Goal: Task Accomplishment & Management: Use online tool/utility

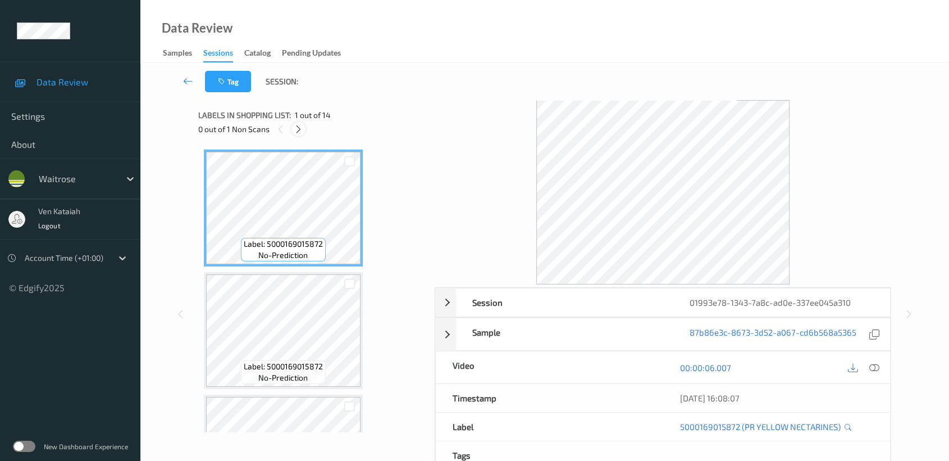
click at [298, 127] on icon at bounding box center [299, 129] width 10 height 10
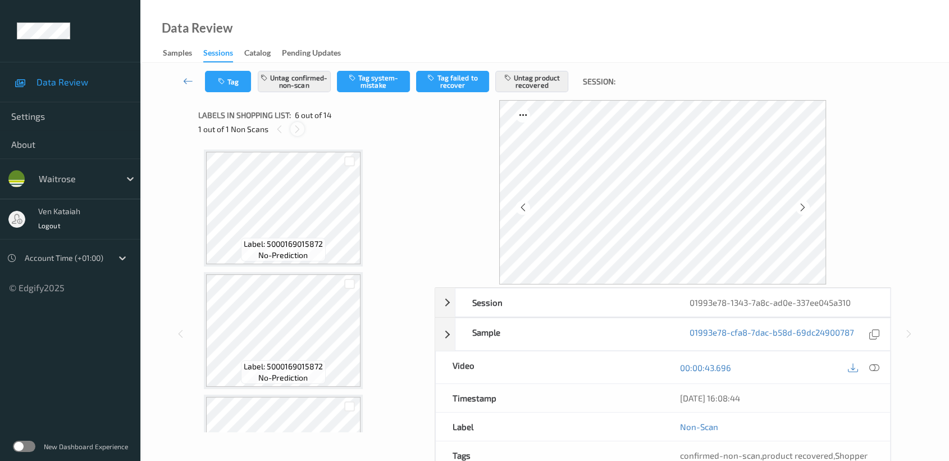
scroll to position [493, 0]
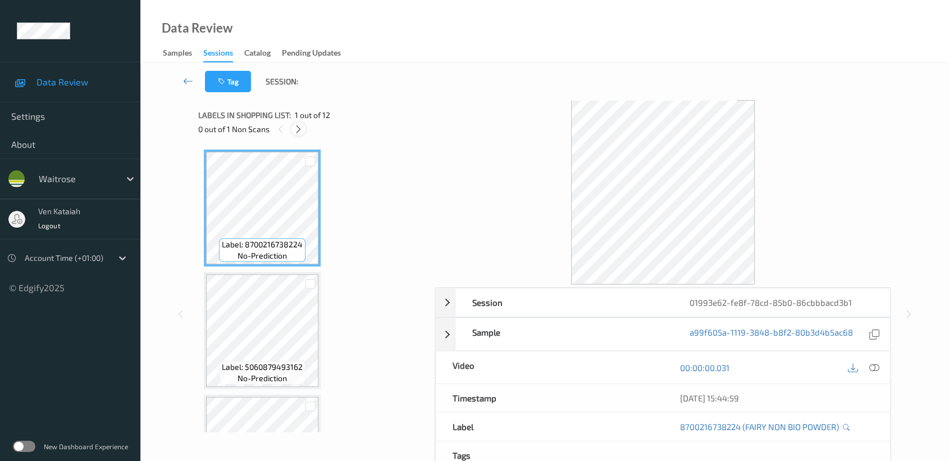
click at [303, 130] on icon at bounding box center [299, 129] width 10 height 10
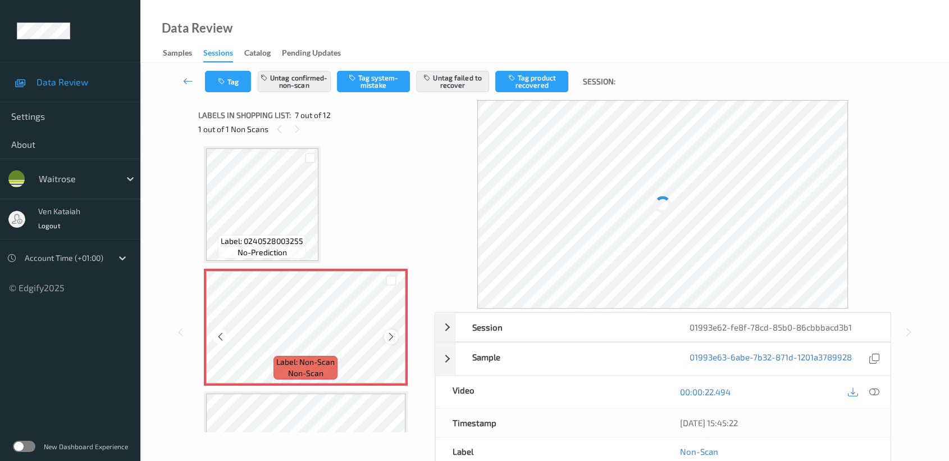
click at [390, 333] on icon at bounding box center [391, 336] width 10 height 10
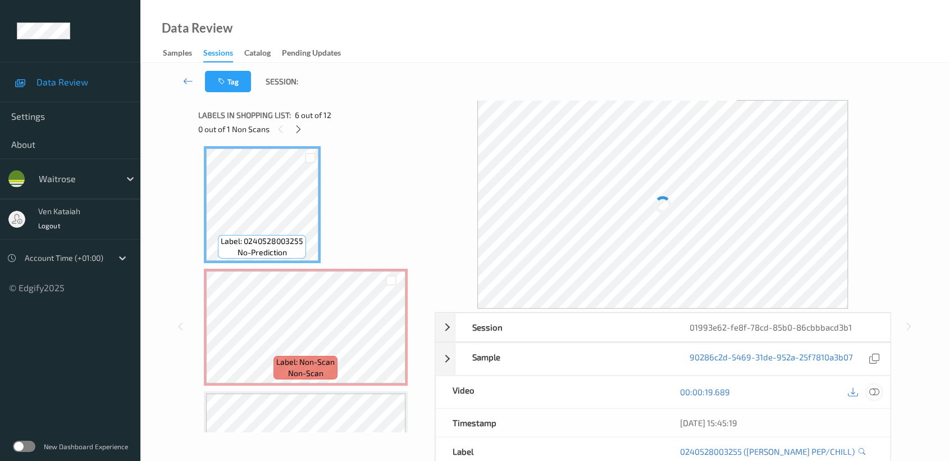
click at [877, 397] on div at bounding box center [874, 391] width 15 height 15
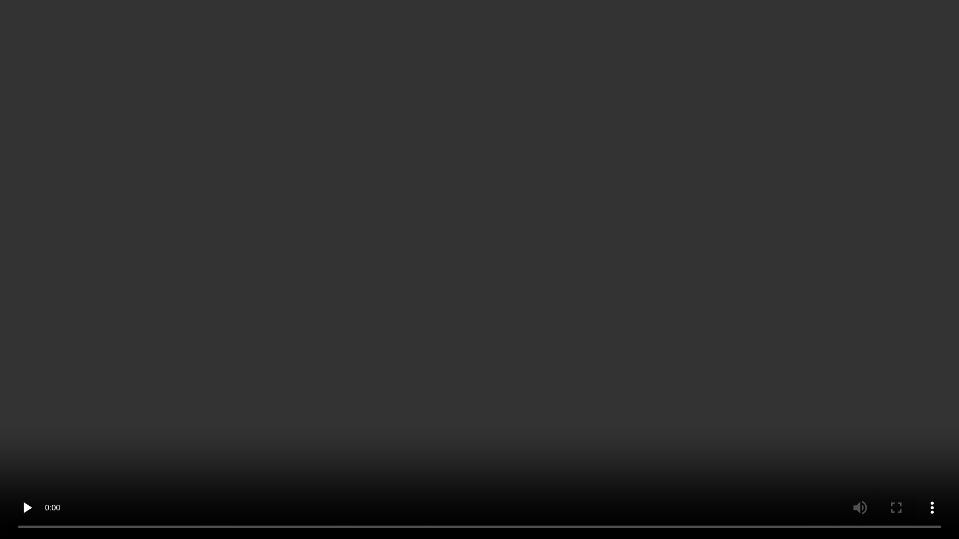
click at [616, 269] on video at bounding box center [479, 269] width 959 height 539
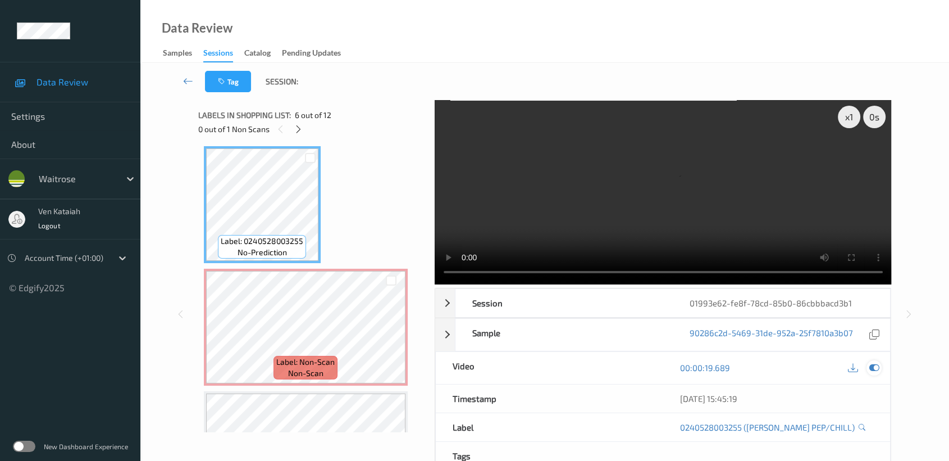
click at [875, 369] on icon at bounding box center [874, 367] width 10 height 10
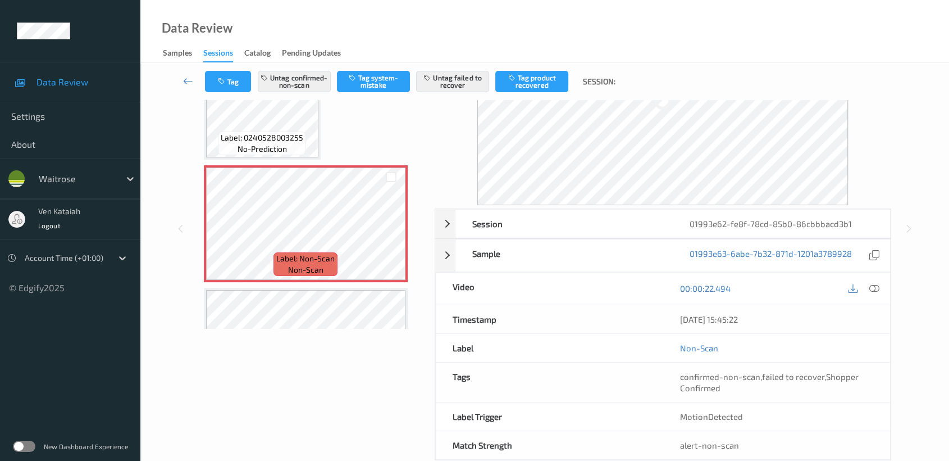
scroll to position [125, 0]
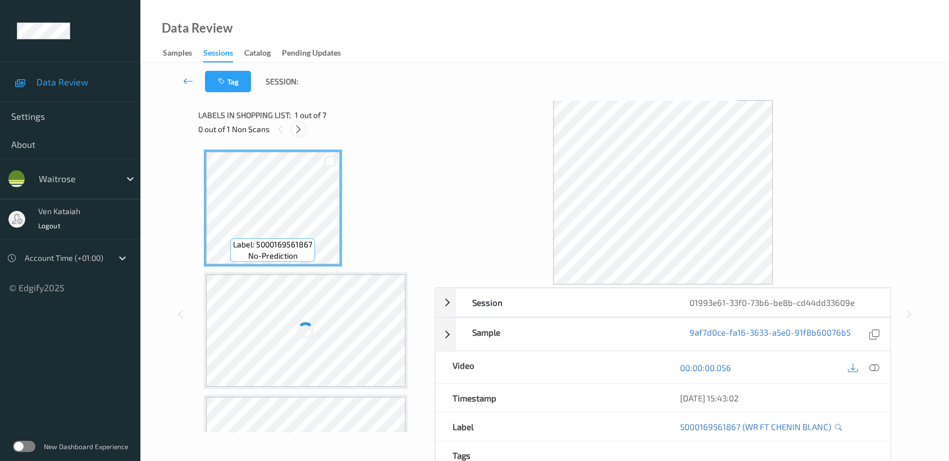
click at [305, 128] on div at bounding box center [299, 129] width 14 height 14
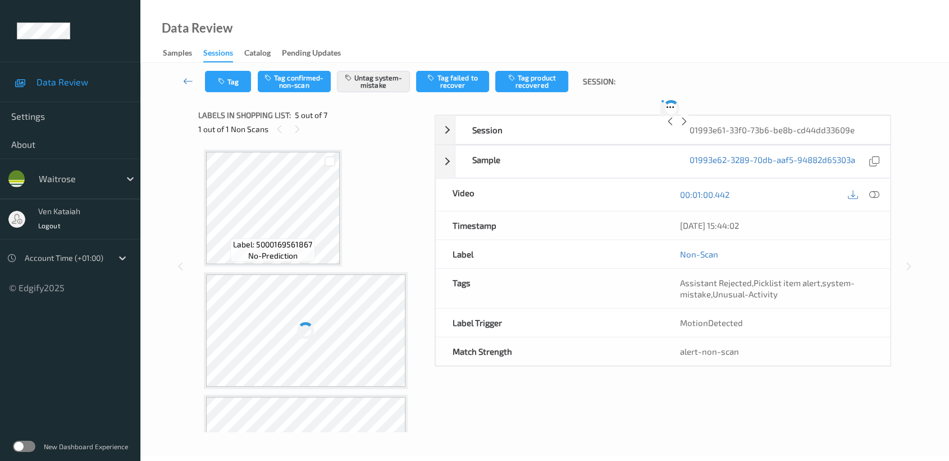
scroll to position [371, 0]
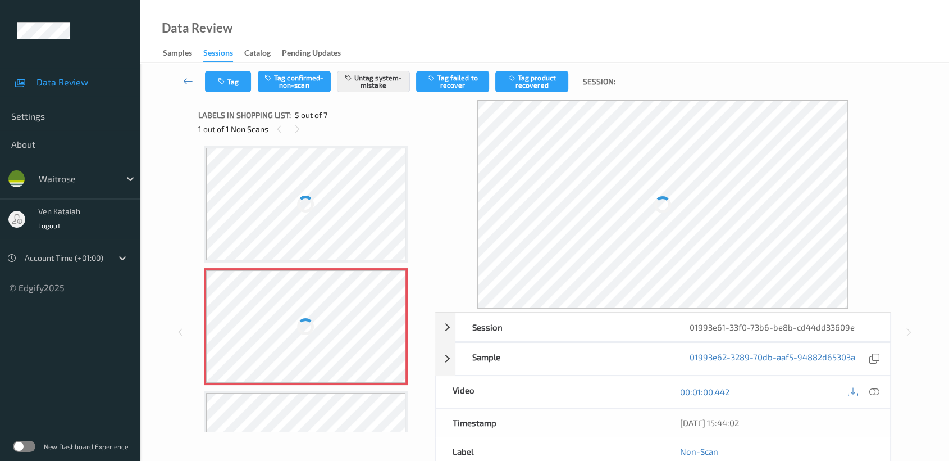
click at [286, 288] on div at bounding box center [306, 326] width 200 height 112
click at [303, 343] on div at bounding box center [306, 326] width 200 height 112
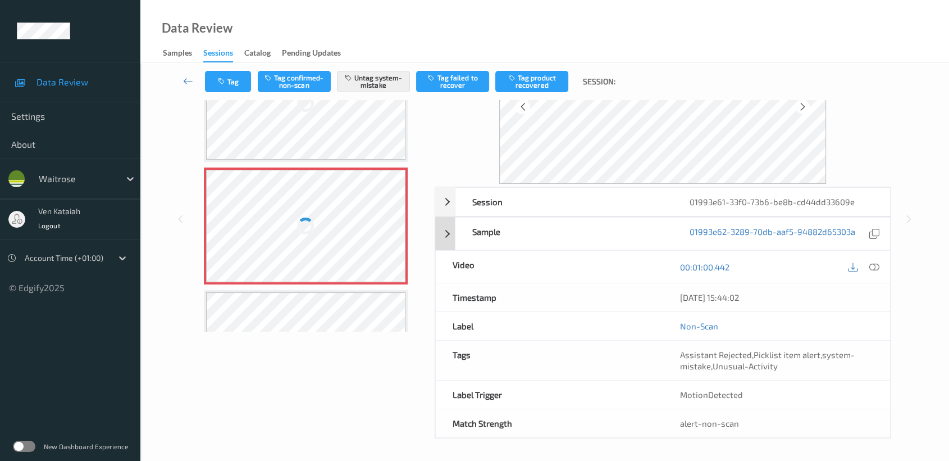
scroll to position [0, 0]
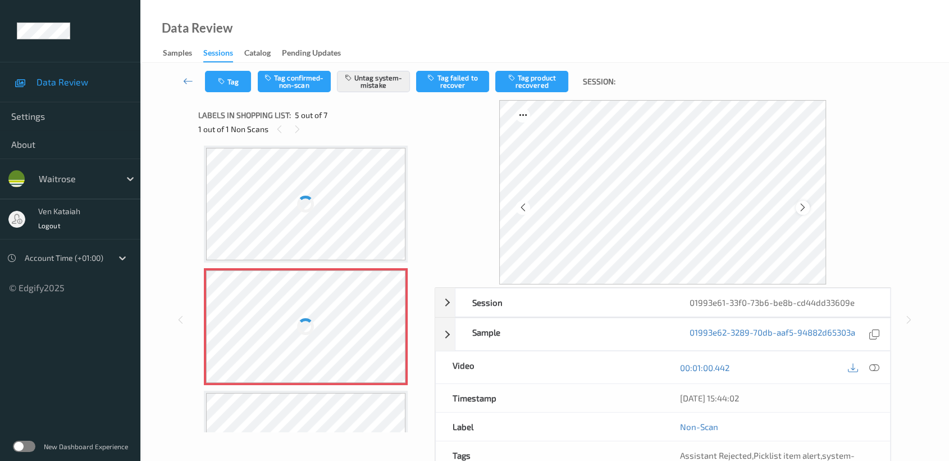
click at [800, 204] on icon at bounding box center [803, 207] width 10 height 10
click at [219, 212] on div at bounding box center [306, 204] width 200 height 112
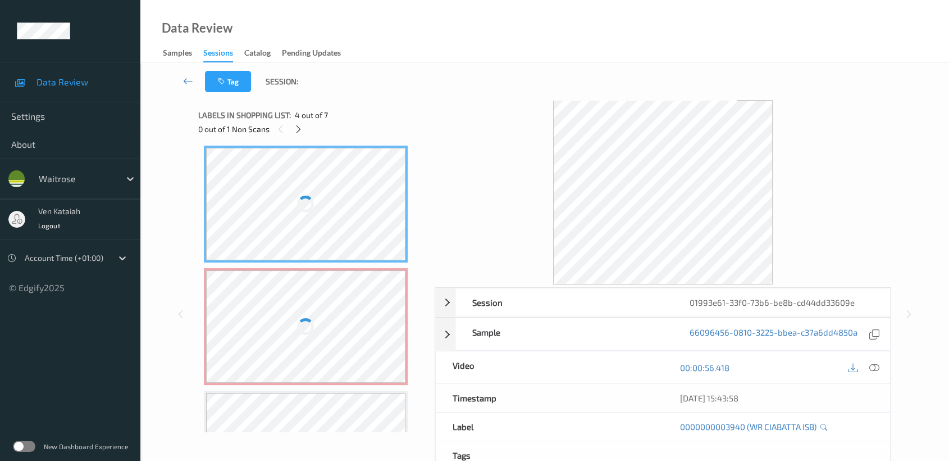
click at [225, 311] on div at bounding box center [306, 326] width 200 height 112
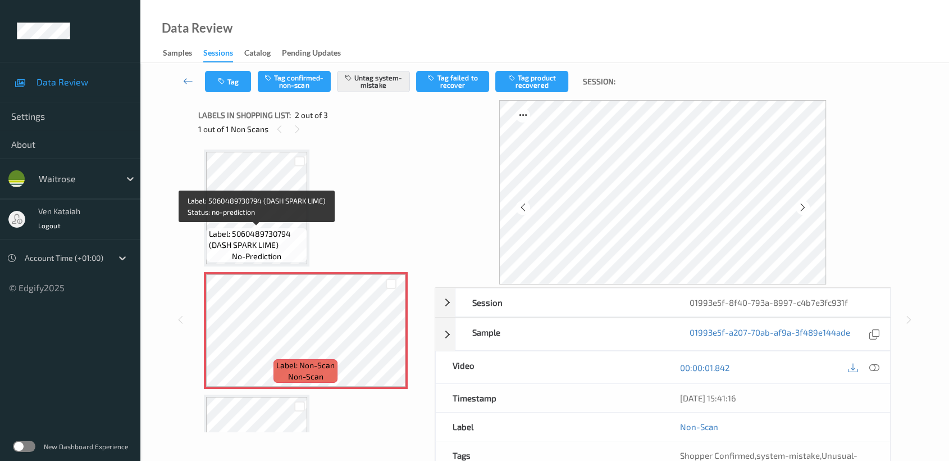
click at [290, 236] on span "Label: 5060489730794 (DASH SPARK LIME)" at bounding box center [256, 239] width 95 height 22
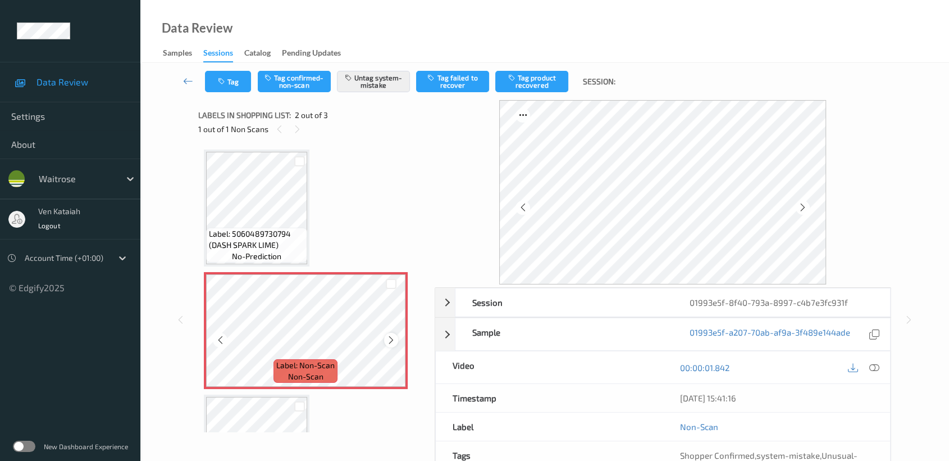
click at [387, 337] on icon at bounding box center [391, 340] width 10 height 10
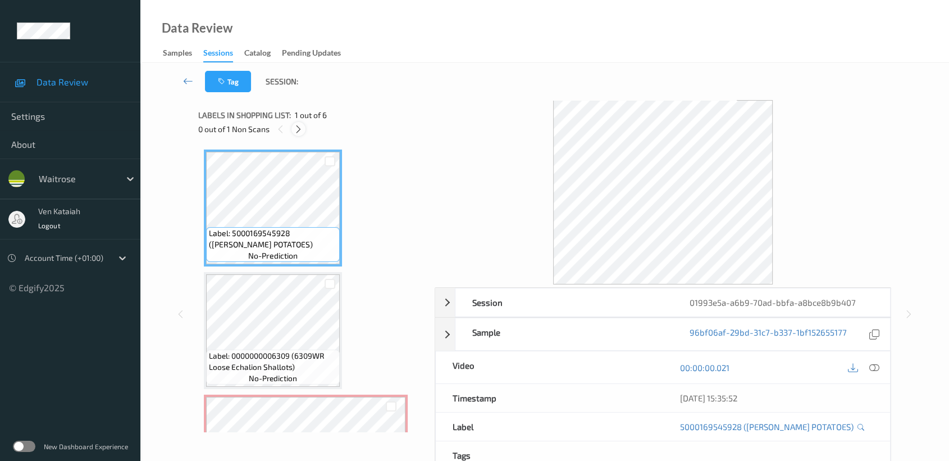
click at [297, 122] on div at bounding box center [299, 129] width 14 height 14
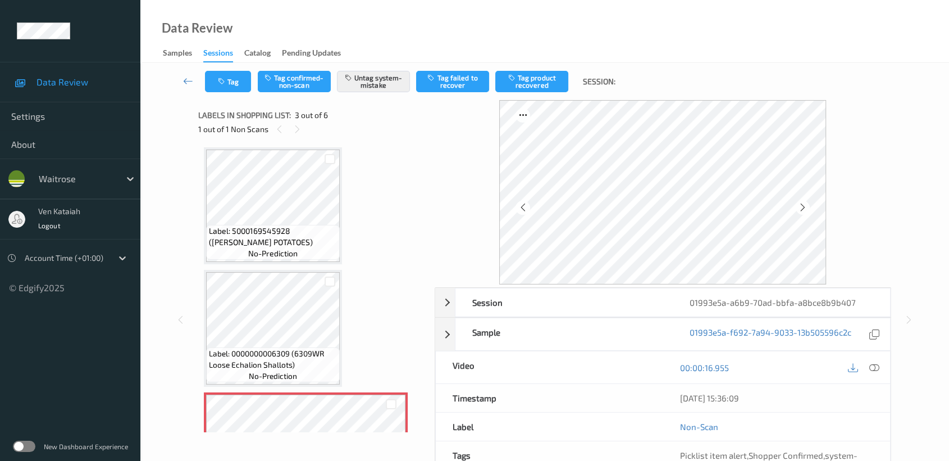
scroll to position [127, 0]
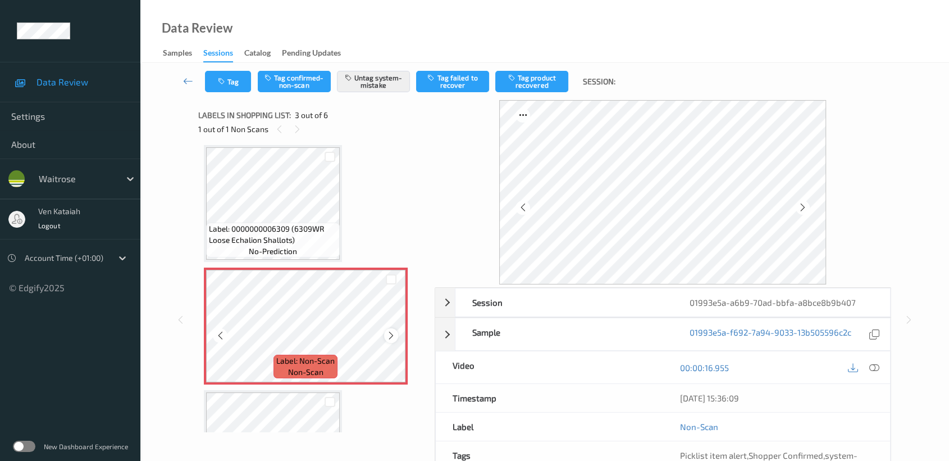
click at [391, 334] on icon at bounding box center [391, 335] width 10 height 10
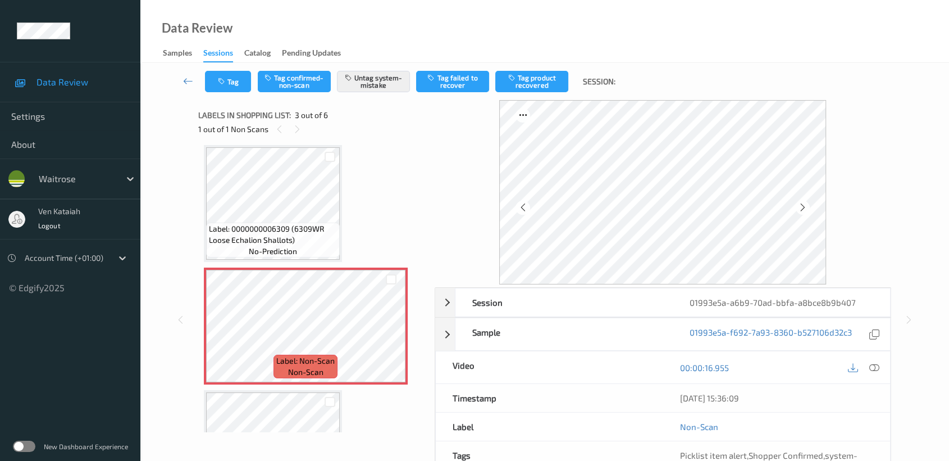
click at [295, 242] on span "Label: 0000000006309 (6309WR Loose Echalion Shallots)" at bounding box center [273, 234] width 128 height 22
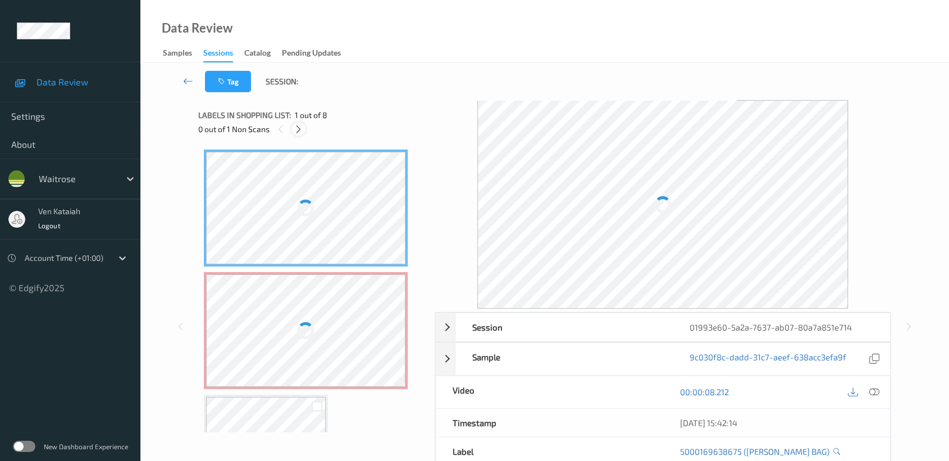
click at [297, 131] on icon at bounding box center [299, 129] width 10 height 10
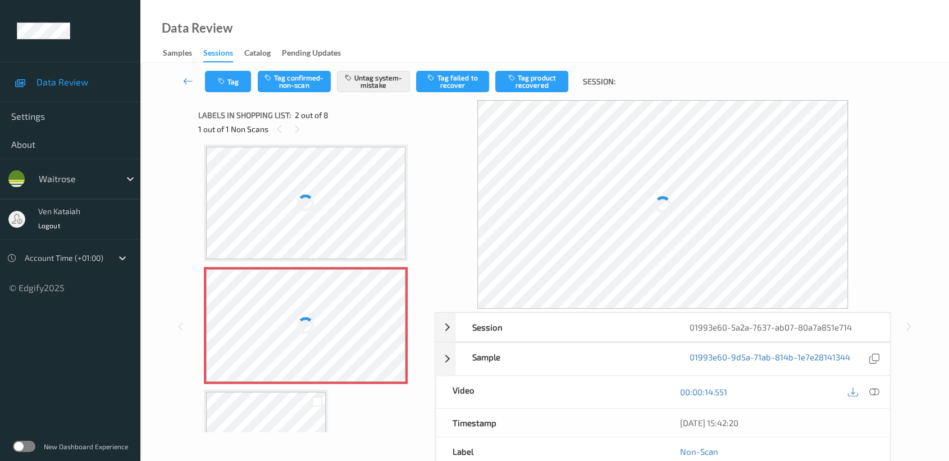
click at [324, 329] on div at bounding box center [306, 325] width 200 height 112
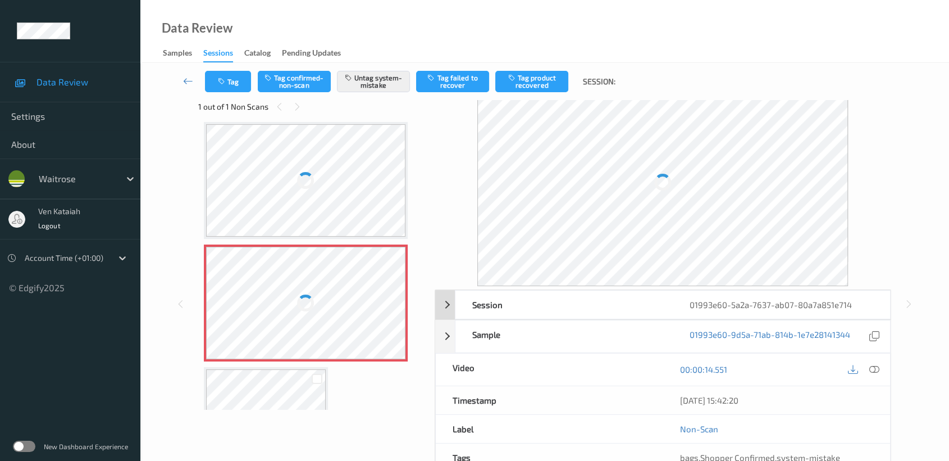
scroll to position [0, 0]
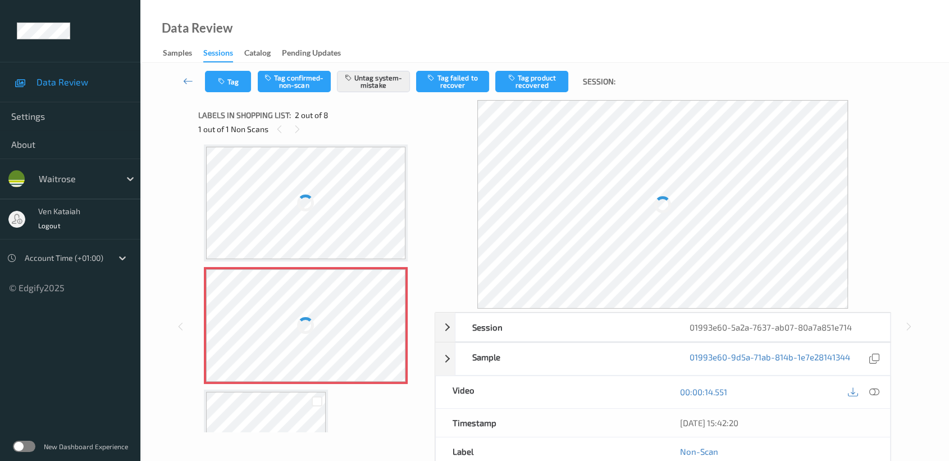
click at [363, 227] on div at bounding box center [306, 203] width 200 height 112
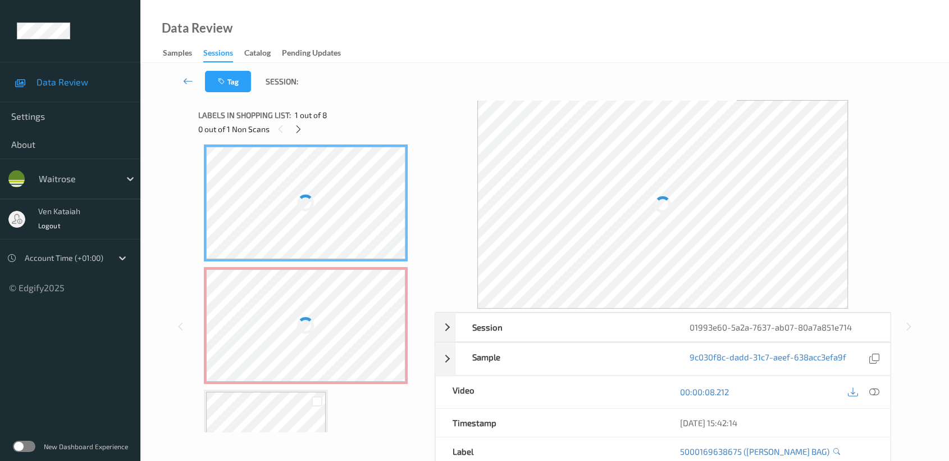
click at [361, 311] on div at bounding box center [306, 325] width 200 height 112
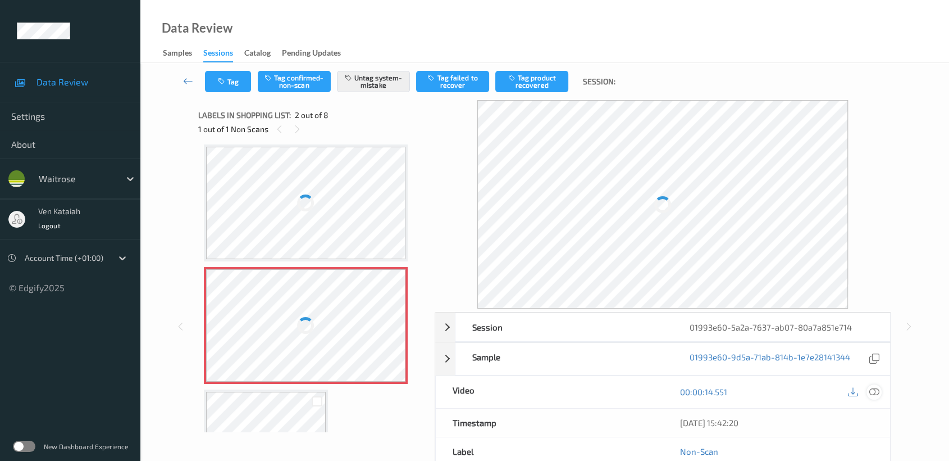
click at [877, 393] on icon at bounding box center [874, 391] width 10 height 10
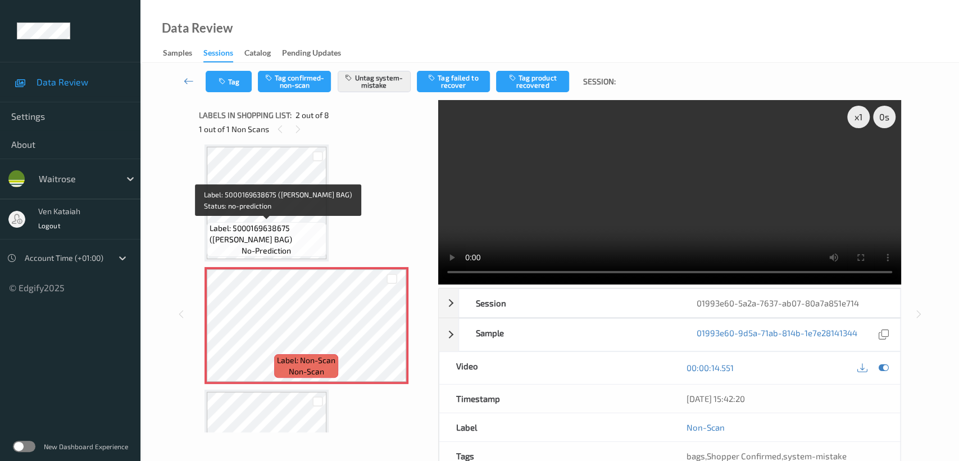
click at [298, 225] on span "Label: 5000169638675 (WR DURA BAG)" at bounding box center [267, 233] width 114 height 22
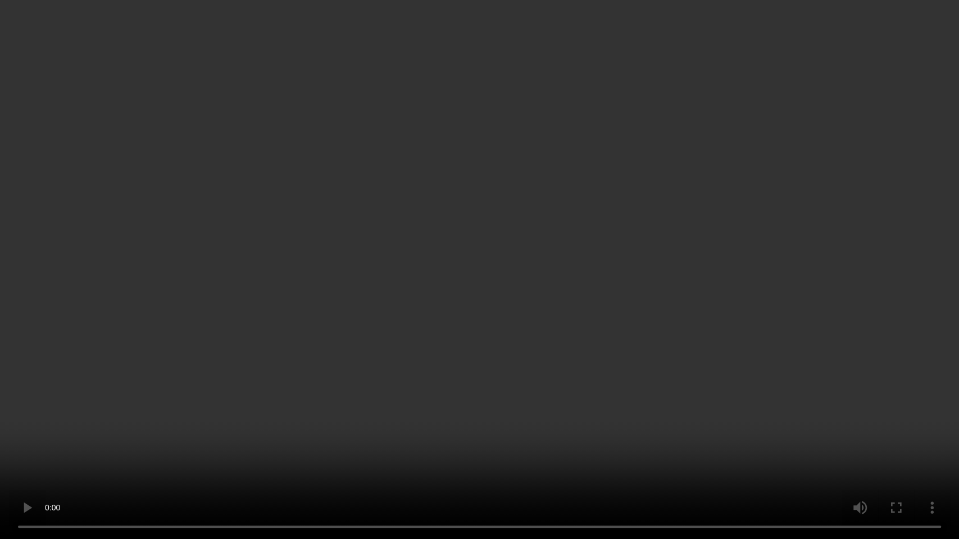
click at [756, 313] on video at bounding box center [479, 269] width 959 height 539
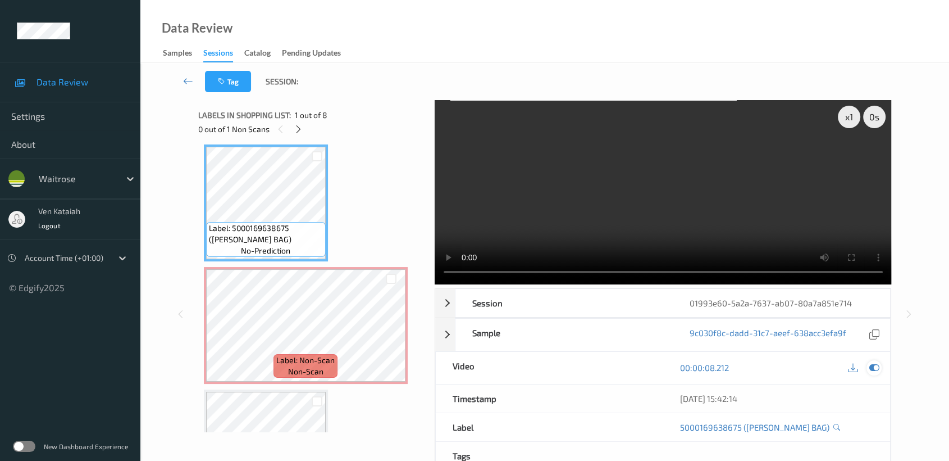
click at [875, 363] on icon at bounding box center [874, 367] width 10 height 10
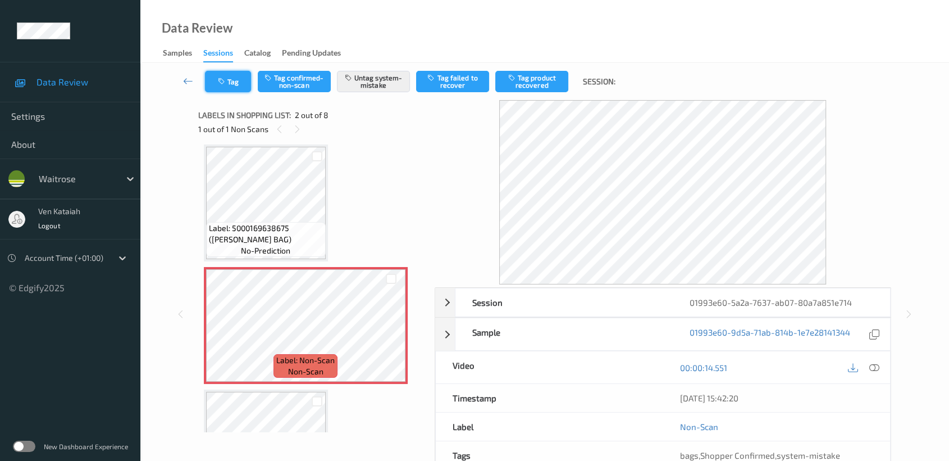
click at [226, 81] on icon "button" at bounding box center [223, 82] width 10 height 8
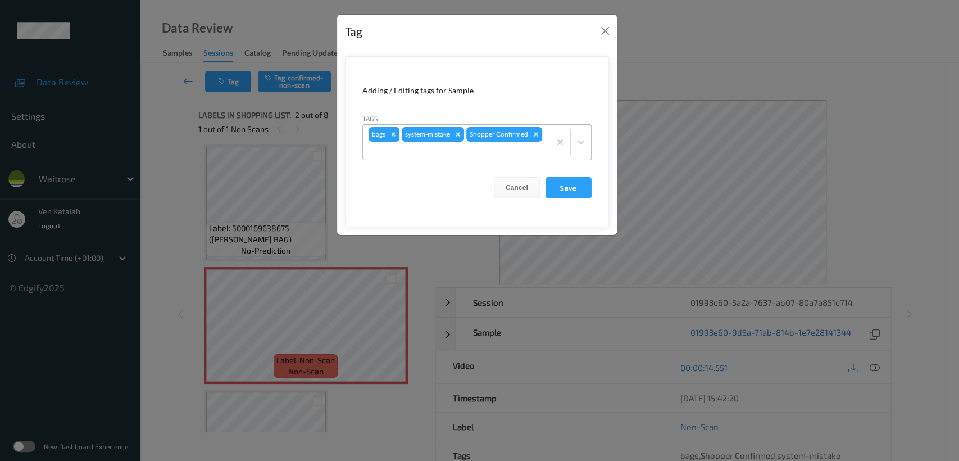
click at [481, 154] on div at bounding box center [456, 150] width 176 height 13
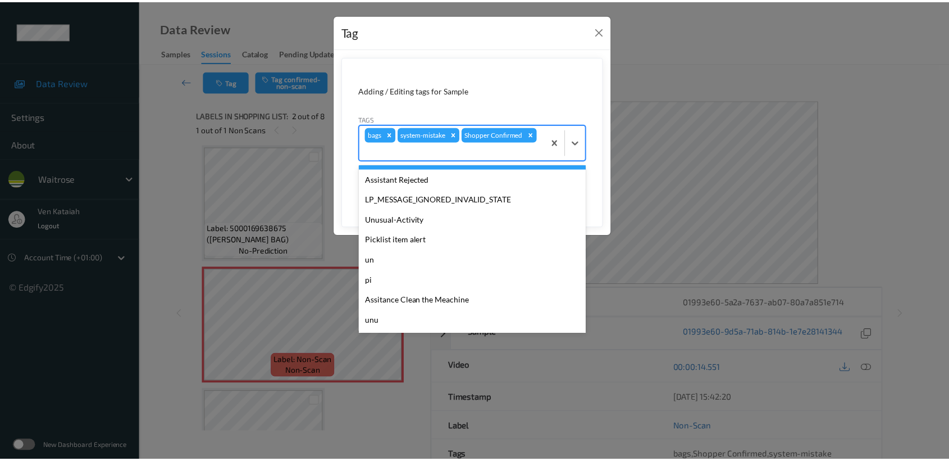
scroll to position [261, 0]
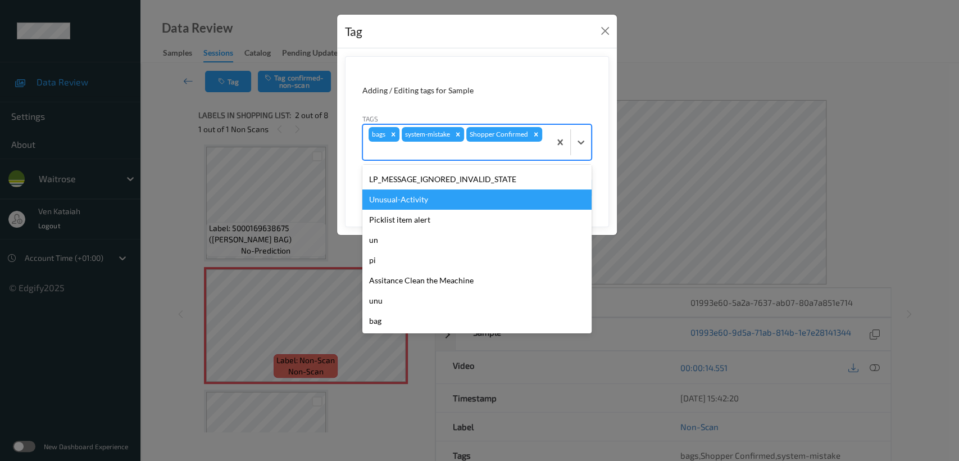
click at [412, 202] on div "Unusual-Activity" at bounding box center [476, 199] width 229 height 20
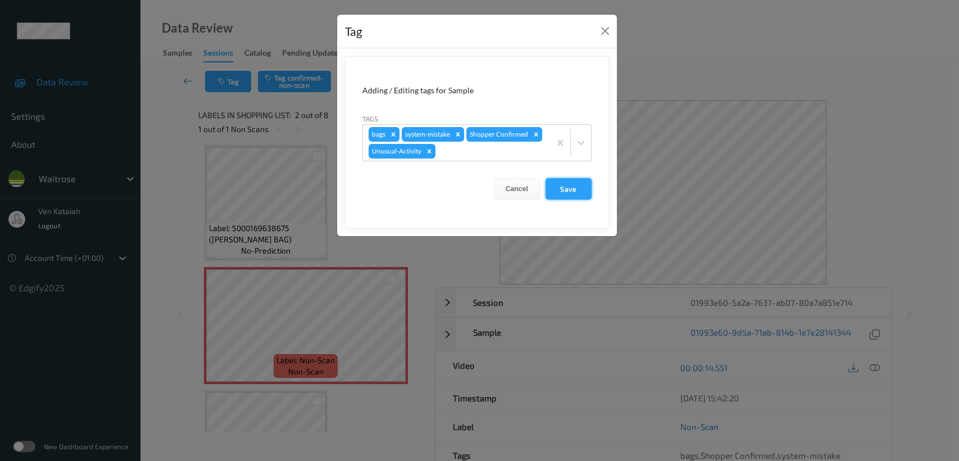
click at [568, 185] on button "Save" at bounding box center [568, 188] width 46 height 21
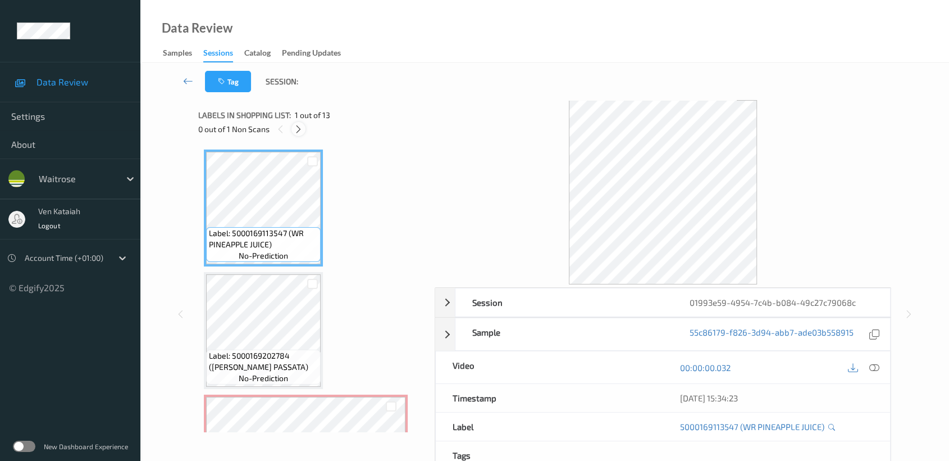
click at [297, 125] on icon at bounding box center [299, 129] width 10 height 10
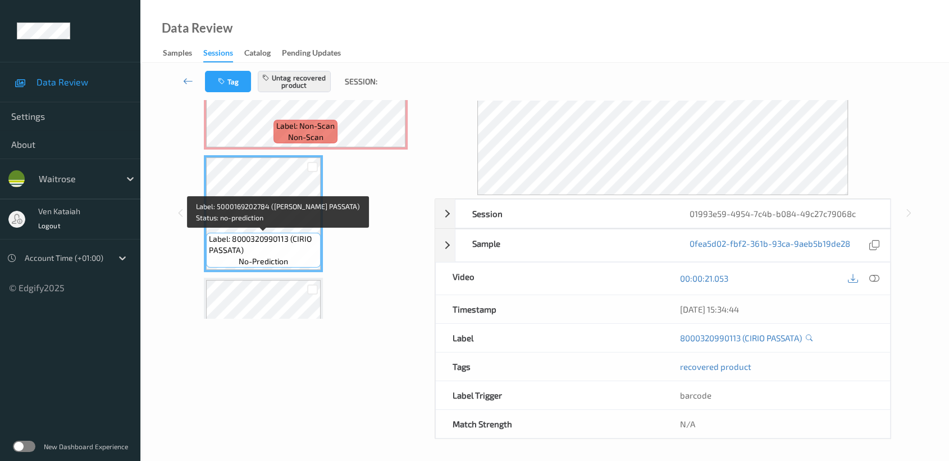
scroll to position [252, 0]
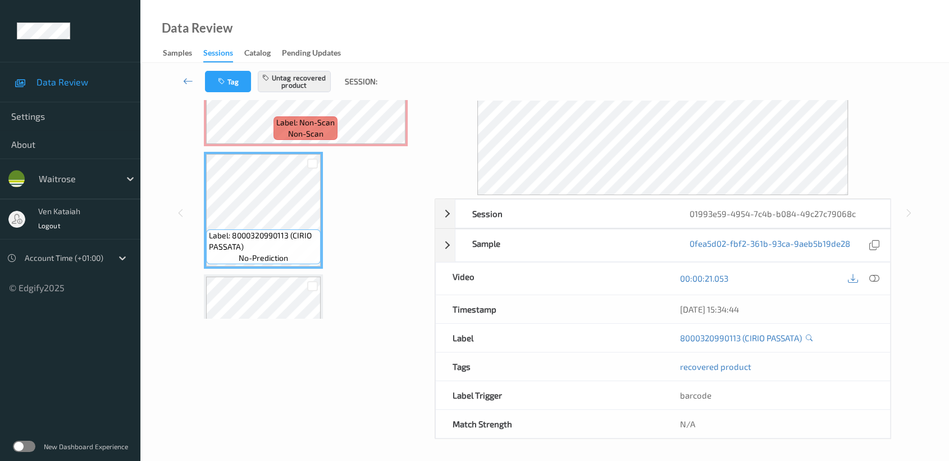
click at [281, 136] on div "Label: Non-Scan non-scan" at bounding box center [306, 128] width 64 height 24
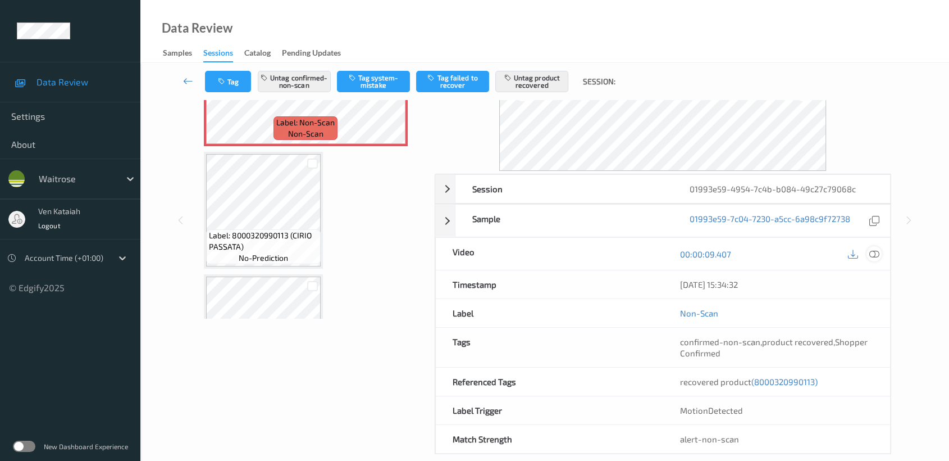
click at [876, 252] on icon at bounding box center [874, 254] width 10 height 10
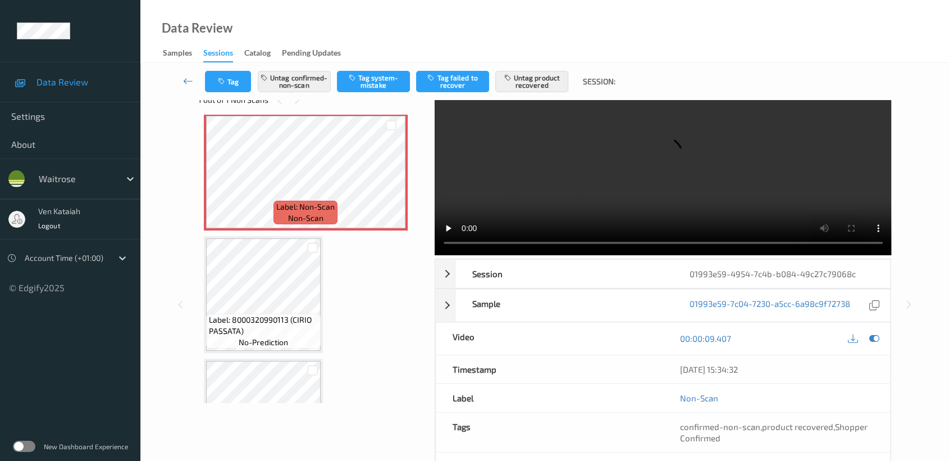
scroll to position [0, 0]
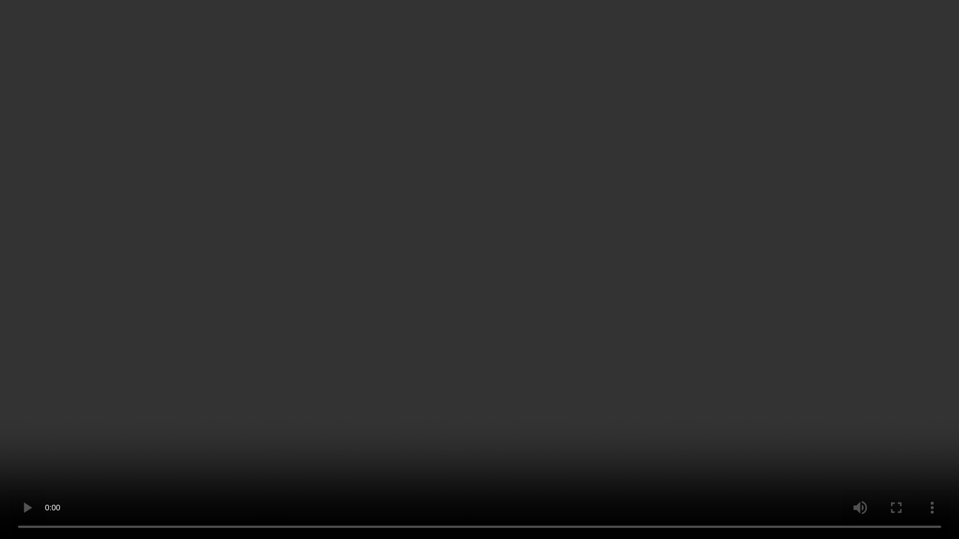
click at [604, 265] on video at bounding box center [479, 269] width 959 height 539
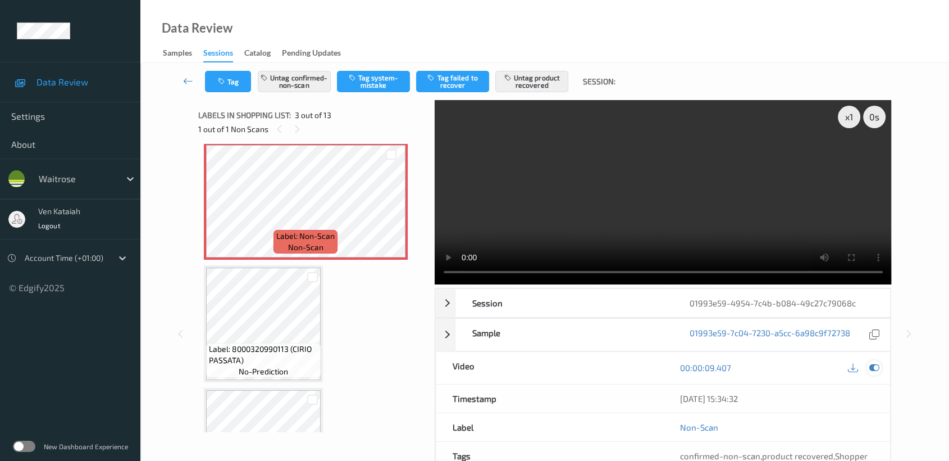
click at [872, 370] on icon at bounding box center [874, 367] width 10 height 10
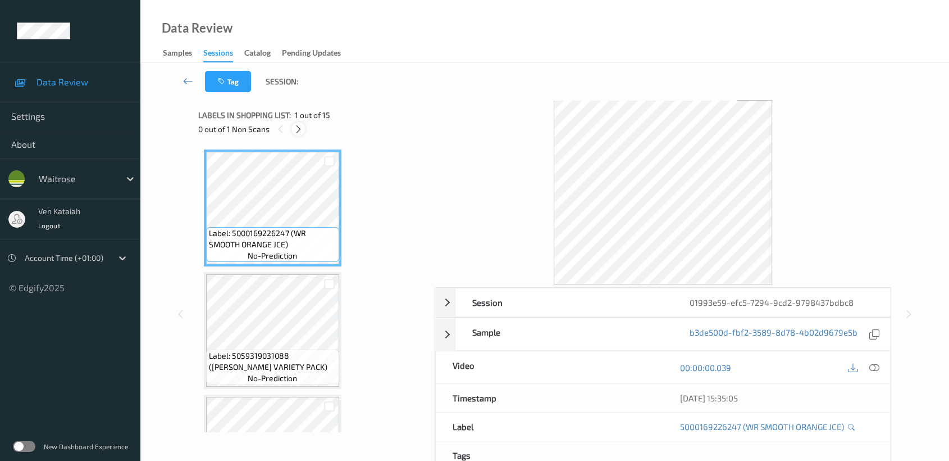
click at [297, 133] on icon at bounding box center [299, 129] width 10 height 10
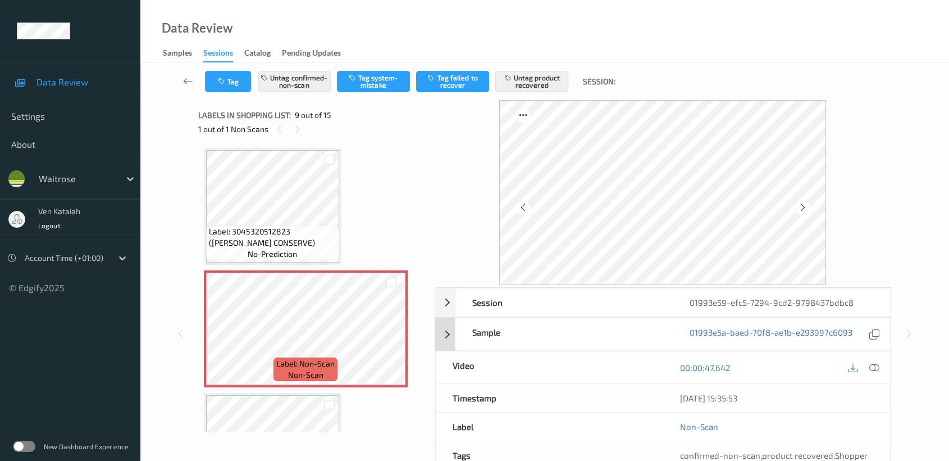
scroll to position [125, 0]
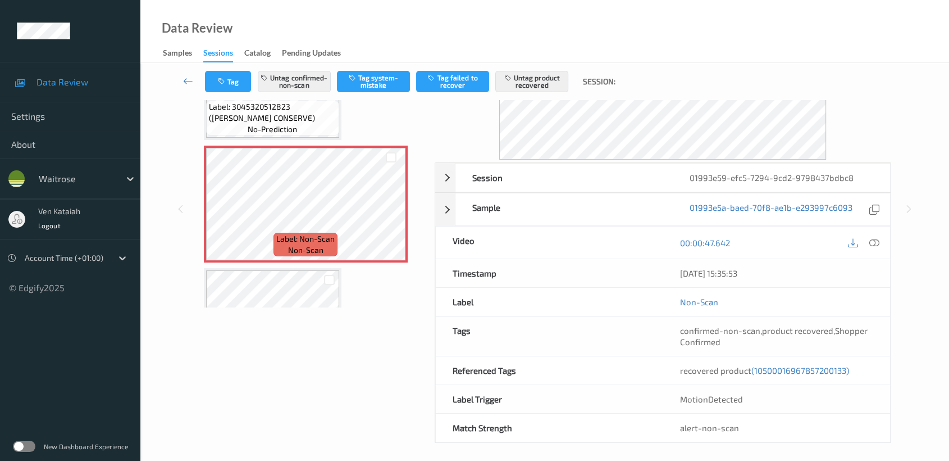
click at [299, 261] on div "Label: 5000169226247 (WR SMOOTH ORANGE JCE) no-prediction Label: 5059319031088 …" at bounding box center [312, 81] width 217 height 1831
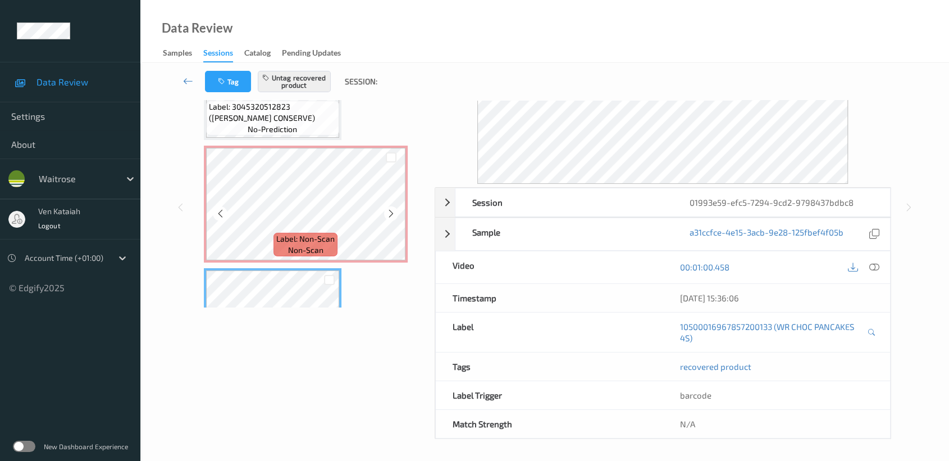
click at [304, 244] on span "non-scan" at bounding box center [305, 249] width 35 height 11
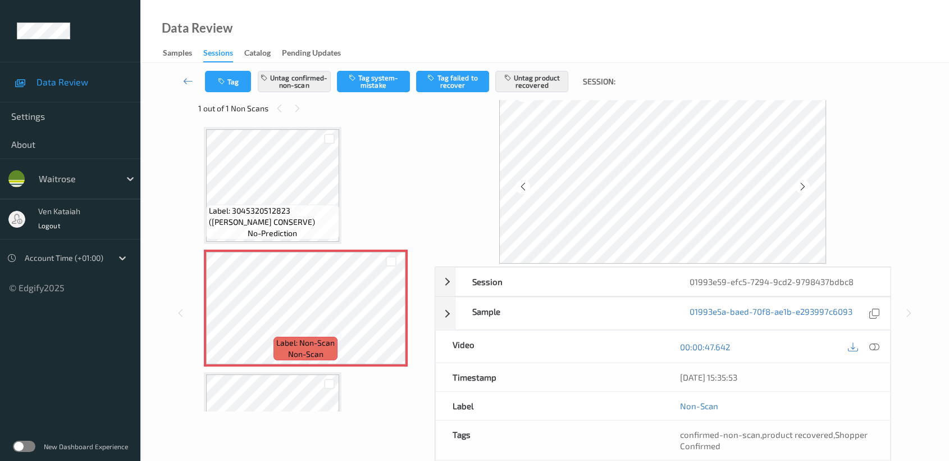
scroll to position [0, 0]
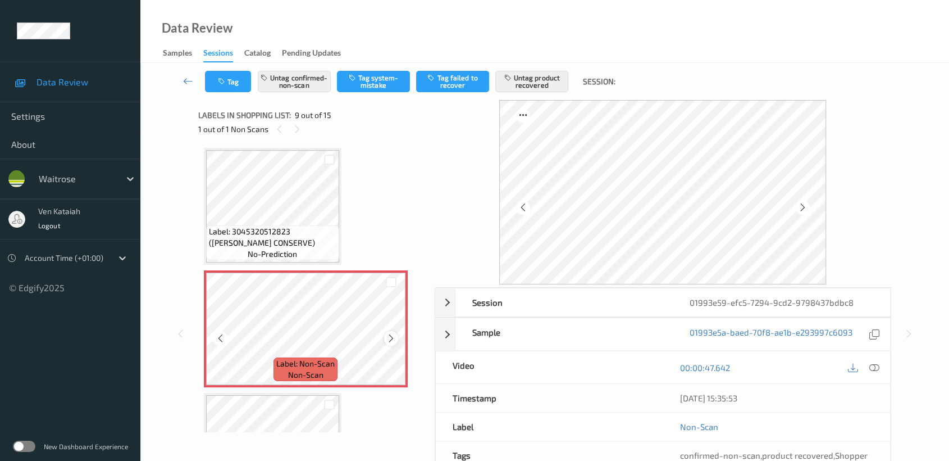
click at [390, 333] on icon at bounding box center [391, 338] width 10 height 10
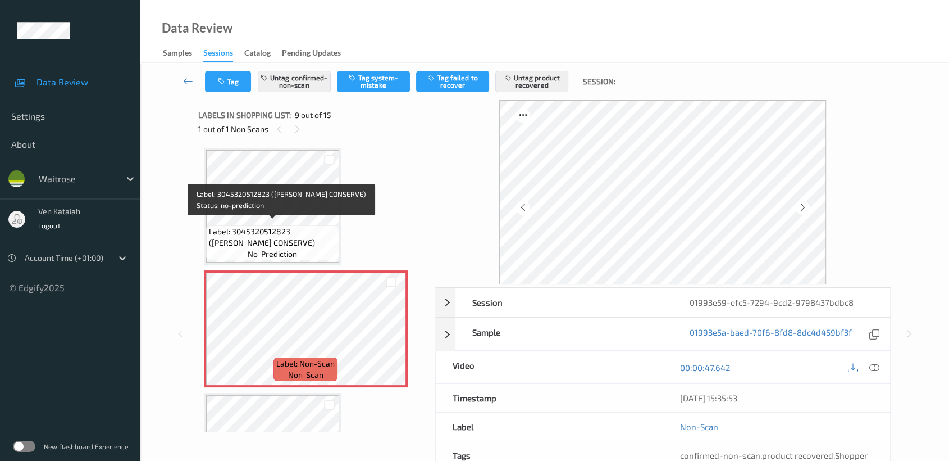
click at [327, 226] on span "Label: 3045320512823 (BM CHERRY CONSERVE)" at bounding box center [273, 237] width 128 height 22
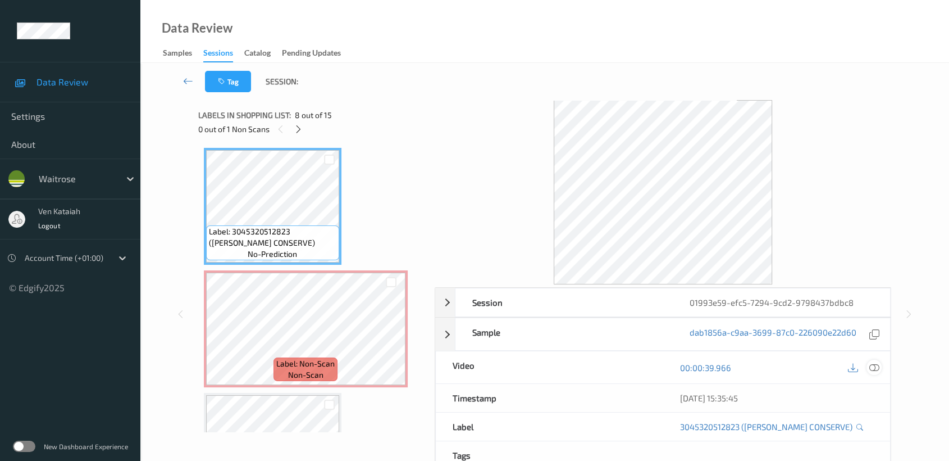
click at [872, 374] on div at bounding box center [874, 366] width 15 height 15
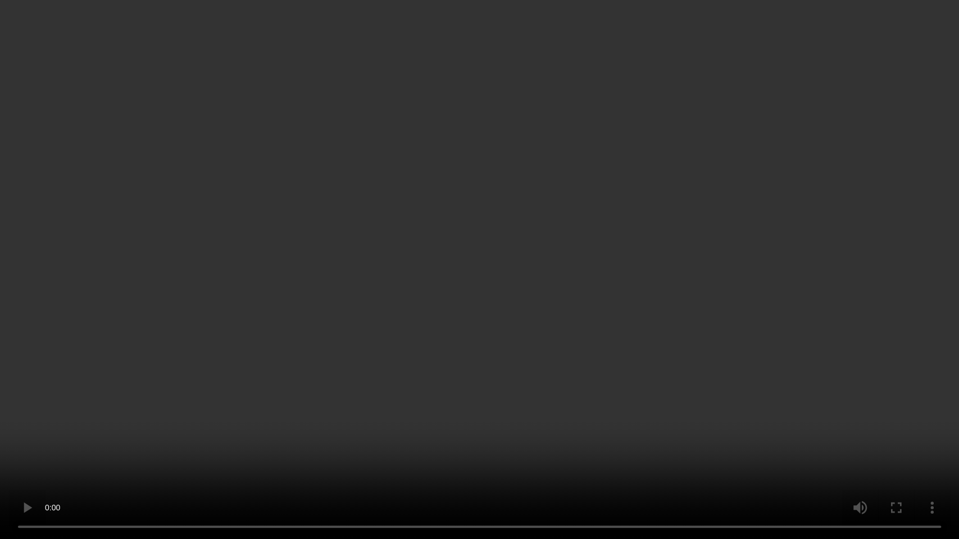
click at [692, 329] on video at bounding box center [479, 269] width 959 height 539
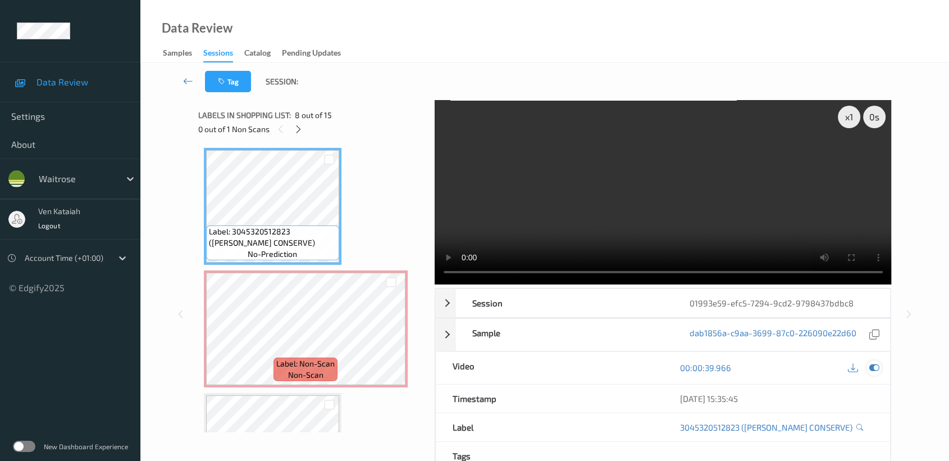
click at [878, 365] on icon at bounding box center [874, 367] width 10 height 10
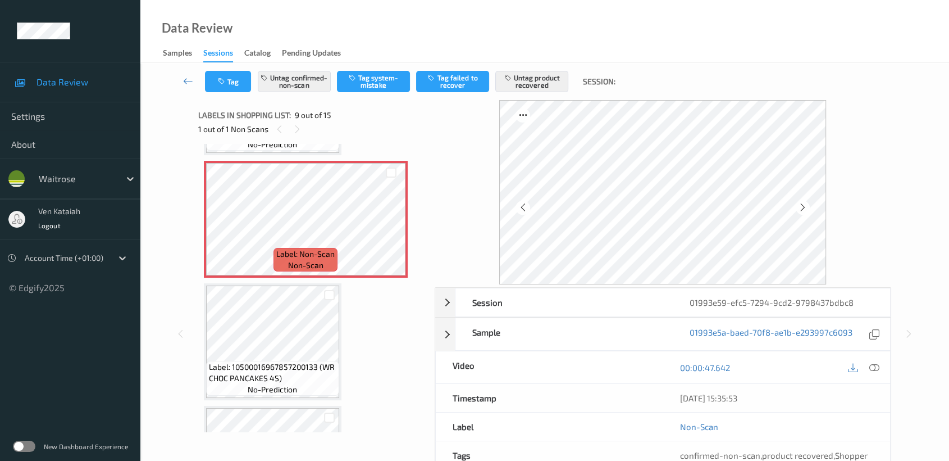
scroll to position [984, 0]
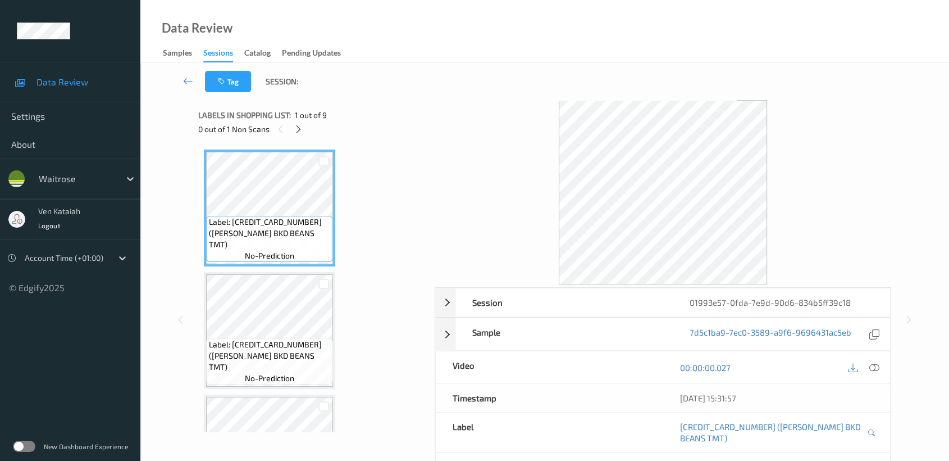
click at [145, 79] on div "Tag Session: Session 01993e57-0fda-7e9d-90d6-834b5ff39c18 Session ID 01993e57-0…" at bounding box center [544, 312] width 809 height 499
click at [303, 127] on div at bounding box center [299, 129] width 14 height 14
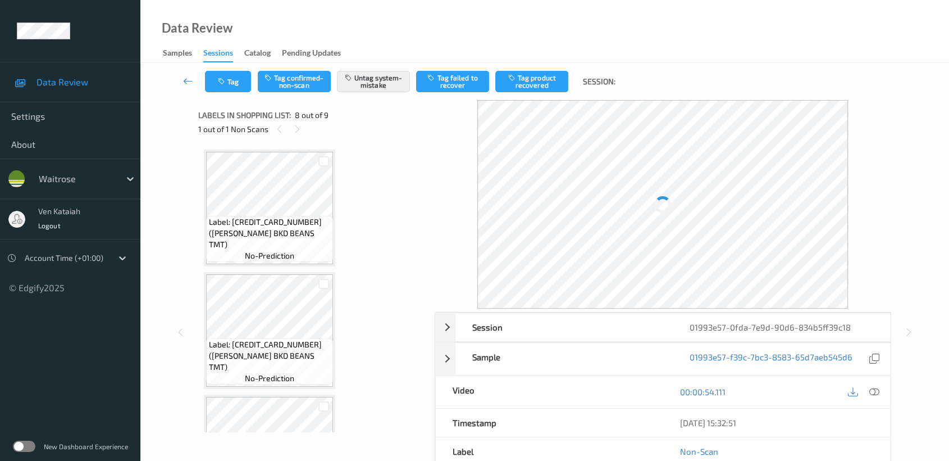
scroll to position [737, 0]
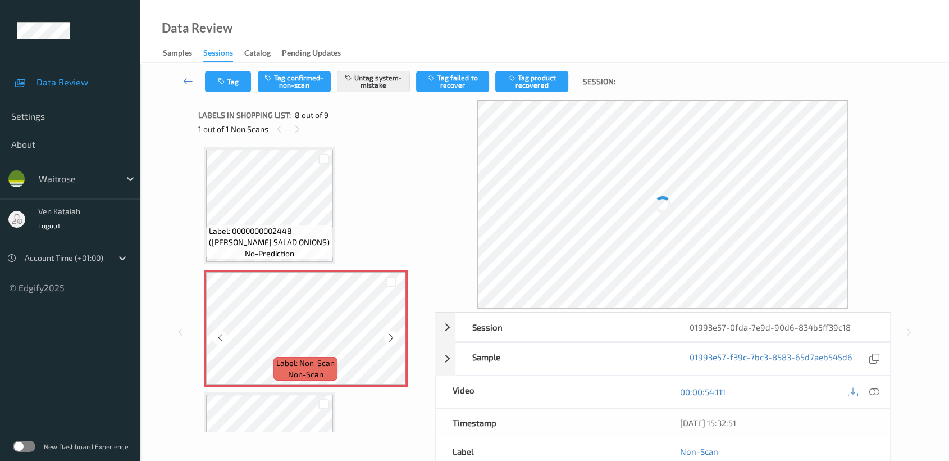
drag, startPoint x: 311, startPoint y: 363, endPoint x: 312, endPoint y: 353, distance: 10.1
click at [311, 362] on span "Label: Non-Scan" at bounding box center [305, 362] width 58 height 11
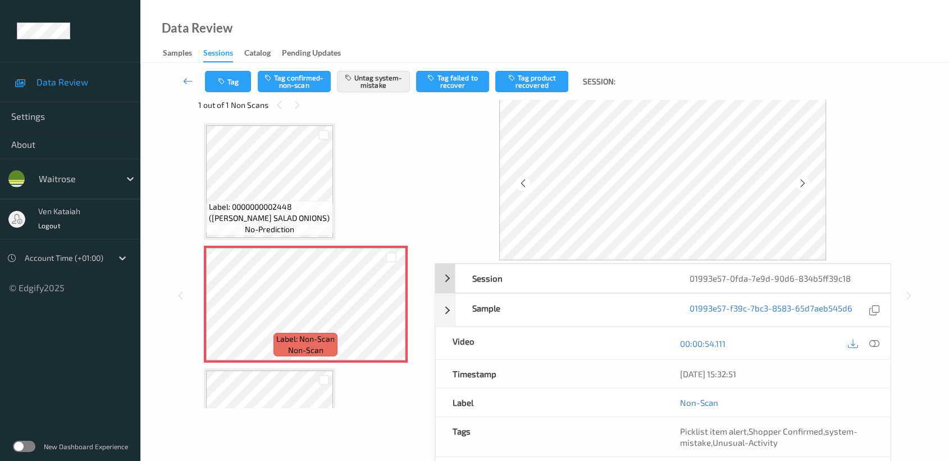
scroll to position [0, 0]
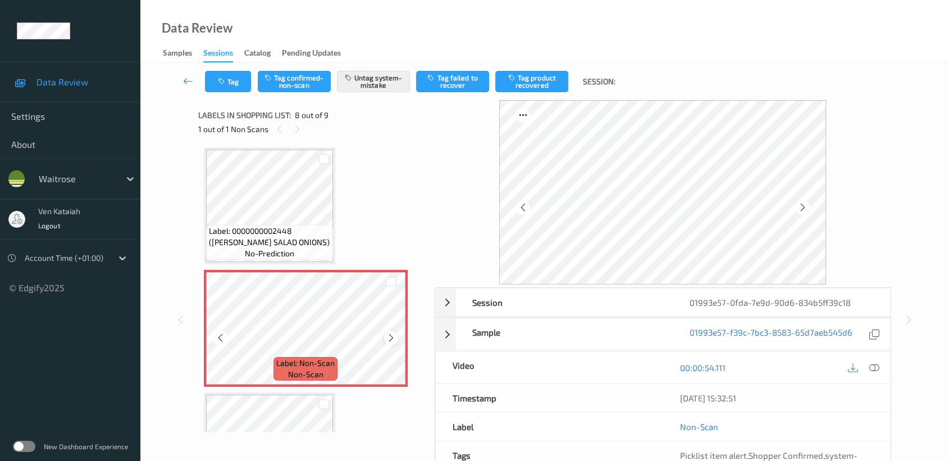
click at [389, 336] on icon at bounding box center [391, 338] width 10 height 10
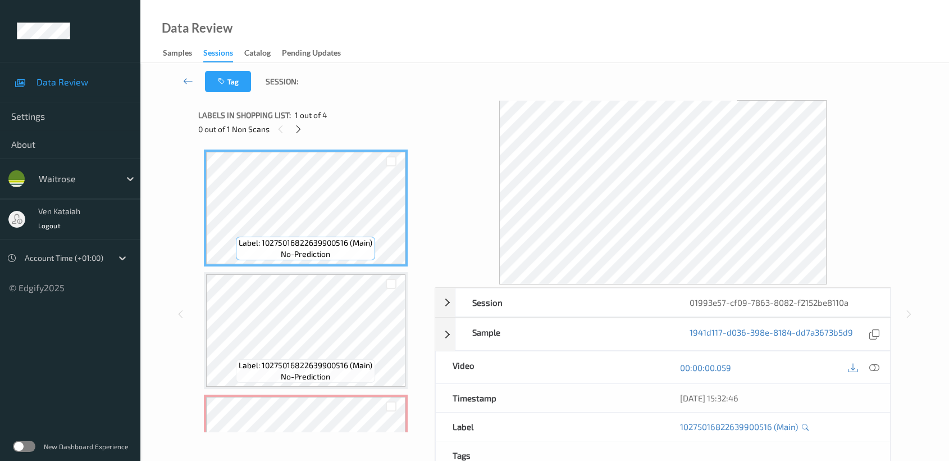
click at [307, 133] on div "0 out of 1 Non Scans" at bounding box center [312, 129] width 229 height 14
click at [296, 129] on icon at bounding box center [299, 129] width 10 height 10
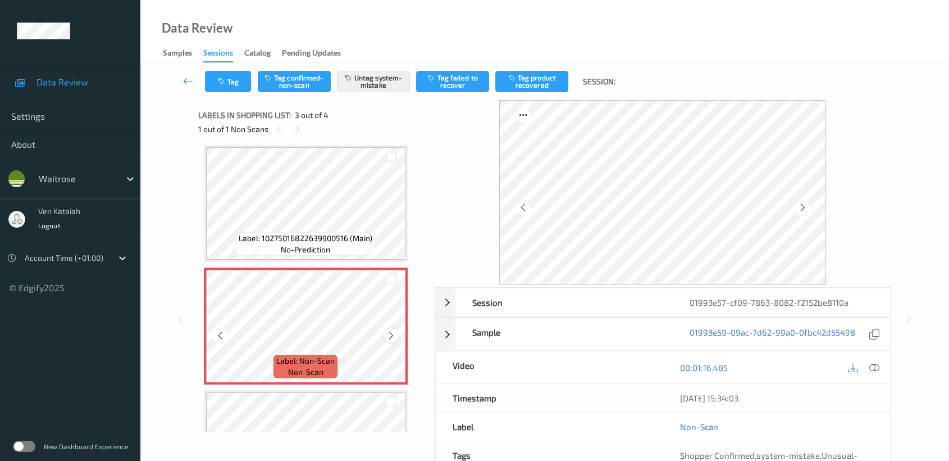
click at [395, 334] on icon at bounding box center [391, 335] width 10 height 10
click at [394, 334] on icon at bounding box center [391, 335] width 10 height 10
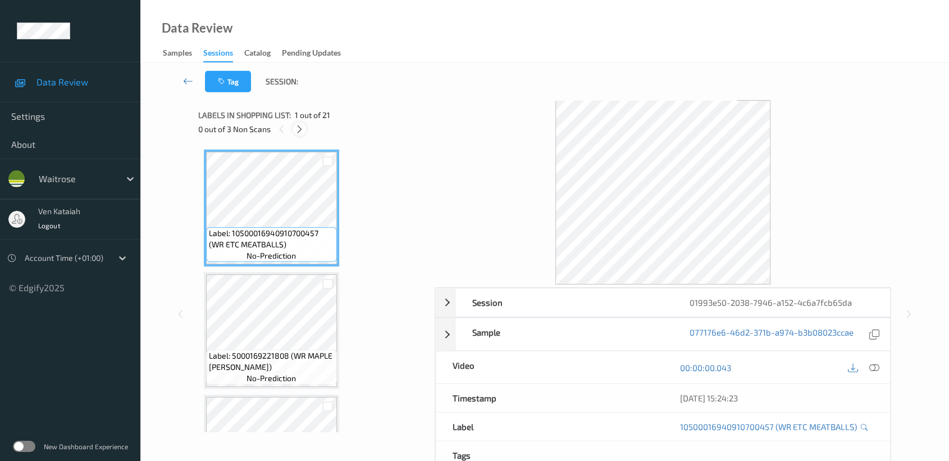
click at [298, 134] on div at bounding box center [300, 129] width 14 height 14
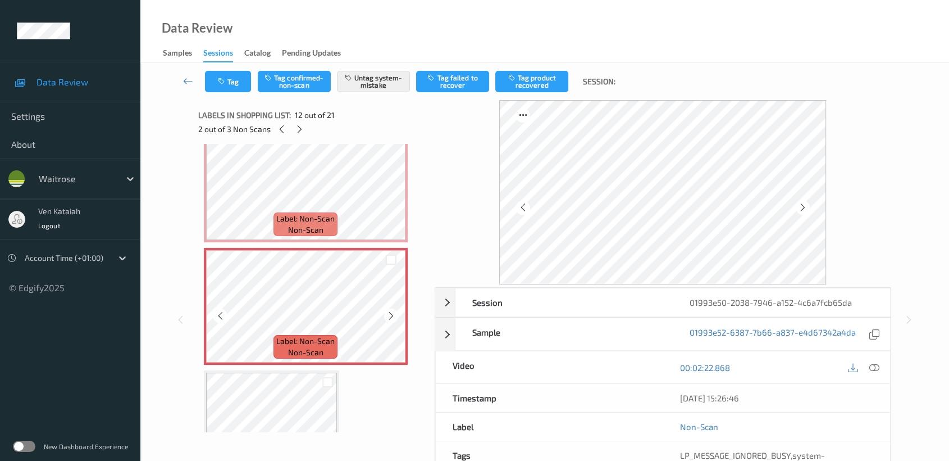
scroll to position [1228, 0]
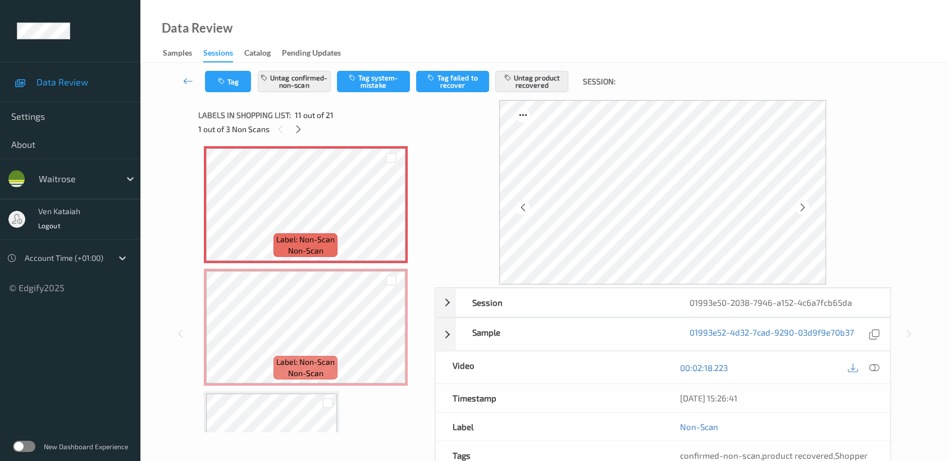
drag, startPoint x: 879, startPoint y: 366, endPoint x: 867, endPoint y: 366, distance: 11.8
click at [878, 366] on icon at bounding box center [874, 367] width 10 height 10
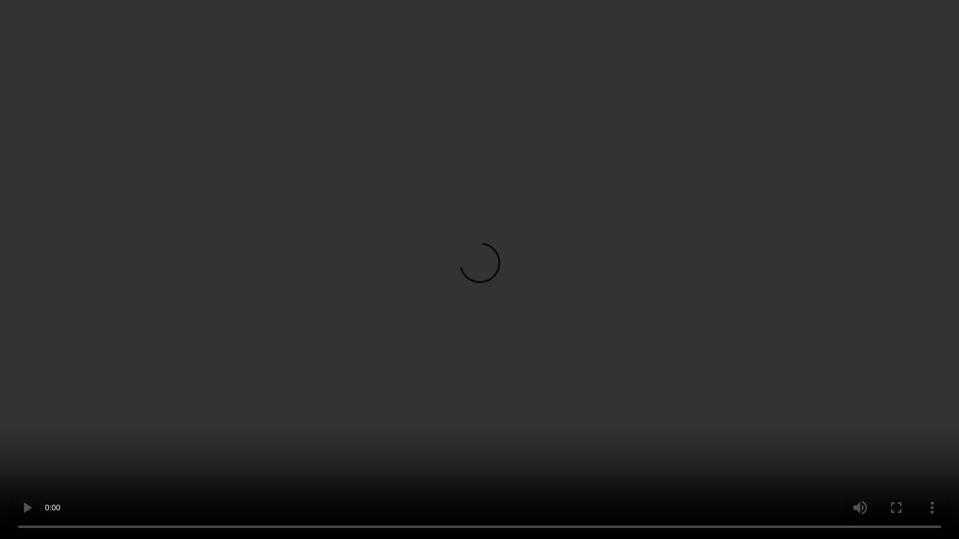
click at [481, 374] on video at bounding box center [479, 269] width 959 height 539
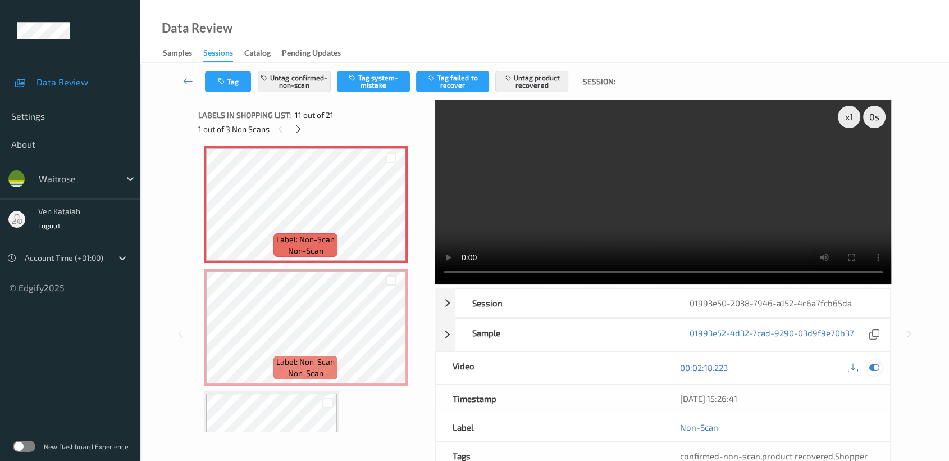
click at [876, 365] on icon at bounding box center [874, 367] width 10 height 10
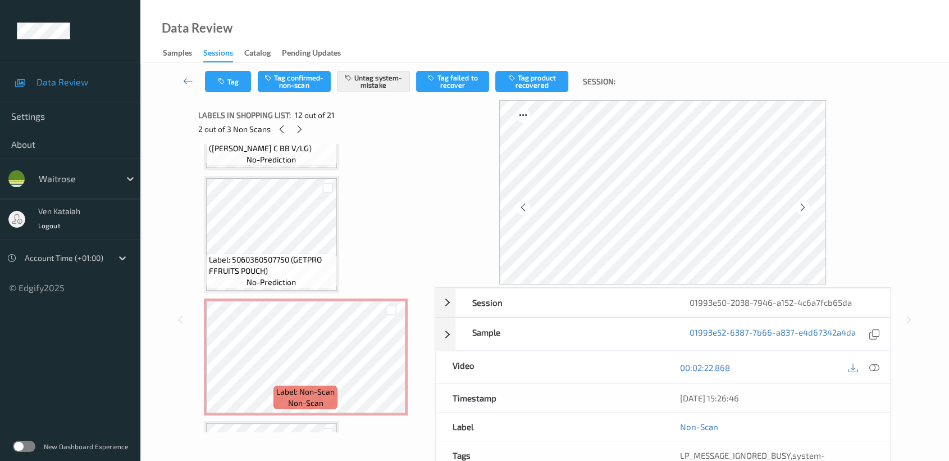
scroll to position [2102, 0]
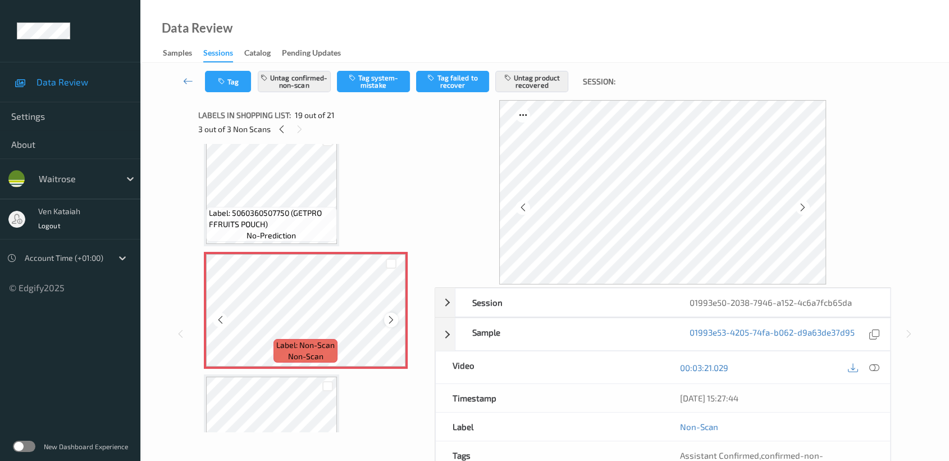
click at [386, 315] on icon at bounding box center [391, 320] width 10 height 10
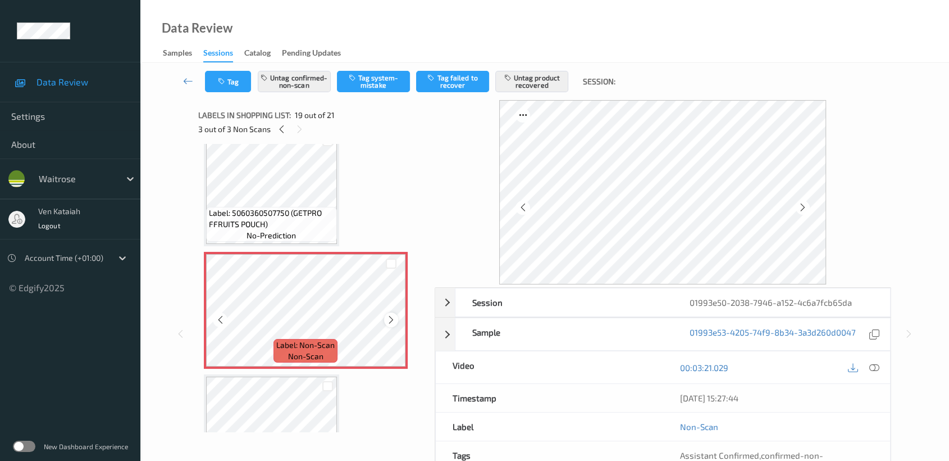
click at [392, 315] on icon at bounding box center [391, 320] width 10 height 10
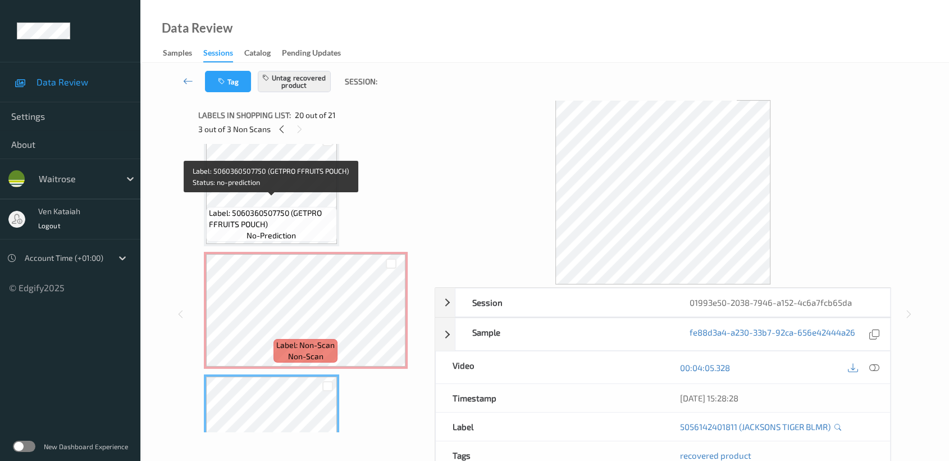
click at [285, 210] on span "Label: 5060360507750 (GETPRO FFRUITS POUCH)" at bounding box center [271, 218] width 125 height 22
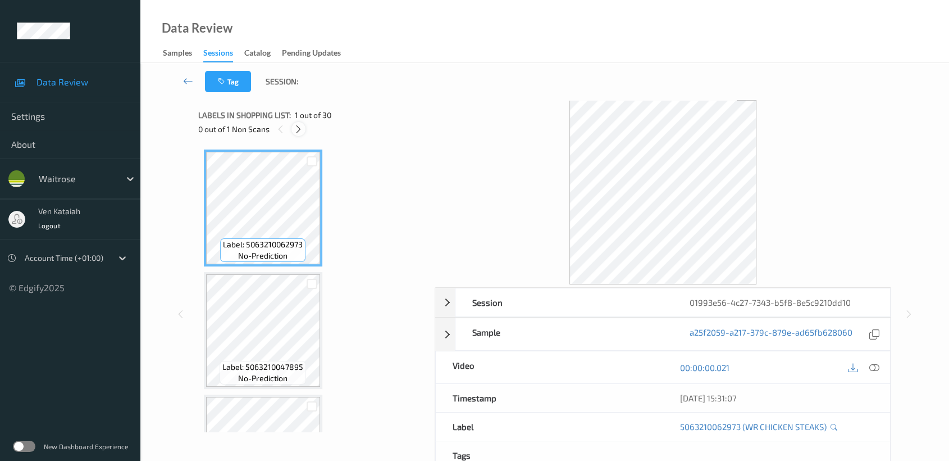
click at [301, 129] on icon at bounding box center [299, 129] width 10 height 10
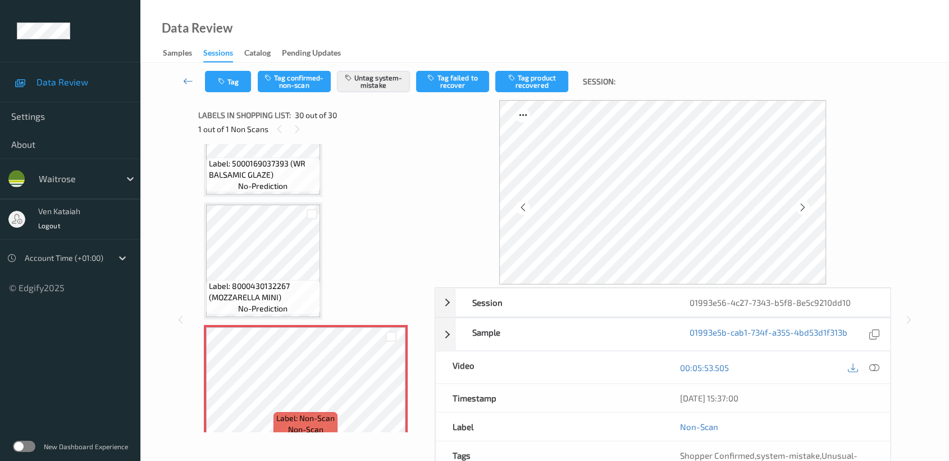
scroll to position [3365, 0]
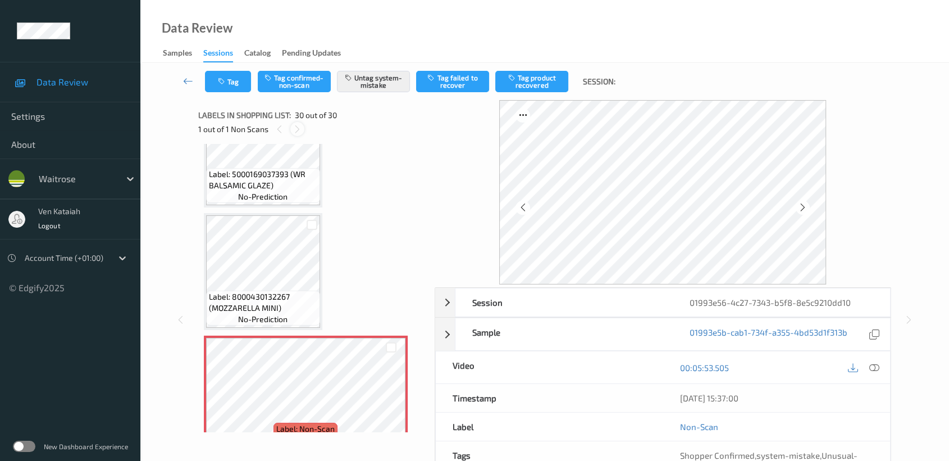
click at [302, 127] on div at bounding box center [297, 129] width 14 height 14
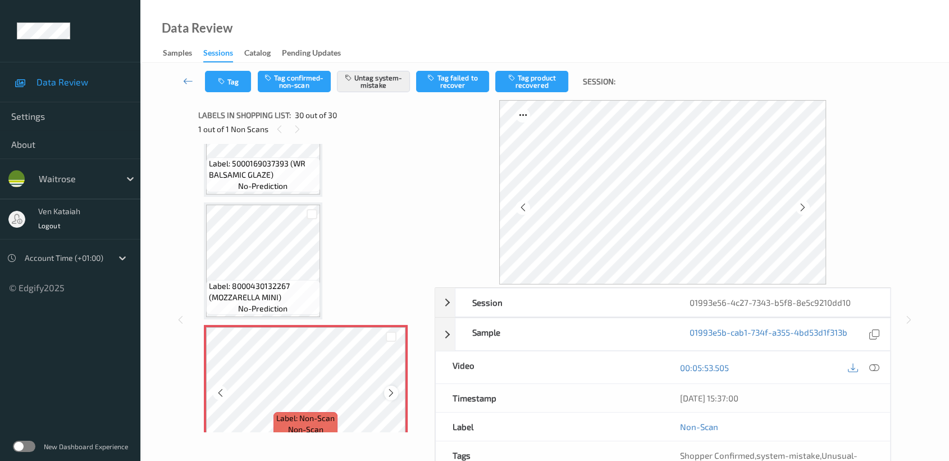
click at [391, 388] on icon at bounding box center [391, 393] width 10 height 10
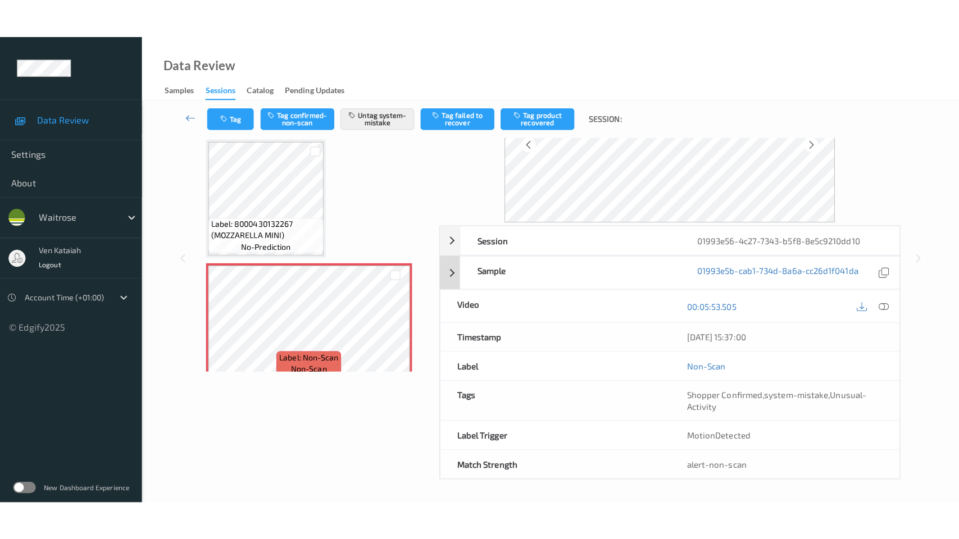
scroll to position [0, 0]
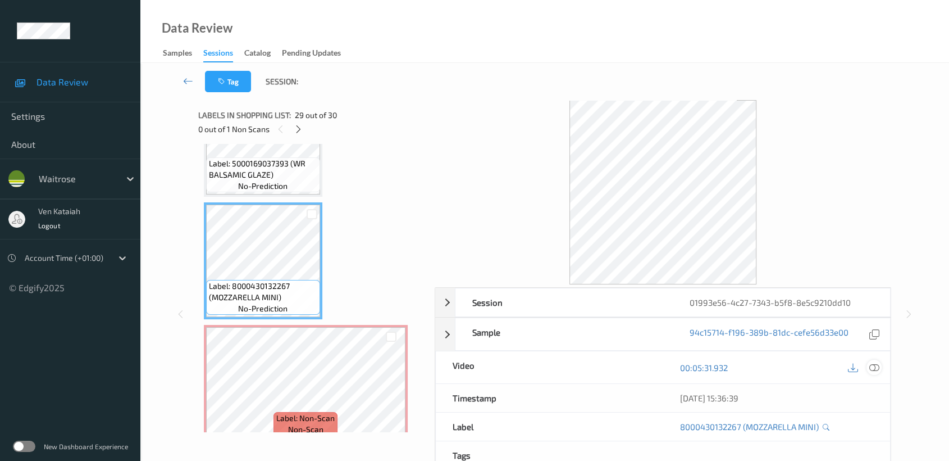
click at [874, 372] on div at bounding box center [874, 366] width 15 height 15
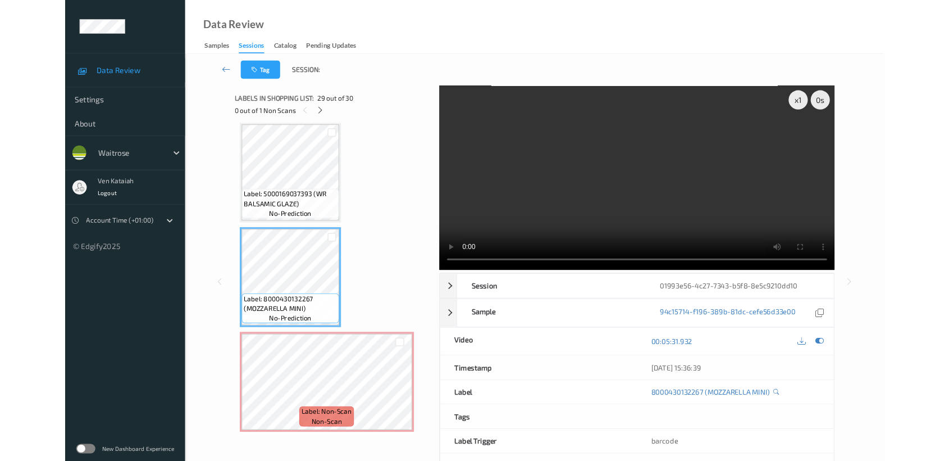
scroll to position [3297, 0]
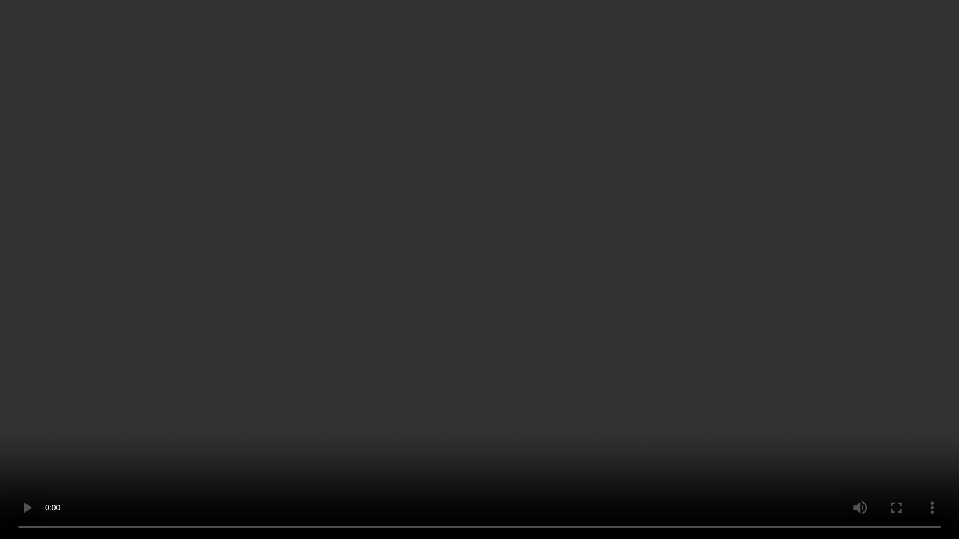
click at [752, 250] on video at bounding box center [479, 269] width 959 height 539
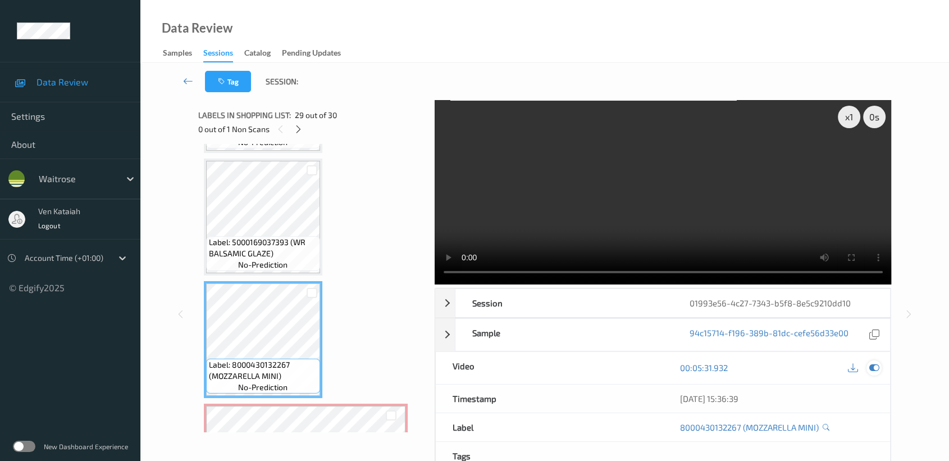
click at [876, 369] on icon at bounding box center [874, 367] width 10 height 10
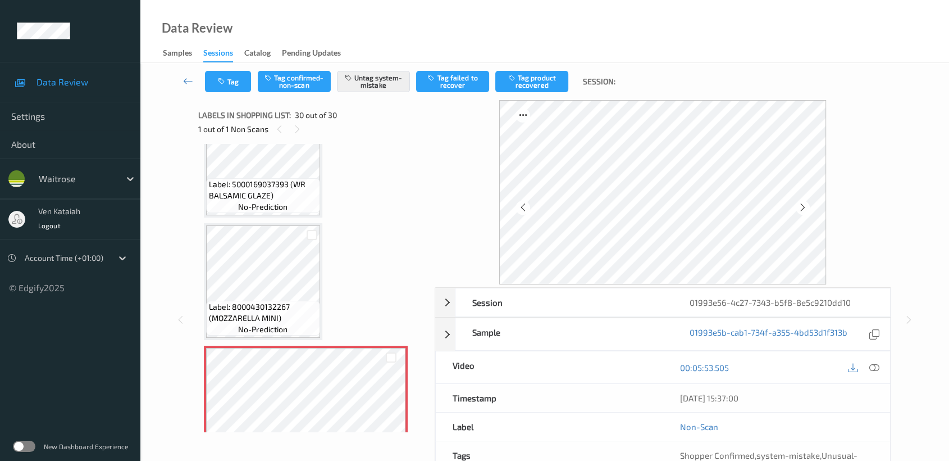
scroll to position [3376, 0]
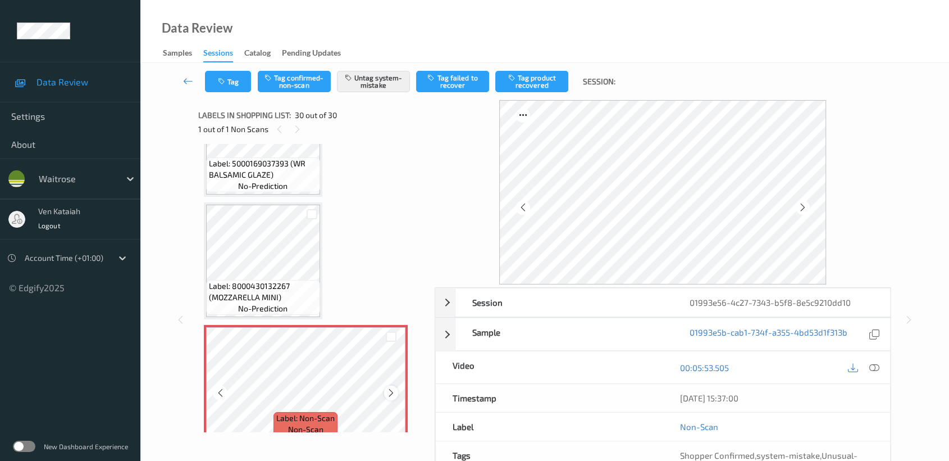
click at [397, 385] on div at bounding box center [391, 392] width 14 height 14
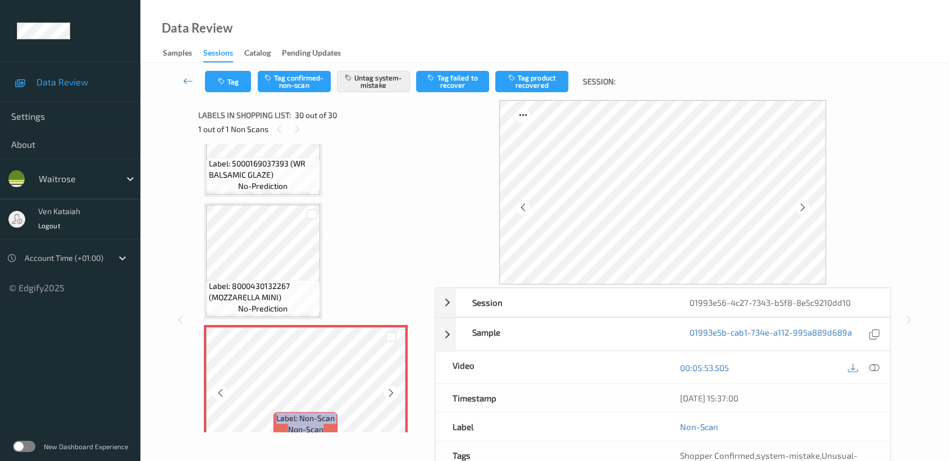
click at [397, 385] on div at bounding box center [391, 392] width 14 height 14
click at [879, 366] on icon at bounding box center [874, 367] width 10 height 10
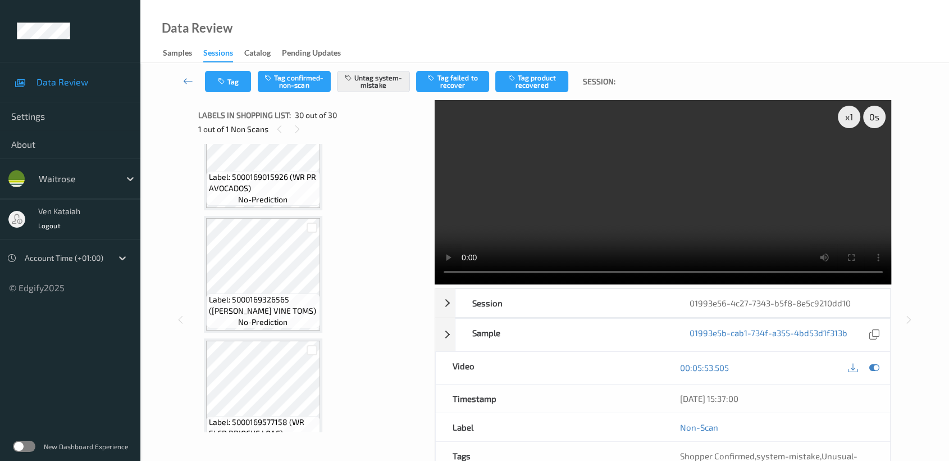
scroll to position [1753, 0]
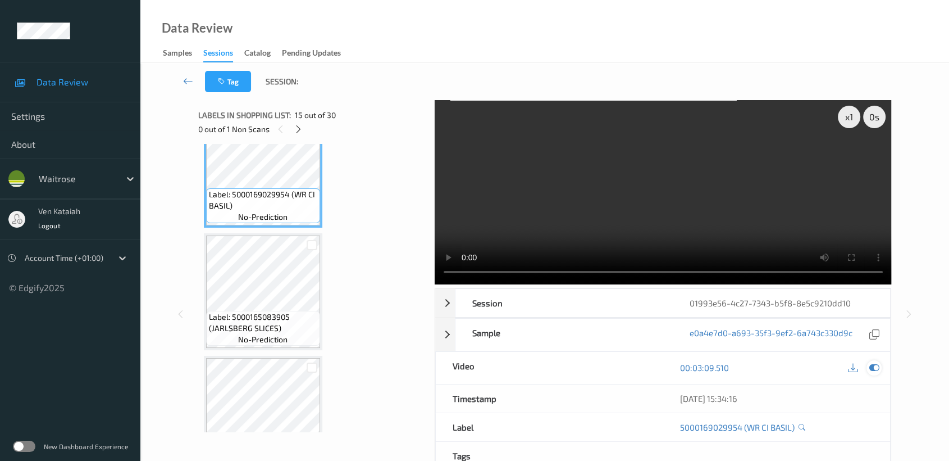
click at [875, 367] on icon at bounding box center [874, 367] width 10 height 10
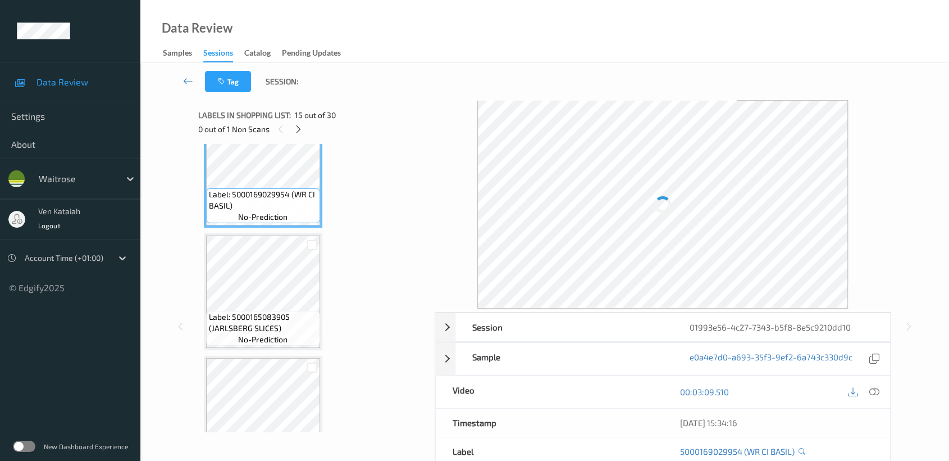
scroll to position [1878, 0]
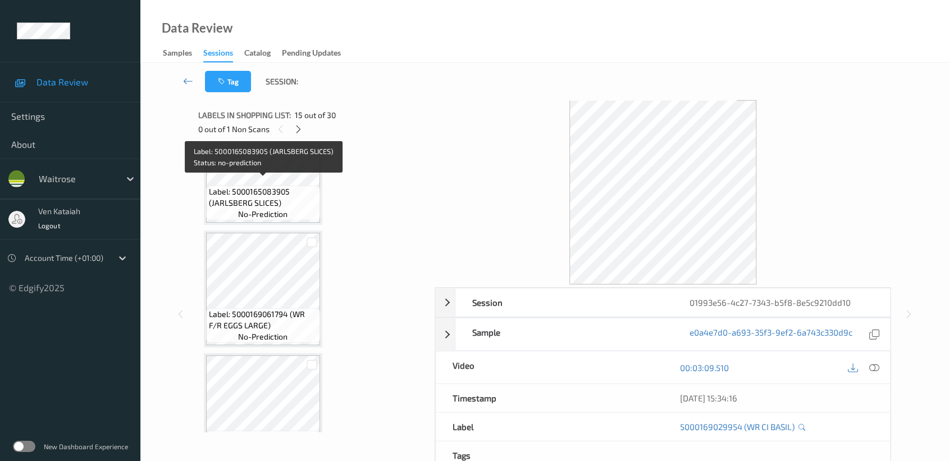
click at [286, 193] on span "Label: 5000165083905 (JARLSBERG SLICES)" at bounding box center [263, 197] width 108 height 22
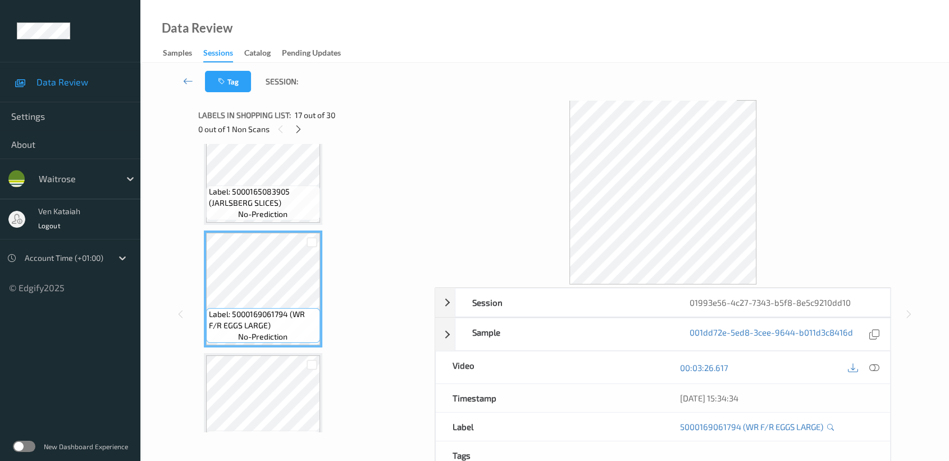
click at [279, 339] on div "Label: 5063210062973 (WR CHICKEN STEAKS) no-prediction Label: 5063210047895 (ES…" at bounding box center [312, 105] width 217 height 3668
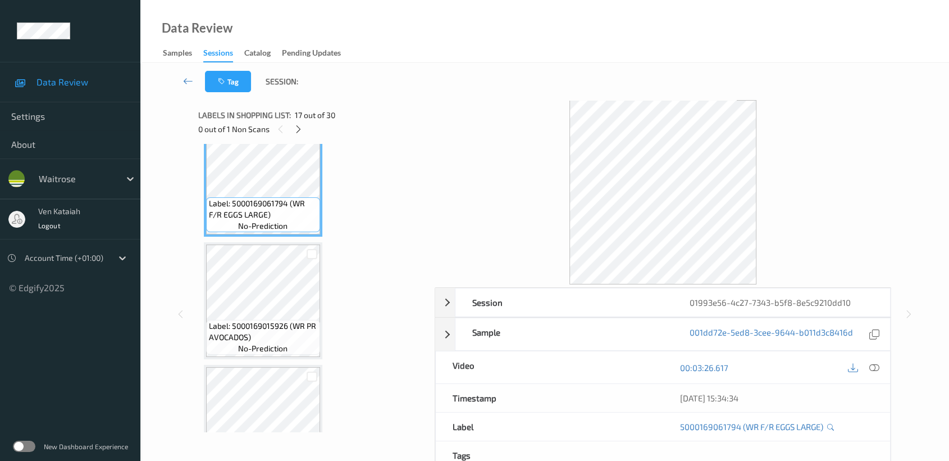
scroll to position [2003, 0]
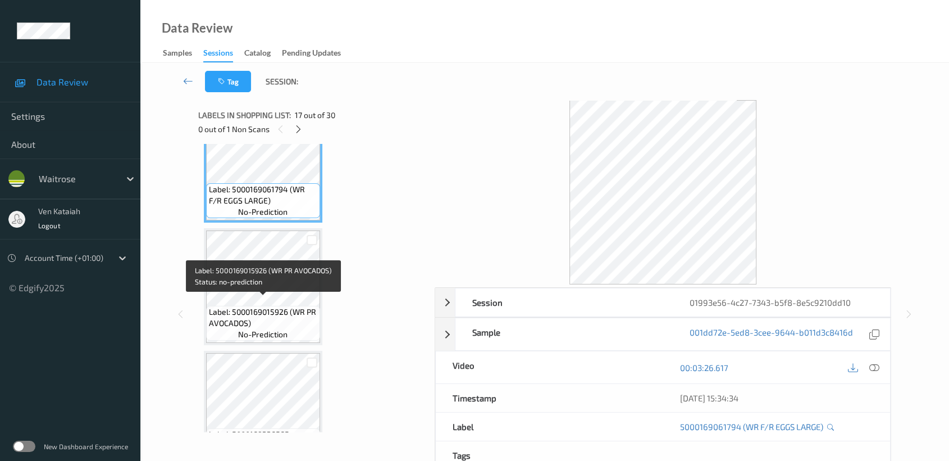
click at [281, 306] on span "Label: 5000169015926 (WR PR AVOCADOS)" at bounding box center [263, 317] width 108 height 22
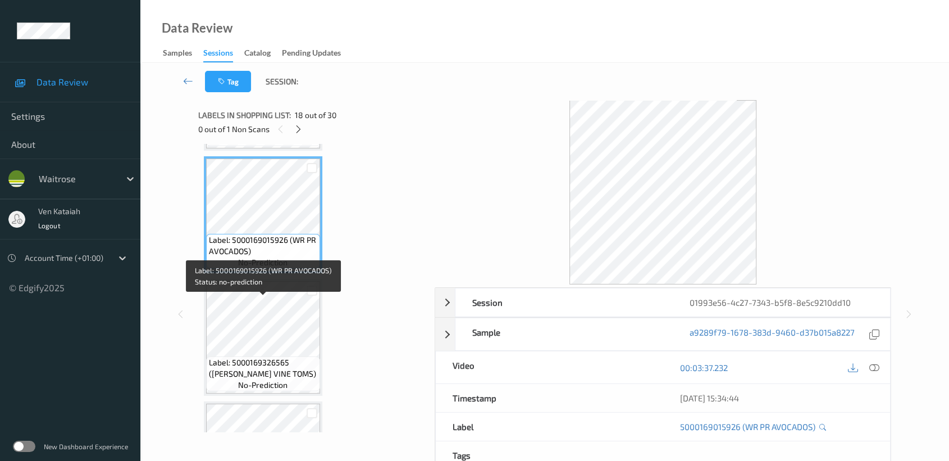
scroll to position [2128, 0]
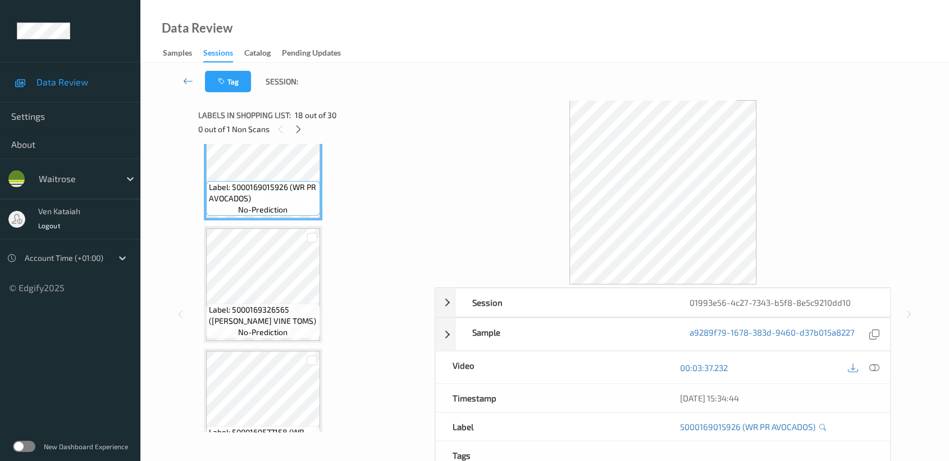
click at [282, 304] on span "Label: 5000169326565 (WR CHERRY VINE TOMS)" at bounding box center [263, 315] width 108 height 22
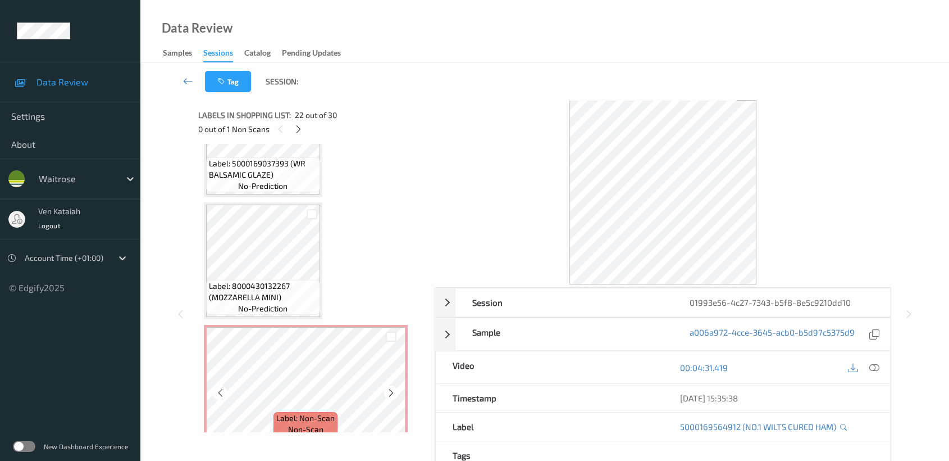
scroll to position [89, 0]
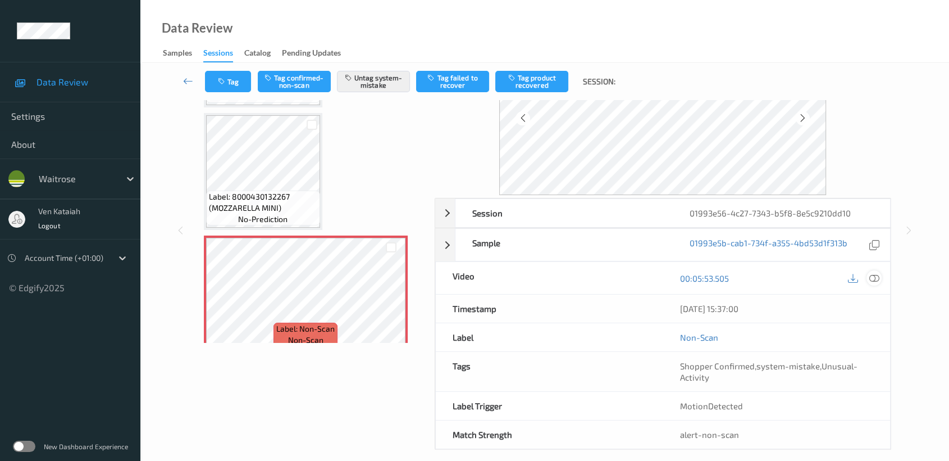
click at [871, 276] on icon at bounding box center [874, 278] width 10 height 10
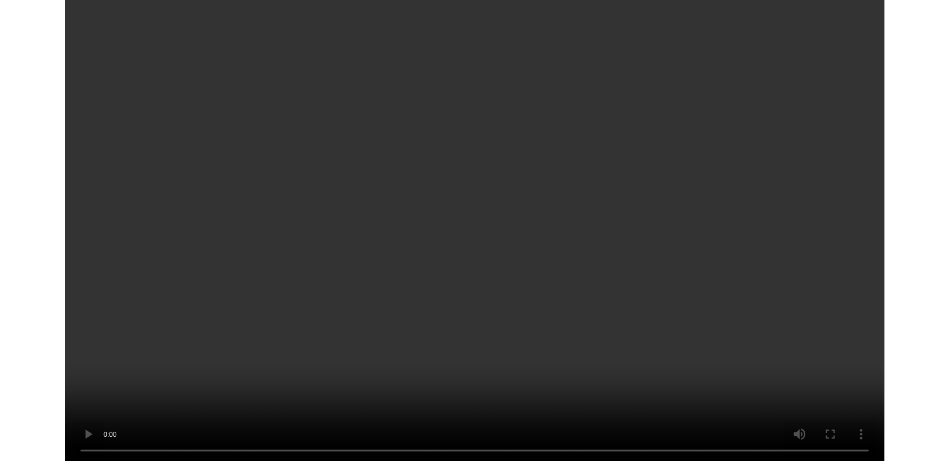
scroll to position [3297, 0]
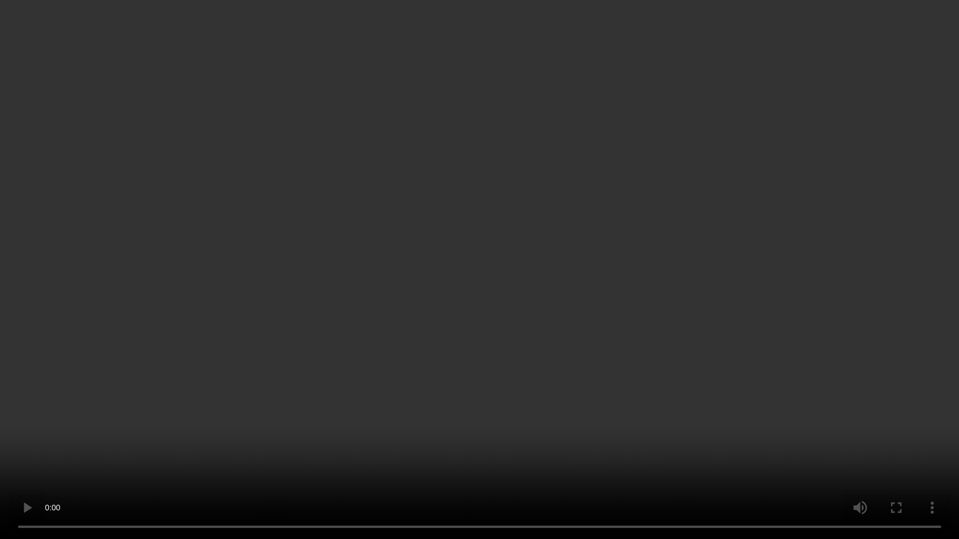
click at [734, 232] on video at bounding box center [479, 269] width 959 height 539
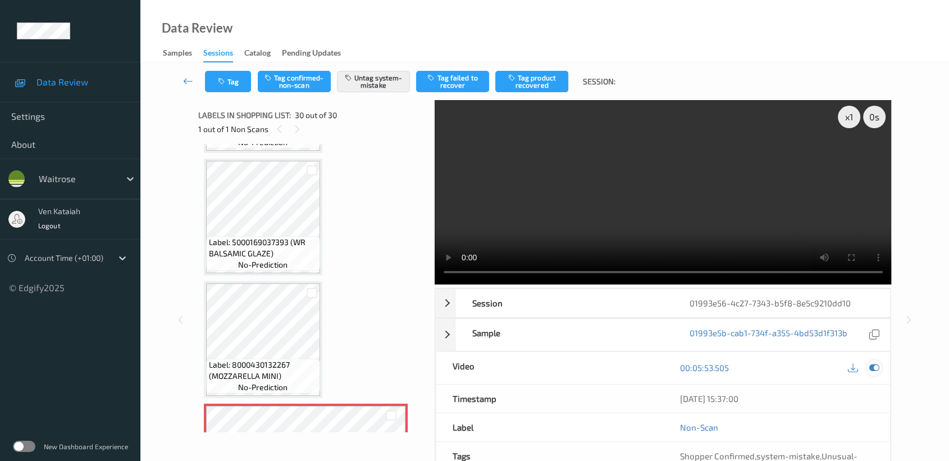
click at [874, 367] on icon at bounding box center [874, 367] width 10 height 10
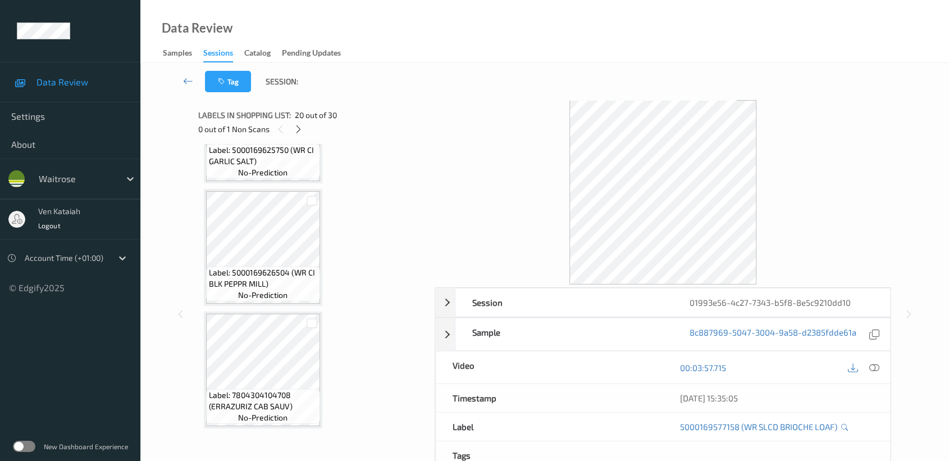
scroll to position [551, 0]
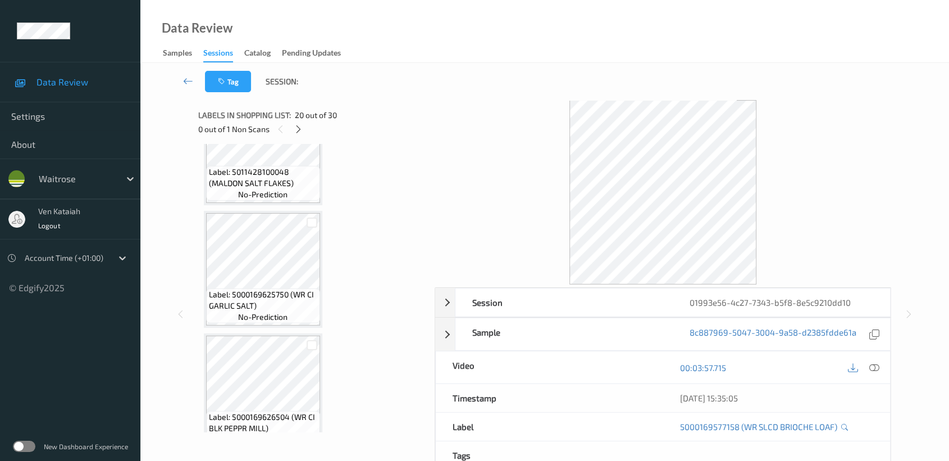
click at [245, 202] on div "Label: 5011428100048 (MALDON SALT FLAKES) no-prediction" at bounding box center [263, 146] width 119 height 117
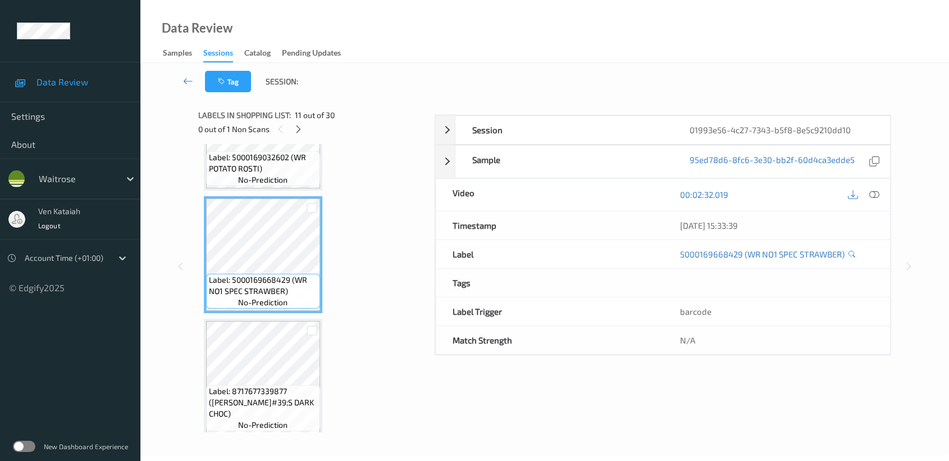
scroll to position [1300, 0]
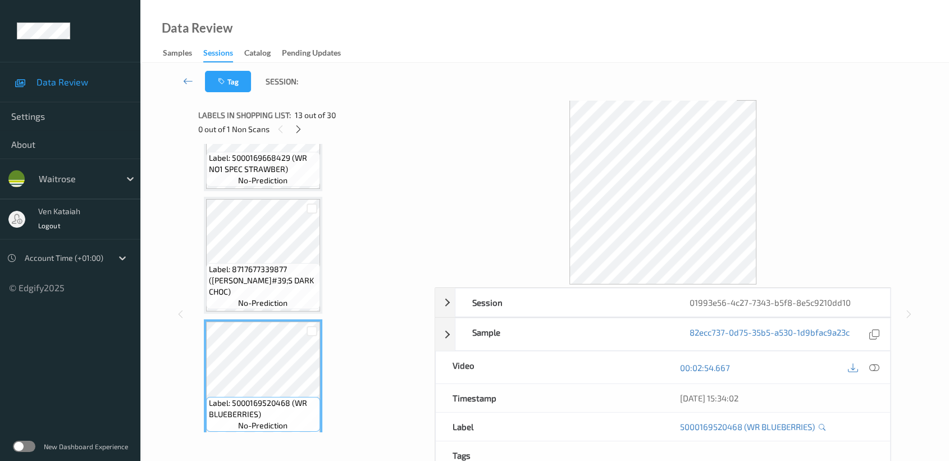
scroll to position [1550, 0]
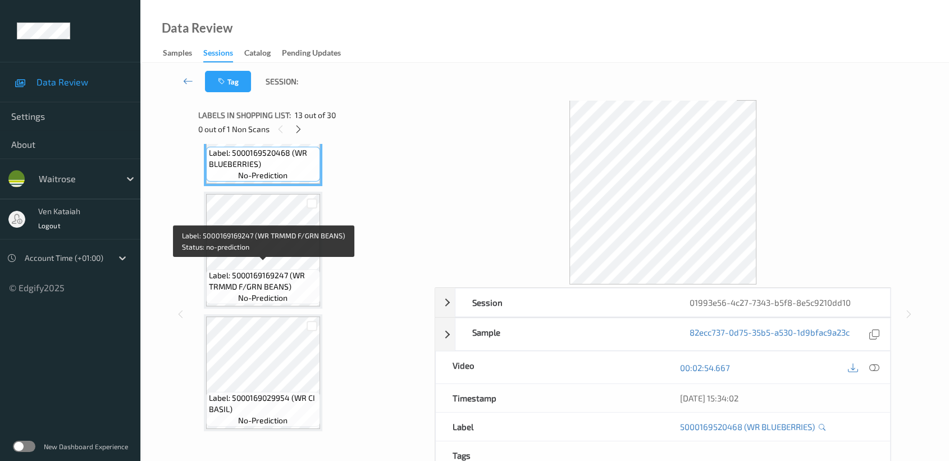
click at [267, 284] on span "Label: 5000169169247 (WR TRMMD F/GRN BEANS)" at bounding box center [263, 281] width 108 height 22
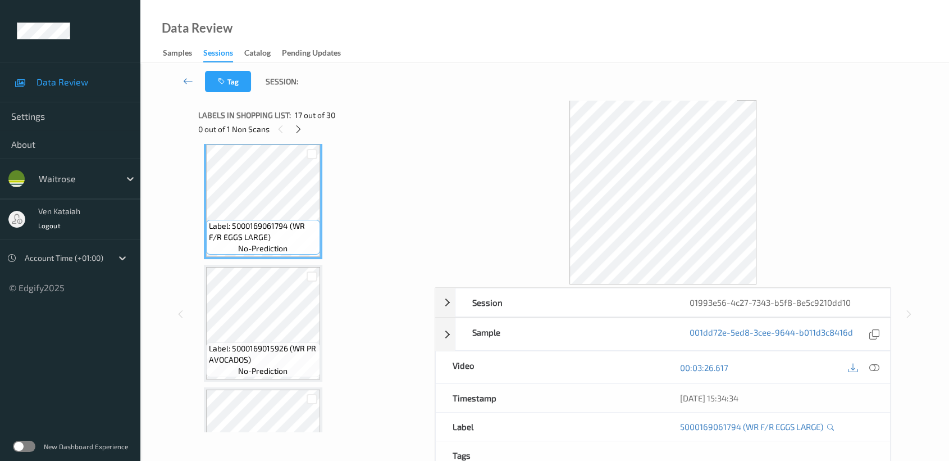
scroll to position [2049, 0]
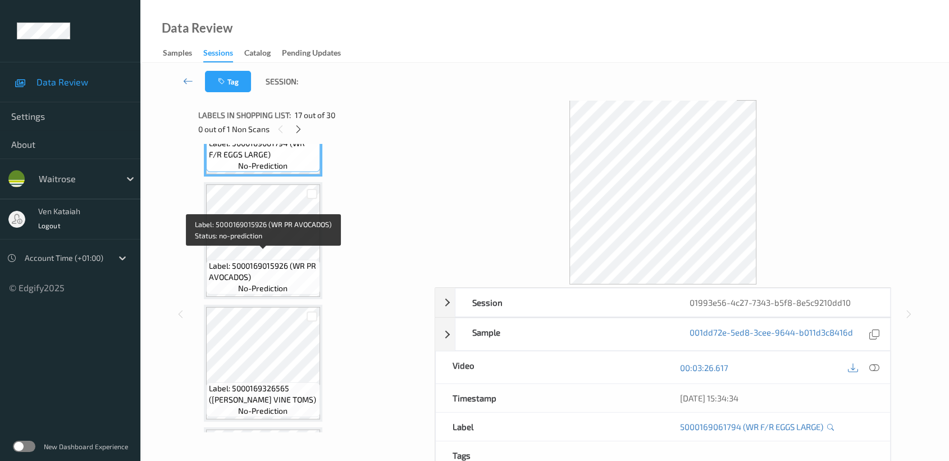
click at [275, 260] on span "Label: 5000169015926 (WR PR AVOCADOS)" at bounding box center [263, 271] width 108 height 22
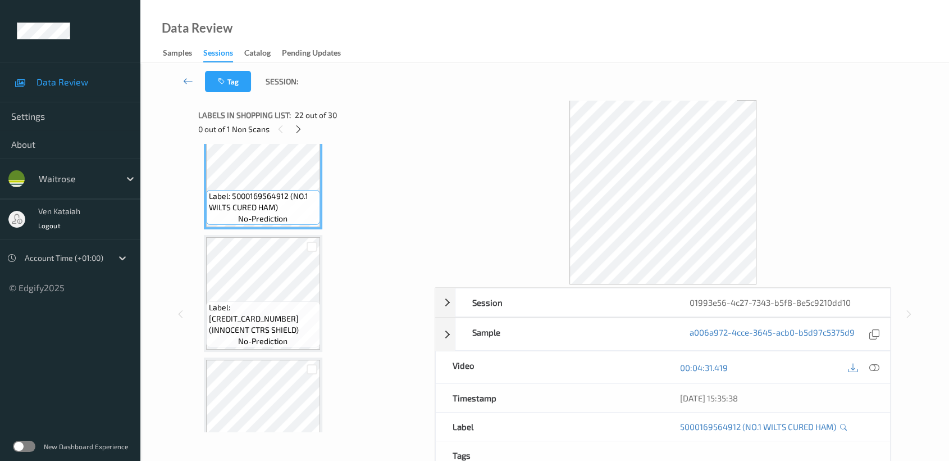
scroll to position [2673, 0]
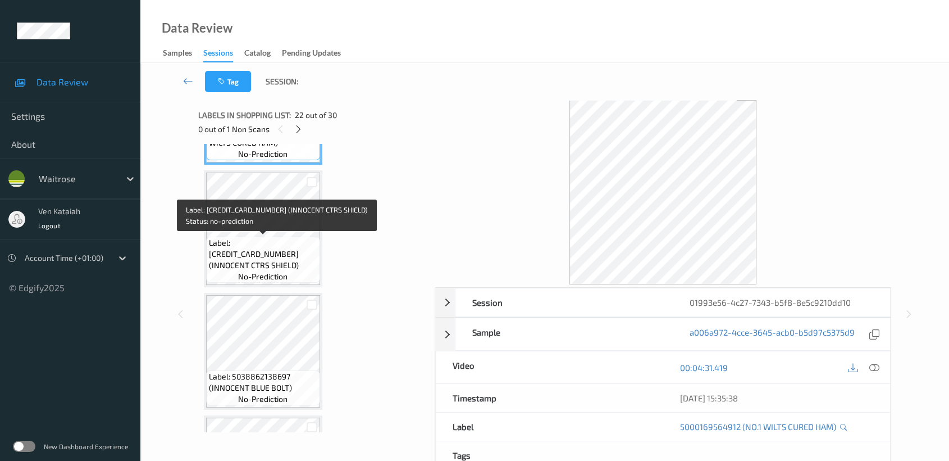
click at [266, 271] on span "no-prediction" at bounding box center [262, 276] width 49 height 11
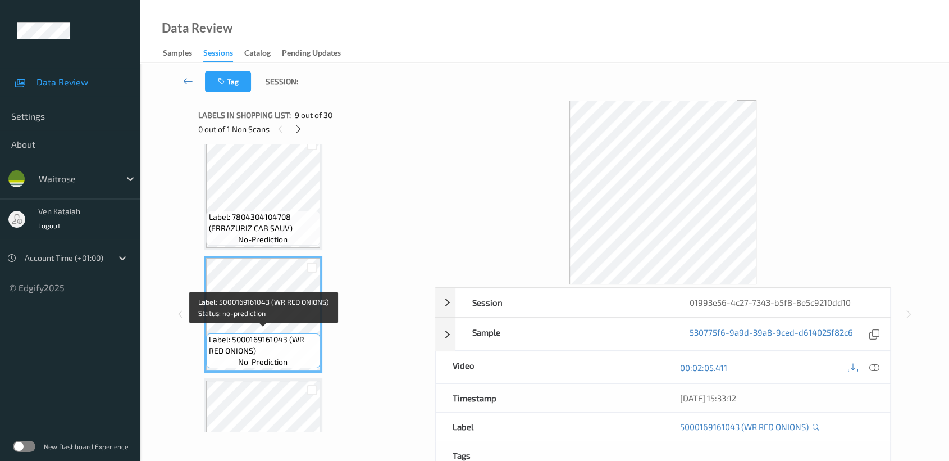
scroll to position [998, 0]
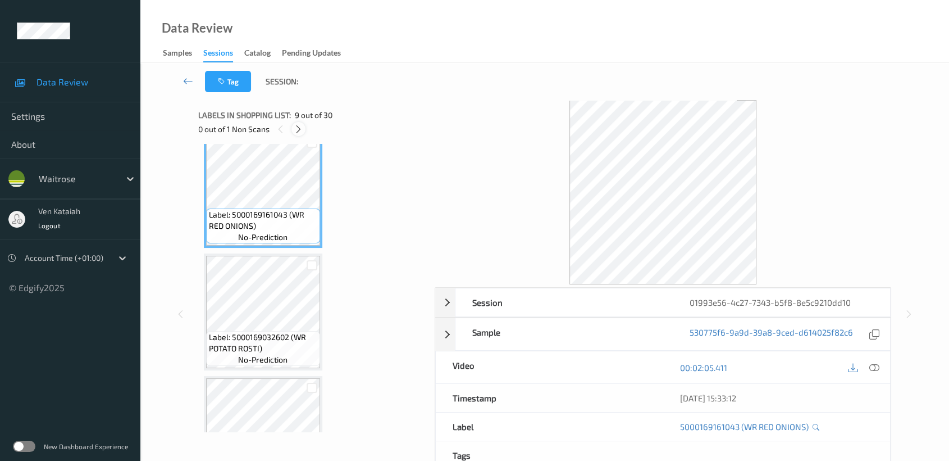
click at [297, 131] on icon at bounding box center [299, 129] width 10 height 10
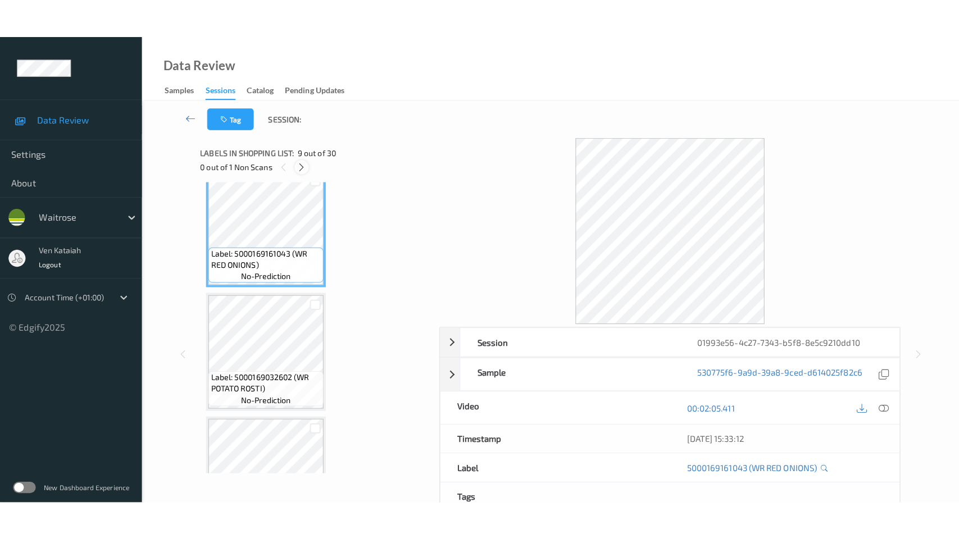
scroll to position [3376, 0]
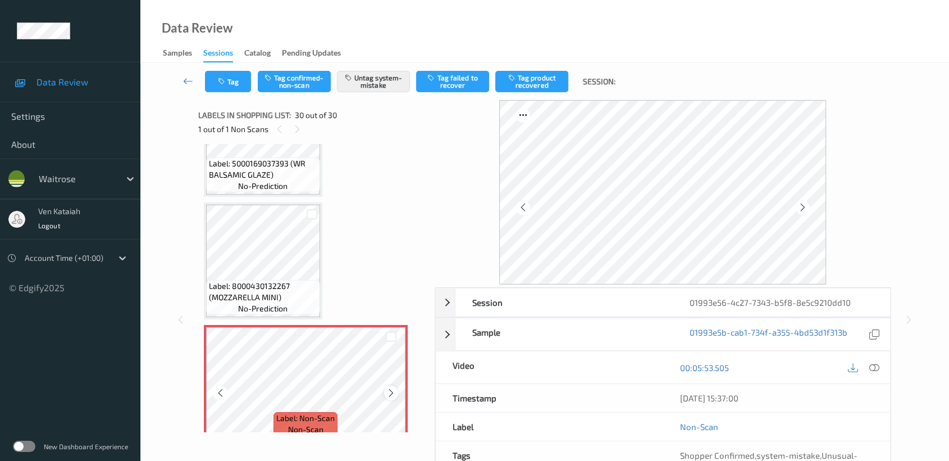
click at [393, 388] on icon at bounding box center [391, 393] width 10 height 10
click at [397, 385] on div at bounding box center [391, 392] width 14 height 14
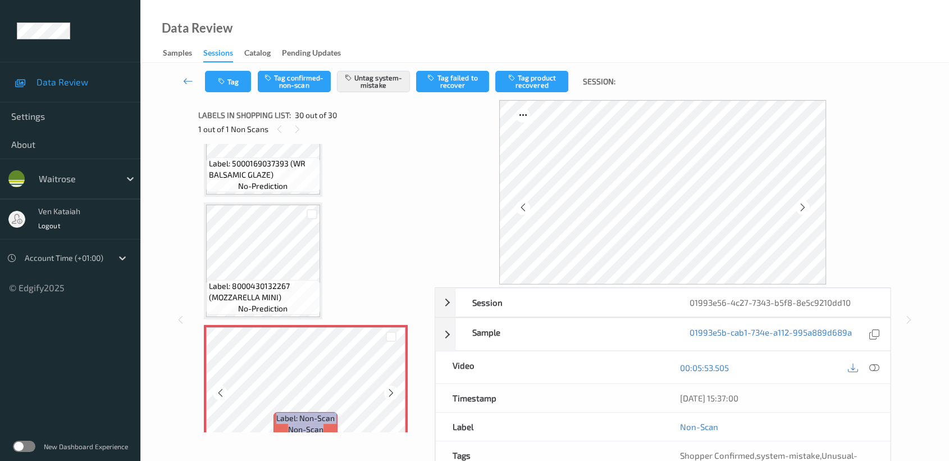
click at [397, 385] on div at bounding box center [391, 392] width 14 height 14
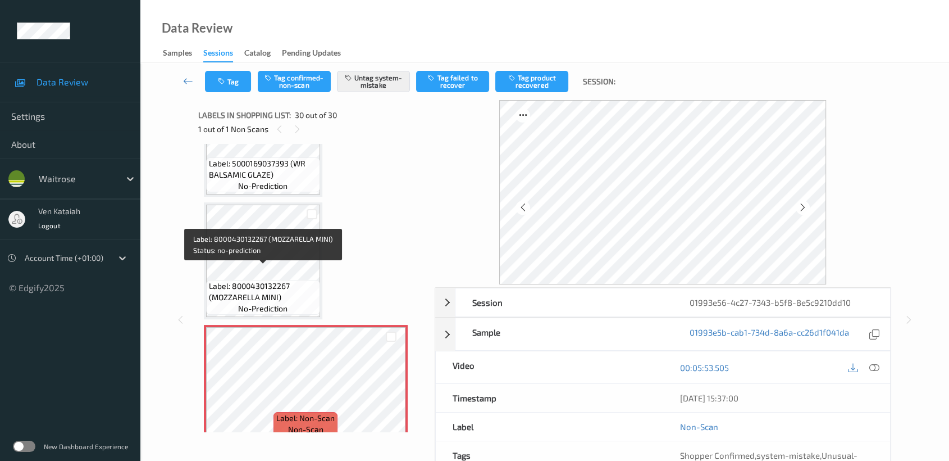
click at [253, 280] on span "Label: 8000430132267 (MOZZARELLA MINI)" at bounding box center [263, 291] width 108 height 22
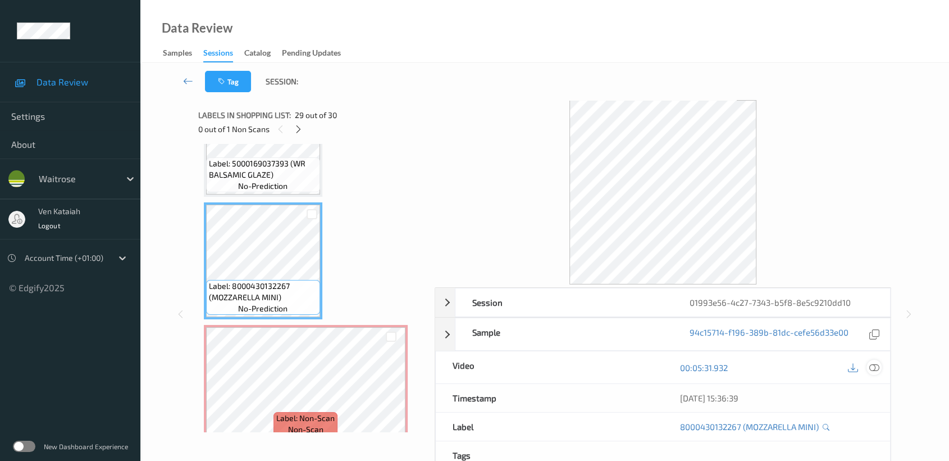
click at [875, 368] on icon at bounding box center [874, 367] width 10 height 10
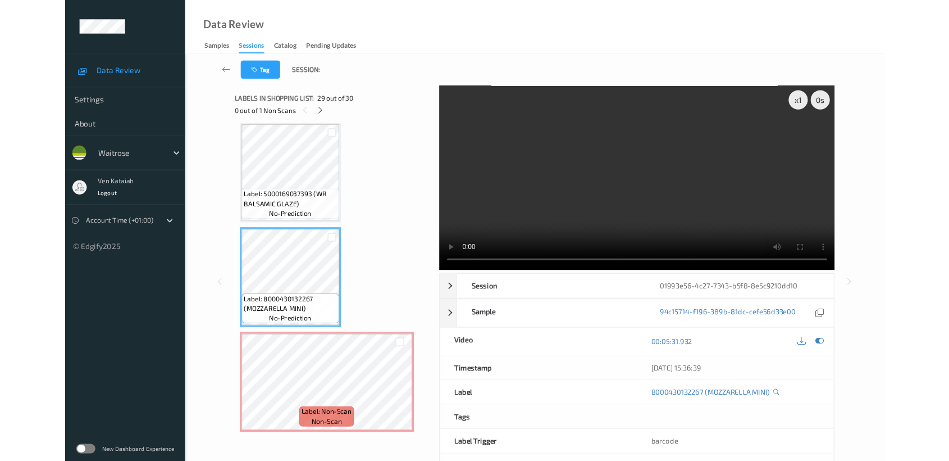
scroll to position [3297, 0]
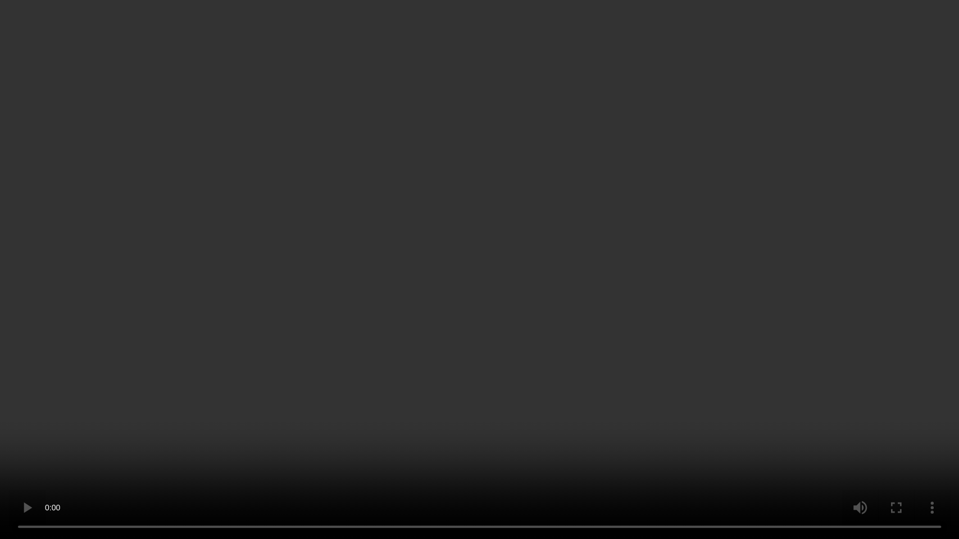
click at [499, 291] on video at bounding box center [479, 269] width 959 height 539
click at [440, 292] on video at bounding box center [479, 269] width 959 height 539
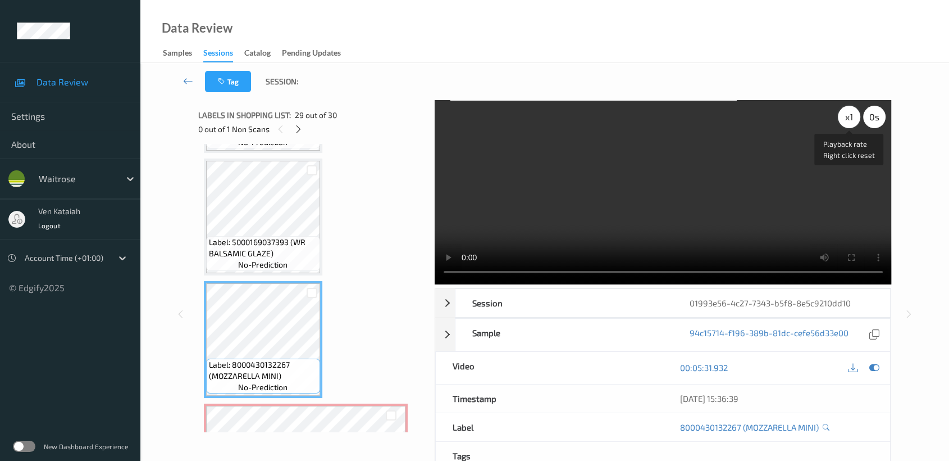
click at [850, 117] on div "x 1" at bounding box center [849, 117] width 22 height 22
click at [850, 116] on div "x 2" at bounding box center [849, 117] width 22 height 22
click at [850, 116] on div "x 4" at bounding box center [849, 117] width 22 height 22
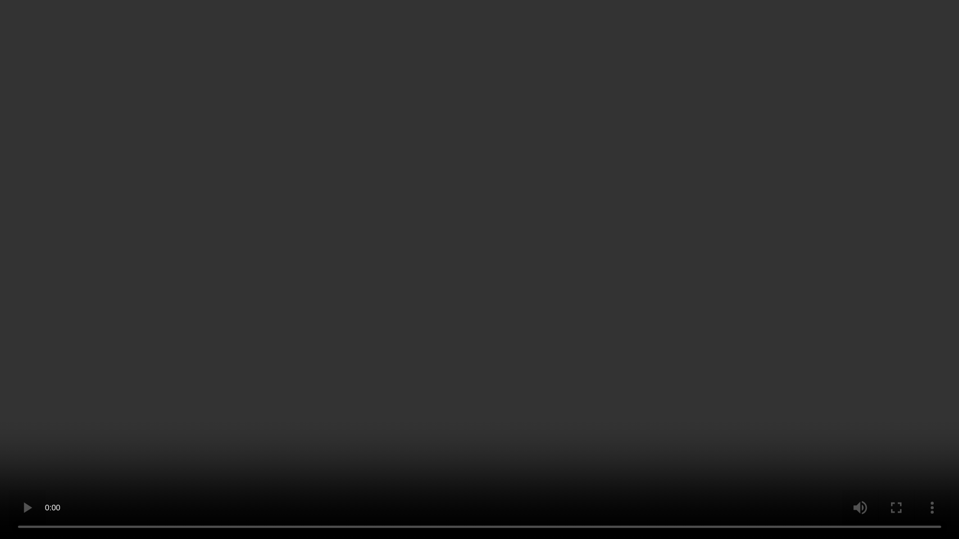
click at [593, 409] on video at bounding box center [479, 269] width 959 height 539
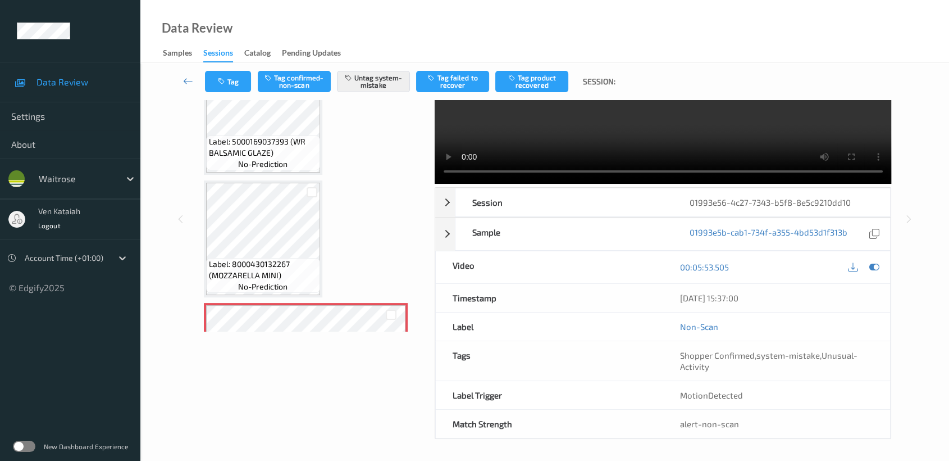
scroll to position [0, 0]
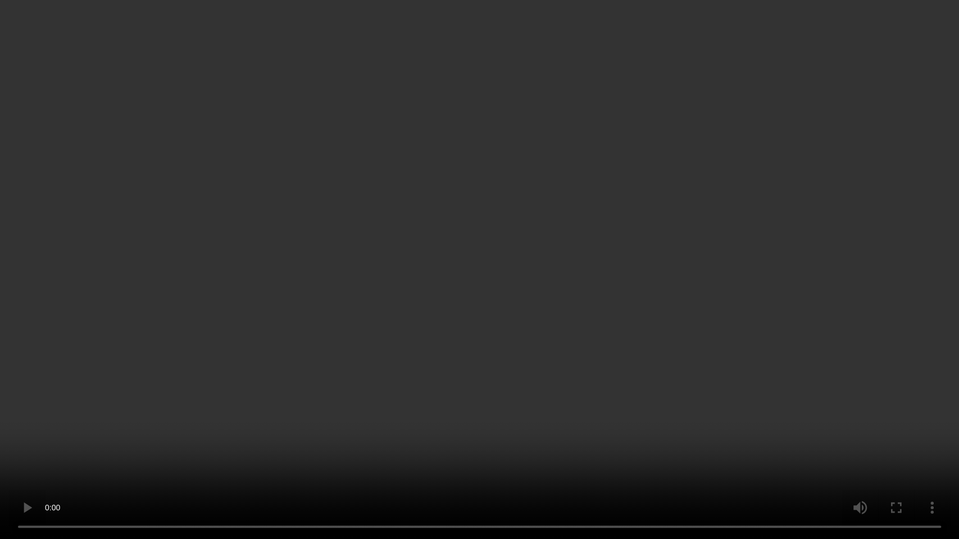
click at [603, 285] on video at bounding box center [479, 269] width 959 height 539
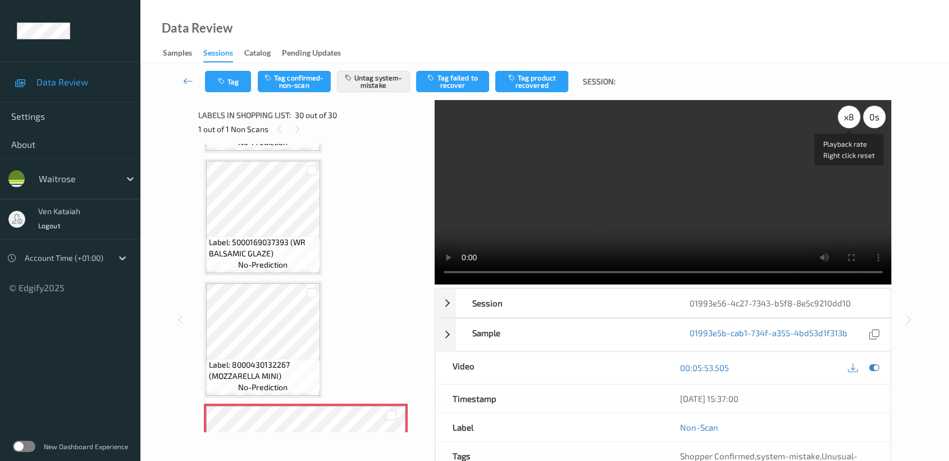
click at [843, 121] on div "x 8" at bounding box center [849, 117] width 22 height 22
click at [843, 121] on div "x 1" at bounding box center [849, 117] width 22 height 22
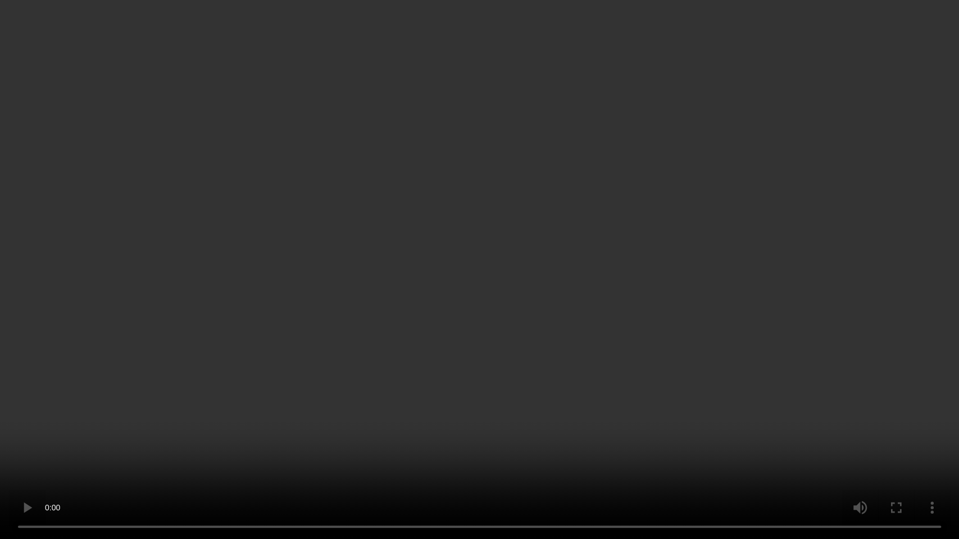
click at [490, 337] on video at bounding box center [479, 269] width 959 height 539
click at [467, 270] on video at bounding box center [479, 269] width 959 height 539
click at [873, 395] on video at bounding box center [479, 269] width 959 height 539
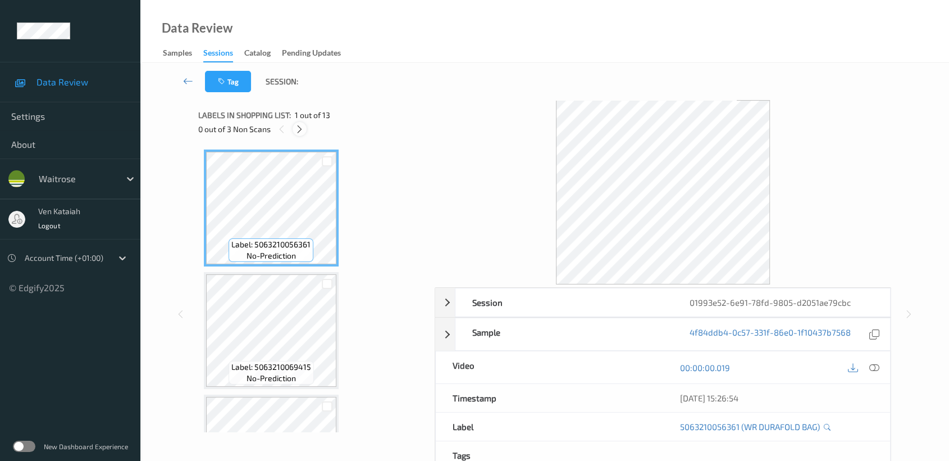
click at [301, 127] on icon at bounding box center [300, 129] width 10 height 10
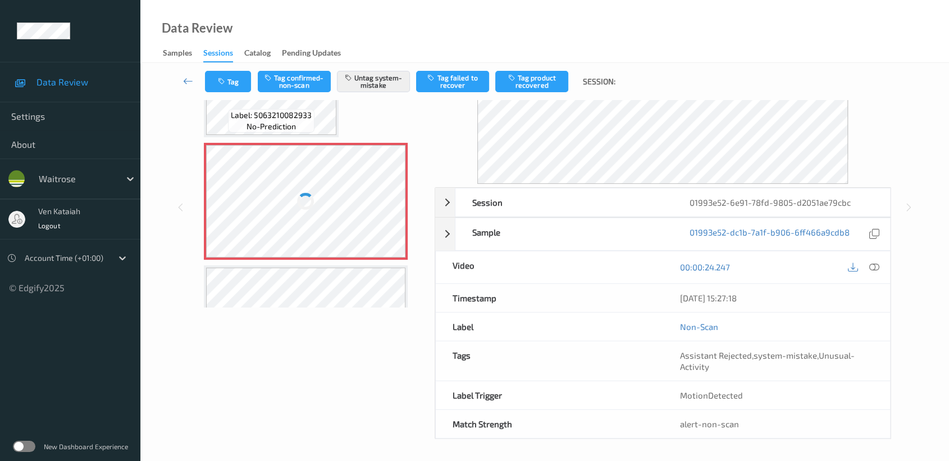
scroll to position [101, 0]
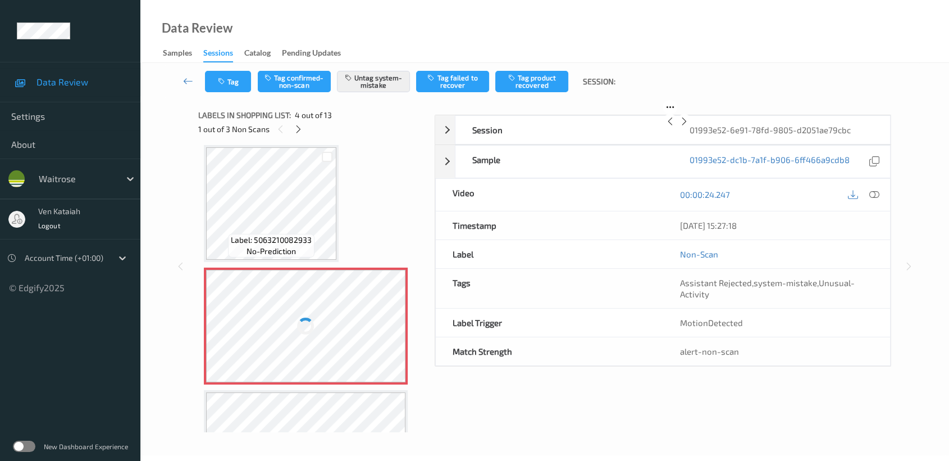
click at [252, 270] on div at bounding box center [306, 326] width 200 height 112
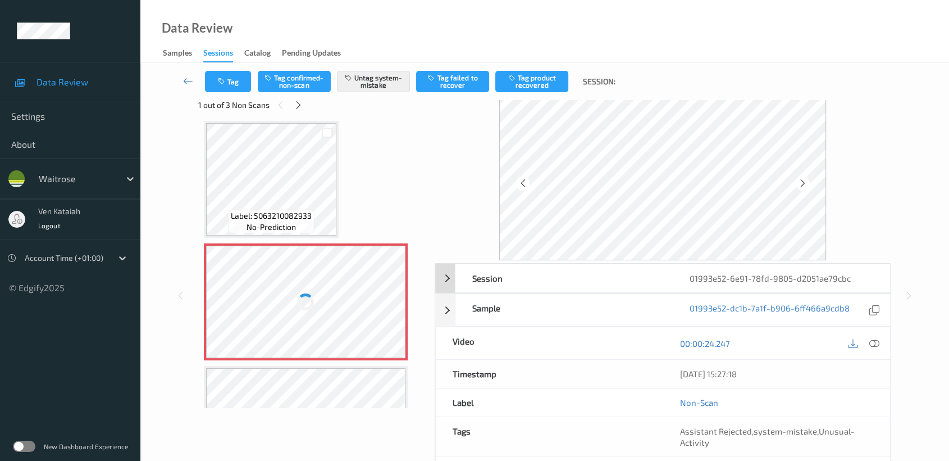
scroll to position [0, 0]
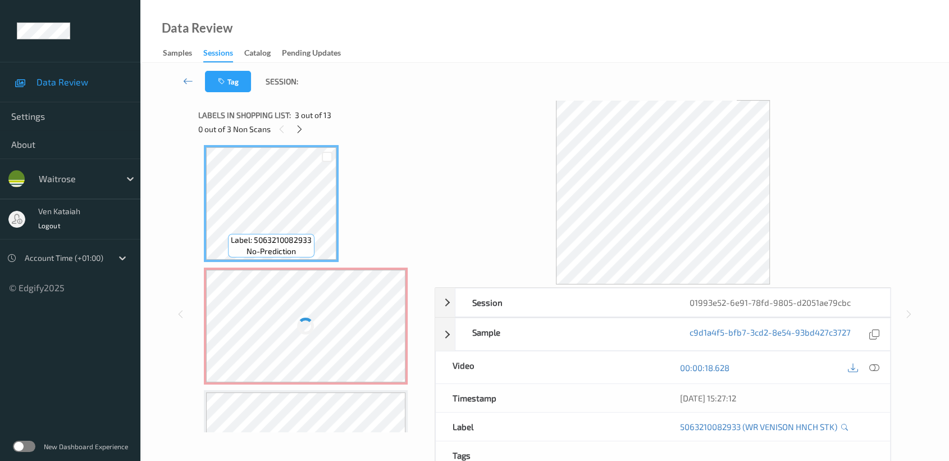
click at [360, 298] on div at bounding box center [306, 326] width 200 height 112
click at [324, 302] on div at bounding box center [306, 326] width 200 height 112
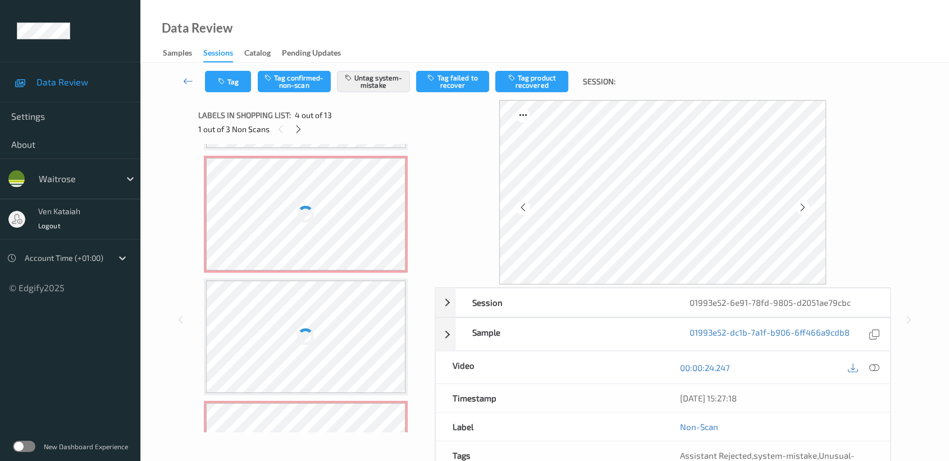
scroll to position [499, 0]
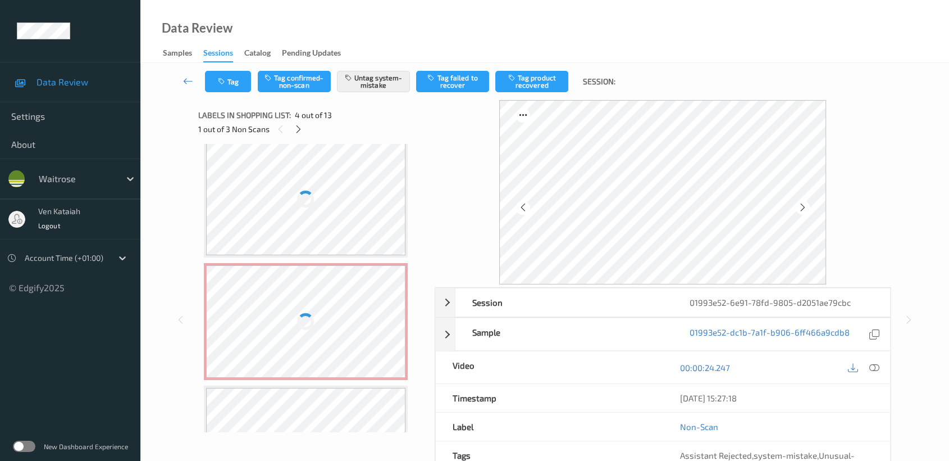
click at [324, 308] on div at bounding box center [306, 321] width 200 height 112
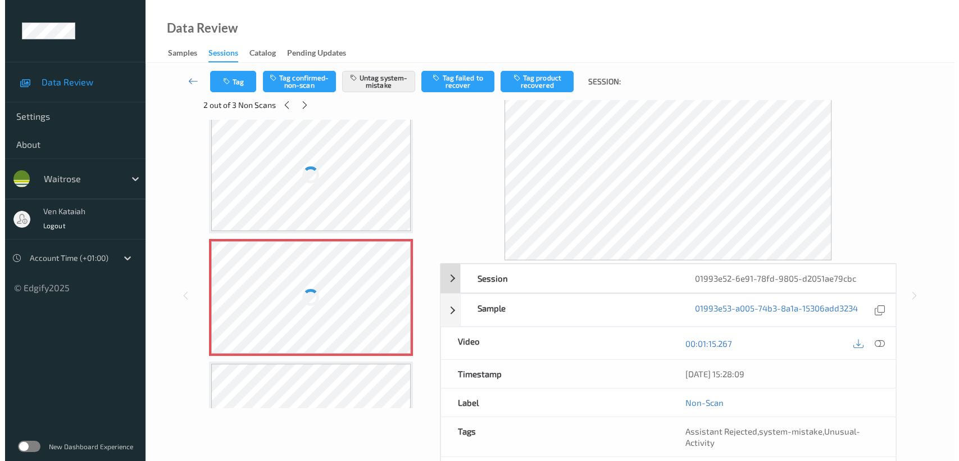
scroll to position [0, 0]
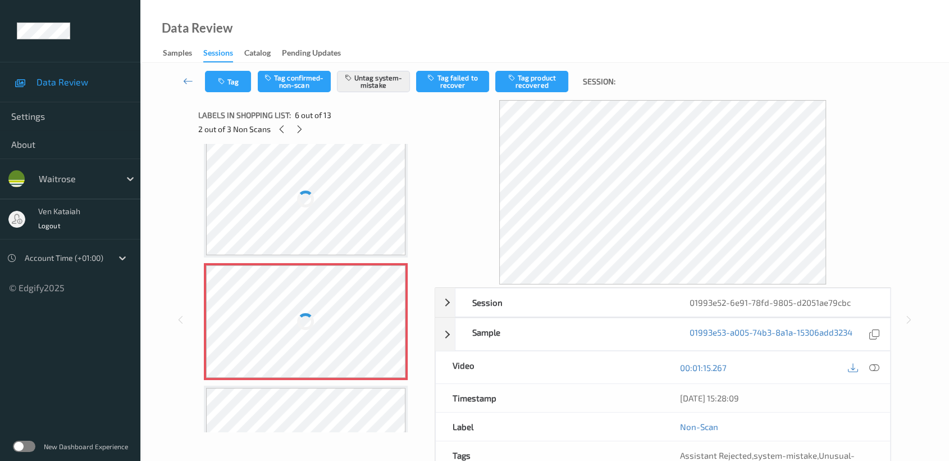
click at [362, 211] on div at bounding box center [306, 199] width 200 height 112
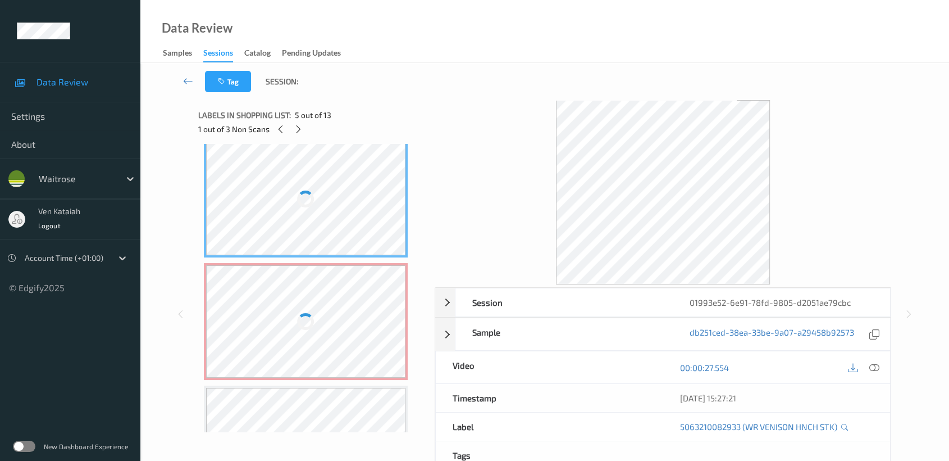
click at [334, 301] on div at bounding box center [306, 321] width 200 height 112
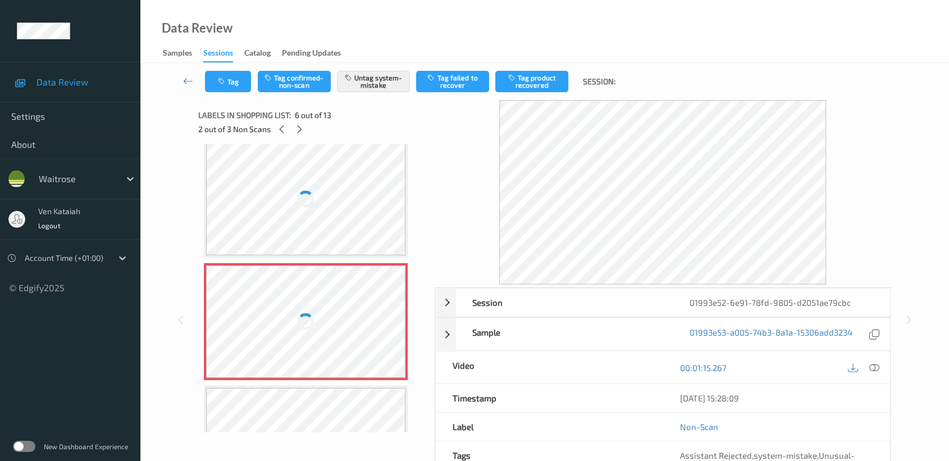
click at [327, 203] on div at bounding box center [306, 199] width 200 height 112
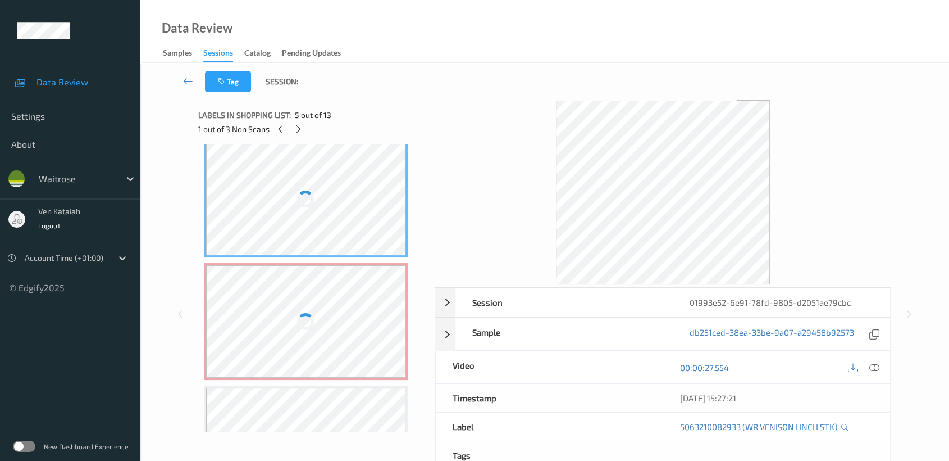
click at [336, 287] on div at bounding box center [306, 321] width 200 height 112
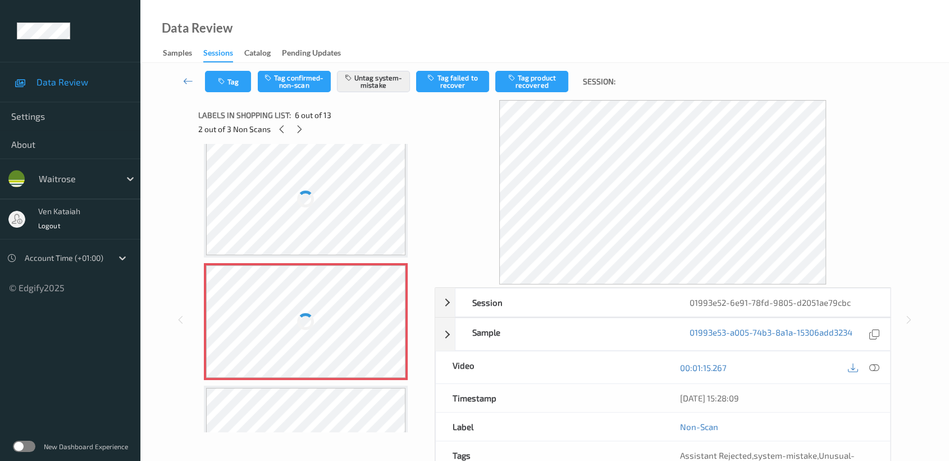
click at [322, 219] on div at bounding box center [306, 199] width 200 height 112
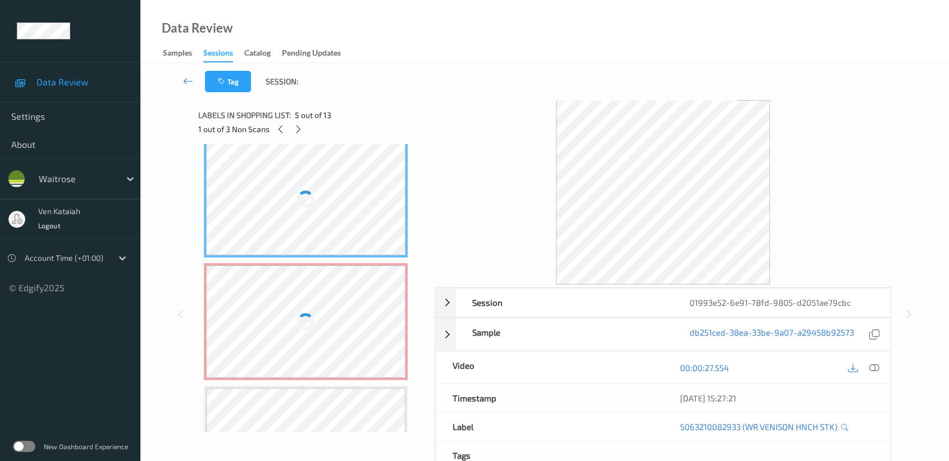
click at [871, 366] on icon at bounding box center [874, 367] width 10 height 10
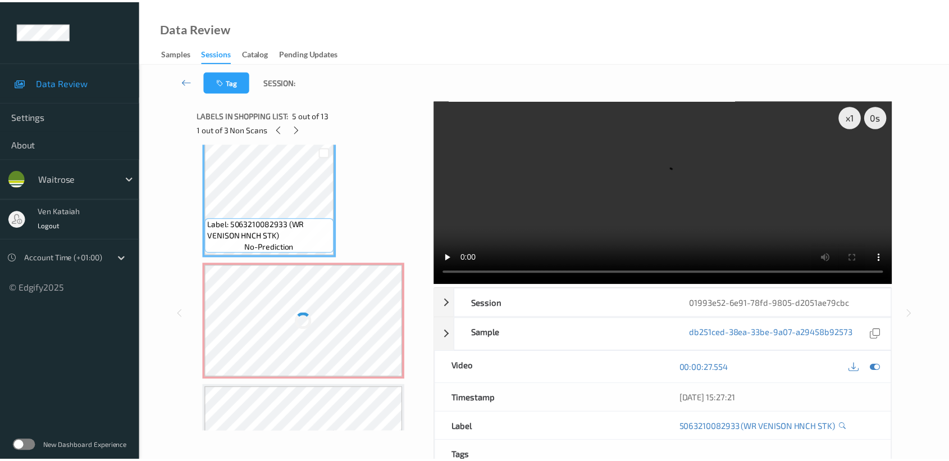
scroll to position [490, 0]
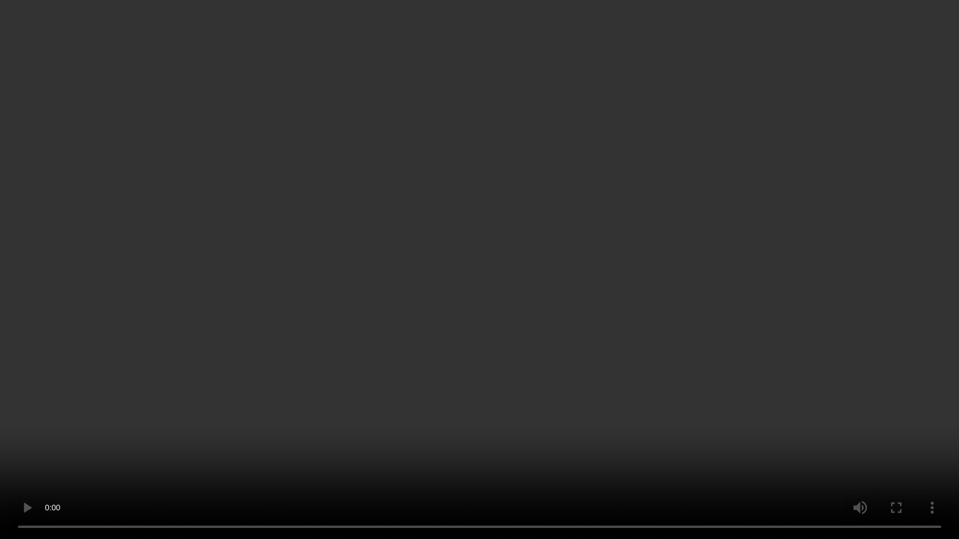
click at [494, 397] on video at bounding box center [479, 269] width 959 height 539
click at [270, 385] on video at bounding box center [479, 269] width 959 height 539
click at [243, 395] on video at bounding box center [479, 269] width 959 height 539
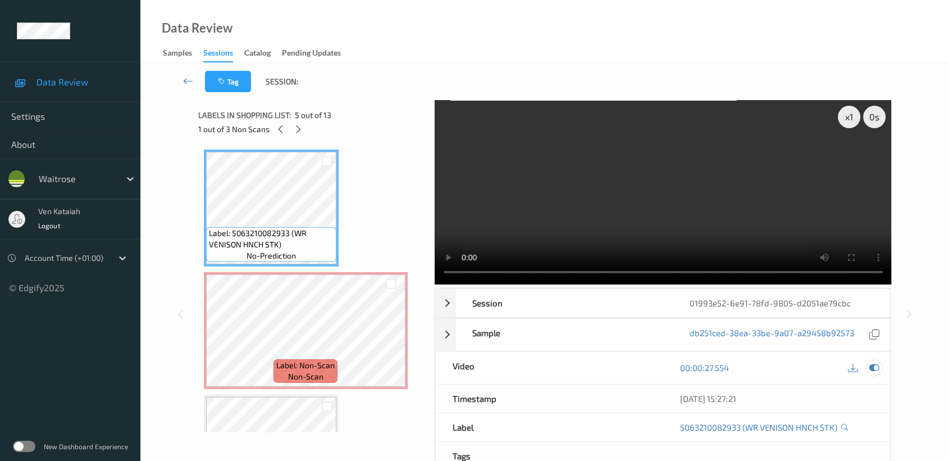
click at [872, 369] on icon at bounding box center [874, 367] width 10 height 10
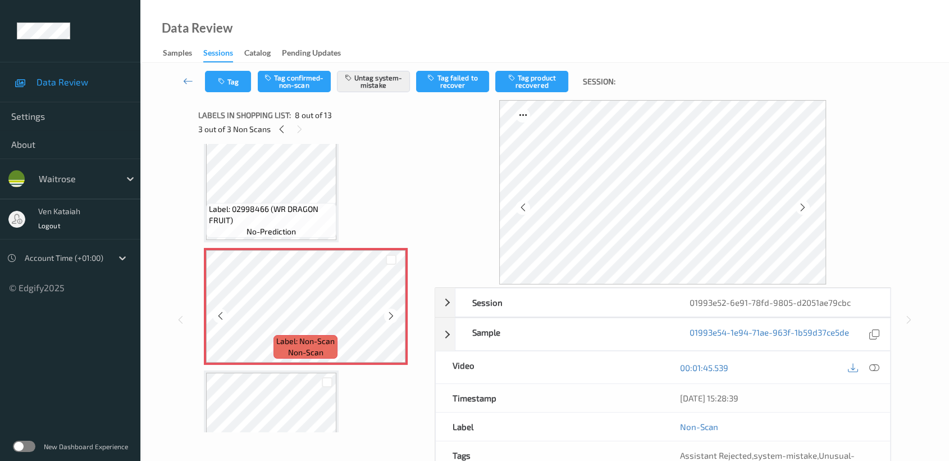
scroll to position [739, 0]
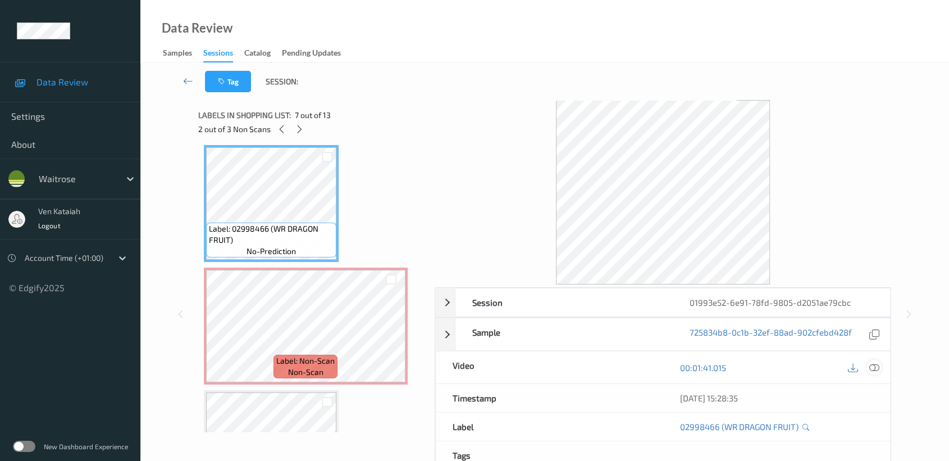
click at [872, 368] on icon at bounding box center [874, 367] width 10 height 10
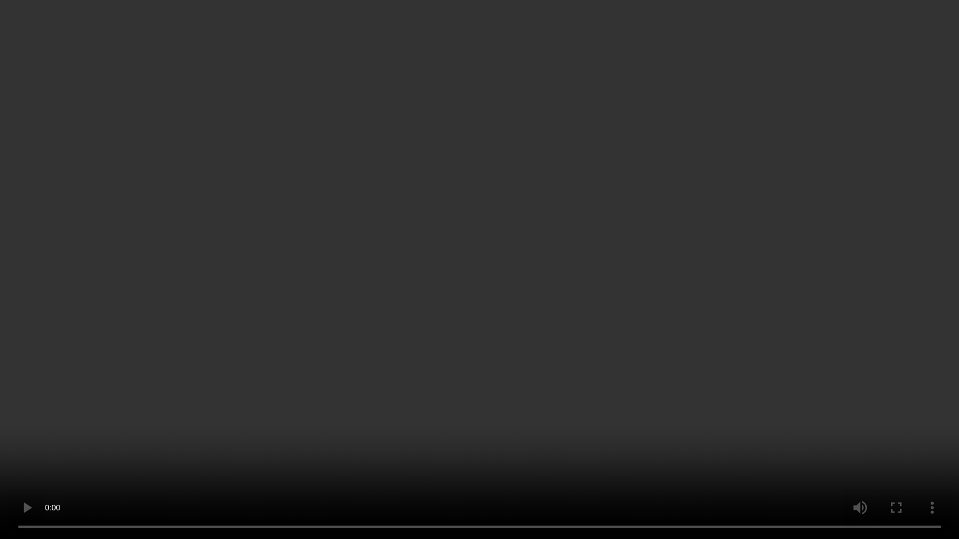
click at [515, 283] on video at bounding box center [479, 269] width 959 height 539
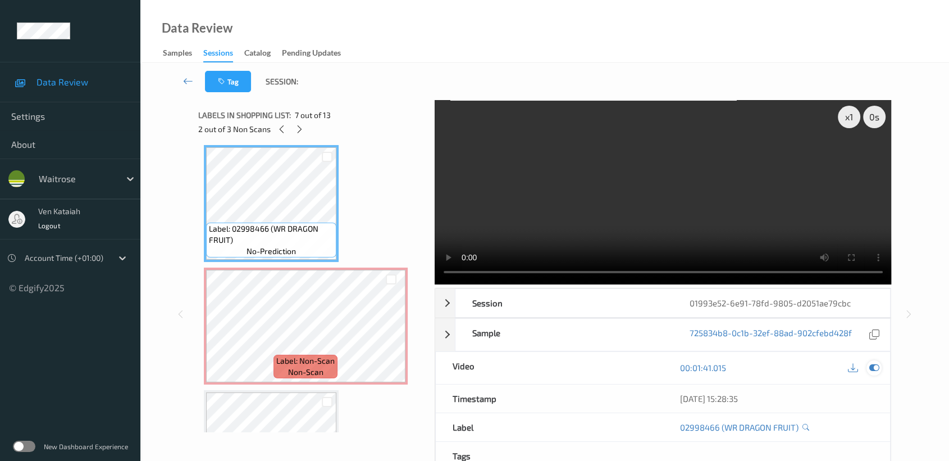
click at [876, 366] on icon at bounding box center [874, 367] width 10 height 10
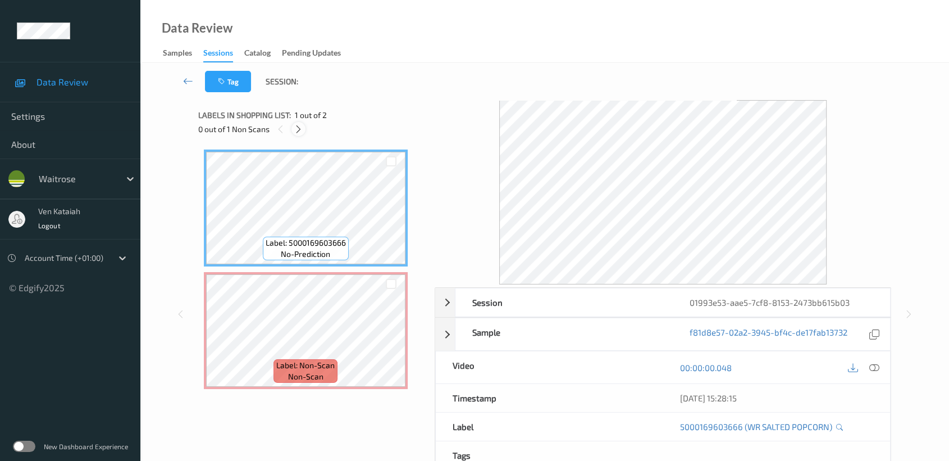
click at [301, 130] on icon at bounding box center [299, 129] width 10 height 10
click at [874, 367] on icon at bounding box center [874, 367] width 10 height 10
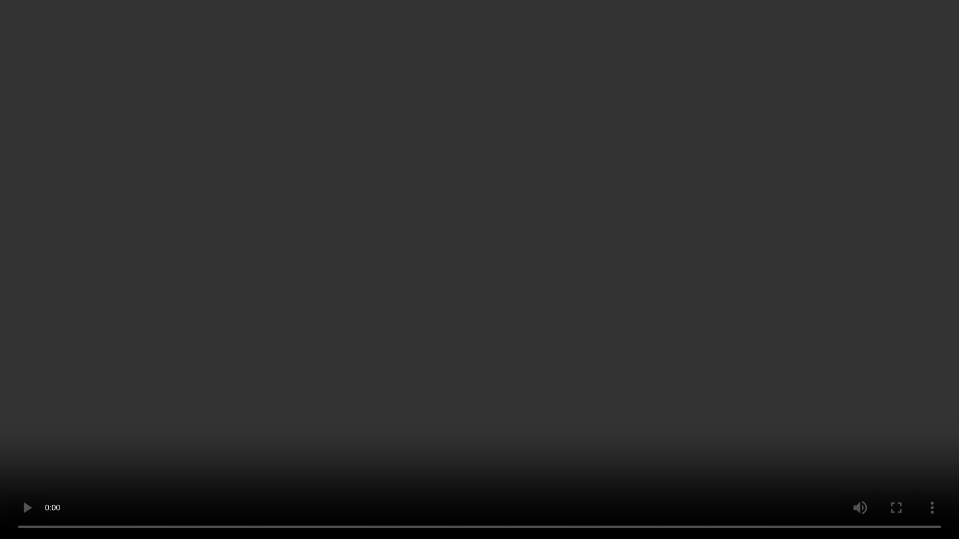
click at [689, 286] on video at bounding box center [479, 269] width 959 height 539
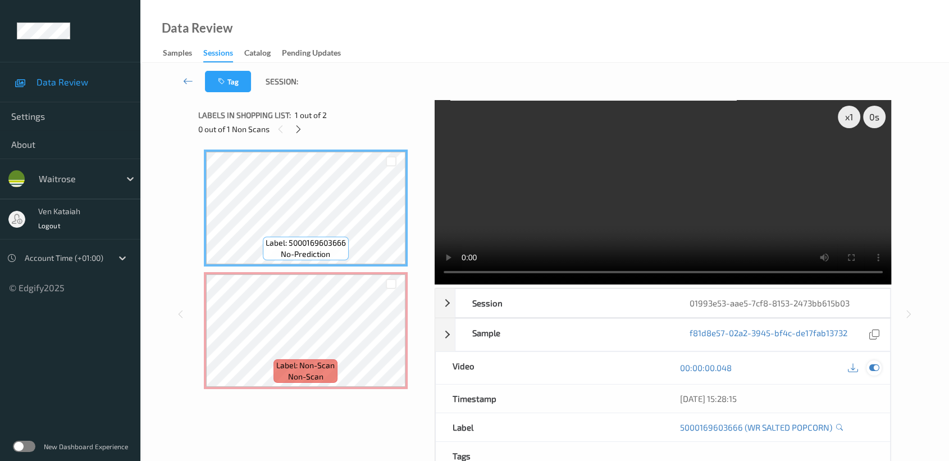
click at [873, 370] on icon at bounding box center [874, 367] width 10 height 10
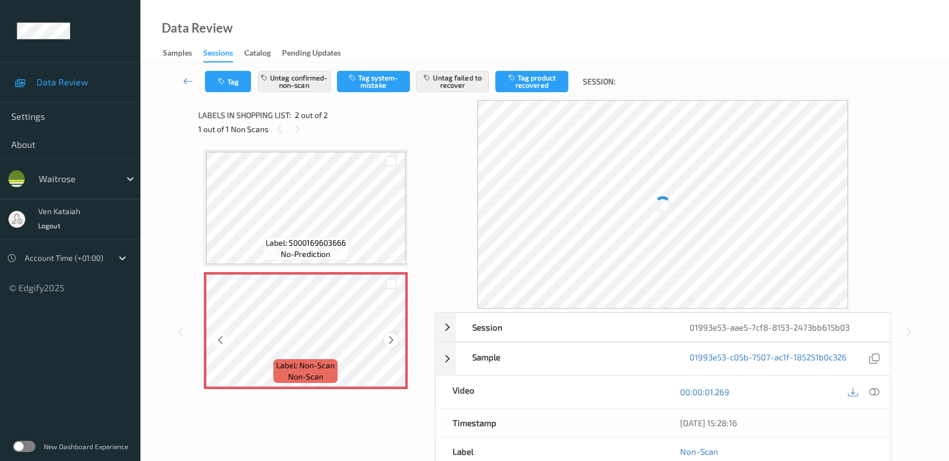
click at [391, 339] on icon at bounding box center [391, 340] width 10 height 10
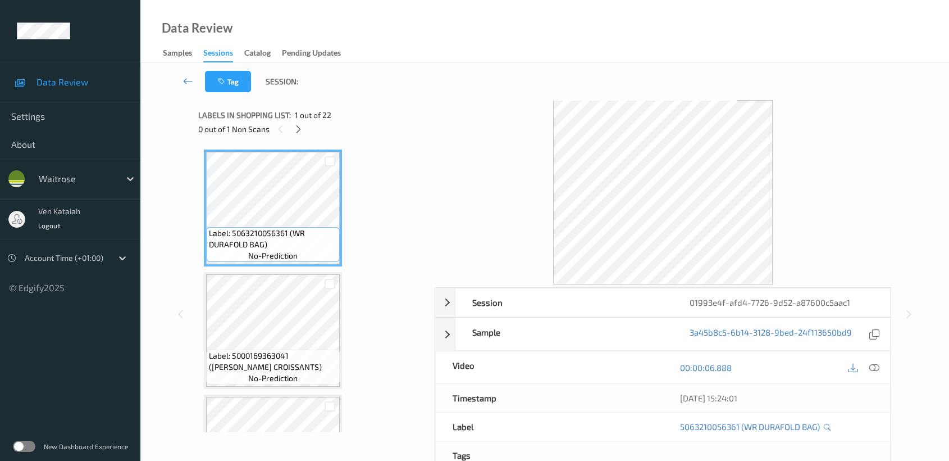
click at [290, 117] on span "Labels in shopping list:" at bounding box center [244, 115] width 93 height 11
drag, startPoint x: 290, startPoint y: 120, endPoint x: 303, endPoint y: 126, distance: 13.8
click at [292, 122] on div "Labels in shopping list: 1 out of 22 0 out of 1 Non Scans" at bounding box center [312, 122] width 229 height 44
click at [303, 126] on icon at bounding box center [299, 129] width 10 height 10
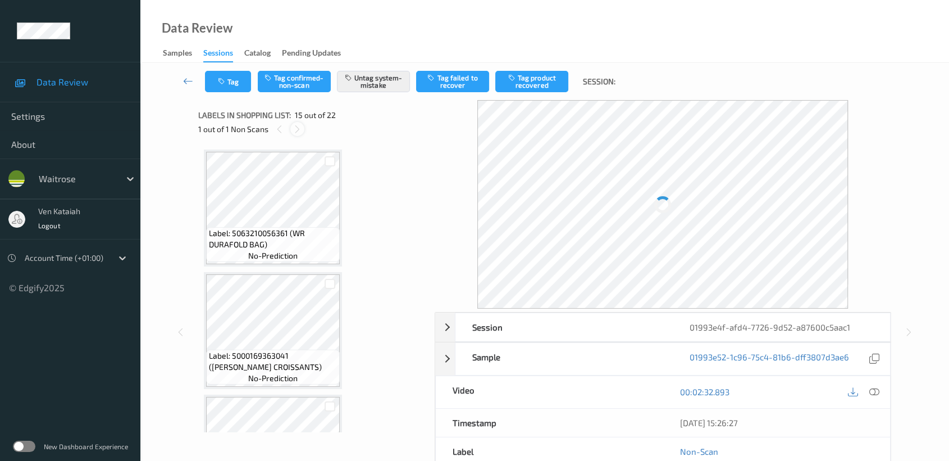
scroll to position [1591, 0]
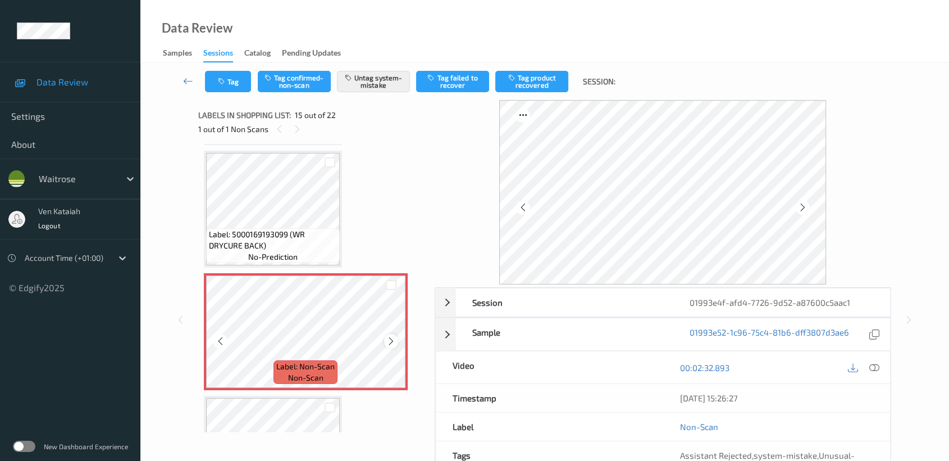
click at [395, 336] on icon at bounding box center [391, 341] width 10 height 10
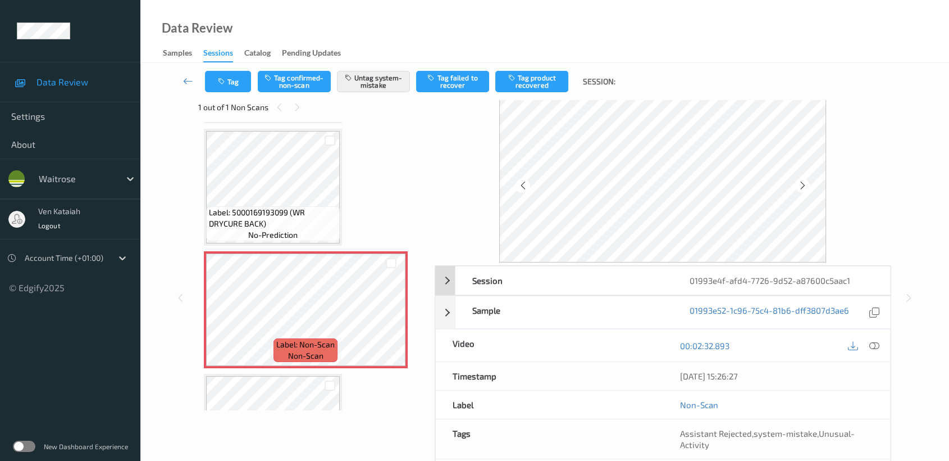
scroll to position [0, 0]
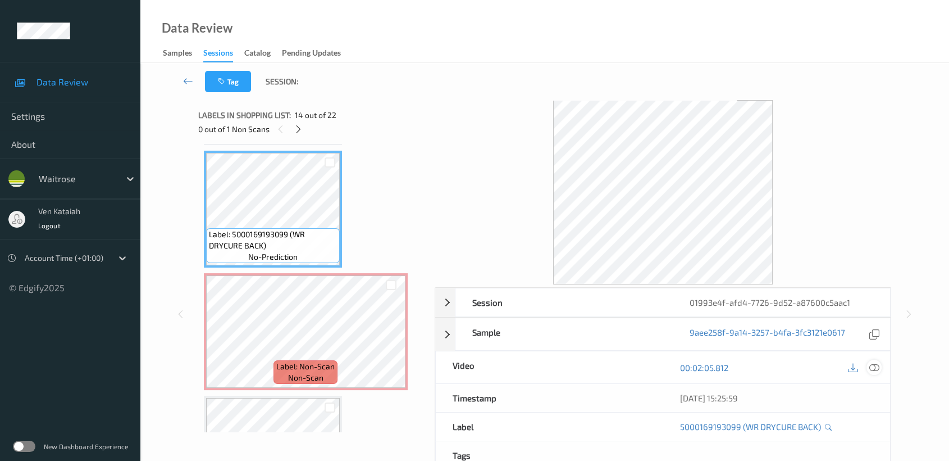
click at [873, 372] on div at bounding box center [874, 366] width 15 height 15
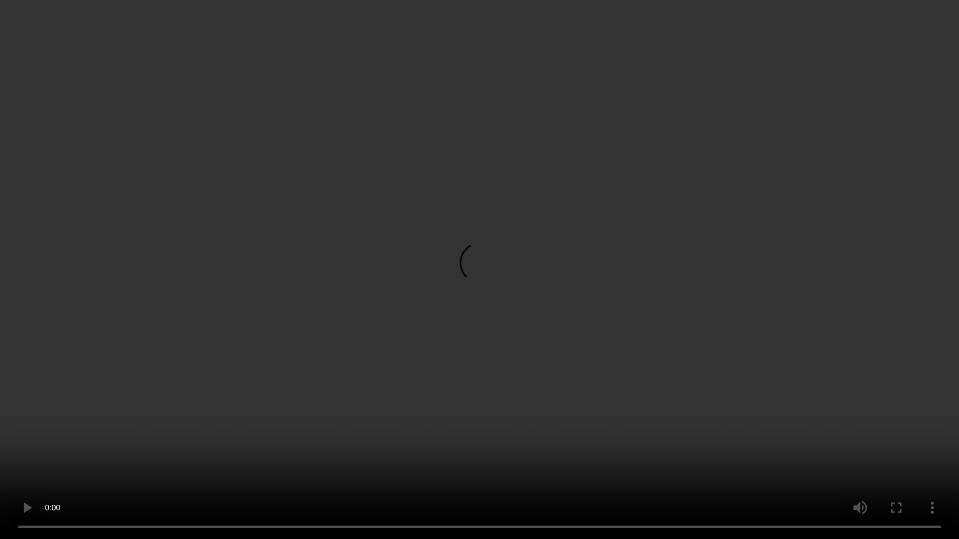
click at [634, 265] on video at bounding box center [479, 269] width 959 height 539
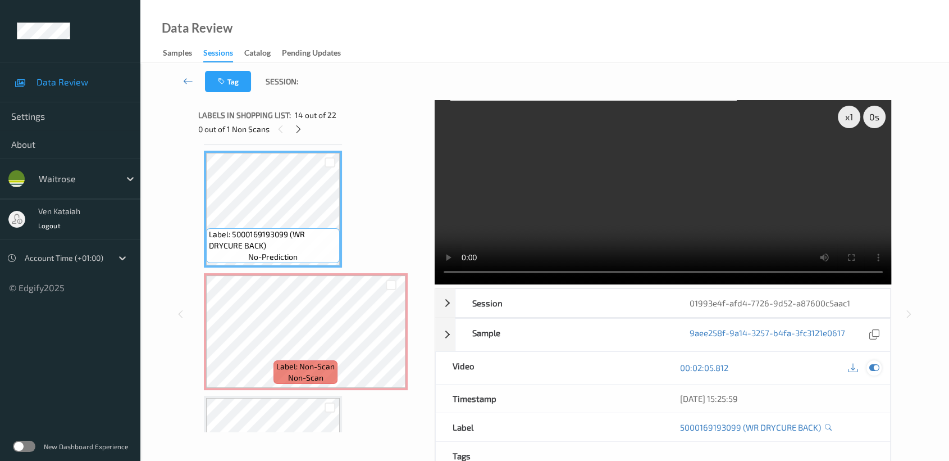
click at [878, 365] on icon at bounding box center [874, 367] width 10 height 10
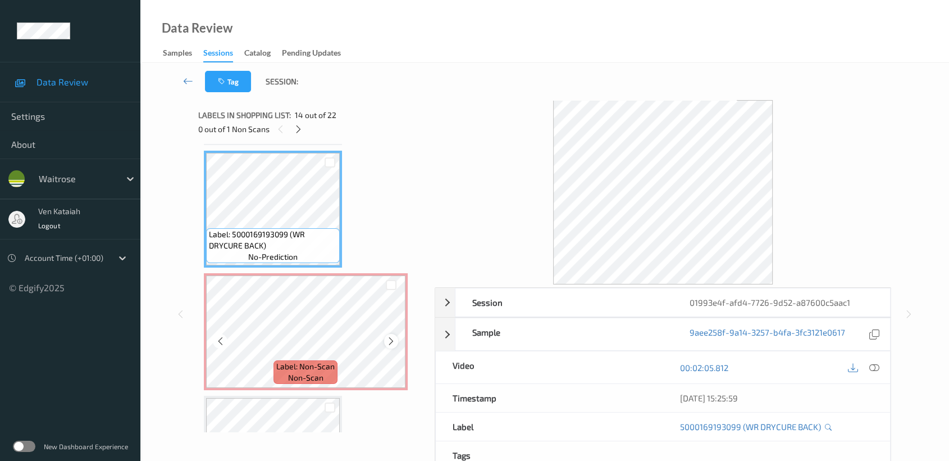
click at [391, 336] on icon at bounding box center [391, 341] width 10 height 10
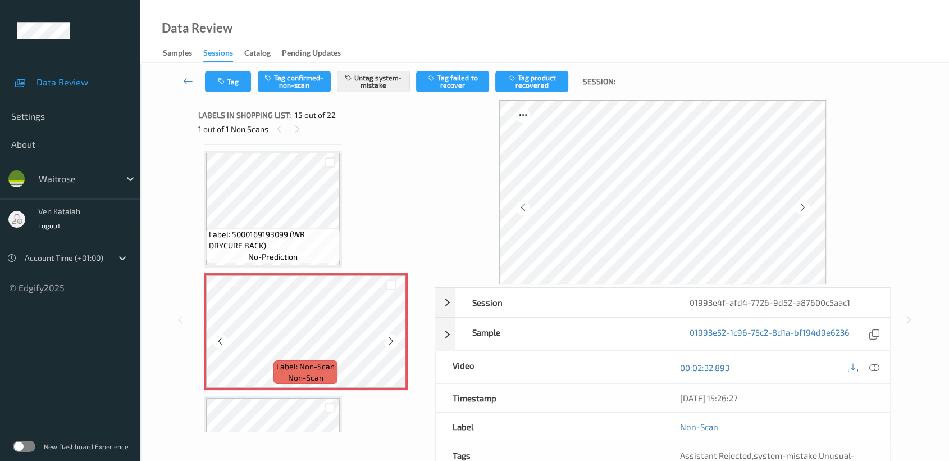
click at [391, 336] on icon at bounding box center [391, 341] width 10 height 10
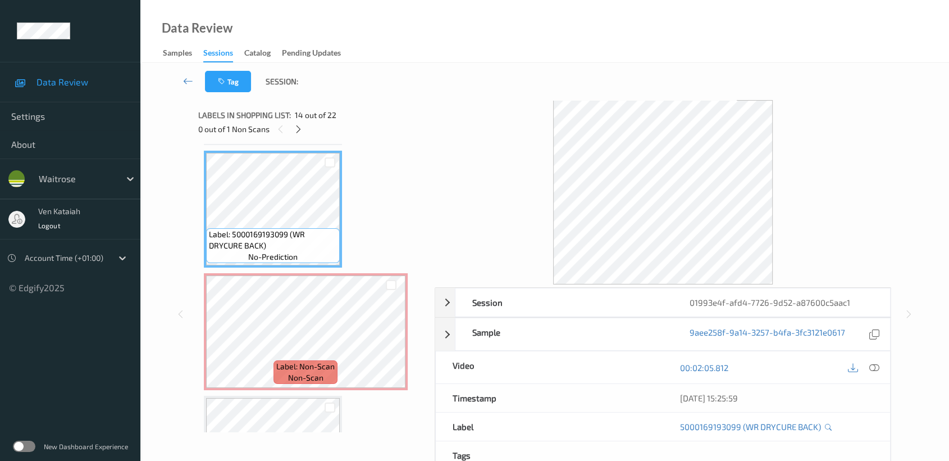
click at [878, 374] on div at bounding box center [863, 366] width 37 height 15
click at [876, 369] on icon at bounding box center [874, 367] width 10 height 10
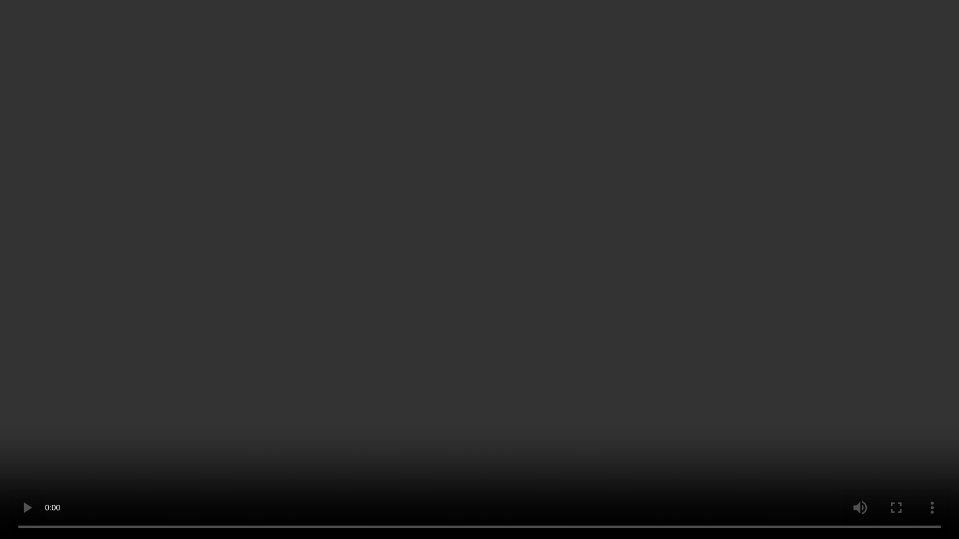
click at [551, 441] on video at bounding box center [479, 269] width 959 height 539
click at [452, 247] on video at bounding box center [479, 269] width 959 height 539
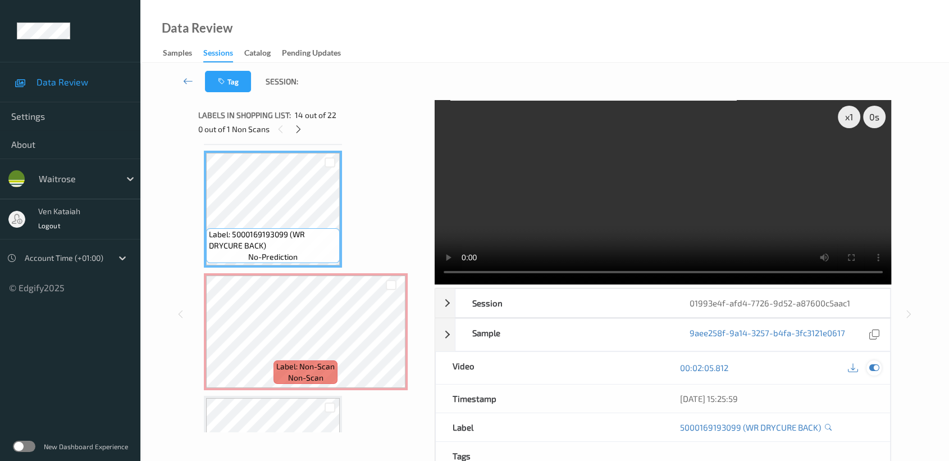
click at [873, 371] on icon at bounding box center [874, 367] width 10 height 10
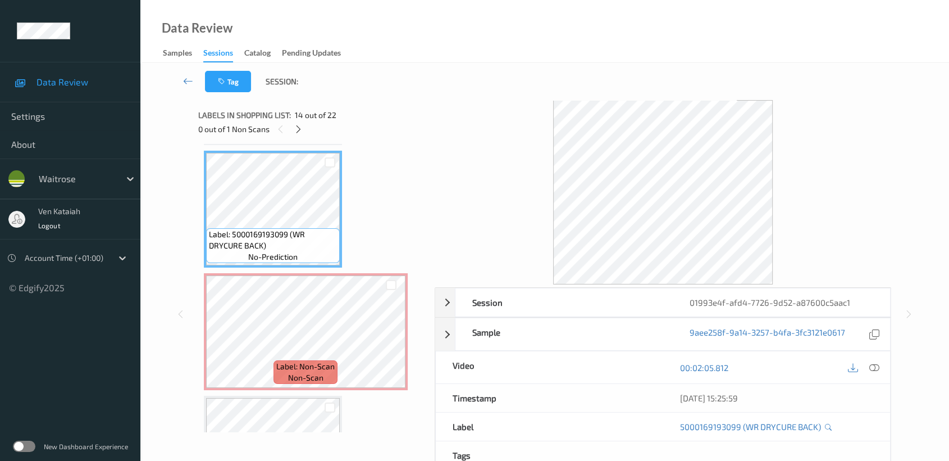
scroll to position [1465, 0]
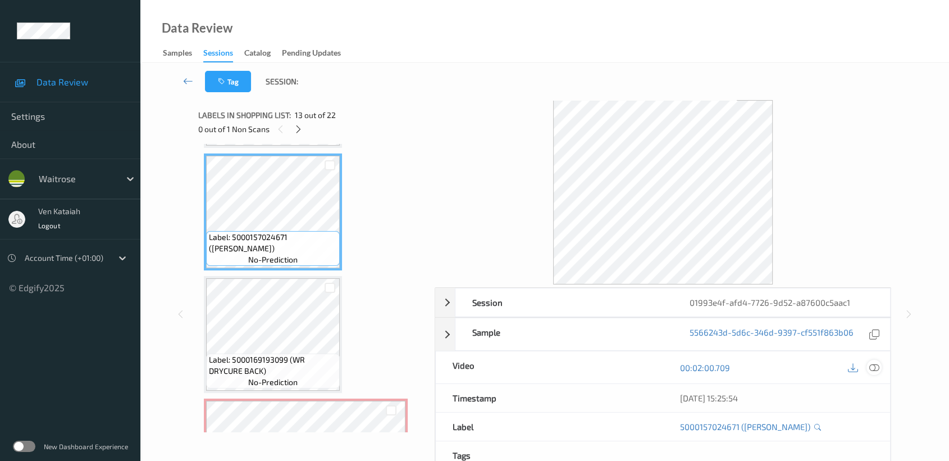
click at [869, 370] on div at bounding box center [874, 366] width 15 height 15
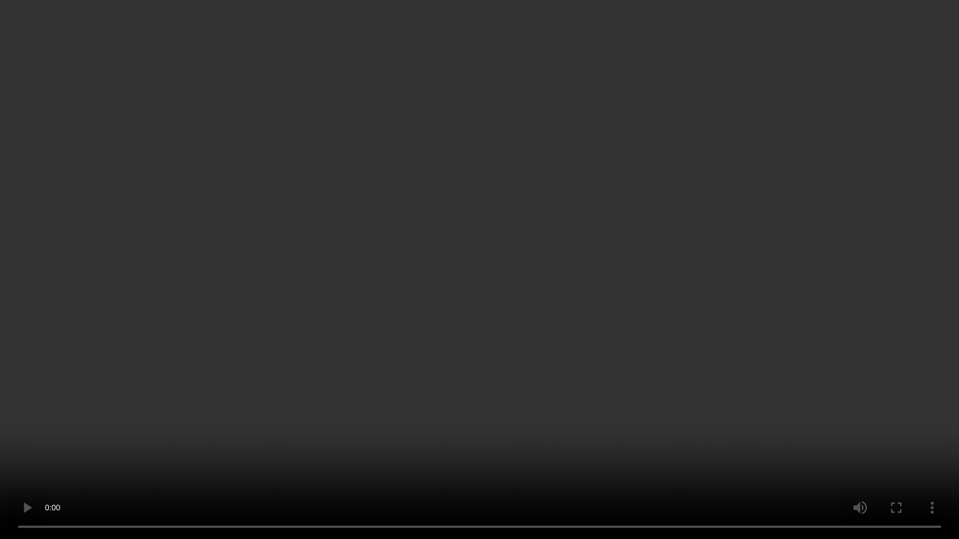
click at [799, 371] on video at bounding box center [479, 269] width 959 height 539
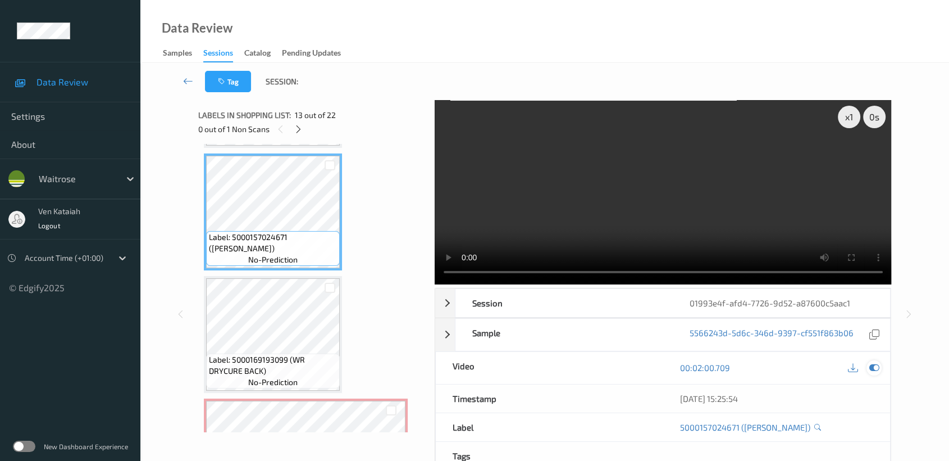
click at [873, 362] on div at bounding box center [874, 367] width 15 height 15
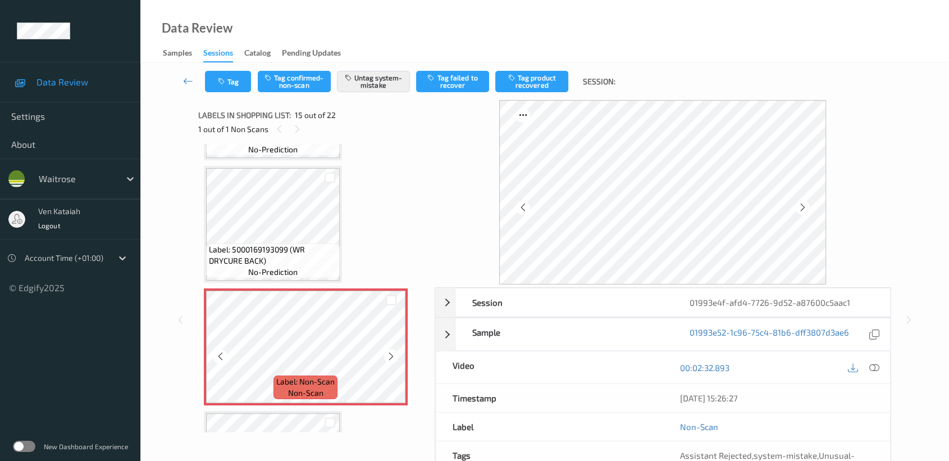
scroll to position [1591, 0]
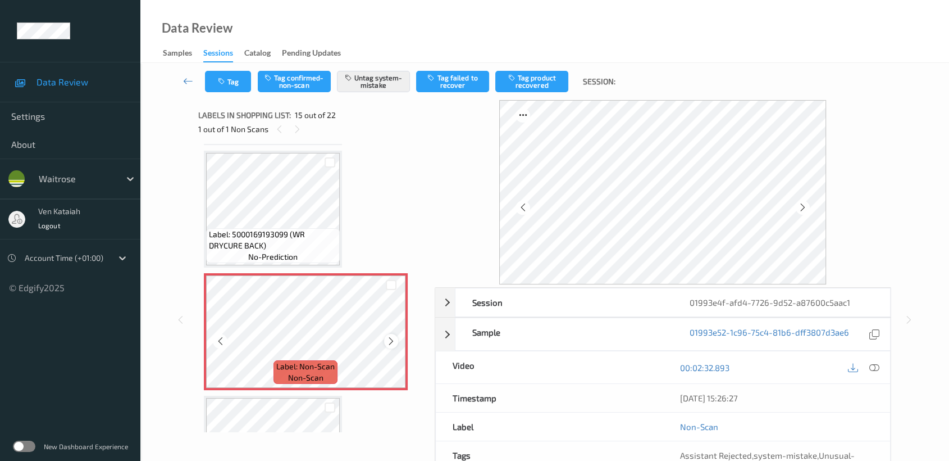
click at [394, 336] on icon at bounding box center [391, 341] width 10 height 10
click at [315, 231] on span "Label: 5000169193099 (WR DRYCURE BACK)" at bounding box center [273, 240] width 128 height 22
click at [379, 74] on button "Untag system-mistake" at bounding box center [373, 81] width 73 height 21
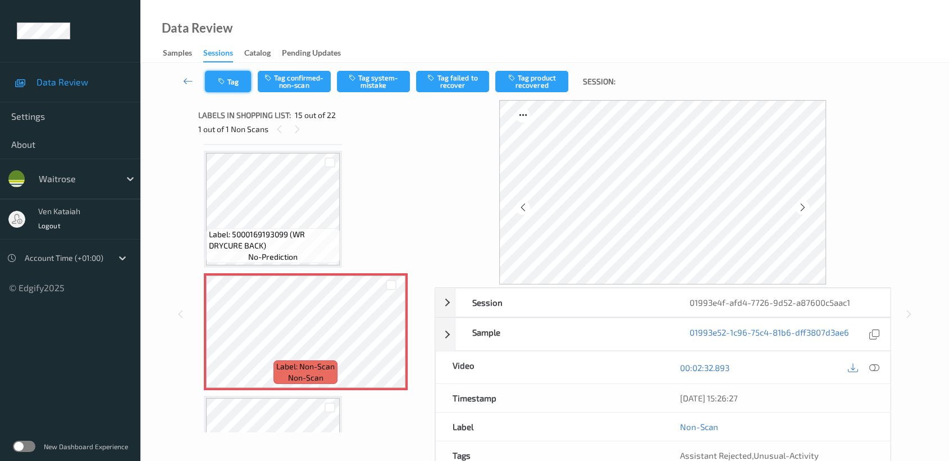
click at [234, 81] on button "Tag" at bounding box center [228, 81] width 46 height 21
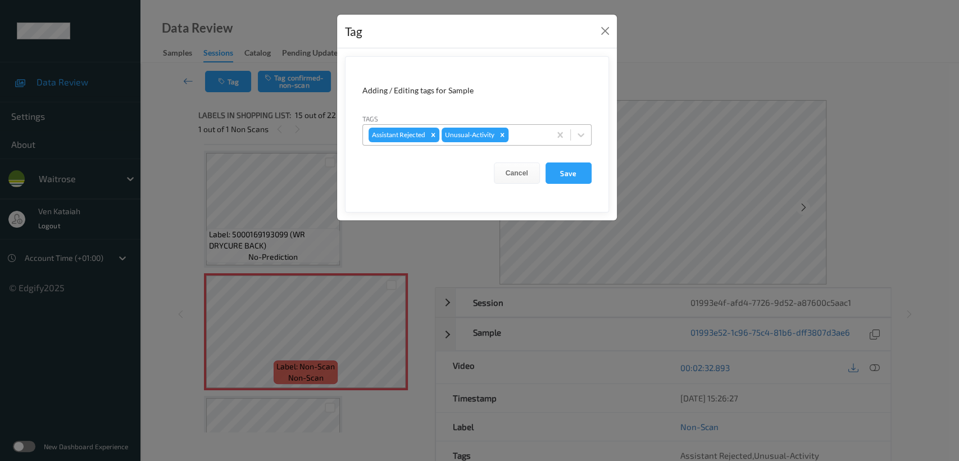
click at [504, 135] on icon "Remove Unusual-Activity" at bounding box center [502, 135] width 8 height 8
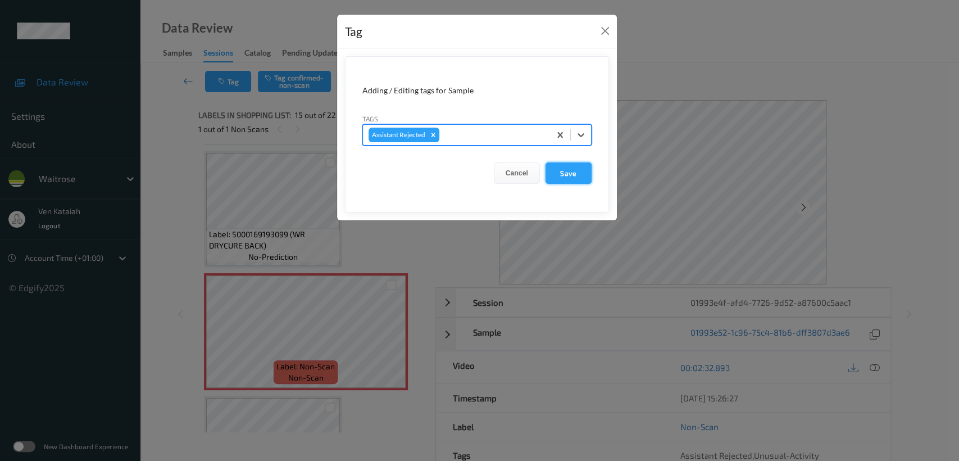
click at [556, 171] on button "Save" at bounding box center [568, 172] width 46 height 21
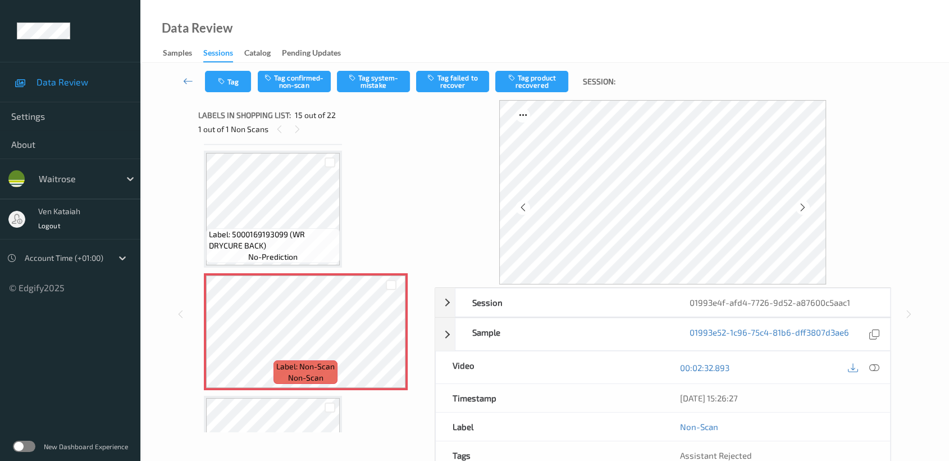
click at [291, 93] on div "Tag Tag confirmed-non-scan Tag system-mistake Tag failed to recover Tag product…" at bounding box center [544, 81] width 763 height 37
click at [290, 86] on button "Tag confirmed-non-scan" at bounding box center [294, 81] width 73 height 21
click at [545, 94] on div "Tag Untag confirmed-non-scan Tag system-mistake Tag failed to recover Tag produ…" at bounding box center [544, 81] width 763 height 37
click at [543, 92] on button "Tag product recovered" at bounding box center [531, 81] width 73 height 21
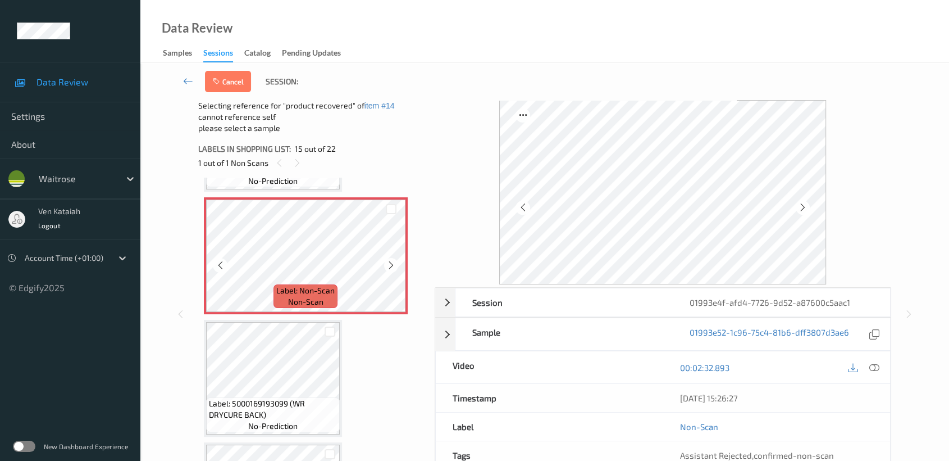
scroll to position [1715, 0]
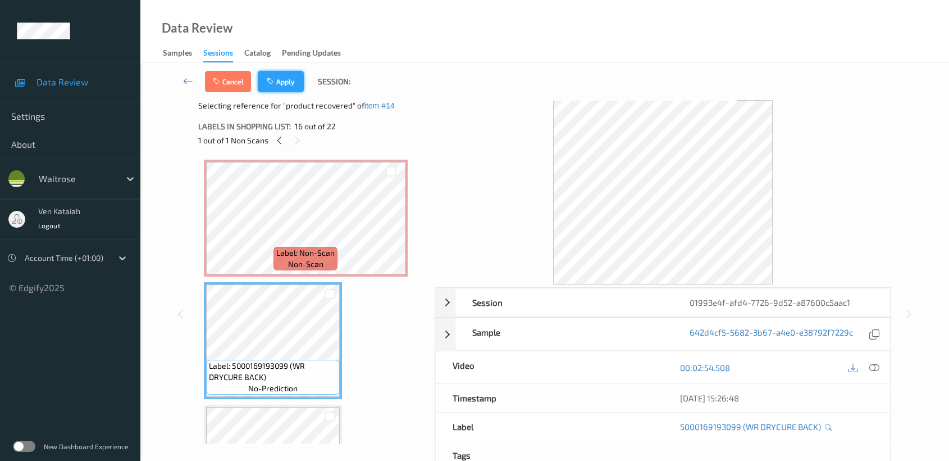
click at [277, 72] on button "Apply" at bounding box center [281, 81] width 46 height 21
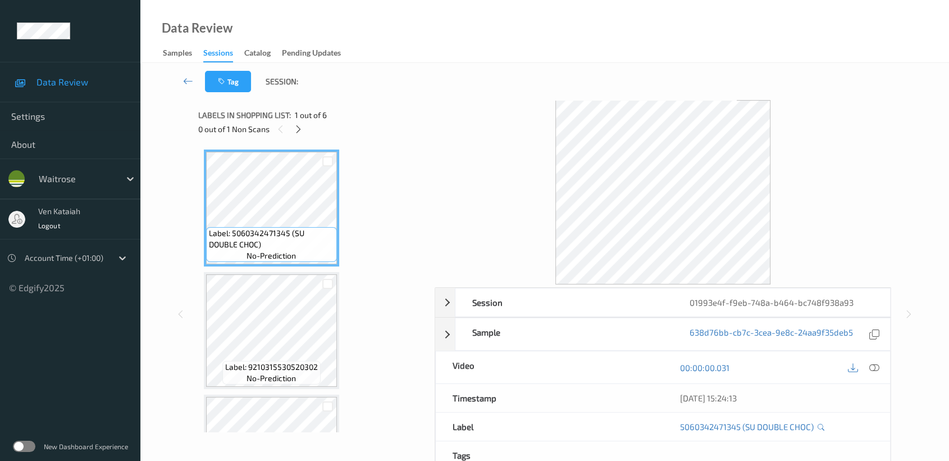
click at [304, 135] on div "0 out of 1 Non Scans" at bounding box center [312, 129] width 229 height 14
click at [298, 124] on icon at bounding box center [299, 129] width 10 height 10
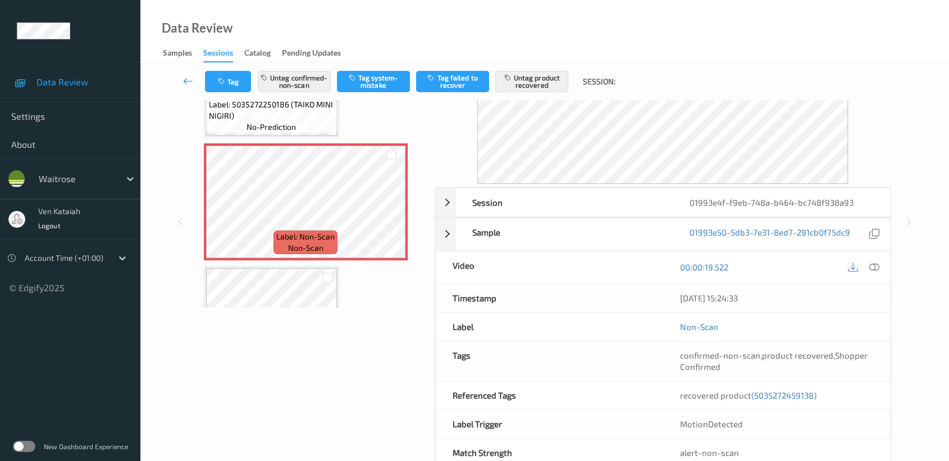
scroll to position [113, 0]
click at [873, 271] on icon at bounding box center [874, 267] width 10 height 10
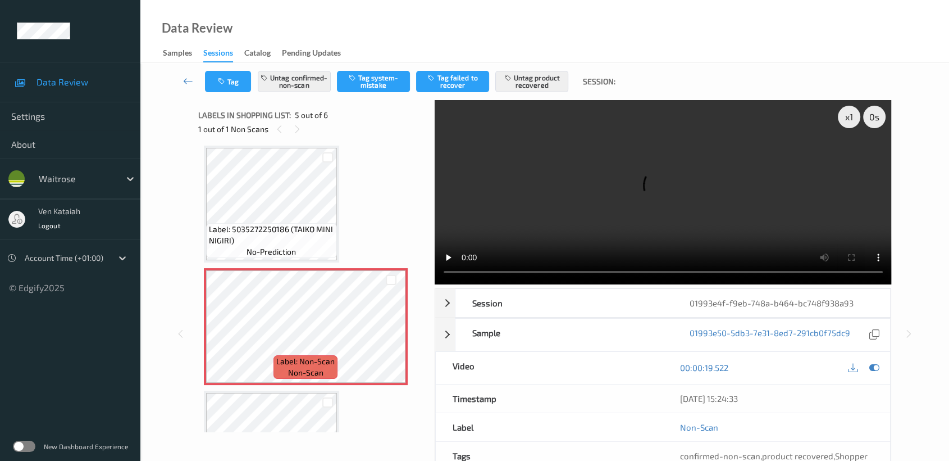
scroll to position [370, 0]
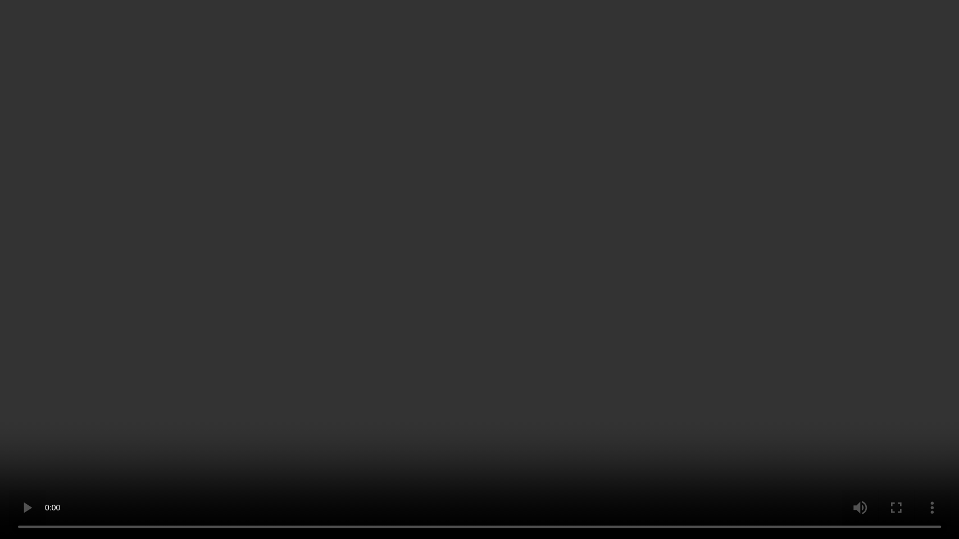
click at [543, 328] on video at bounding box center [479, 269] width 959 height 539
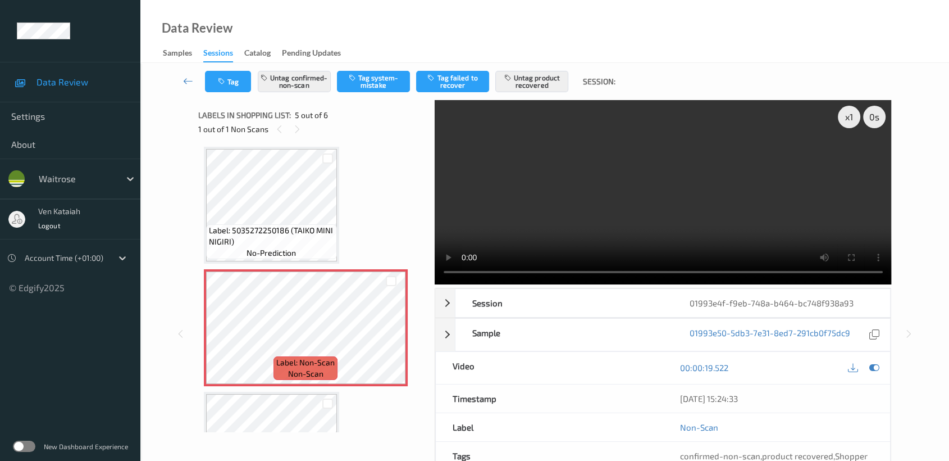
click at [871, 360] on div at bounding box center [863, 367] width 37 height 15
click at [879, 370] on icon at bounding box center [874, 367] width 10 height 10
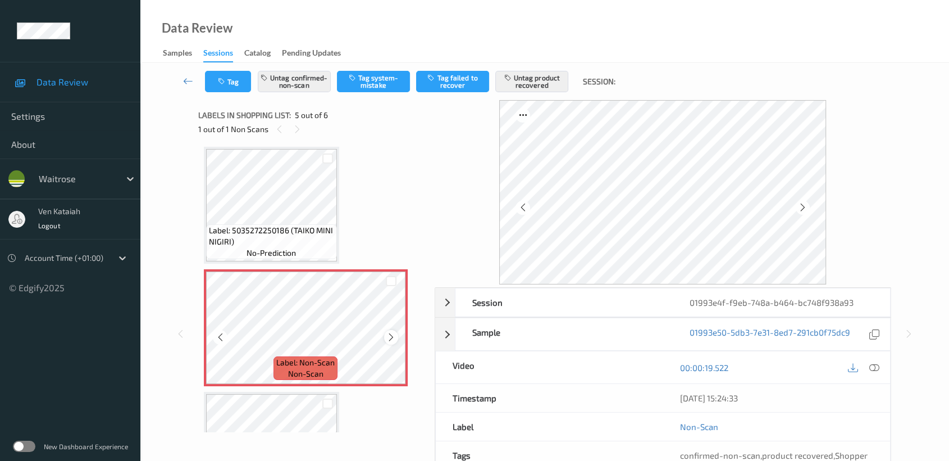
click at [391, 333] on icon at bounding box center [391, 337] width 10 height 10
click at [395, 330] on div at bounding box center [391, 337] width 14 height 14
click at [390, 334] on icon at bounding box center [391, 337] width 10 height 10
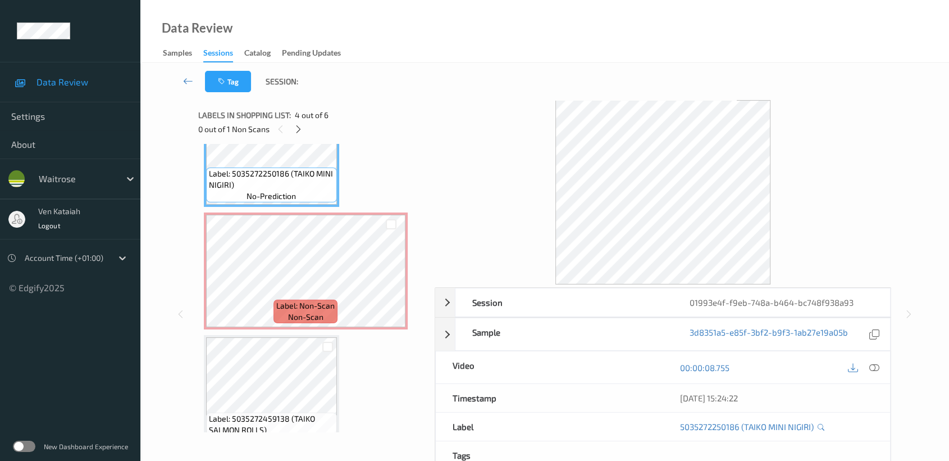
scroll to position [449, 0]
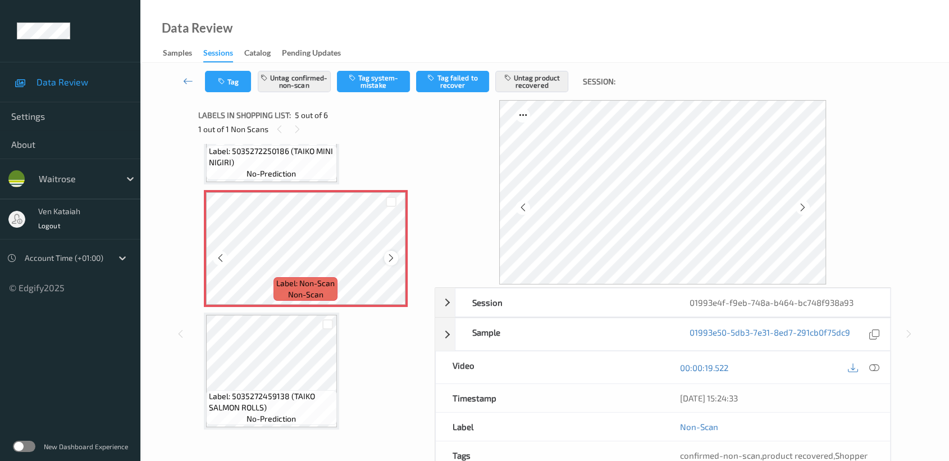
click at [386, 255] on icon at bounding box center [391, 258] width 10 height 10
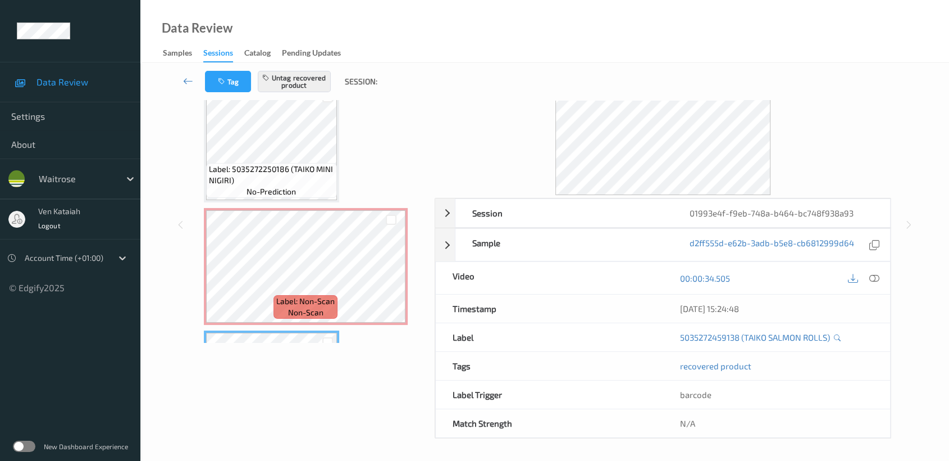
scroll to position [324, 0]
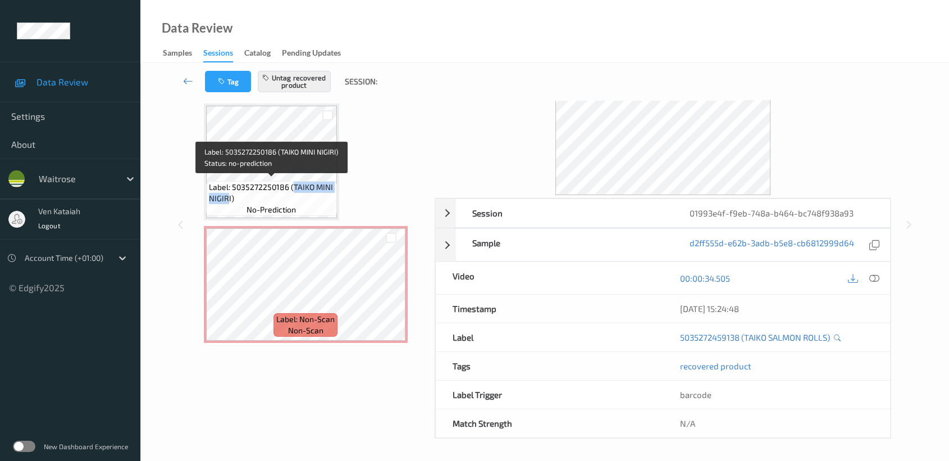
drag, startPoint x: 292, startPoint y: 185, endPoint x: 229, endPoint y: 197, distance: 64.6
click at [229, 197] on span "Label: 5035272250186 (TAIKO MINI NIGIRI)" at bounding box center [271, 192] width 125 height 22
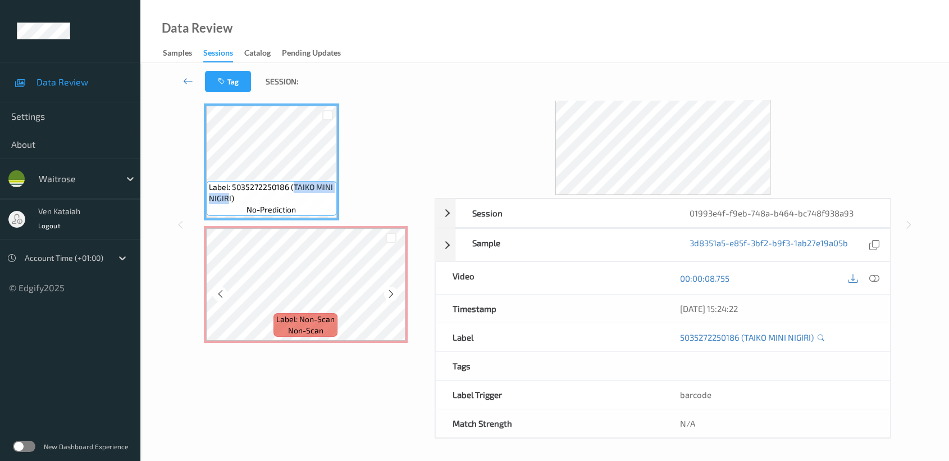
copy span "TAIKO MINI NIGIR"
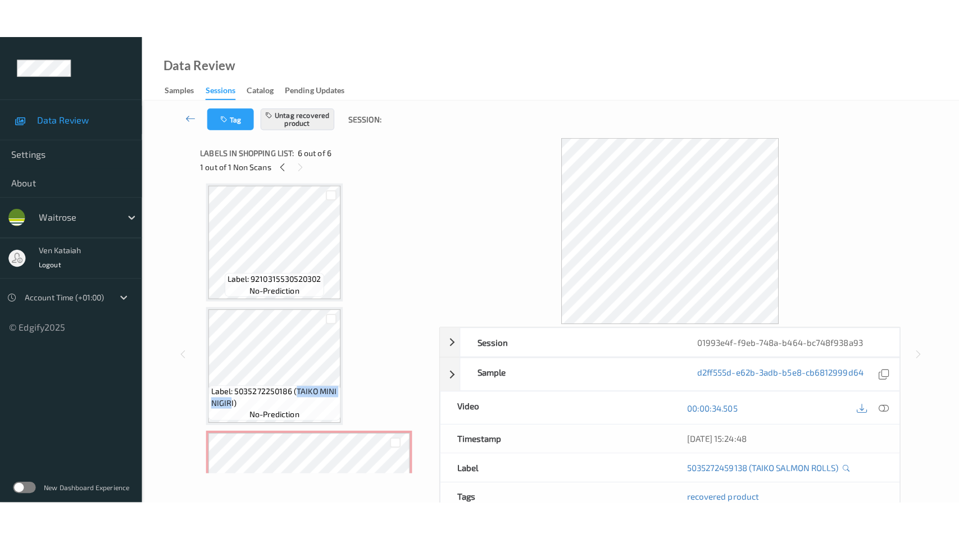
scroll to position [374, 0]
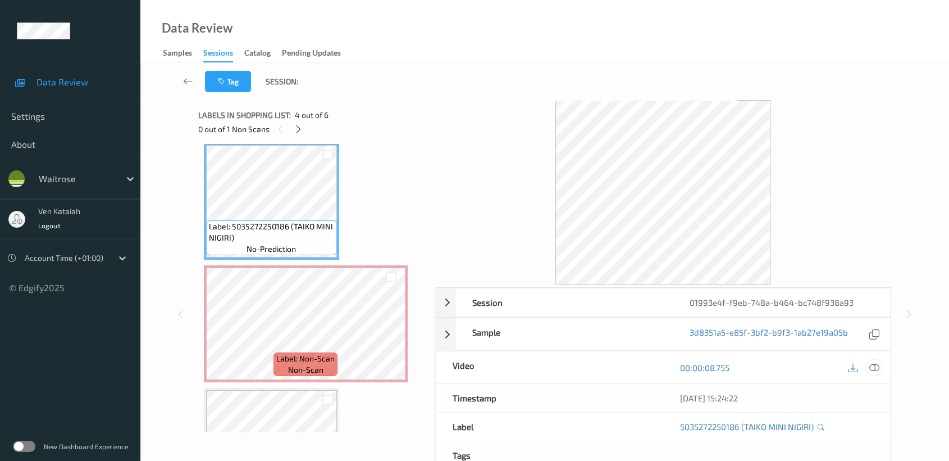
click at [871, 367] on icon at bounding box center [874, 367] width 10 height 10
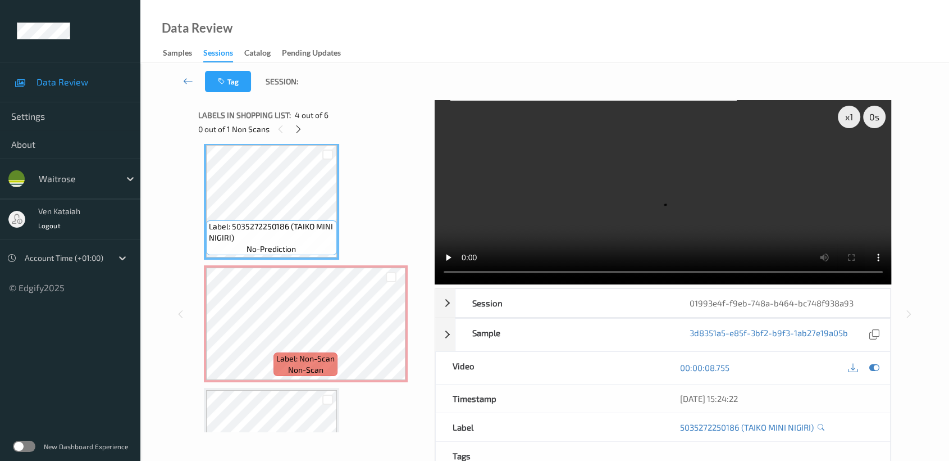
scroll to position [370, 0]
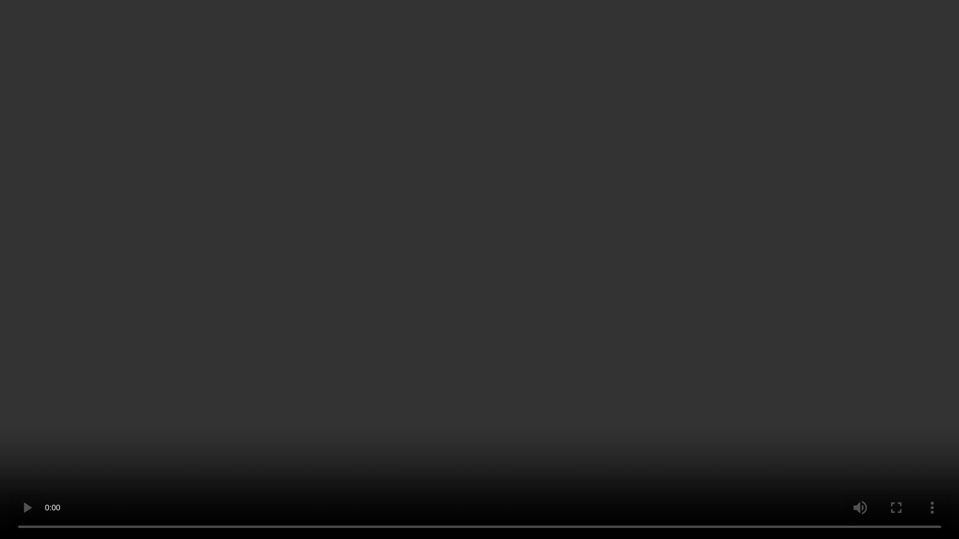
click at [352, 180] on video at bounding box center [479, 269] width 959 height 539
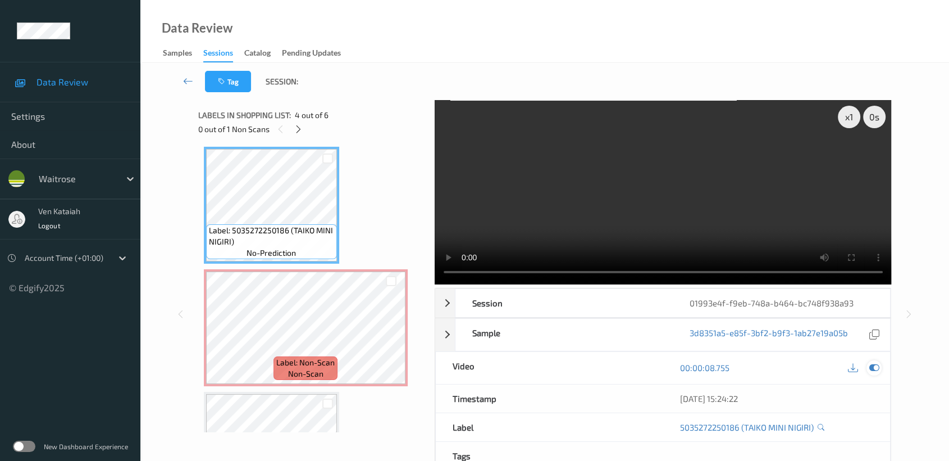
click at [875, 369] on icon at bounding box center [874, 367] width 10 height 10
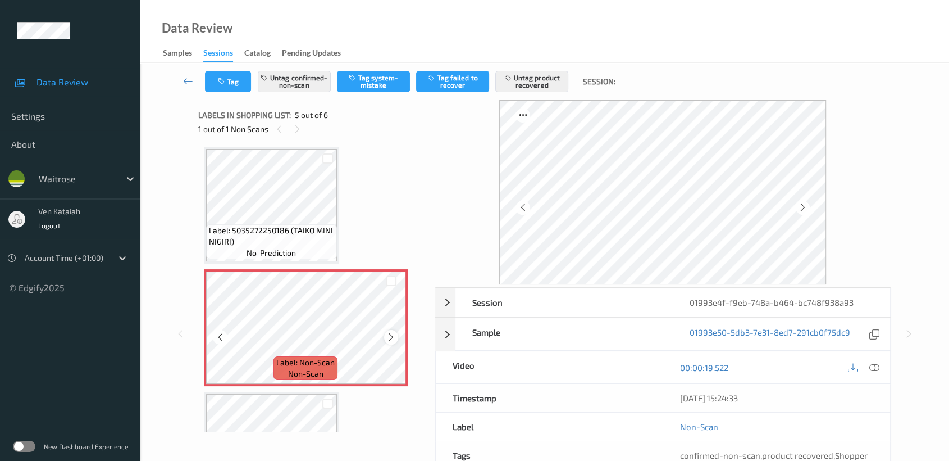
click at [389, 338] on icon at bounding box center [391, 337] width 10 height 10
click at [535, 84] on button "Untag product recovered" at bounding box center [531, 81] width 73 height 21
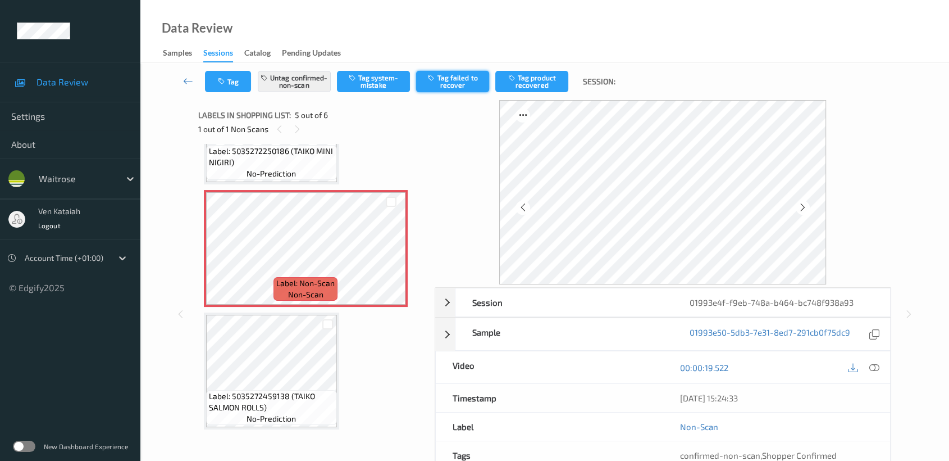
click at [436, 87] on button "Tag failed to recover" at bounding box center [452, 81] width 73 height 21
click at [288, 173] on span "no-prediction" at bounding box center [271, 173] width 49 height 11
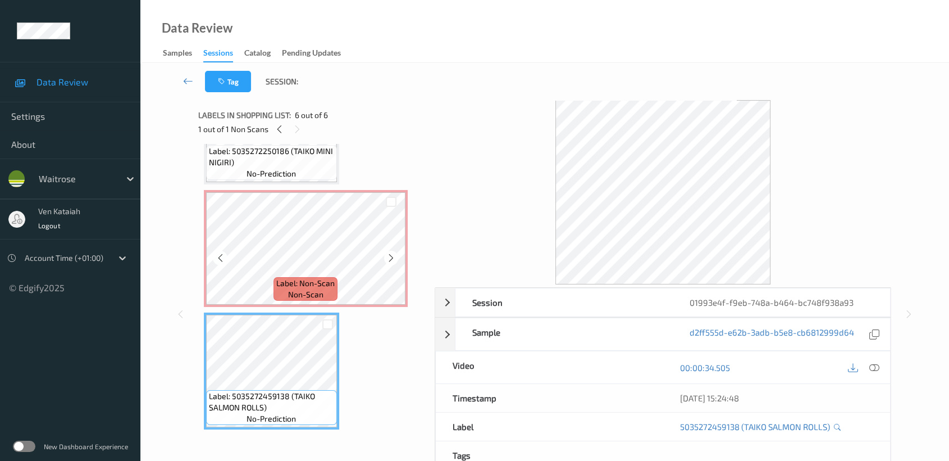
scroll to position [324, 0]
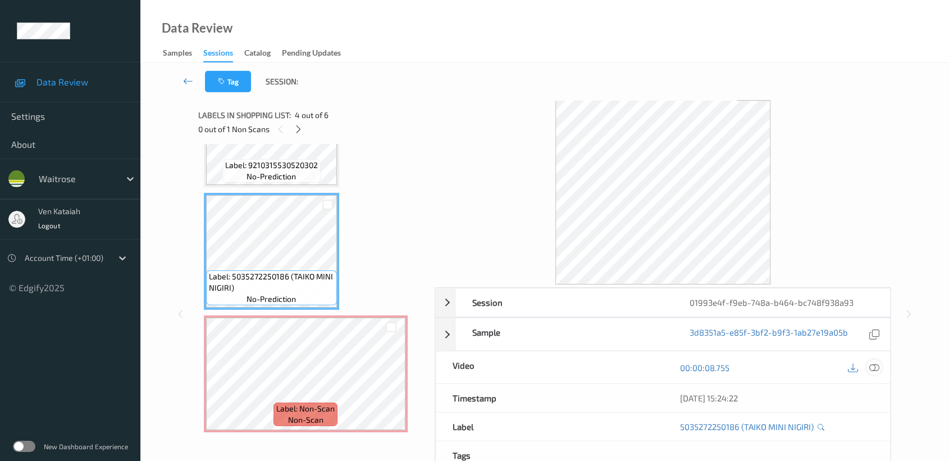
click at [881, 369] on div at bounding box center [874, 366] width 15 height 15
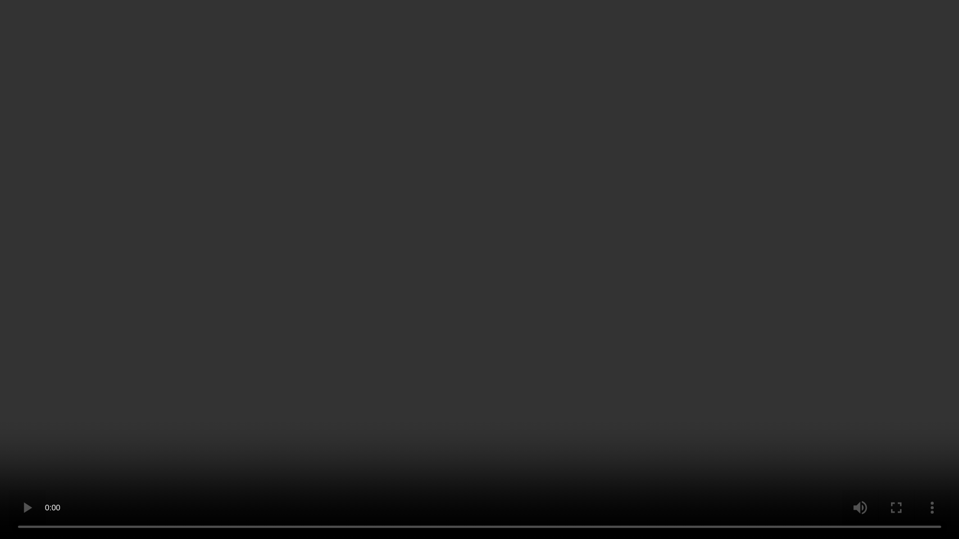
click at [236, 422] on video at bounding box center [479, 269] width 959 height 539
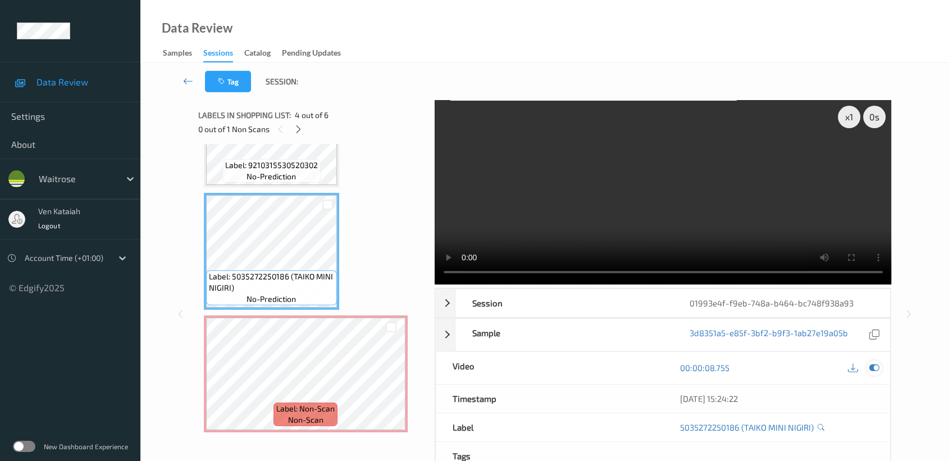
click at [880, 370] on div at bounding box center [874, 367] width 15 height 15
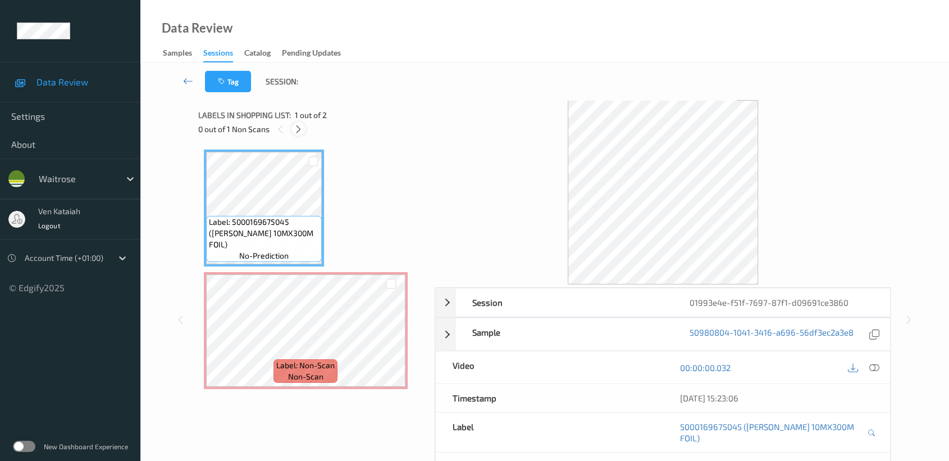
click at [301, 127] on icon at bounding box center [299, 129] width 10 height 10
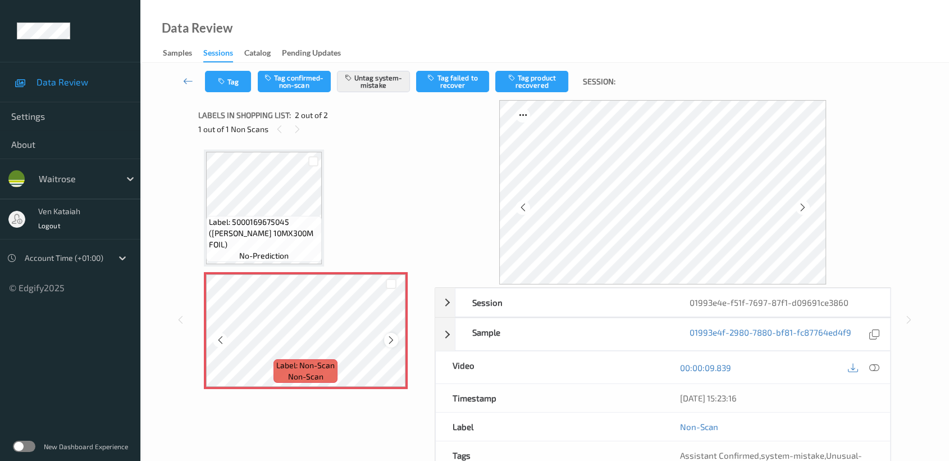
click at [386, 336] on icon at bounding box center [391, 340] width 10 height 10
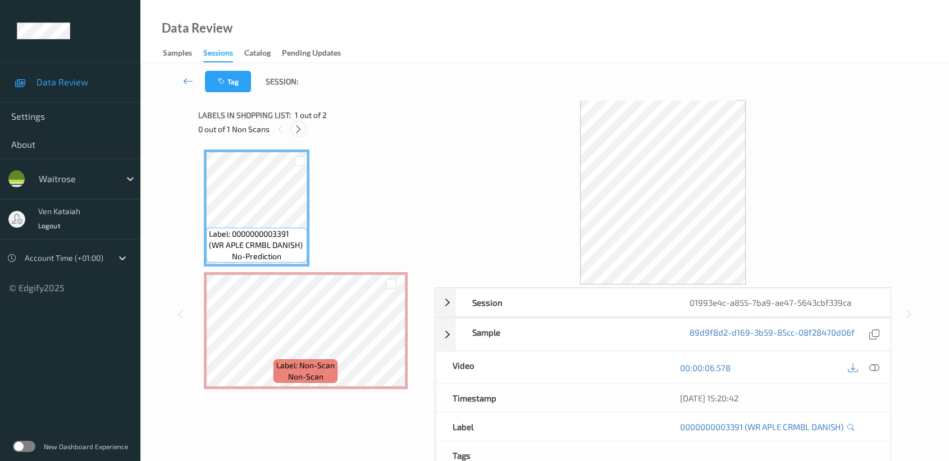
click at [299, 125] on icon at bounding box center [299, 129] width 10 height 10
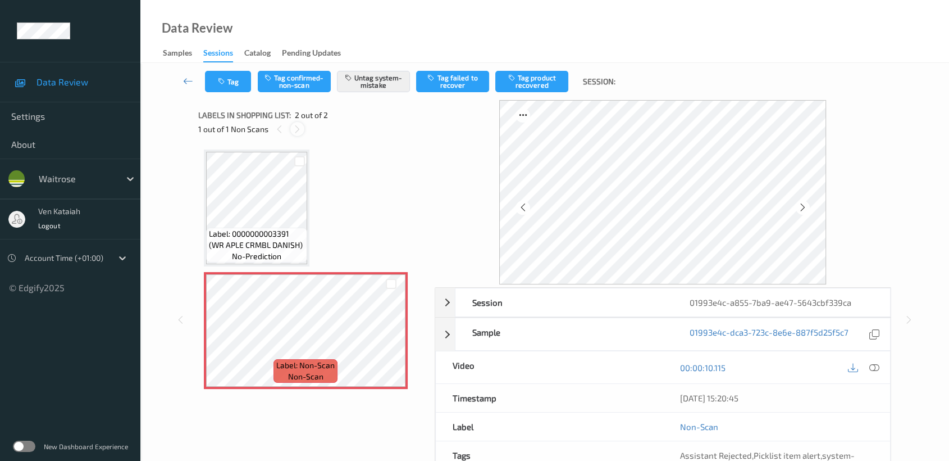
click at [300, 131] on icon at bounding box center [298, 129] width 10 height 10
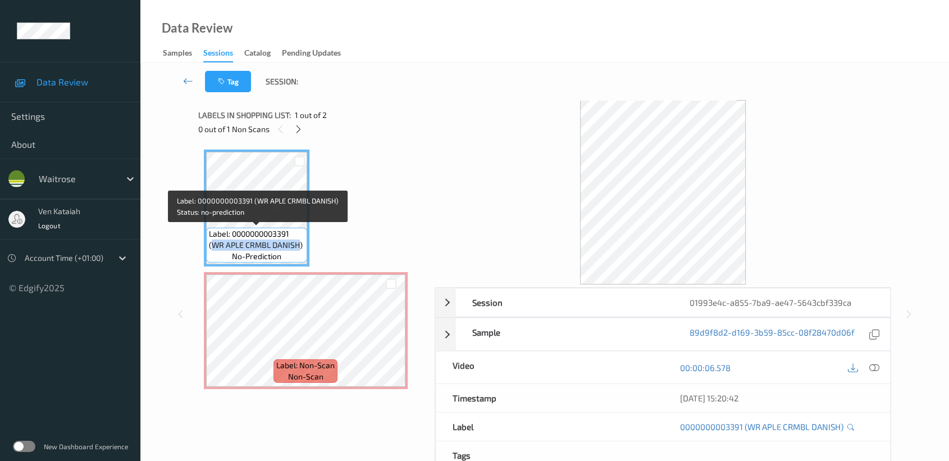
drag, startPoint x: 211, startPoint y: 240, endPoint x: 297, endPoint y: 240, distance: 85.4
click at [297, 240] on span "Label: 0000000003391 (WR APLE CRMBL DANISH)" at bounding box center [256, 239] width 95 height 22
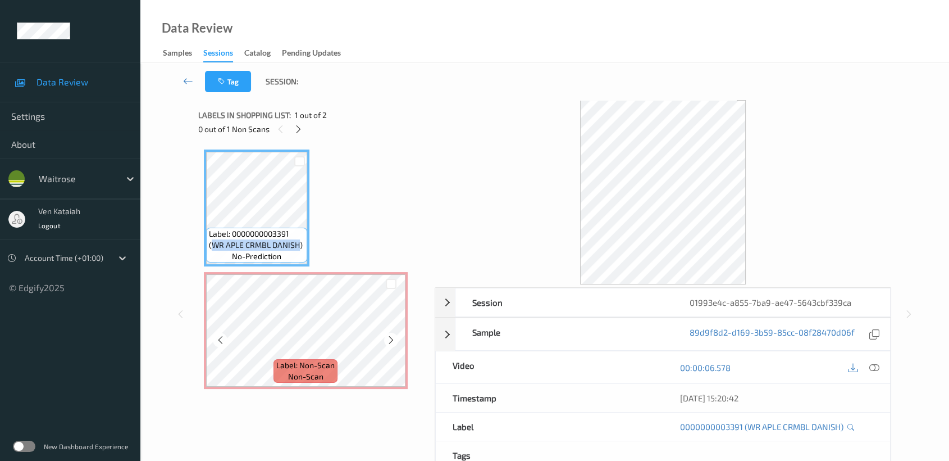
copy span "WR APLE CRMBL DANISH"
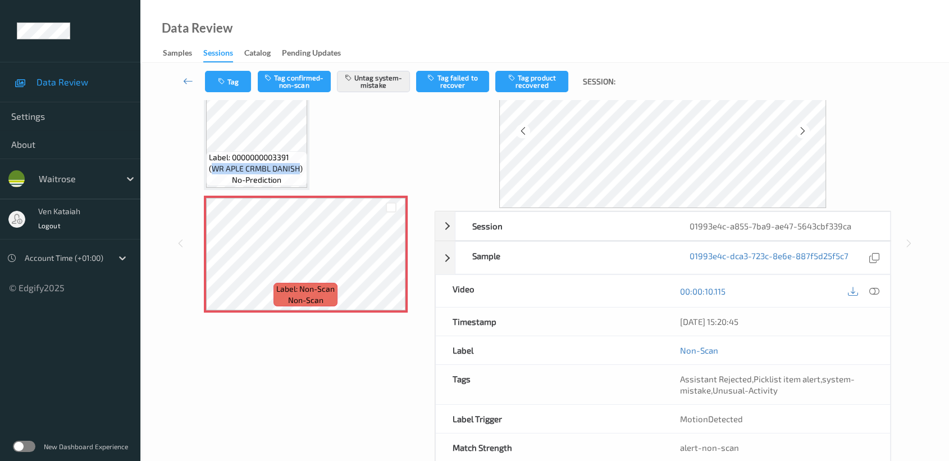
scroll to position [101, 0]
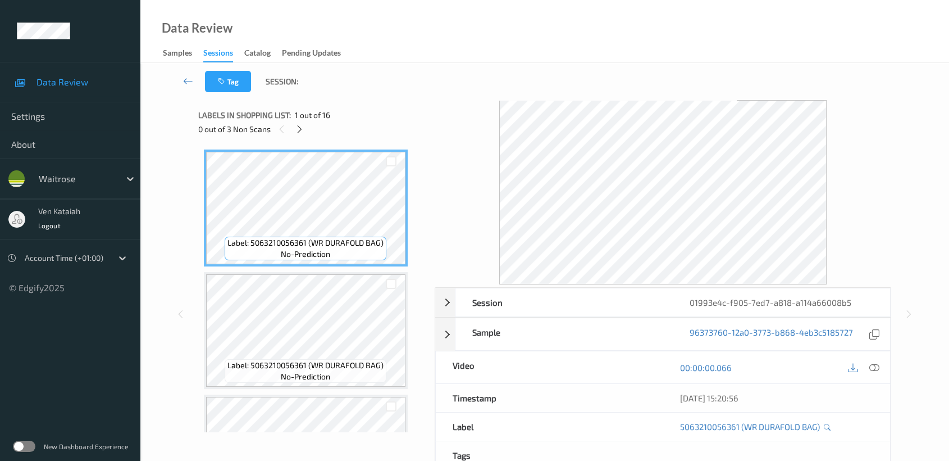
click at [367, 3] on div "Data Review Samples Sessions Catalog Pending Updates" at bounding box center [544, 31] width 809 height 63
click at [301, 127] on icon at bounding box center [300, 129] width 10 height 10
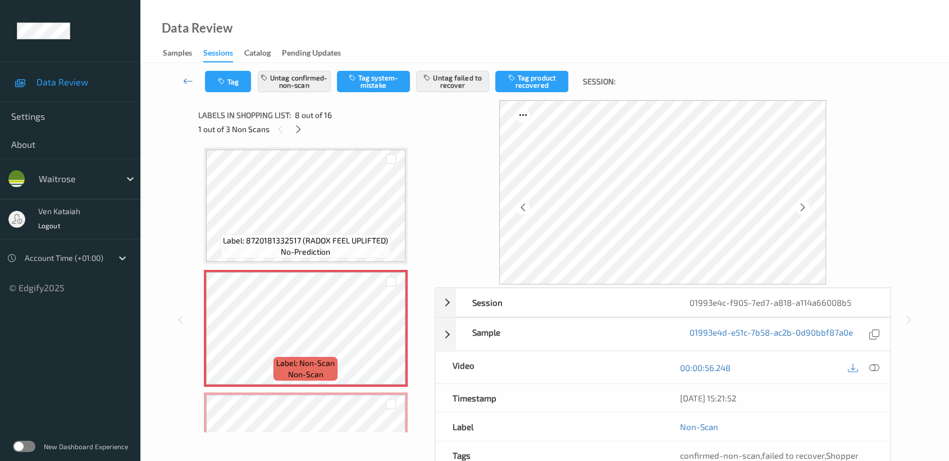
click at [322, 392] on div "Label: Non-Scan non-scan" at bounding box center [306, 450] width 204 height 117
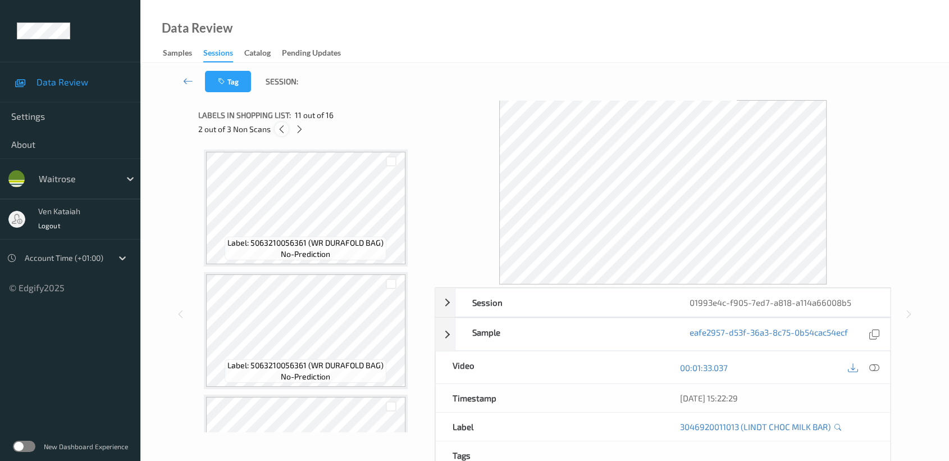
click at [278, 130] on icon at bounding box center [282, 129] width 10 height 10
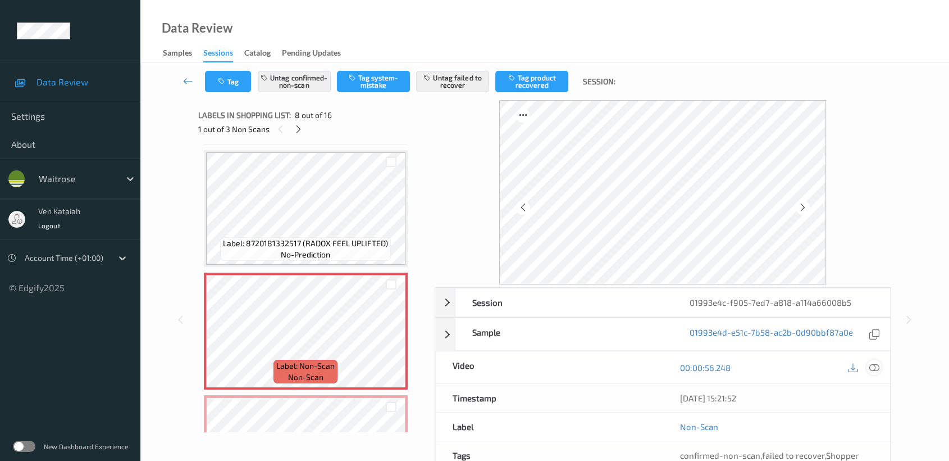
click at [876, 366] on icon at bounding box center [874, 367] width 10 height 10
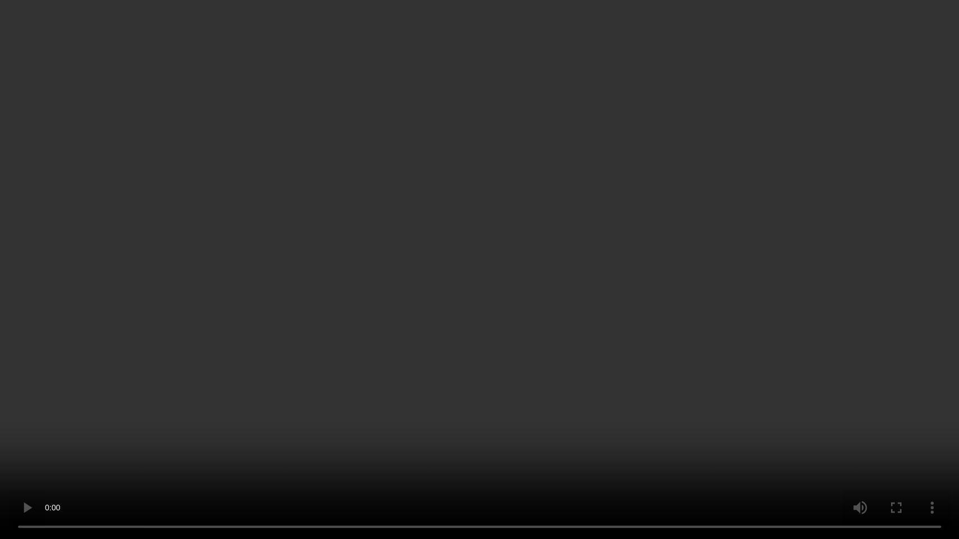
click at [363, 382] on video at bounding box center [479, 269] width 959 height 539
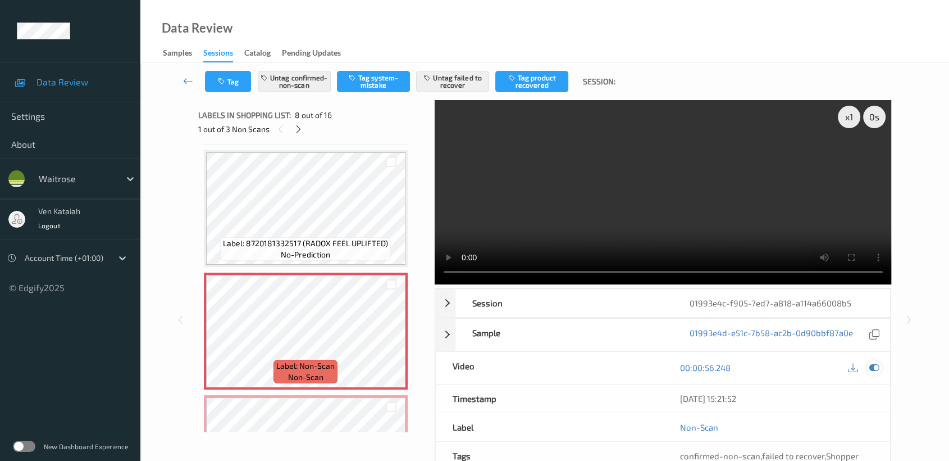
click at [871, 370] on icon at bounding box center [874, 367] width 10 height 10
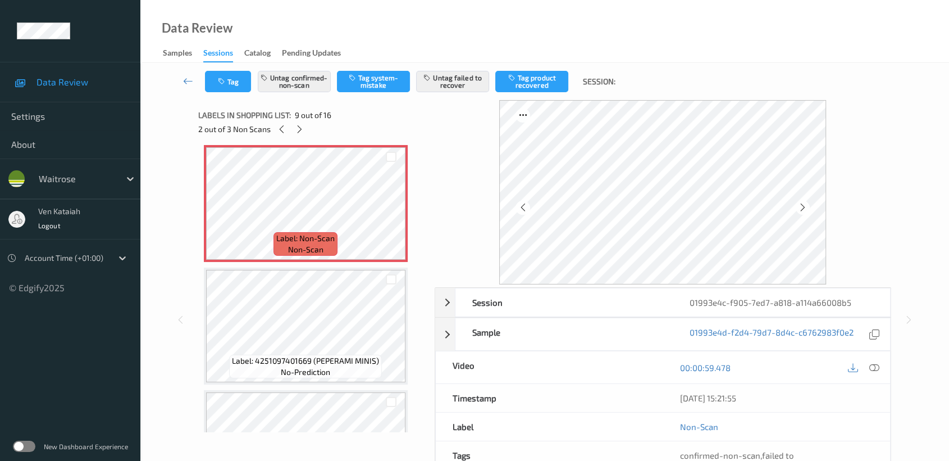
scroll to position [1109, 0]
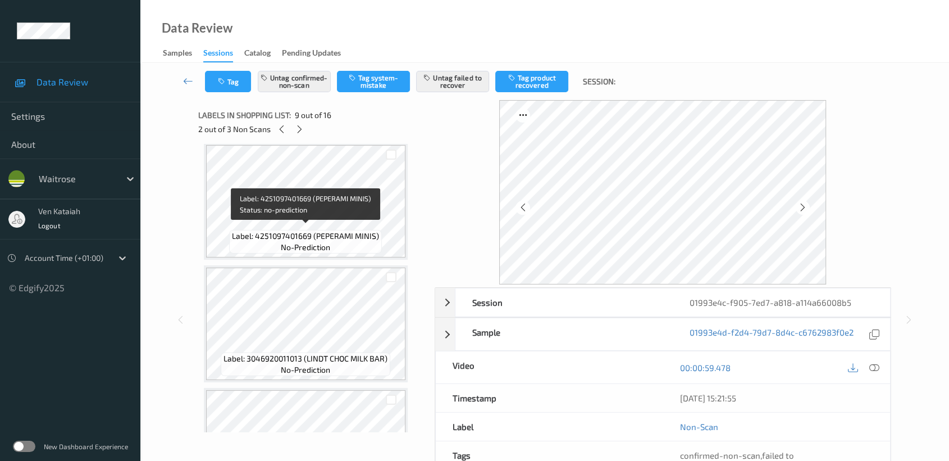
click at [328, 230] on span "Label: 4251097401669 (PEPERAMI MINIS)" at bounding box center [305, 235] width 147 height 11
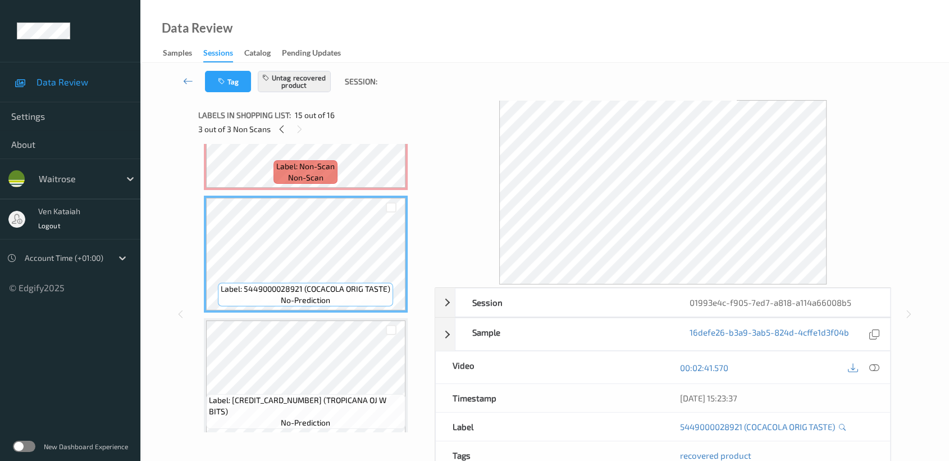
scroll to position [1544, 0]
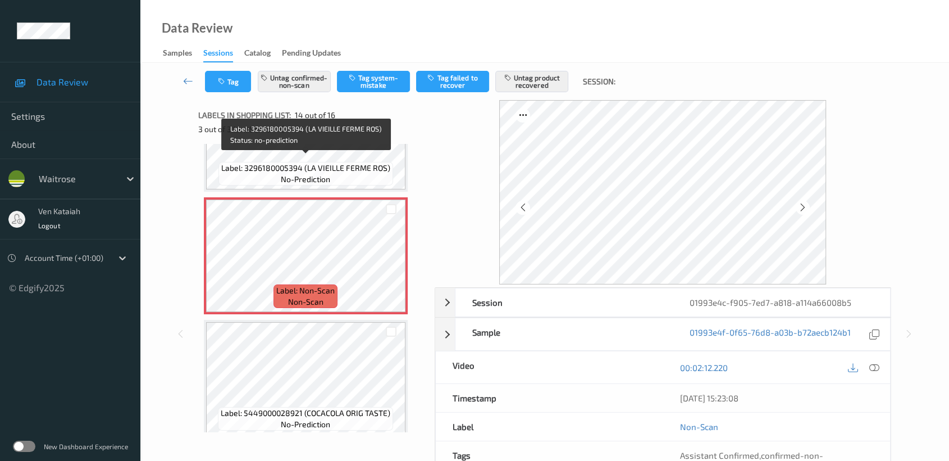
click at [335, 162] on span "Label: 3296180005394 (LA VIEILLE FERME ROS)" at bounding box center [305, 167] width 169 height 11
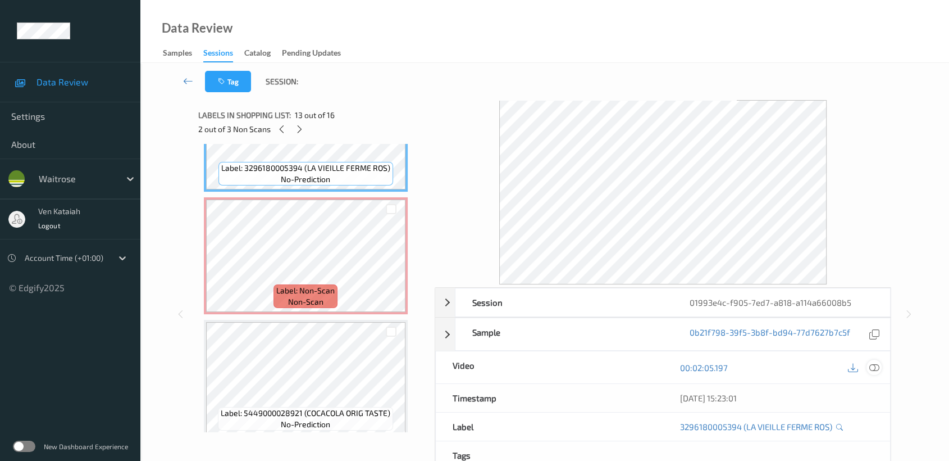
click at [876, 373] on div at bounding box center [874, 366] width 15 height 15
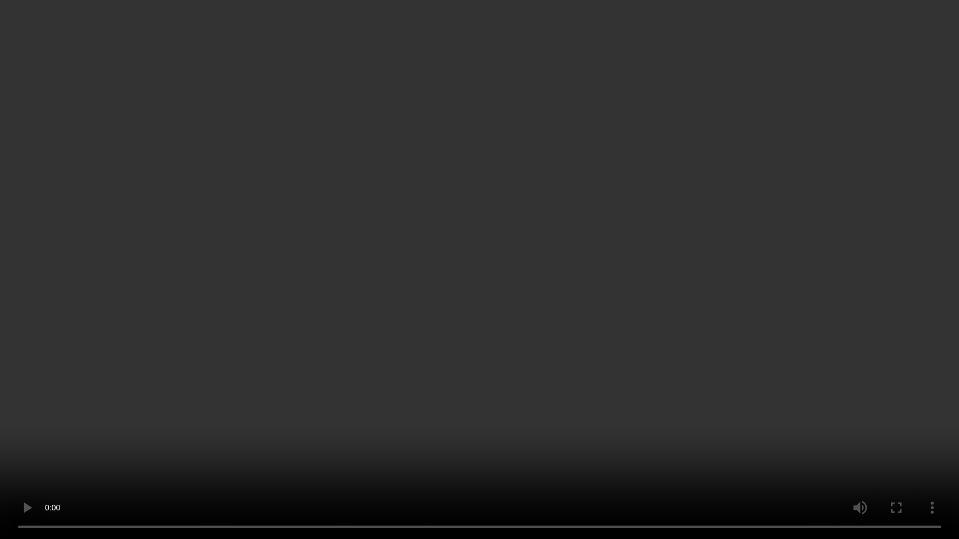
click at [755, 298] on video at bounding box center [479, 269] width 959 height 539
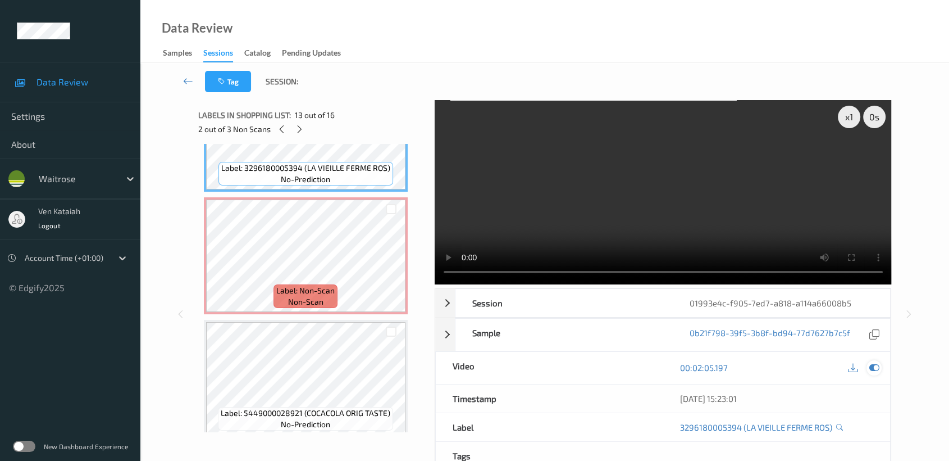
click at [877, 367] on icon at bounding box center [874, 367] width 10 height 10
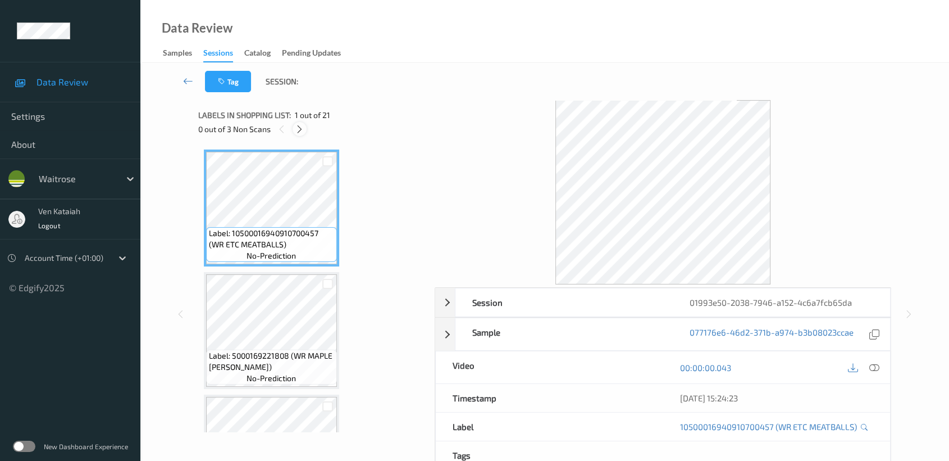
click at [297, 128] on icon at bounding box center [300, 129] width 10 height 10
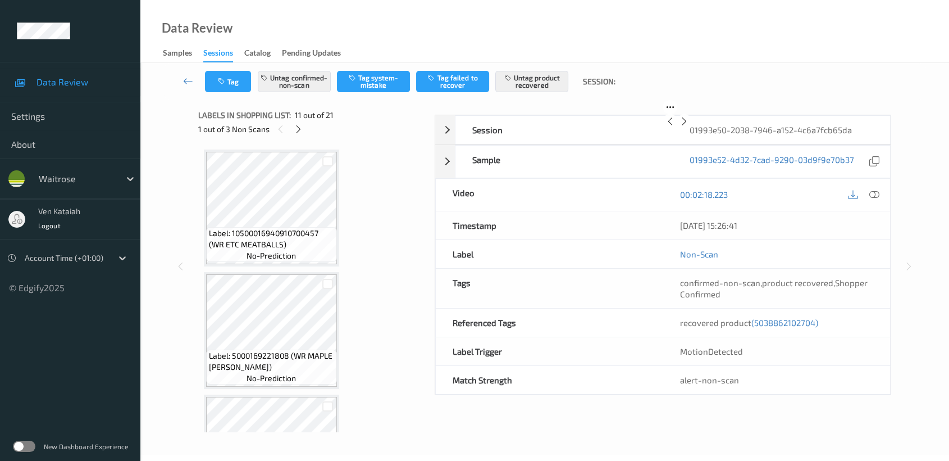
scroll to position [1103, 0]
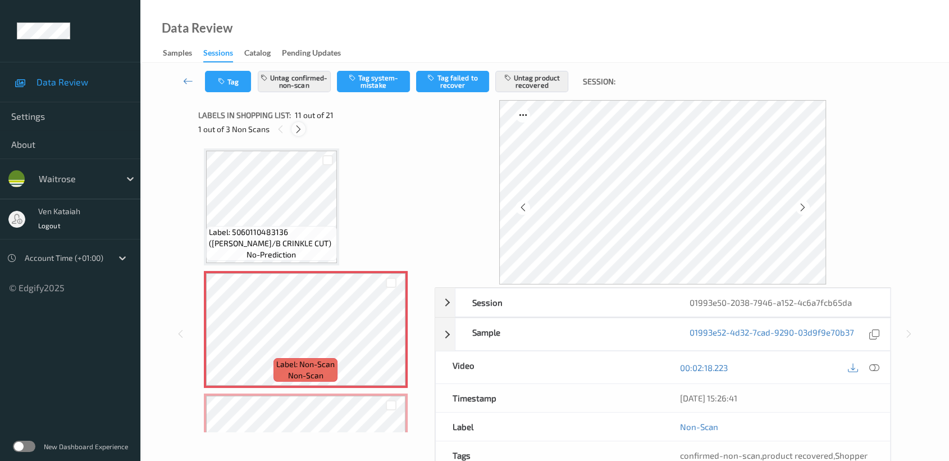
click at [298, 127] on icon at bounding box center [299, 129] width 10 height 10
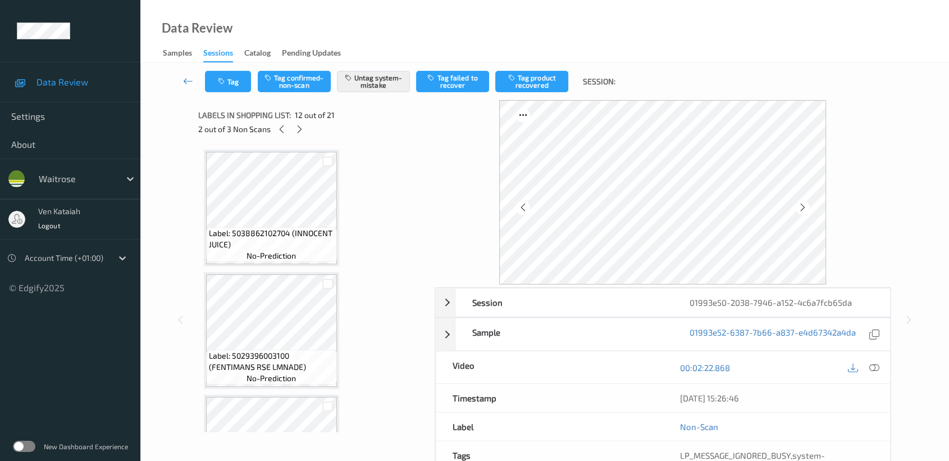
scroll to position [1474, 0]
click at [297, 120] on span "12 out of 21" at bounding box center [315, 115] width 40 height 11
click at [296, 132] on icon at bounding box center [300, 129] width 10 height 10
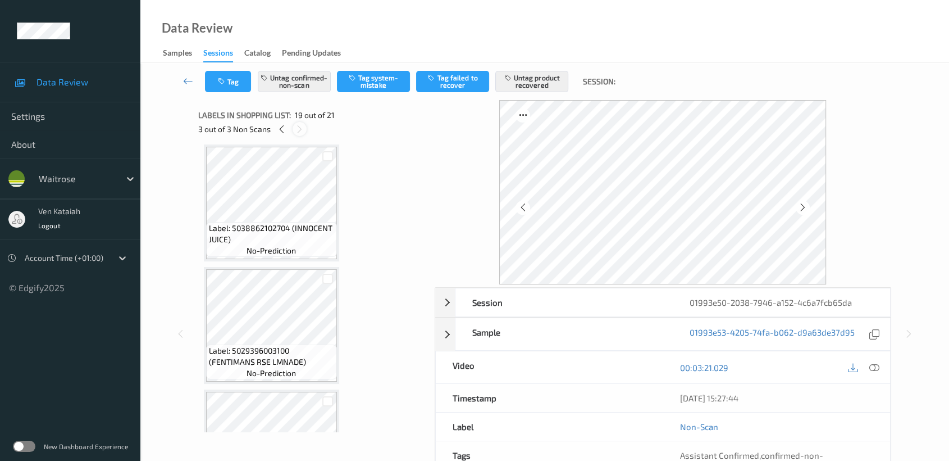
scroll to position [2079, 0]
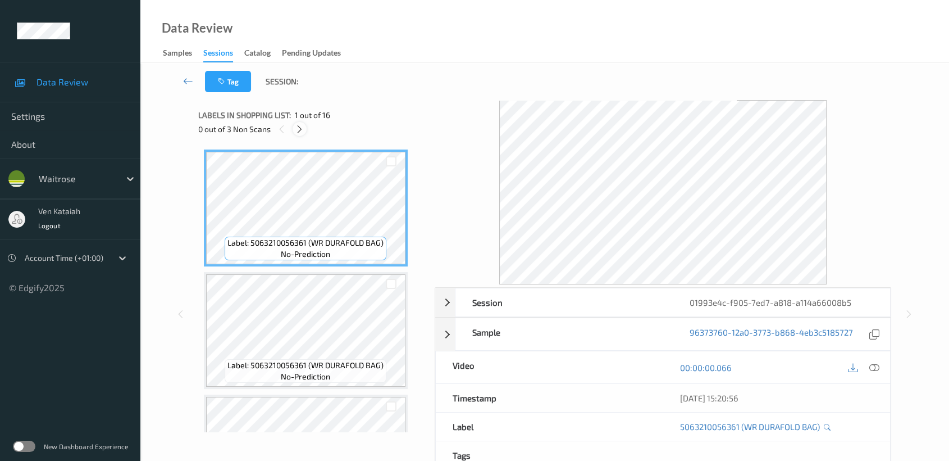
click at [304, 128] on icon at bounding box center [300, 129] width 10 height 10
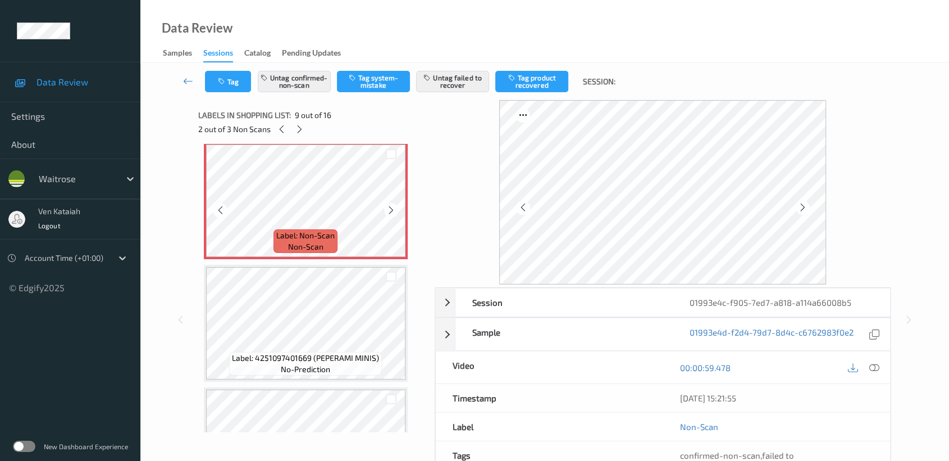
scroll to position [862, 0]
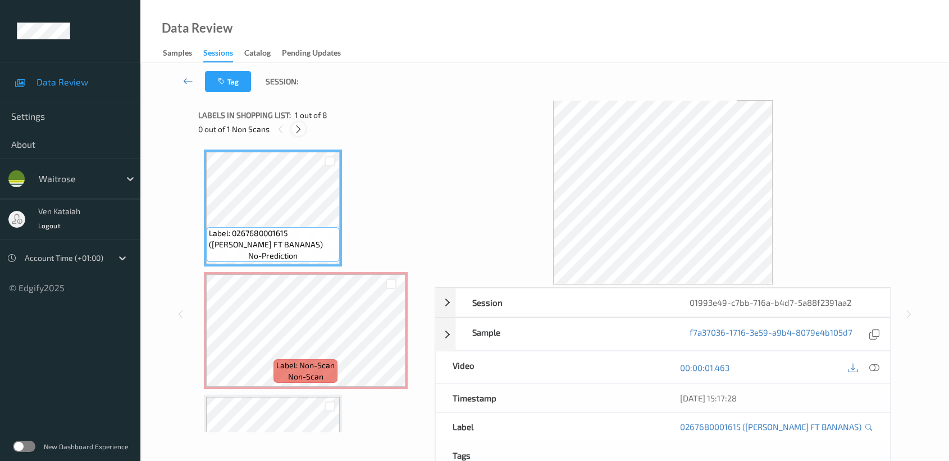
click at [298, 129] on icon at bounding box center [299, 129] width 10 height 10
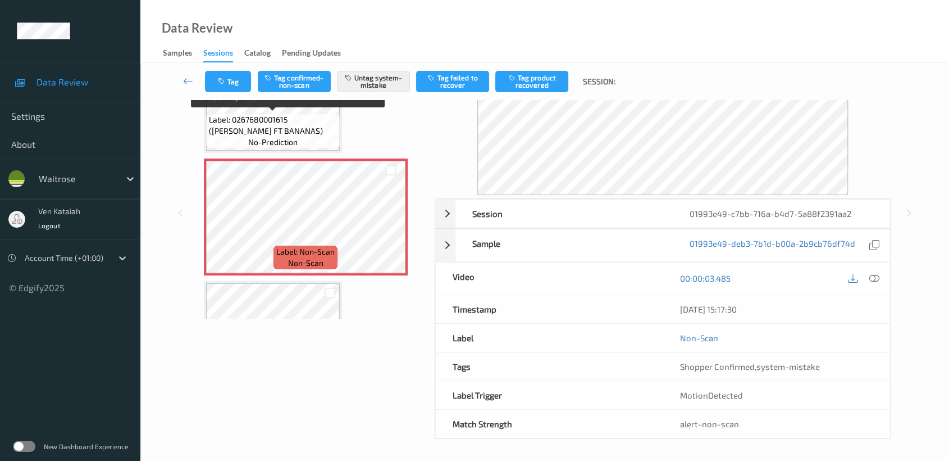
click at [283, 119] on span "Label: 0267680001615 (WR ESS FT BANANAS)" at bounding box center [273, 125] width 128 height 22
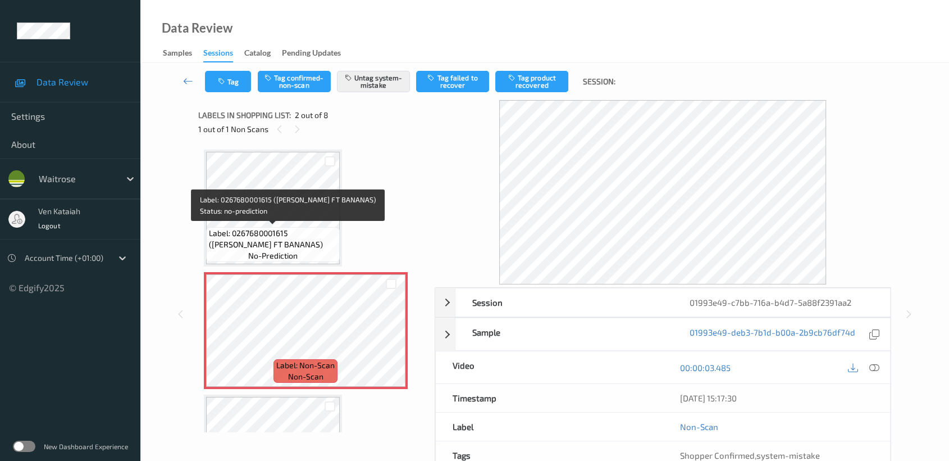
click at [327, 242] on span "Label: 0267680001615 (WR ESS FT BANANAS)" at bounding box center [273, 238] width 128 height 22
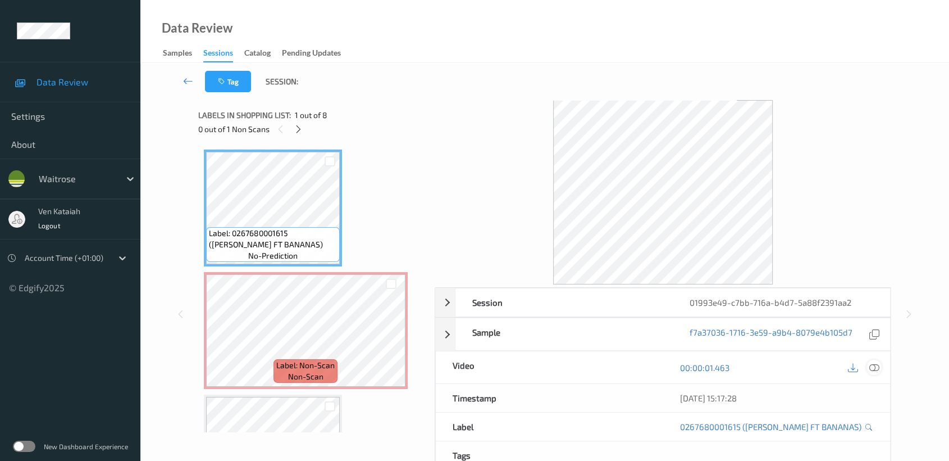
click at [871, 370] on icon at bounding box center [874, 367] width 10 height 10
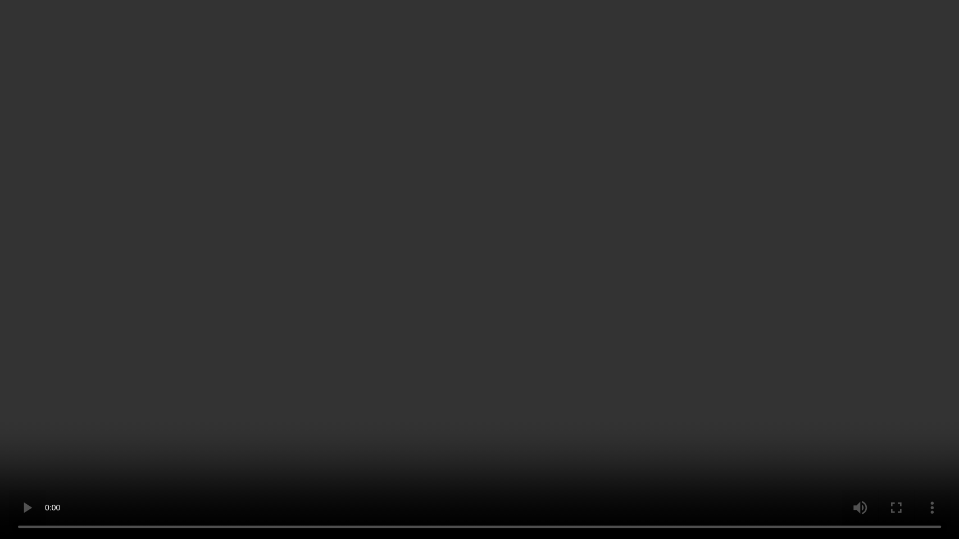
click at [448, 299] on video at bounding box center [479, 269] width 959 height 539
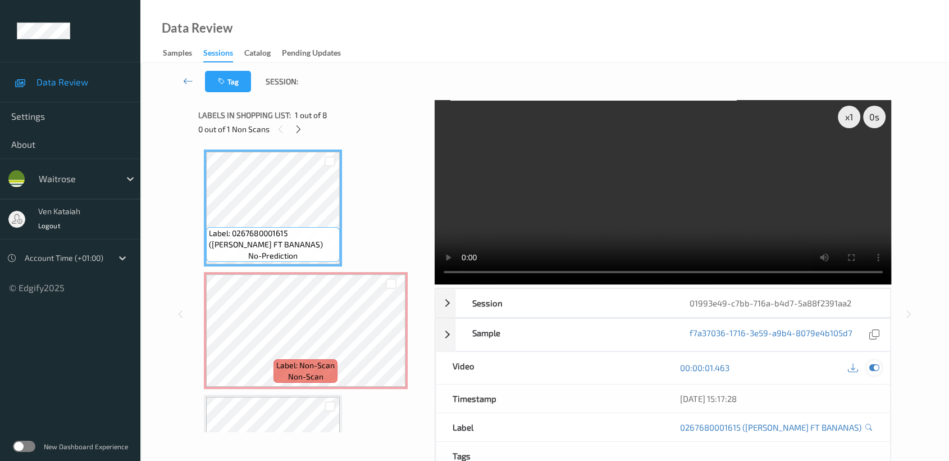
click at [872, 370] on icon at bounding box center [874, 367] width 10 height 10
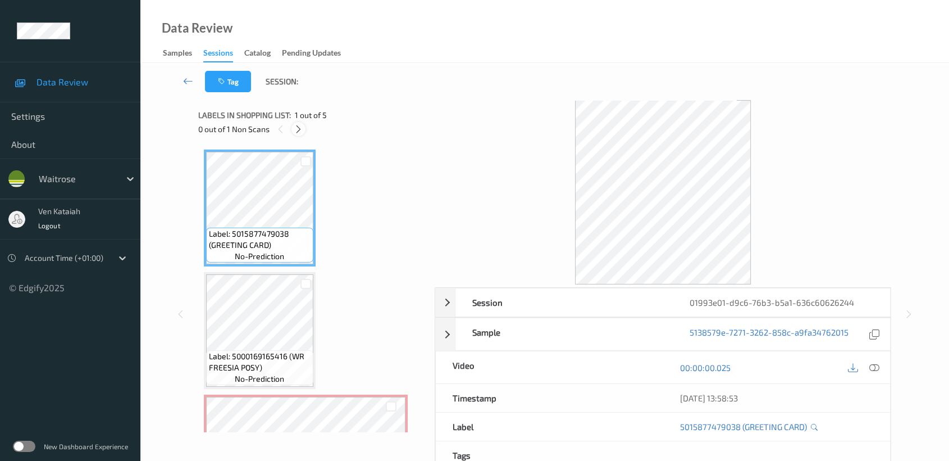
click at [294, 124] on icon at bounding box center [299, 129] width 10 height 10
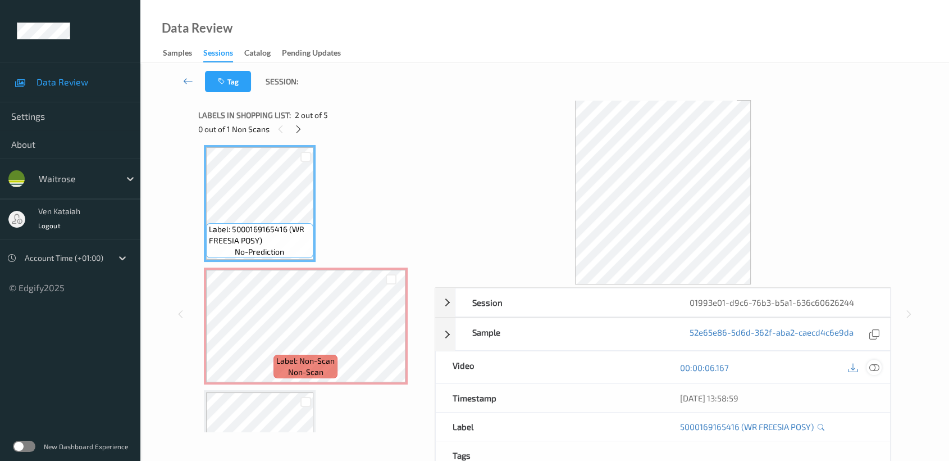
click at [873, 367] on icon at bounding box center [874, 367] width 10 height 10
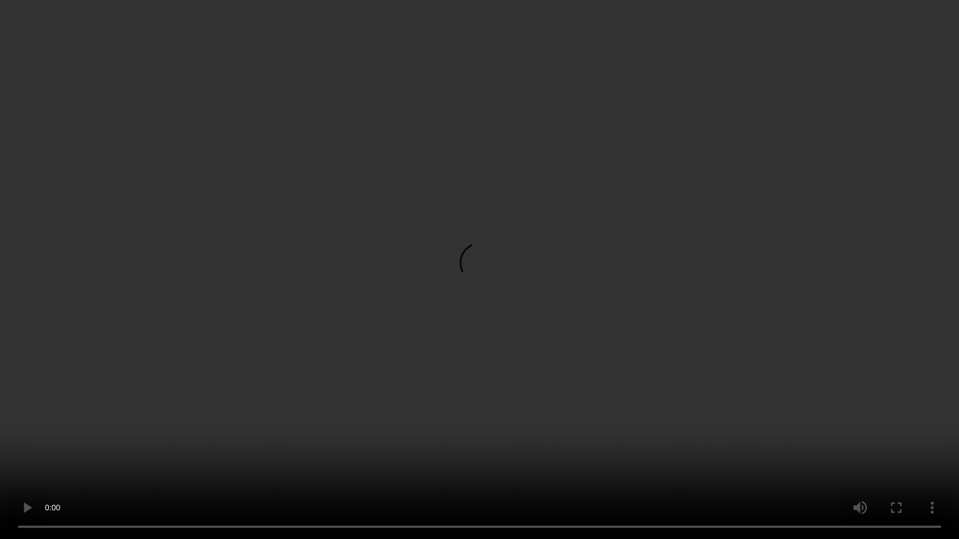
click at [339, 329] on video at bounding box center [479, 269] width 959 height 539
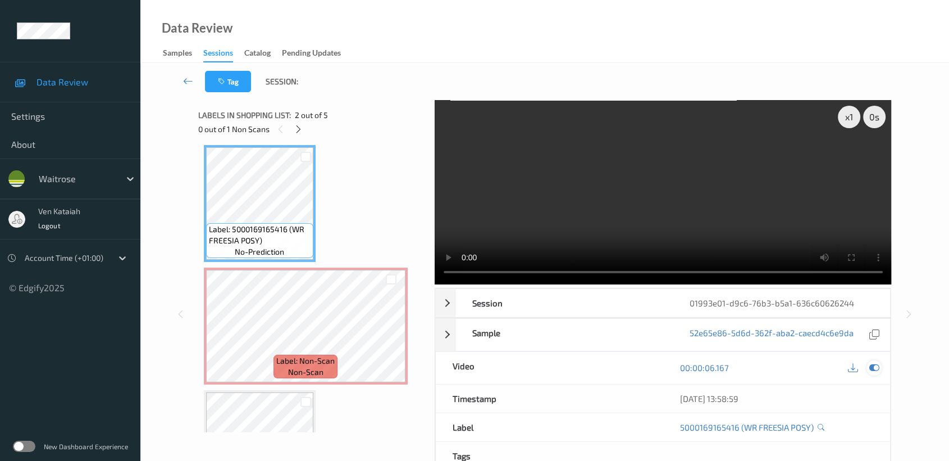
click at [872, 369] on icon at bounding box center [874, 367] width 10 height 10
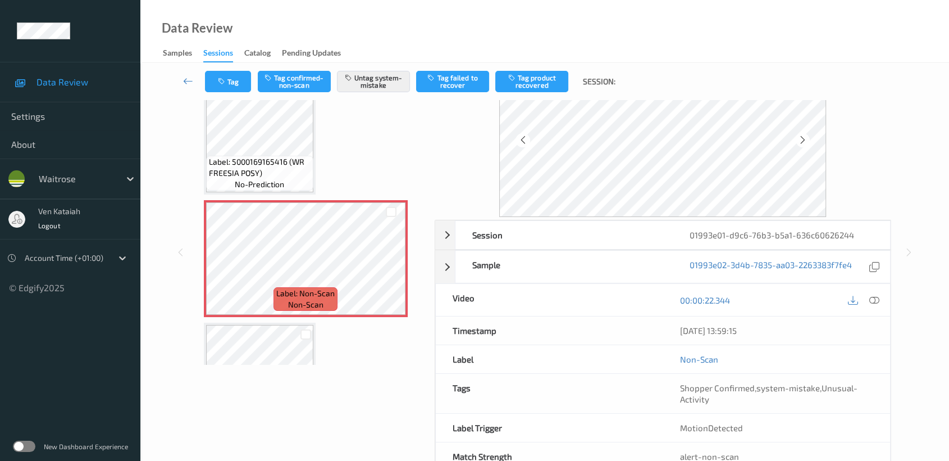
scroll to position [101, 0]
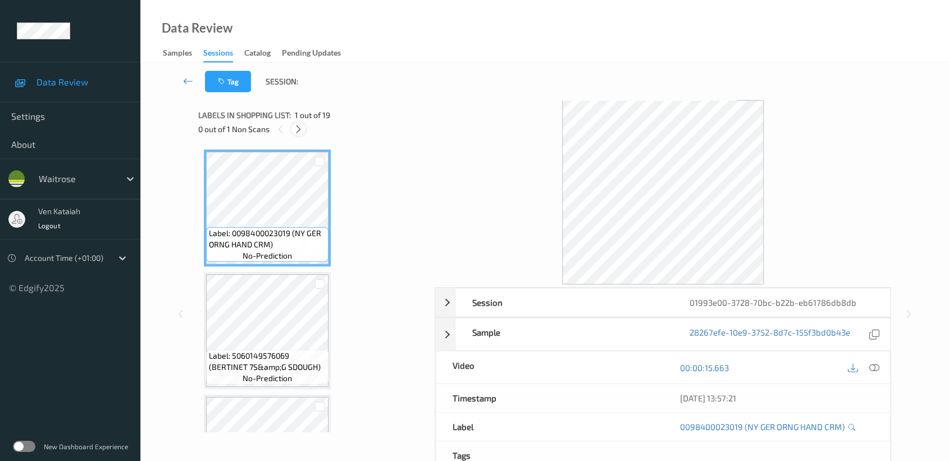
click at [299, 129] on icon at bounding box center [299, 129] width 10 height 10
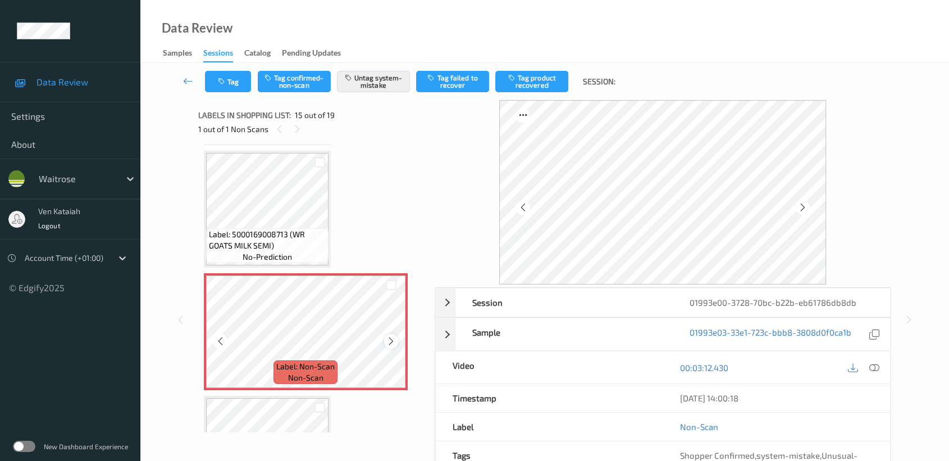
click at [391, 336] on icon at bounding box center [391, 341] width 10 height 10
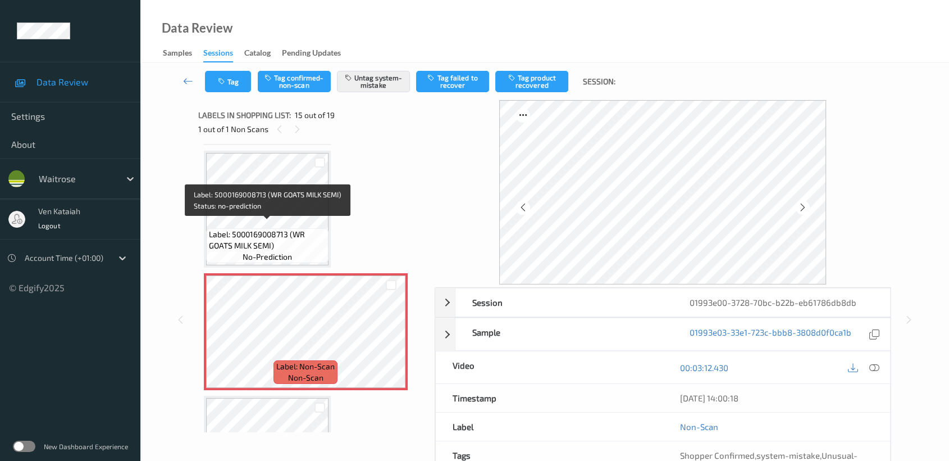
click at [257, 238] on span "Label: 5000169008713 (WR GOATS MILK SEMI)" at bounding box center [267, 240] width 117 height 22
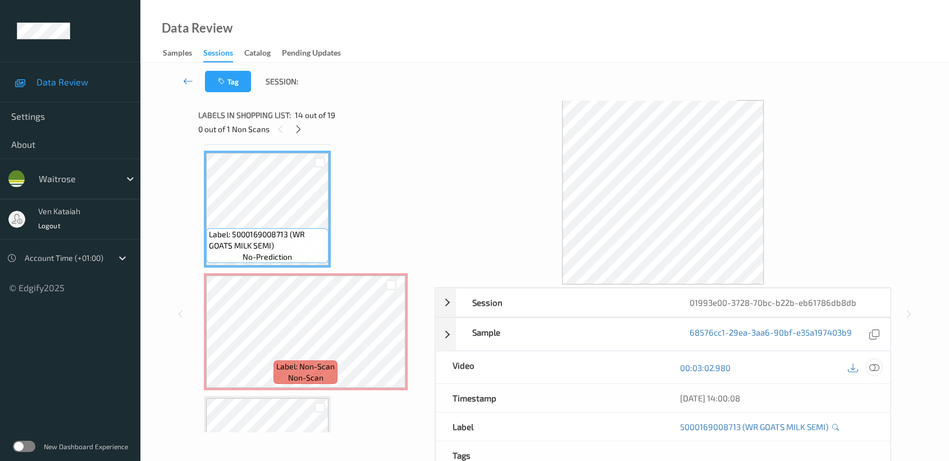
click at [875, 366] on icon at bounding box center [874, 367] width 10 height 10
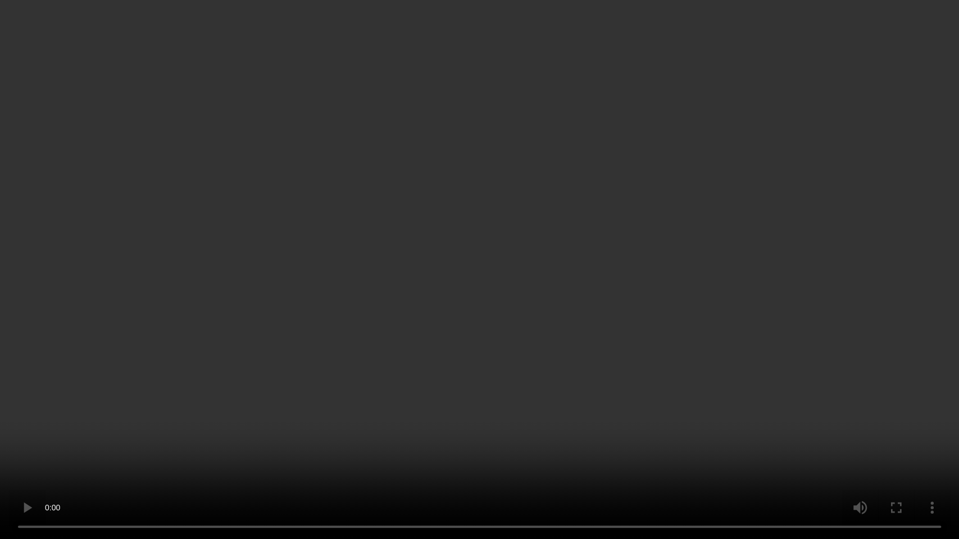
click at [402, 279] on video at bounding box center [479, 269] width 959 height 539
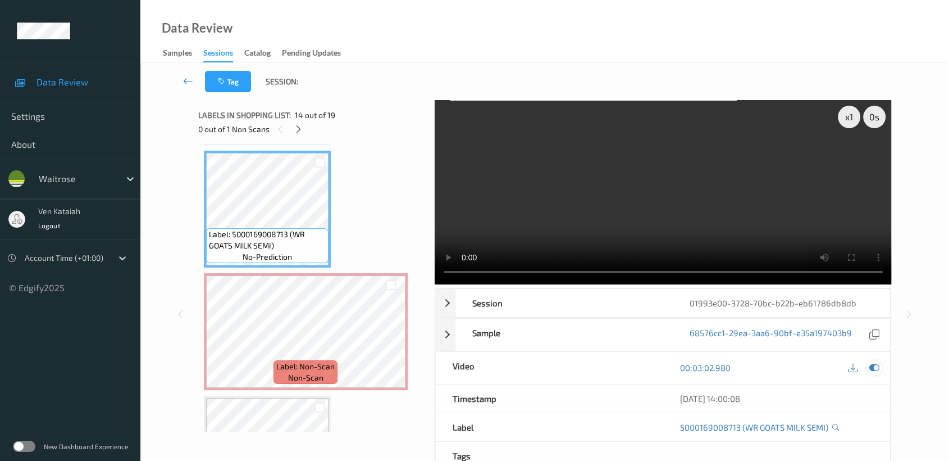
click at [872, 372] on div at bounding box center [874, 367] width 15 height 15
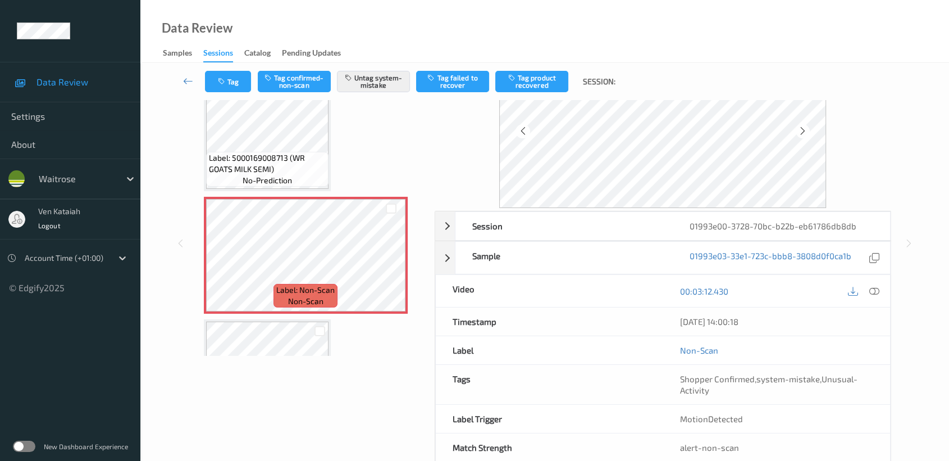
scroll to position [101, 0]
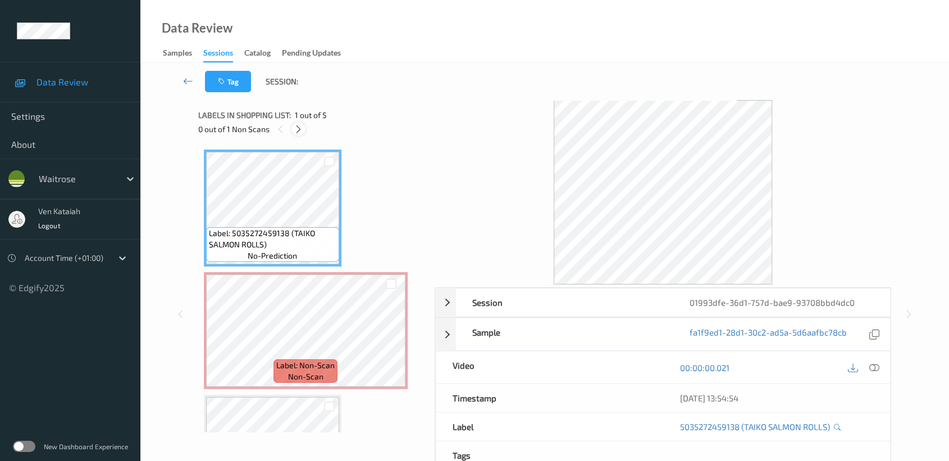
click at [298, 130] on icon at bounding box center [299, 129] width 10 height 10
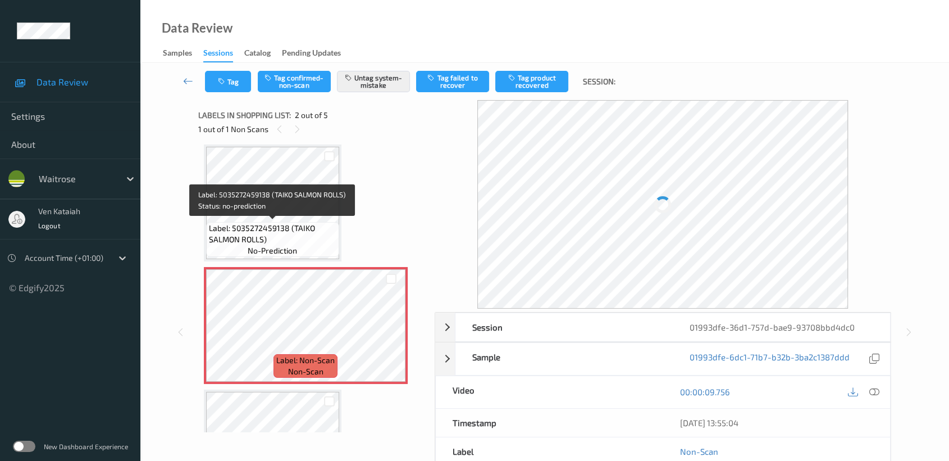
click at [292, 242] on span "Label: 5035272459138 (TAIKO SALMON ROLLS)" at bounding box center [273, 233] width 128 height 22
click at [297, 235] on span "Label: 5035272459138 (TAIKO SALMON ROLLS)" at bounding box center [273, 233] width 128 height 22
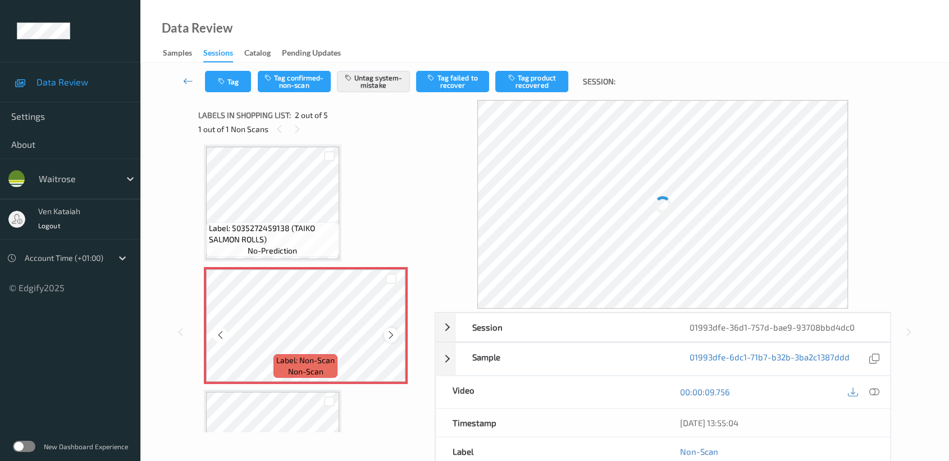
click at [391, 336] on icon at bounding box center [391, 335] width 10 height 10
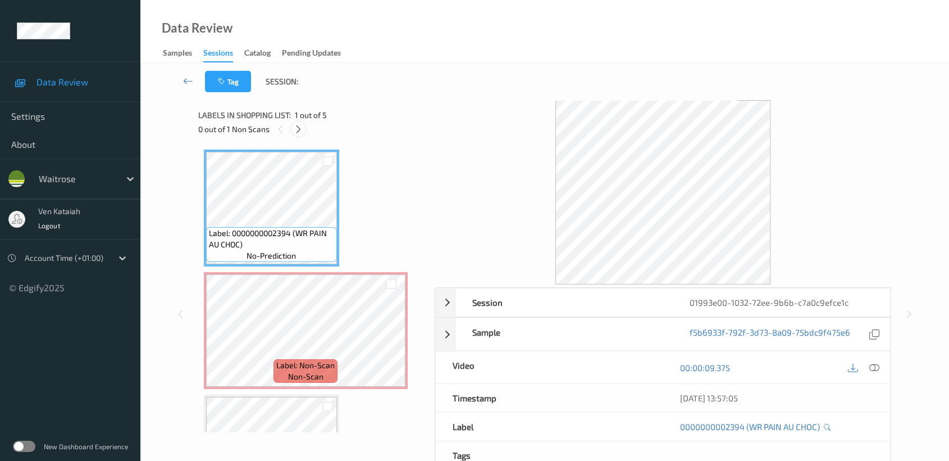
click at [294, 135] on div at bounding box center [299, 129] width 14 height 14
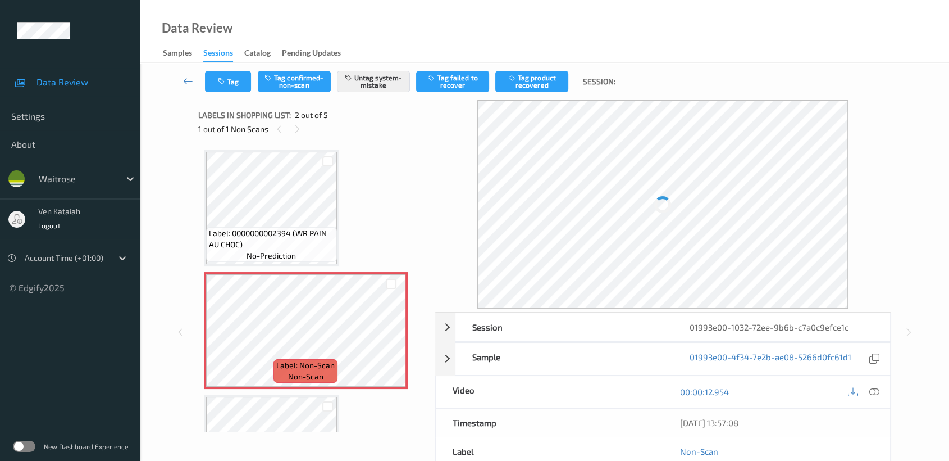
scroll to position [5, 0]
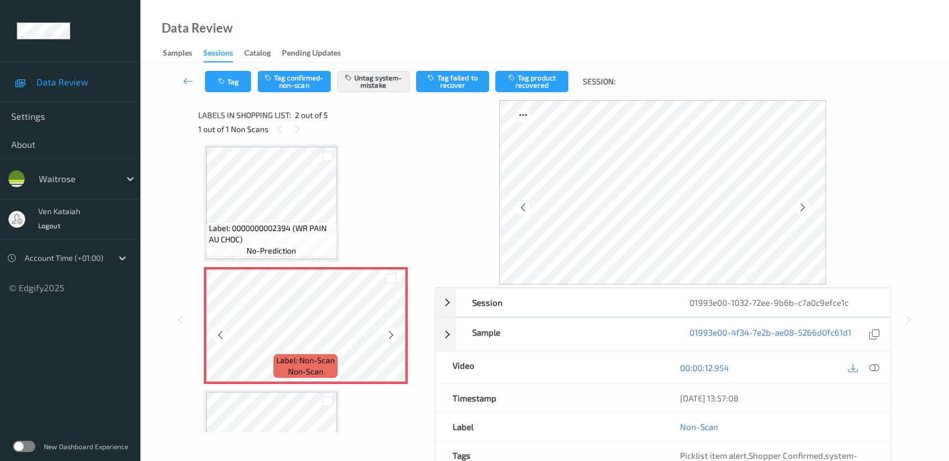
click at [385, 331] on div at bounding box center [391, 334] width 14 height 14
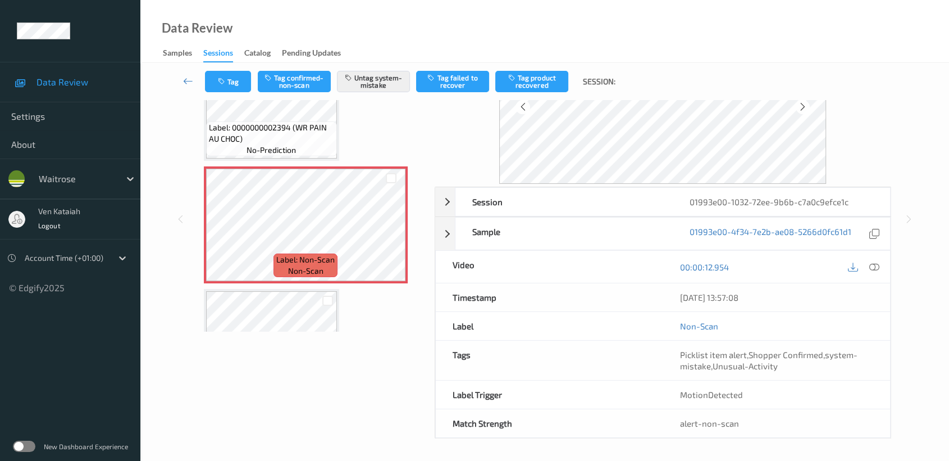
scroll to position [0, 0]
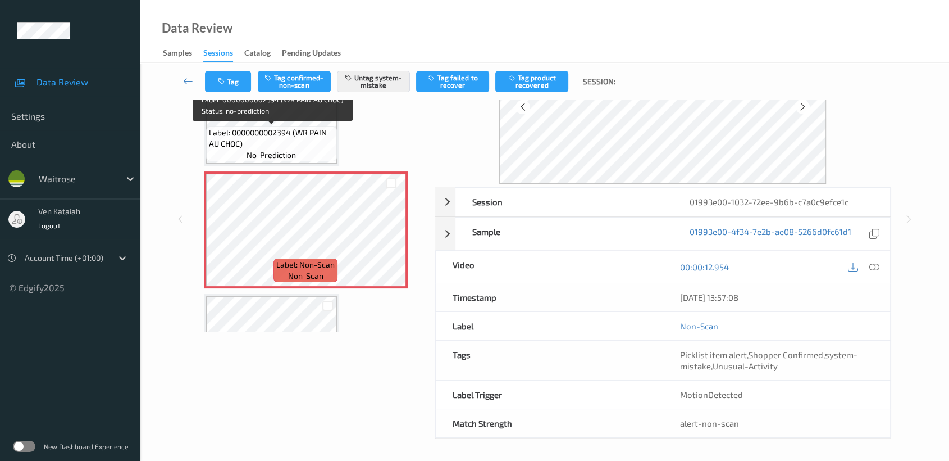
click at [280, 139] on span "Label: 0000000002394 (WR PAIN AU CHOC)" at bounding box center [271, 138] width 125 height 22
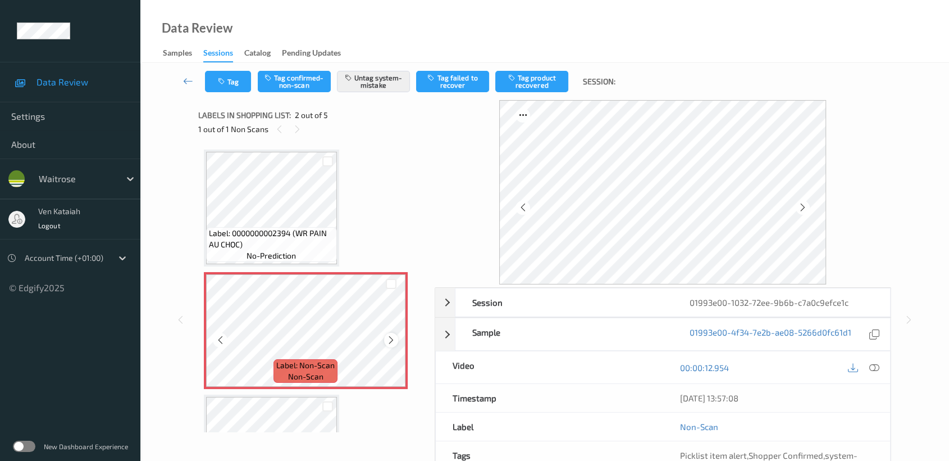
click at [395, 338] on icon at bounding box center [391, 340] width 10 height 10
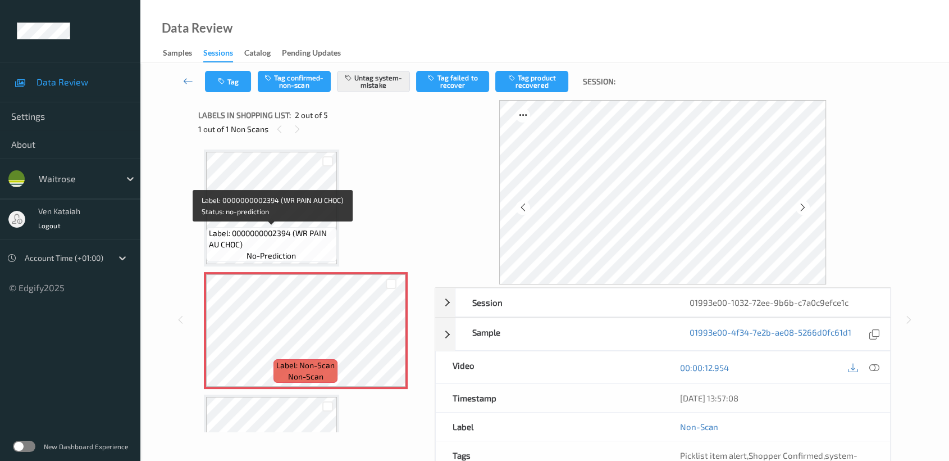
click at [295, 237] on span "Label: 0000000002394 (WR PAIN AU CHOC)" at bounding box center [271, 238] width 125 height 22
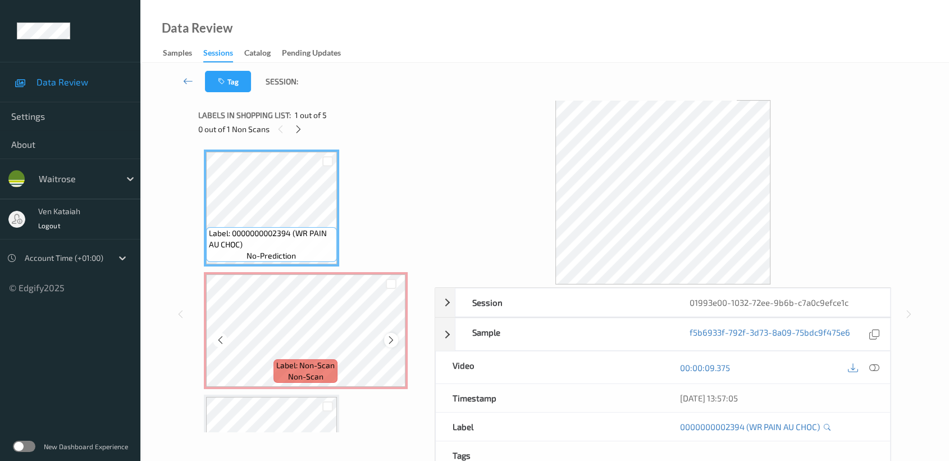
click at [389, 338] on icon at bounding box center [391, 340] width 10 height 10
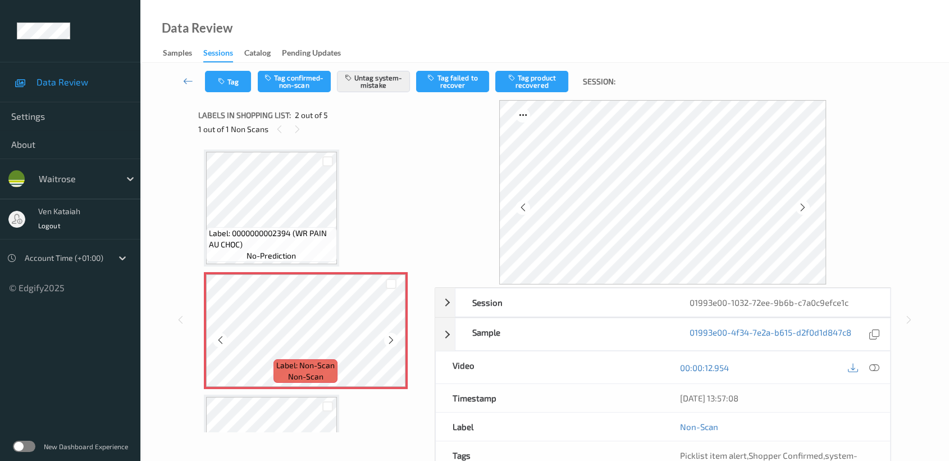
click at [389, 338] on icon at bounding box center [391, 340] width 10 height 10
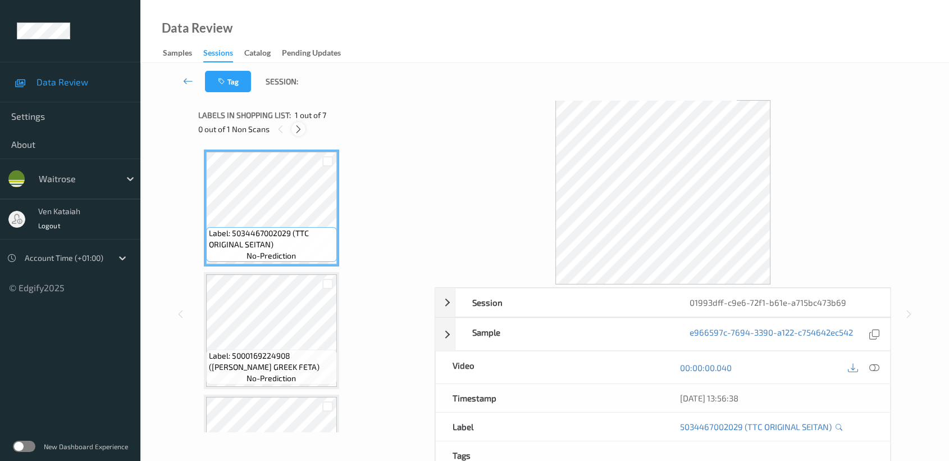
click at [301, 126] on icon at bounding box center [299, 129] width 10 height 10
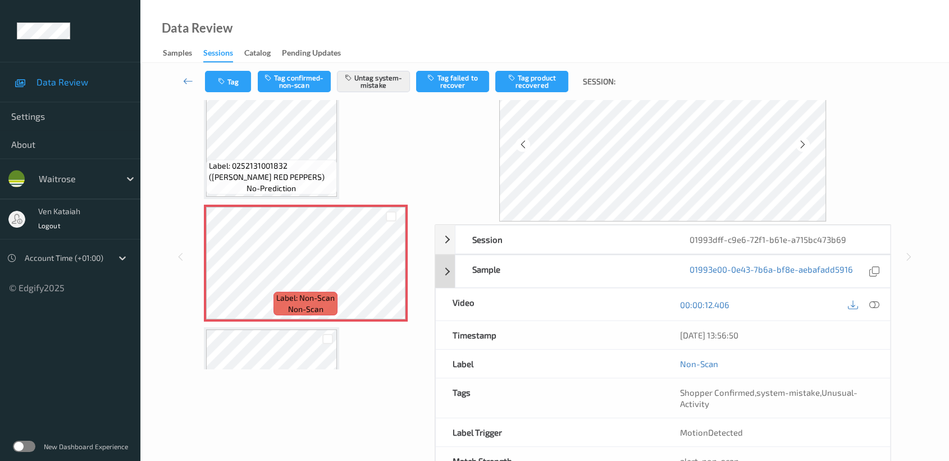
scroll to position [101, 0]
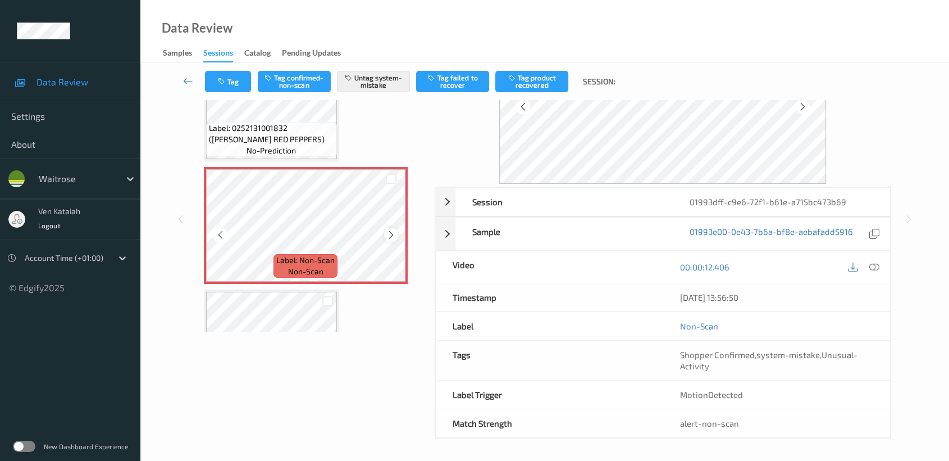
click at [386, 230] on icon at bounding box center [391, 235] width 10 height 10
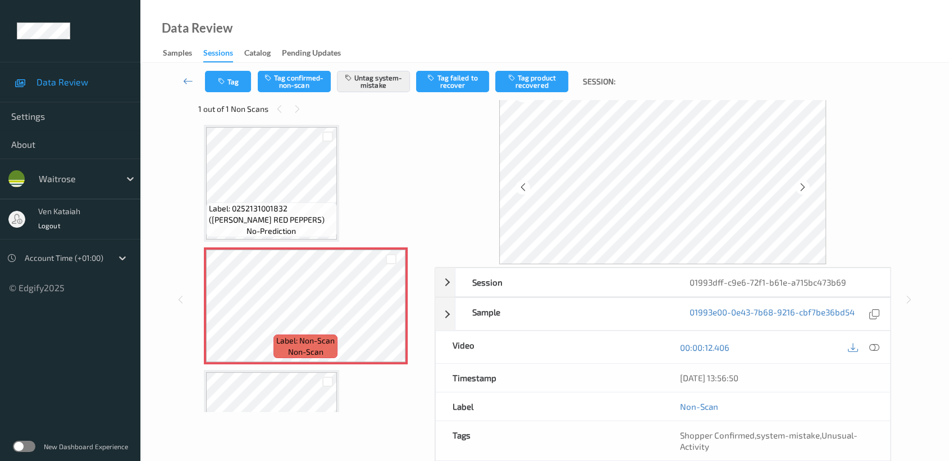
scroll to position [0, 0]
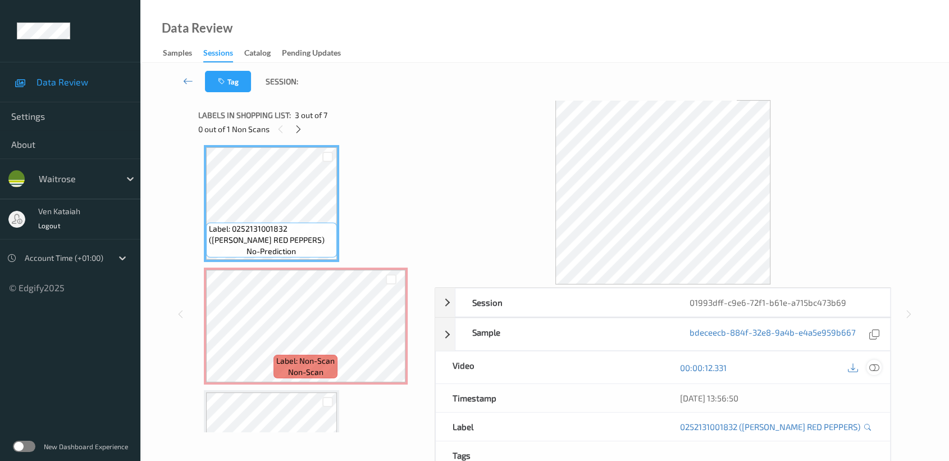
click at [878, 364] on icon at bounding box center [874, 367] width 10 height 10
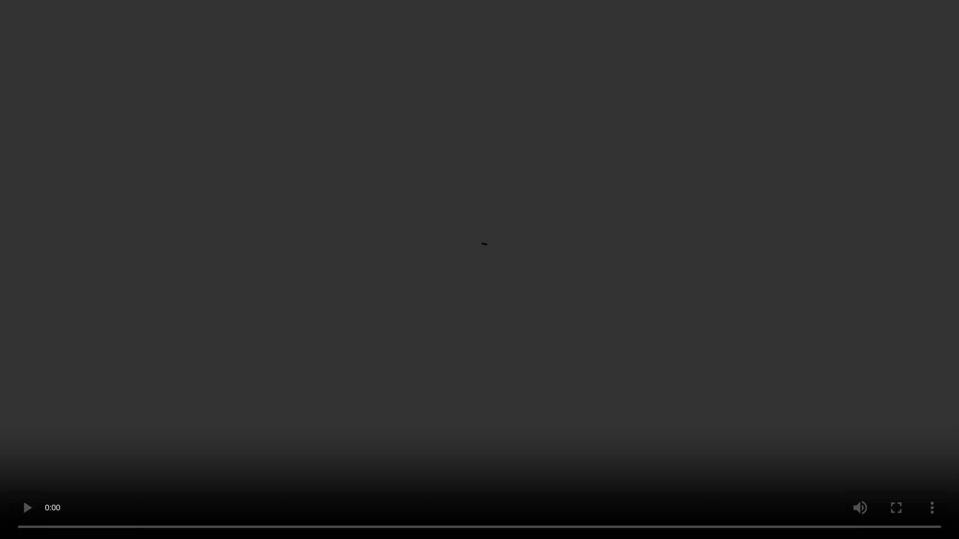
click at [435, 346] on video at bounding box center [479, 269] width 959 height 539
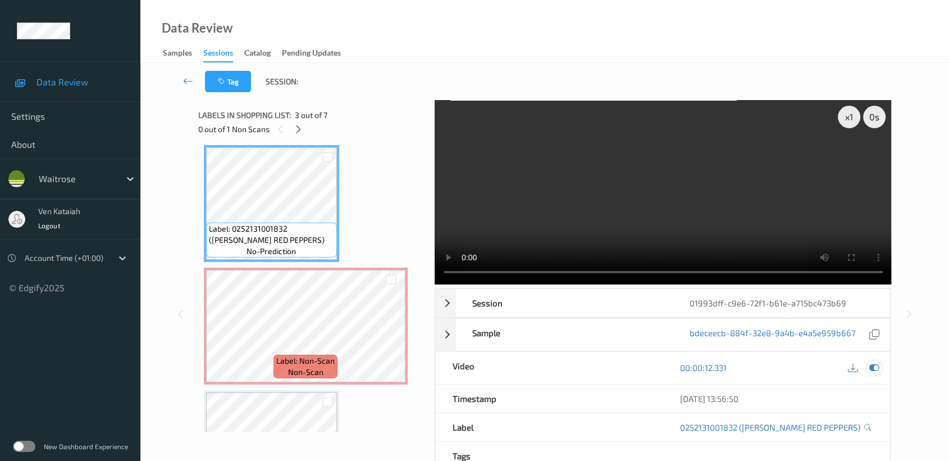
click at [872, 367] on icon at bounding box center [874, 367] width 10 height 10
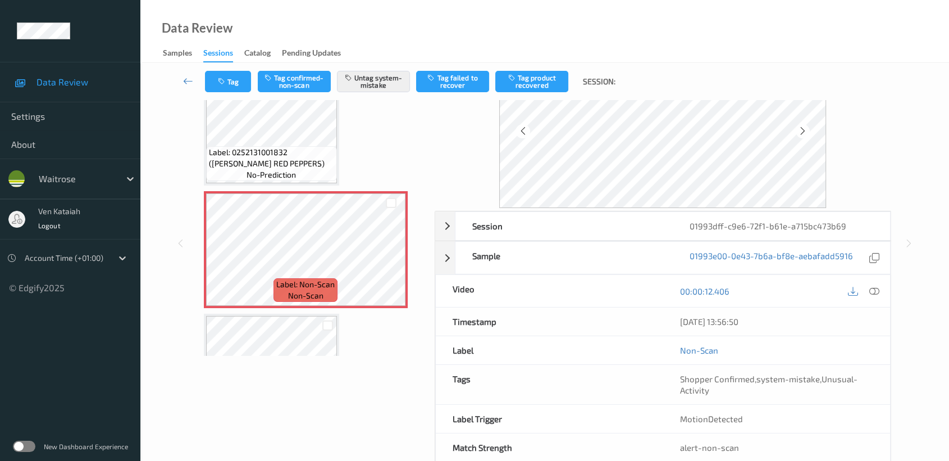
scroll to position [101, 0]
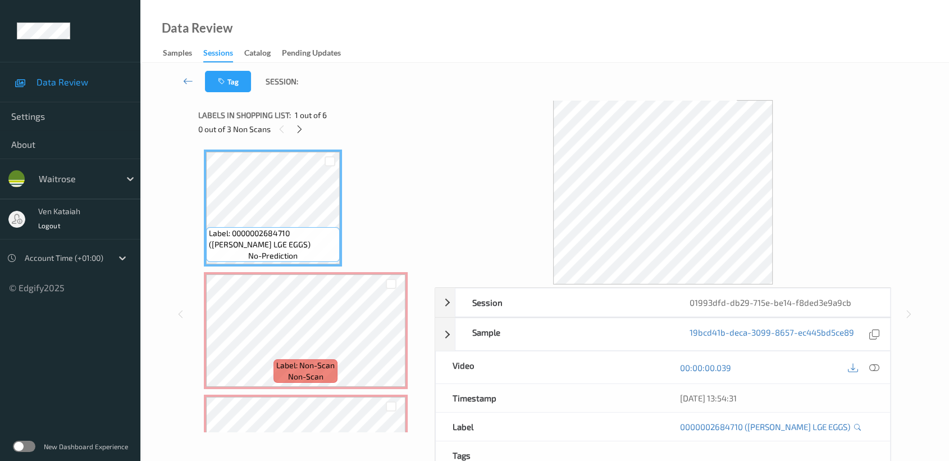
click at [306, 122] on div "0 out of 3 Non Scans" at bounding box center [312, 129] width 229 height 14
click at [301, 126] on icon at bounding box center [300, 129] width 10 height 10
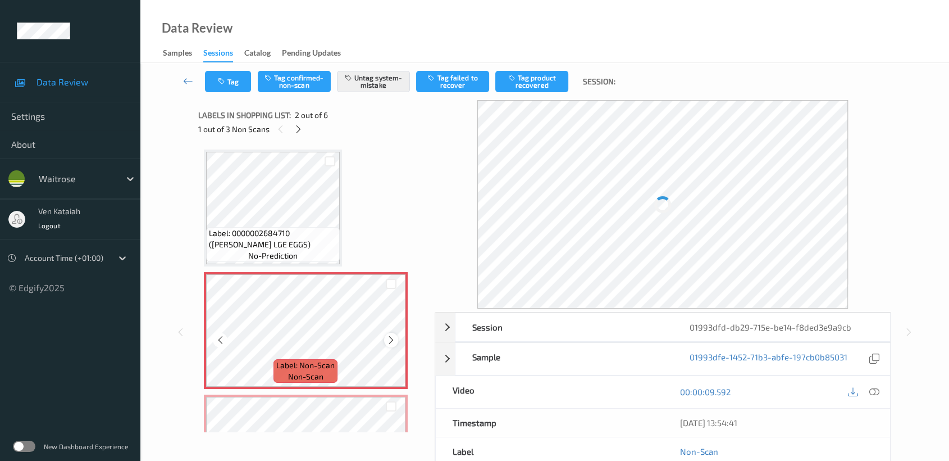
click at [386, 338] on icon at bounding box center [391, 340] width 10 height 10
click at [389, 338] on icon at bounding box center [391, 340] width 10 height 10
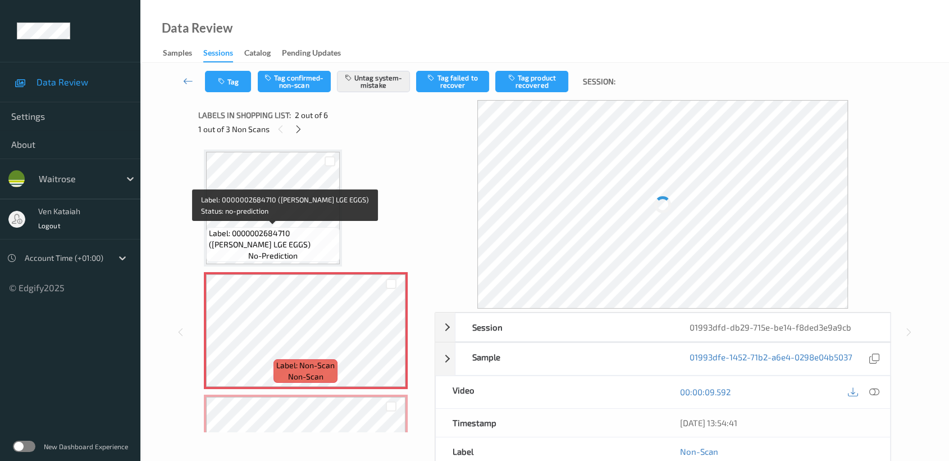
click at [316, 228] on span "Label: 0000002684710 ([PERSON_NAME] LGE EGGS)" at bounding box center [273, 238] width 128 height 22
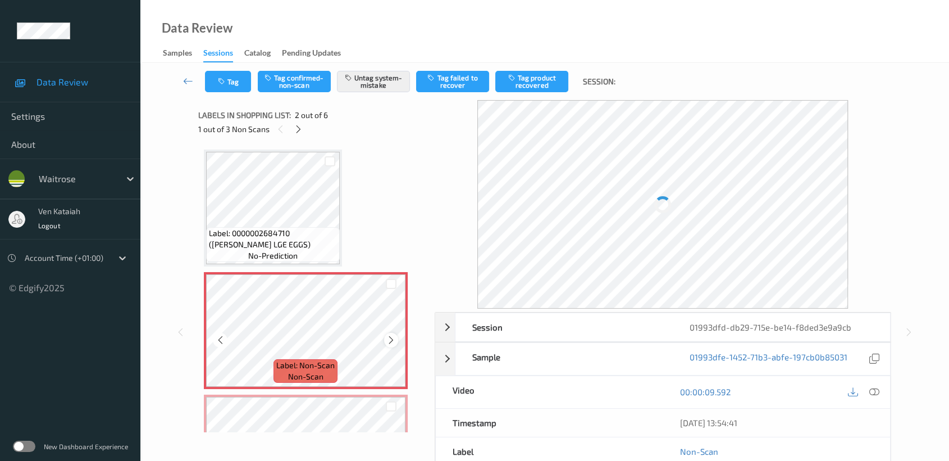
click at [384, 340] on div at bounding box center [391, 340] width 14 height 14
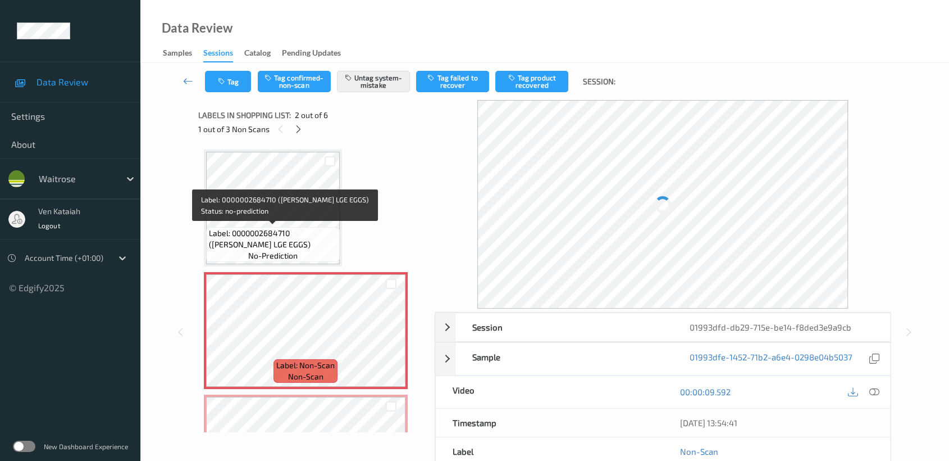
click at [307, 234] on span "Label: 0000002684710 ([PERSON_NAME] LGE EGGS)" at bounding box center [273, 238] width 128 height 22
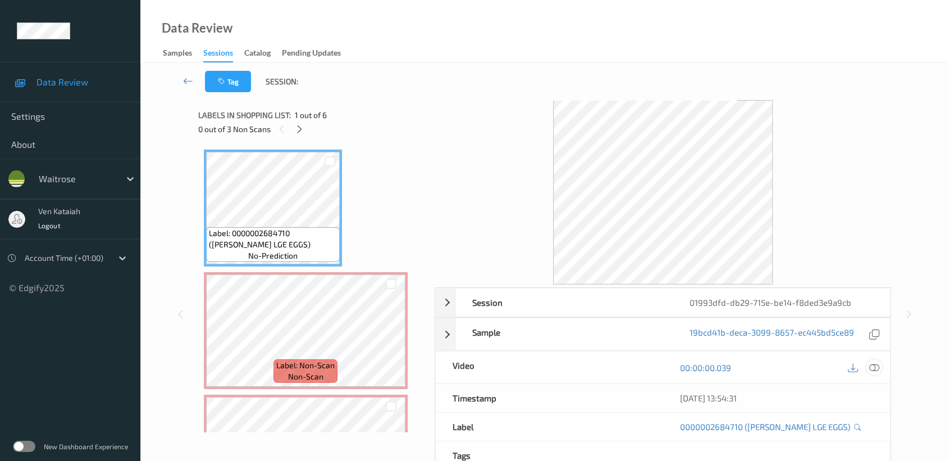
click at [877, 366] on icon at bounding box center [874, 367] width 10 height 10
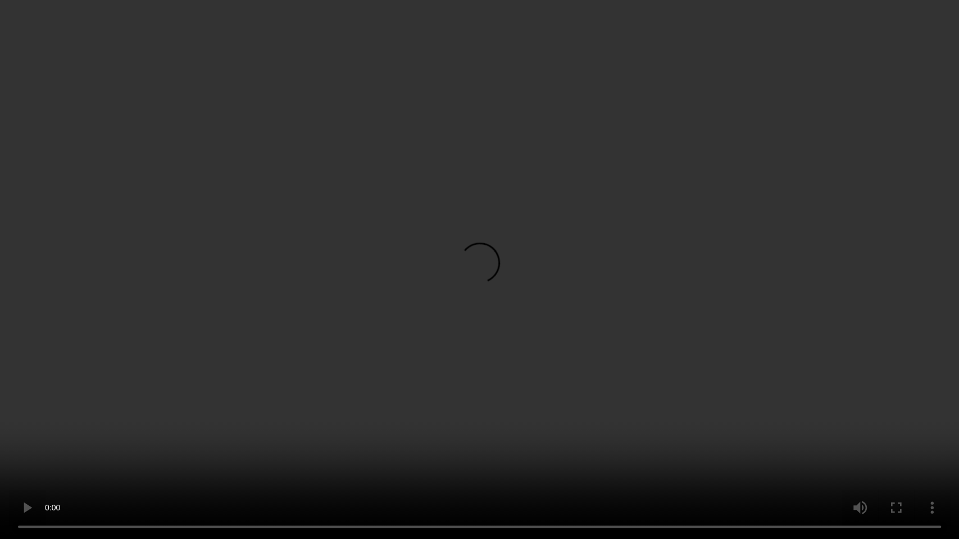
click at [265, 390] on video at bounding box center [479, 269] width 959 height 539
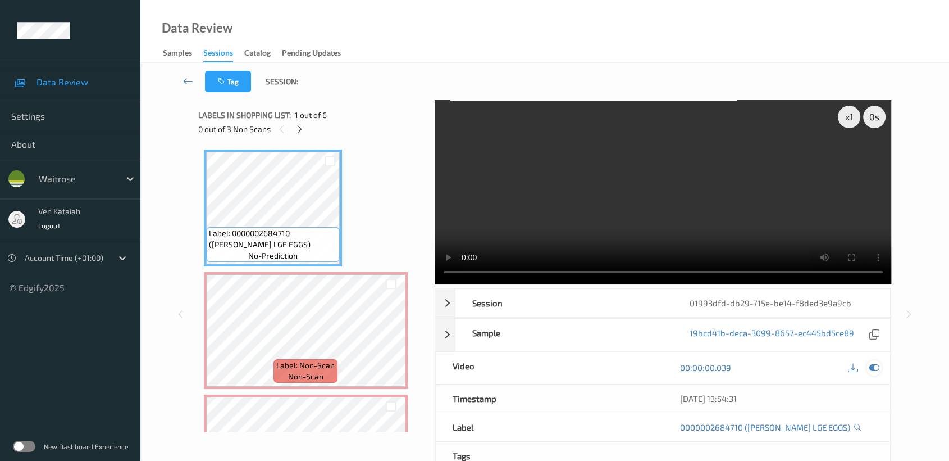
click at [873, 368] on icon at bounding box center [874, 367] width 10 height 10
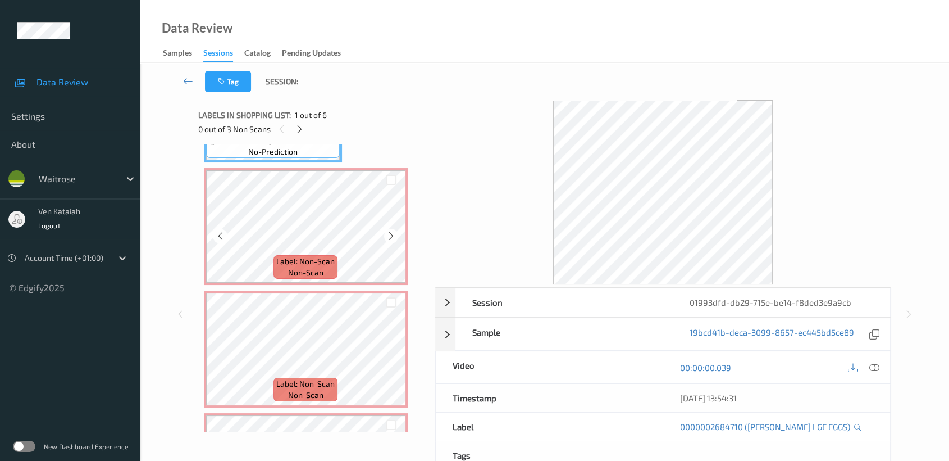
scroll to position [125, 0]
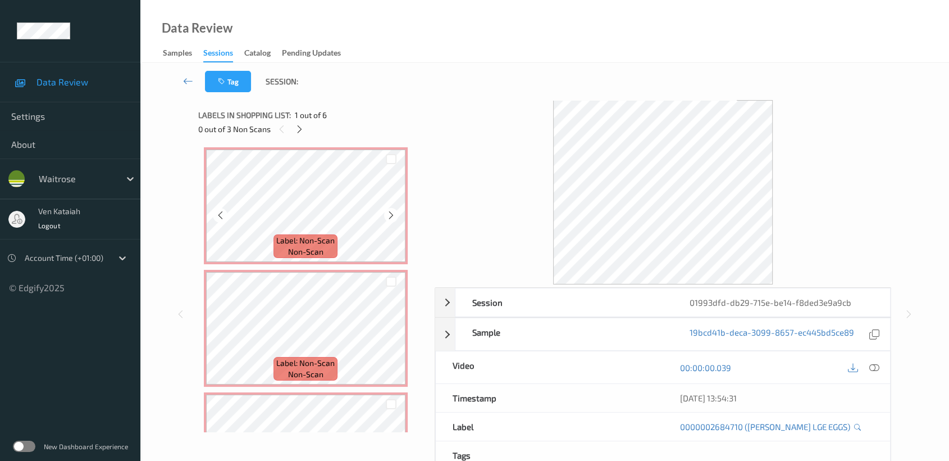
click at [316, 239] on span "Label: Non-Scan" at bounding box center [305, 240] width 58 height 11
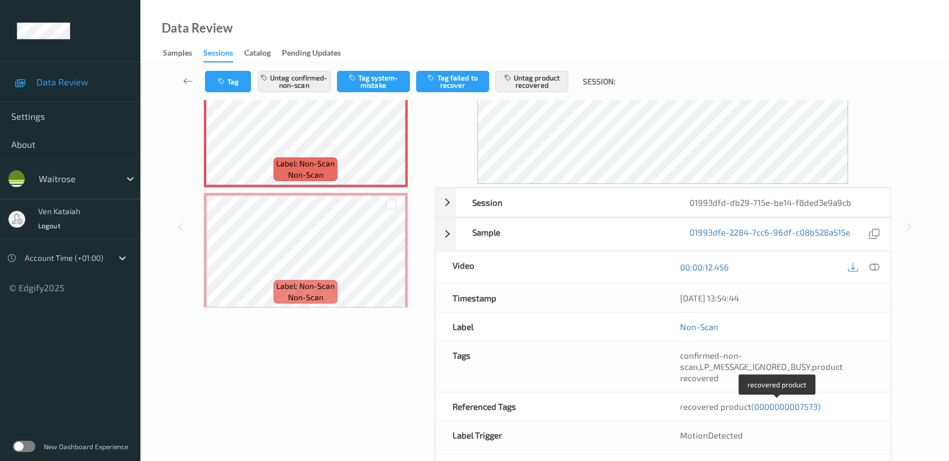
click at [783, 403] on span "(0000000007573)" at bounding box center [785, 406] width 69 height 10
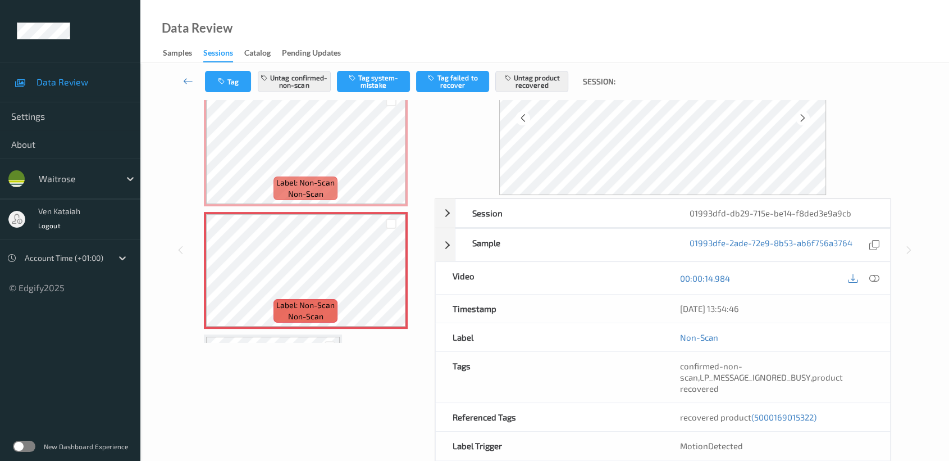
scroll to position [199, 0]
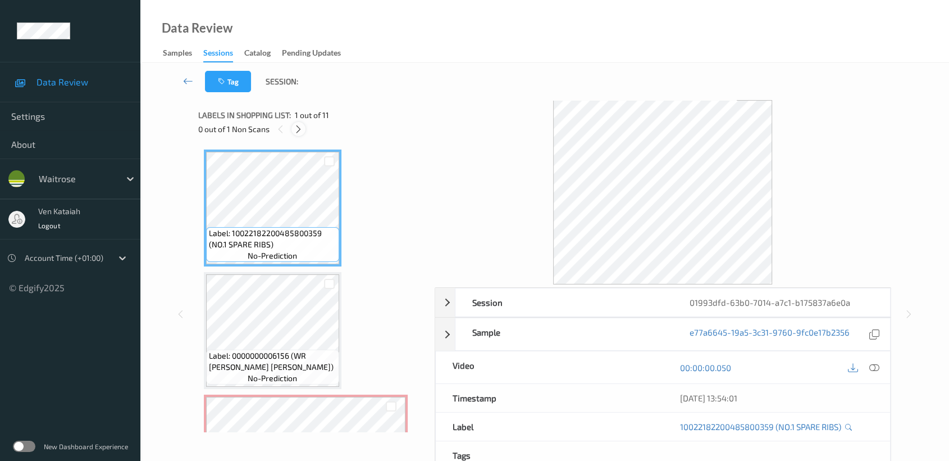
click at [303, 129] on icon at bounding box center [299, 129] width 10 height 10
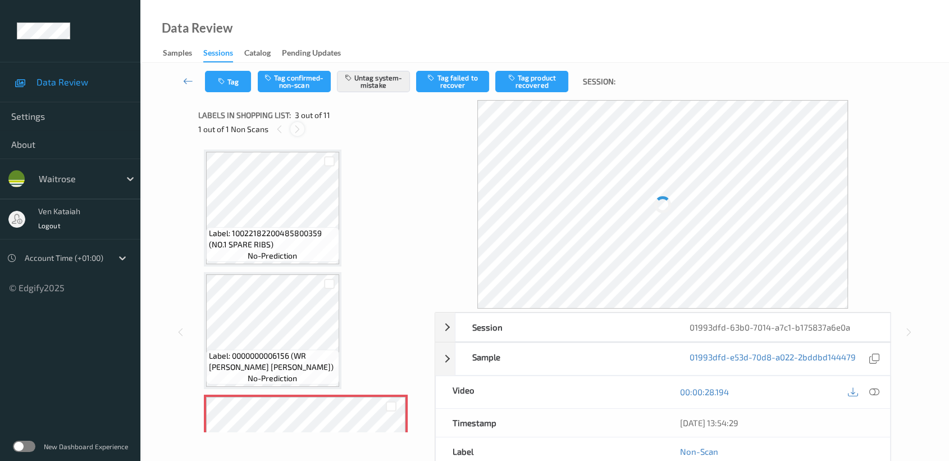
scroll to position [127, 0]
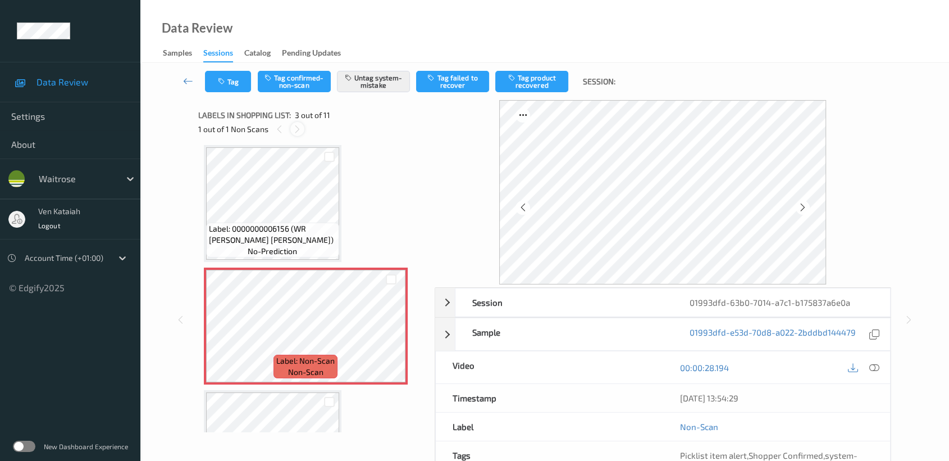
drag, startPoint x: 298, startPoint y: 130, endPoint x: 298, endPoint y: 142, distance: 11.8
click at [298, 131] on icon at bounding box center [298, 129] width 10 height 10
click at [802, 203] on icon at bounding box center [803, 207] width 10 height 10
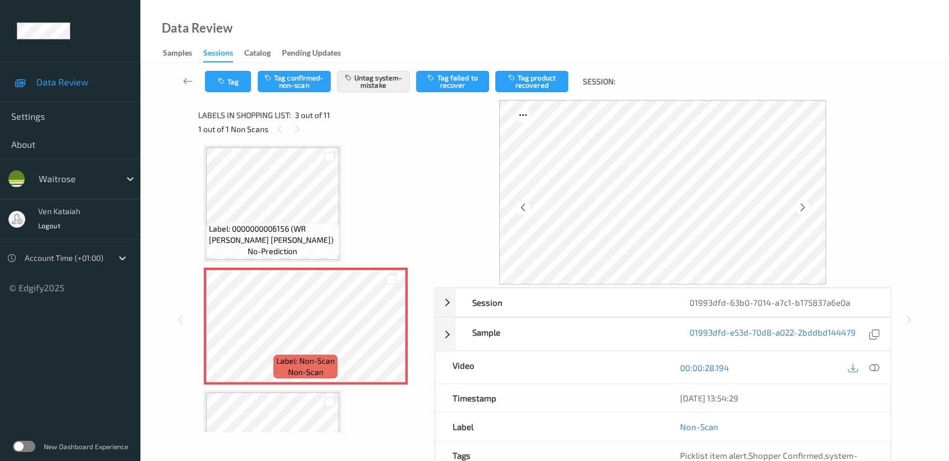
click at [802, 203] on icon at bounding box center [803, 207] width 10 height 10
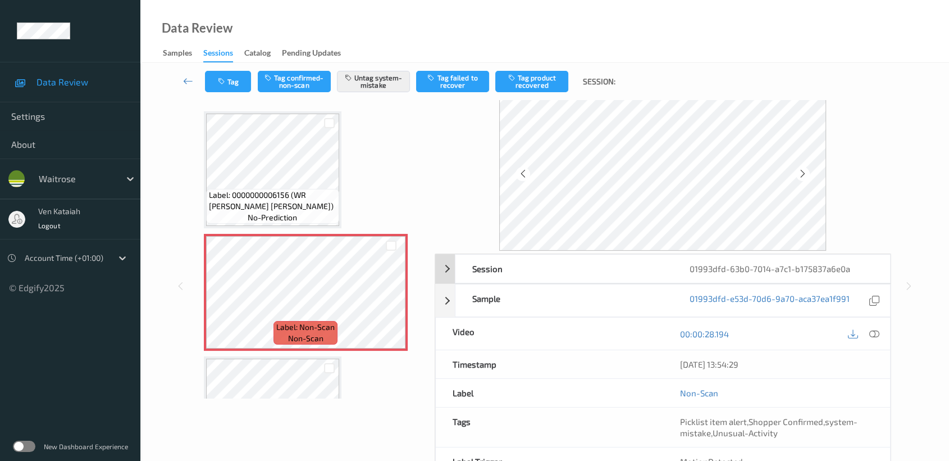
scroll to position [0, 0]
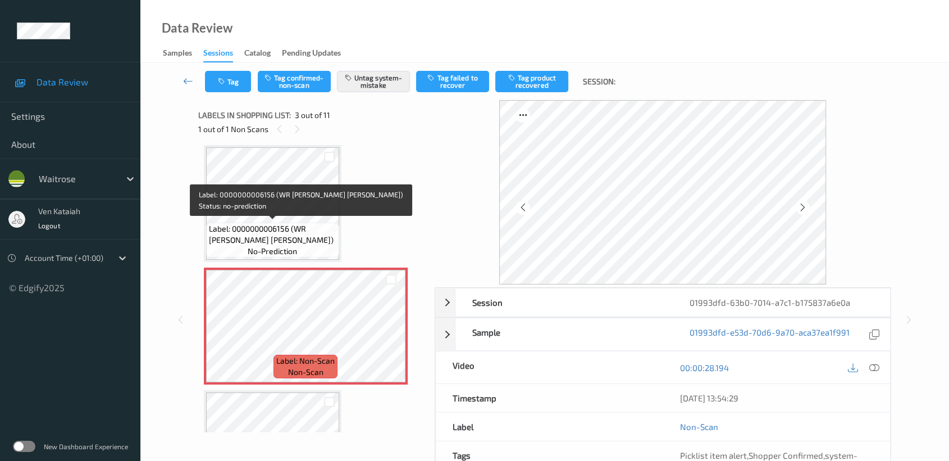
click at [312, 223] on span "Label: 0000000006156 (WR [PERSON_NAME] [PERSON_NAME])" at bounding box center [273, 234] width 128 height 22
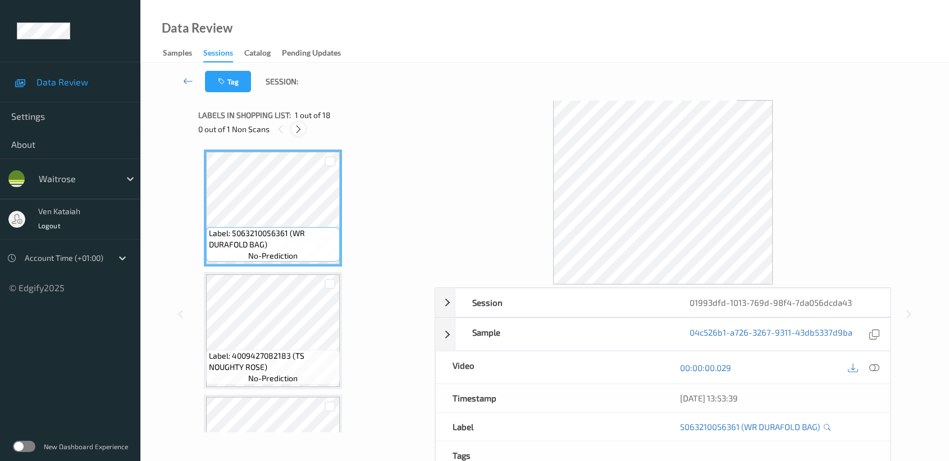
click at [301, 131] on icon at bounding box center [299, 129] width 10 height 10
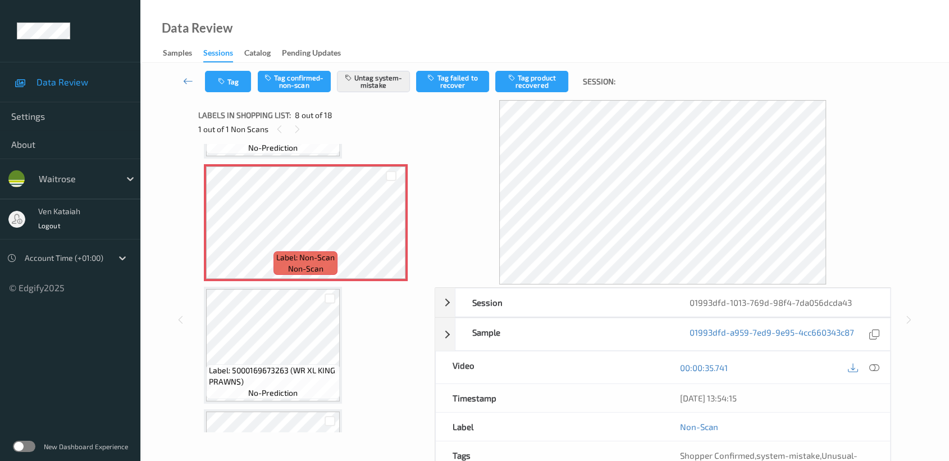
scroll to position [862, 0]
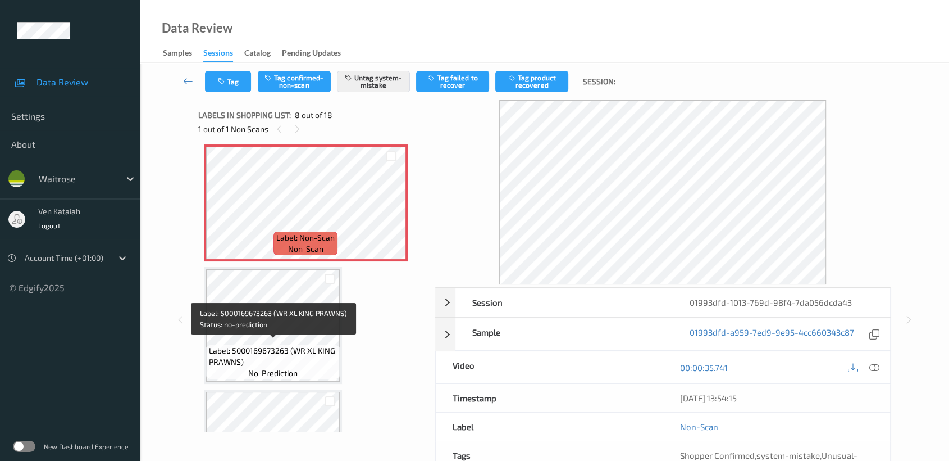
click at [294, 344] on div "Label: 5000169673263 (WR XL KING PRAWNS) no-prediction" at bounding box center [273, 361] width 134 height 35
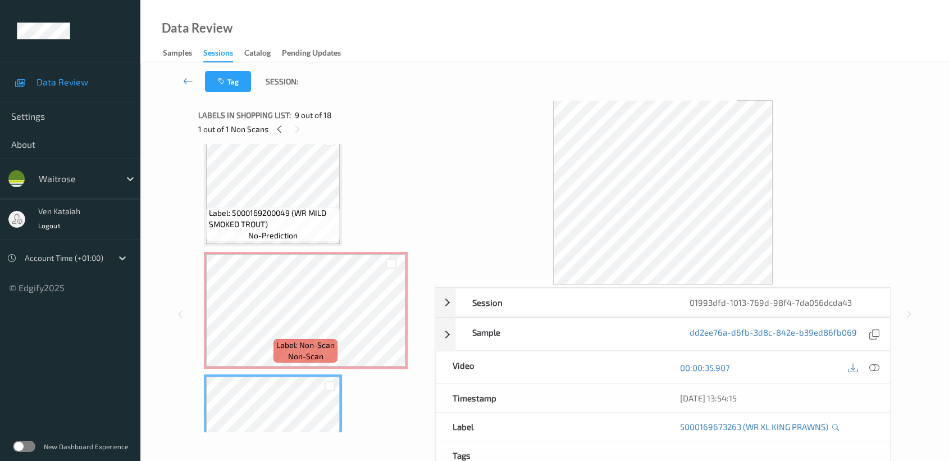
scroll to position [737, 0]
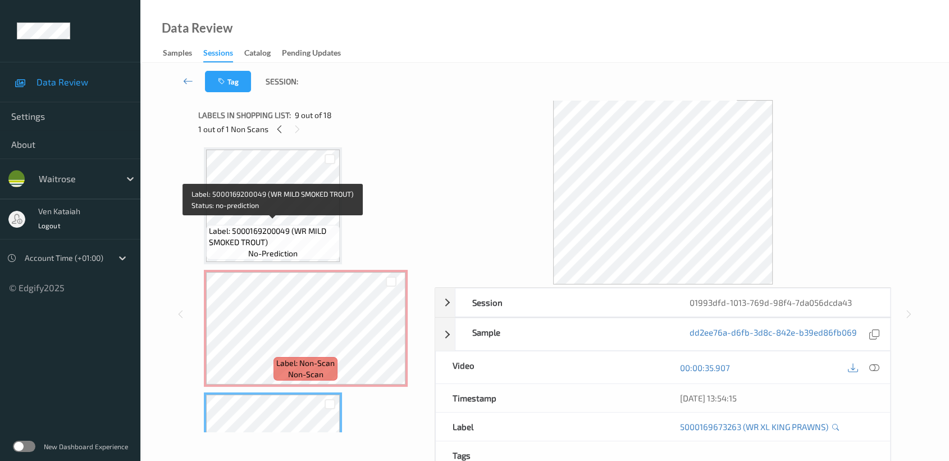
click at [311, 230] on span "Label: 5000169200049 (WR MILD SMOKED TROUT)" at bounding box center [273, 236] width 128 height 22
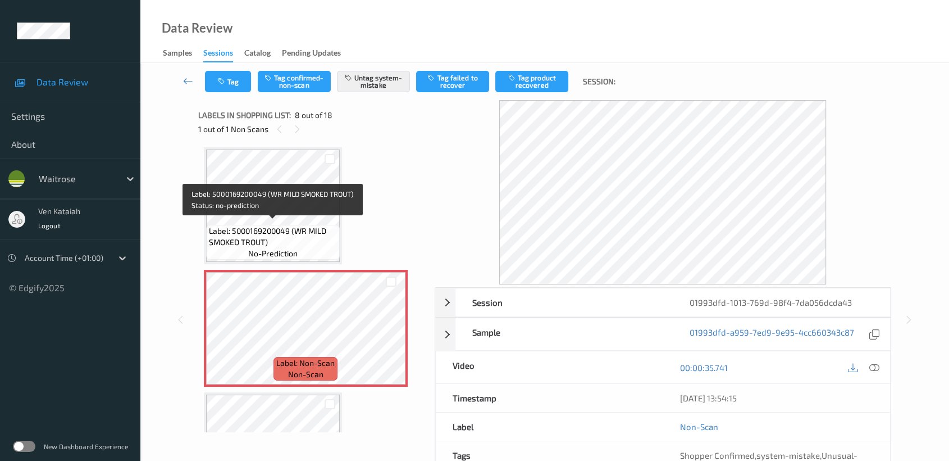
click at [315, 248] on div "Label: 5000169200049 (WR MILD SMOKED TROUT) no-prediction" at bounding box center [273, 242] width 134 height 35
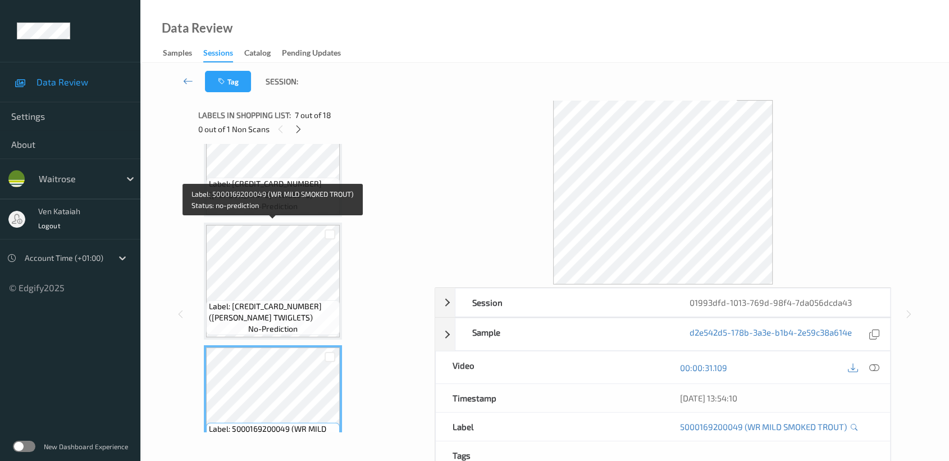
scroll to position [488, 0]
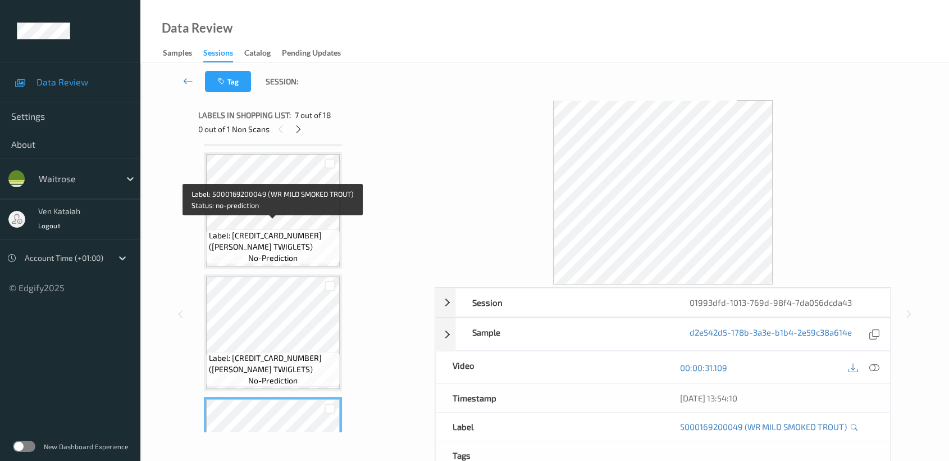
click at [301, 234] on span "Label: [CREDIT_CARD_NUMBER] ([PERSON_NAME] TWIGLETS)" at bounding box center [273, 241] width 128 height 22
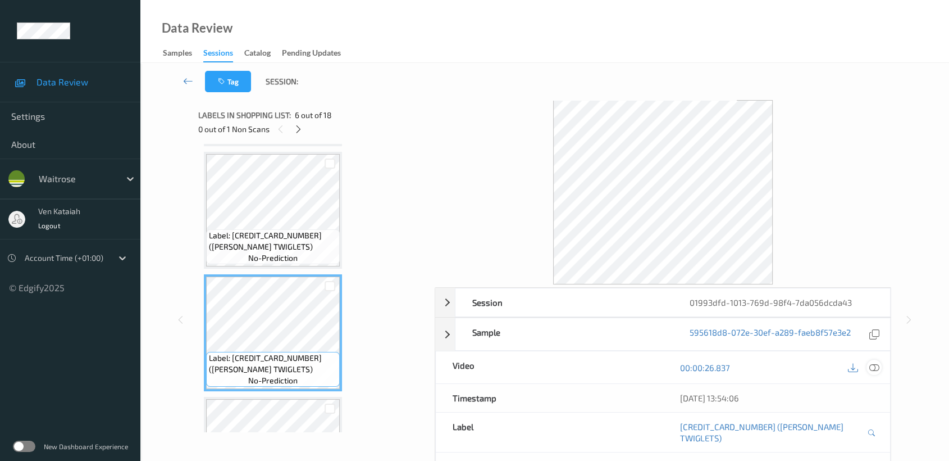
click at [872, 365] on icon at bounding box center [874, 367] width 10 height 10
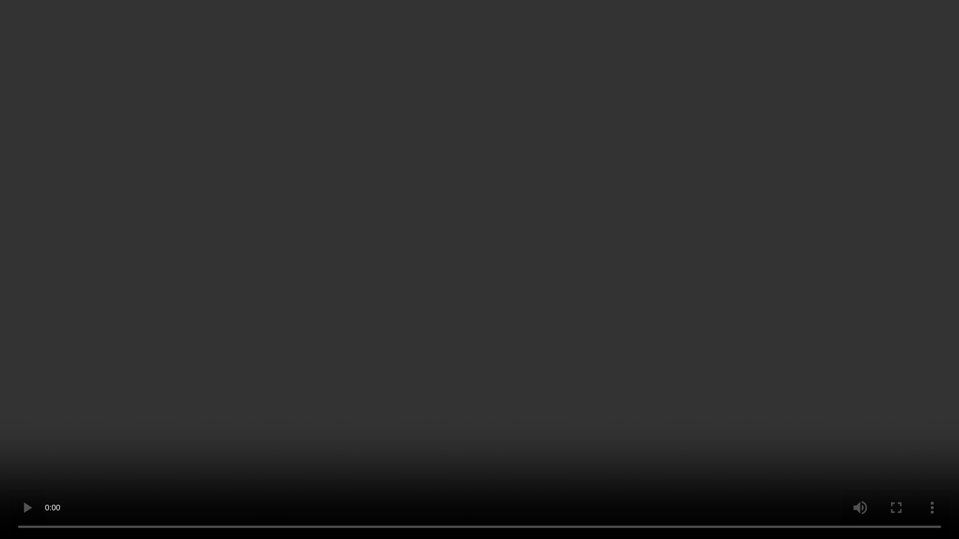
click at [688, 270] on video at bounding box center [479, 269] width 959 height 539
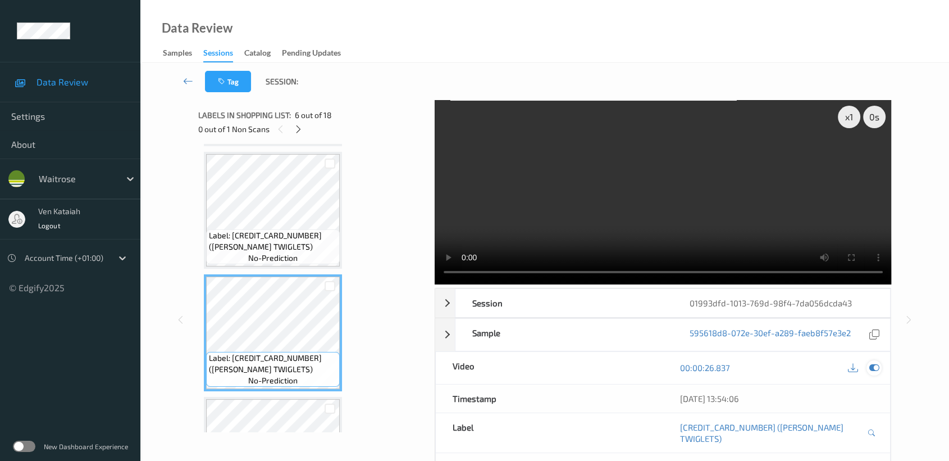
click at [881, 366] on div at bounding box center [874, 367] width 15 height 15
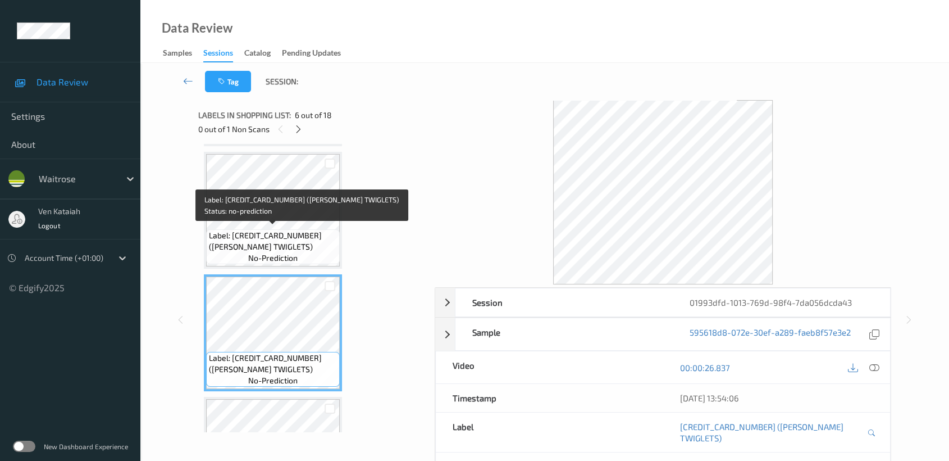
click at [274, 241] on span "Label: [CREDIT_CARD_NUMBER] ([PERSON_NAME] TWIGLETS)" at bounding box center [273, 241] width 128 height 22
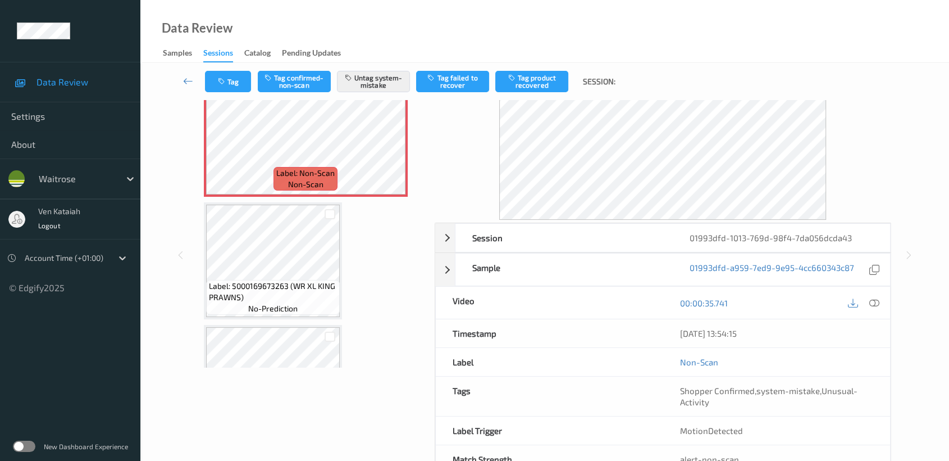
scroll to position [101, 0]
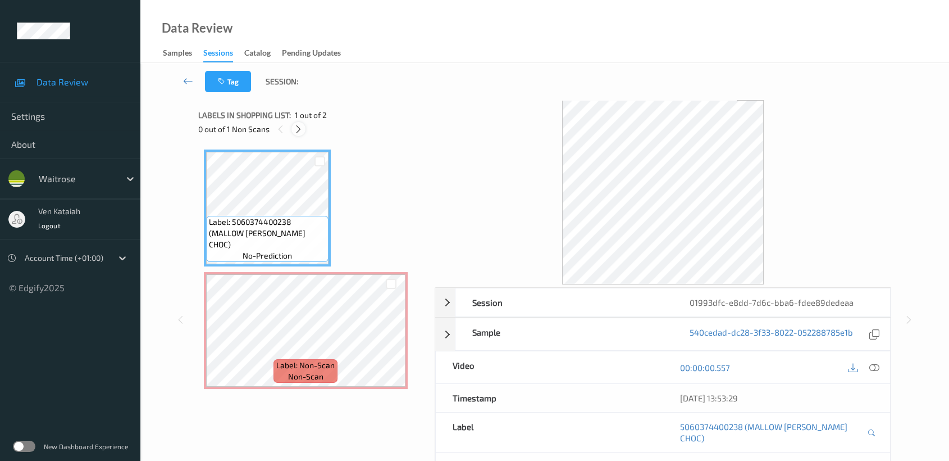
click at [302, 126] on icon at bounding box center [299, 129] width 10 height 10
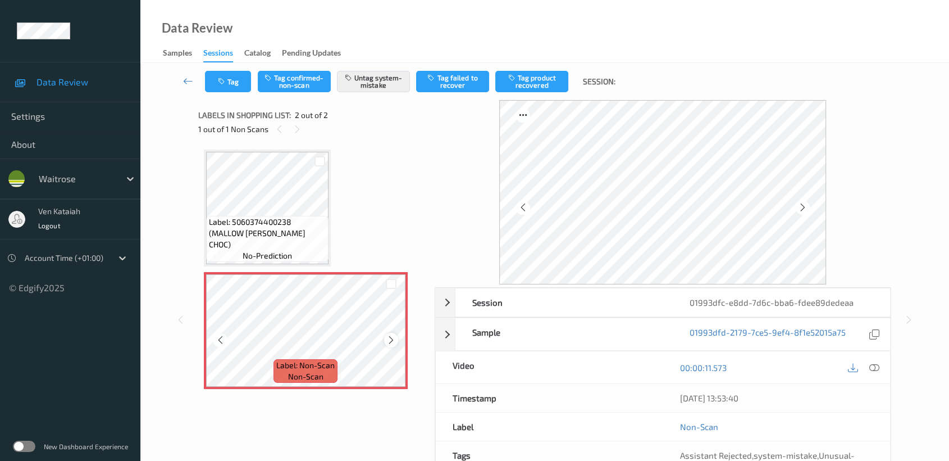
click at [395, 336] on div at bounding box center [391, 340] width 14 height 14
click at [395, 336] on icon at bounding box center [391, 340] width 10 height 10
click at [394, 336] on icon at bounding box center [391, 340] width 10 height 10
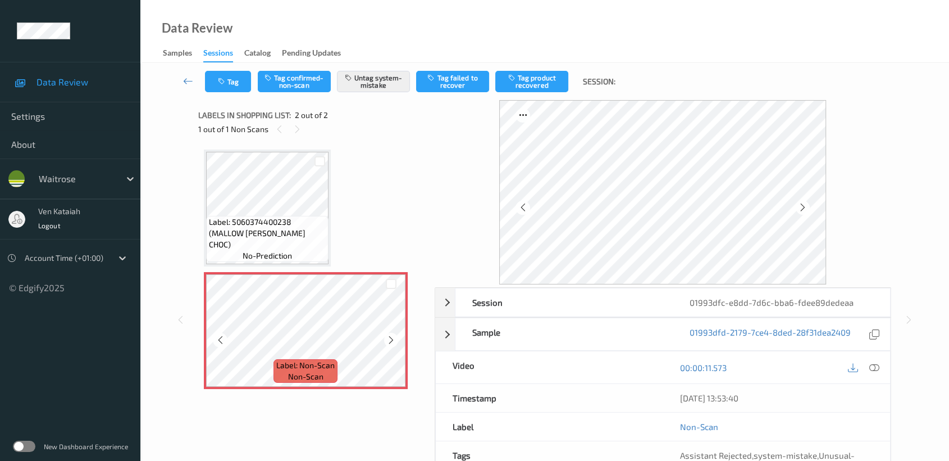
click at [394, 336] on icon at bounding box center [391, 340] width 10 height 10
click at [390, 338] on icon at bounding box center [391, 340] width 10 height 10
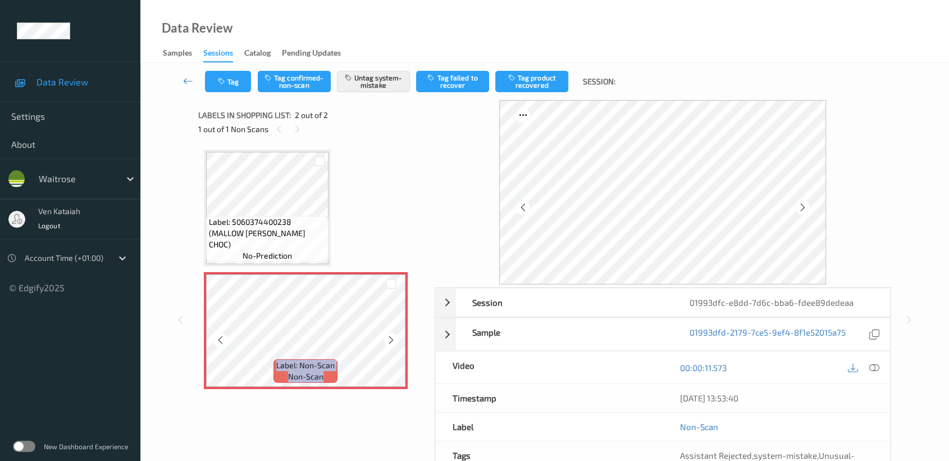
click at [390, 338] on icon at bounding box center [391, 340] width 10 height 10
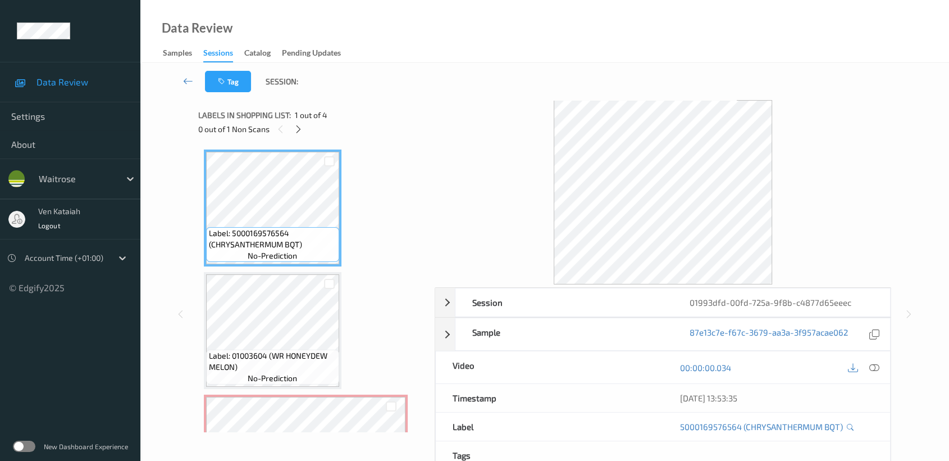
click at [158, 16] on div "Data Review Samples Sessions Catalog Pending Updates" at bounding box center [544, 31] width 809 height 63
click at [292, 133] on div at bounding box center [299, 129] width 14 height 14
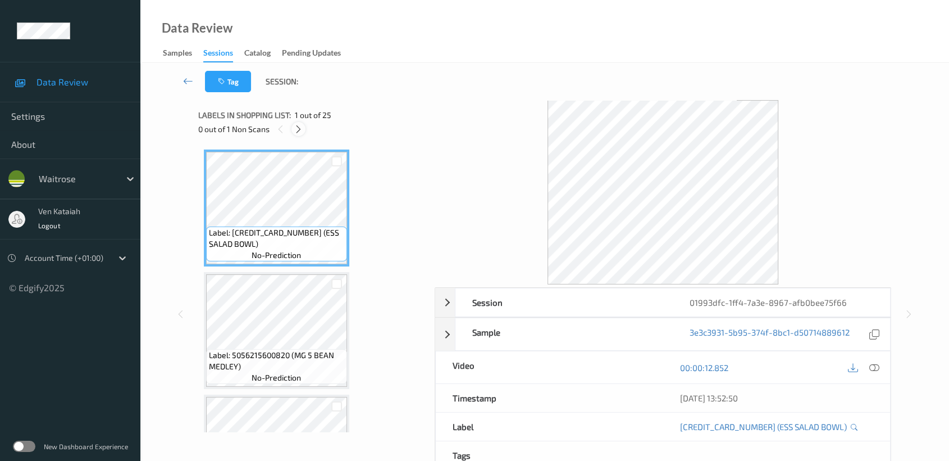
click at [303, 126] on icon at bounding box center [299, 129] width 10 height 10
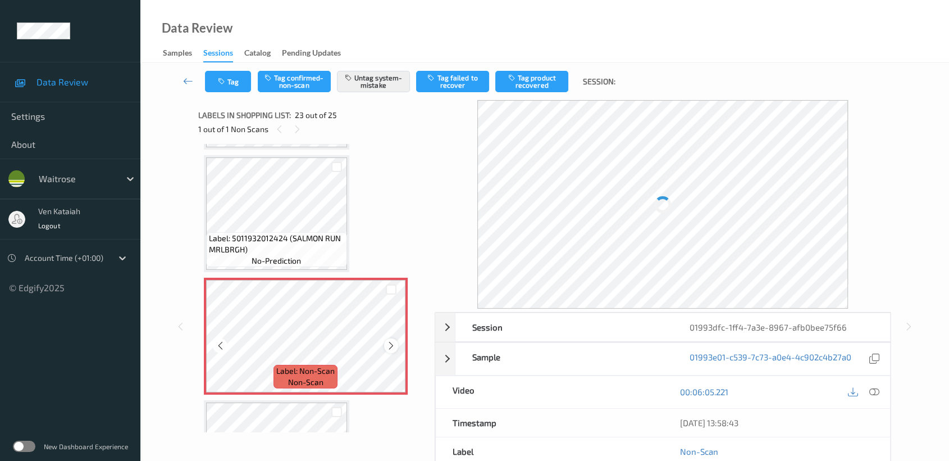
click at [391, 340] on icon at bounding box center [391, 345] width 10 height 10
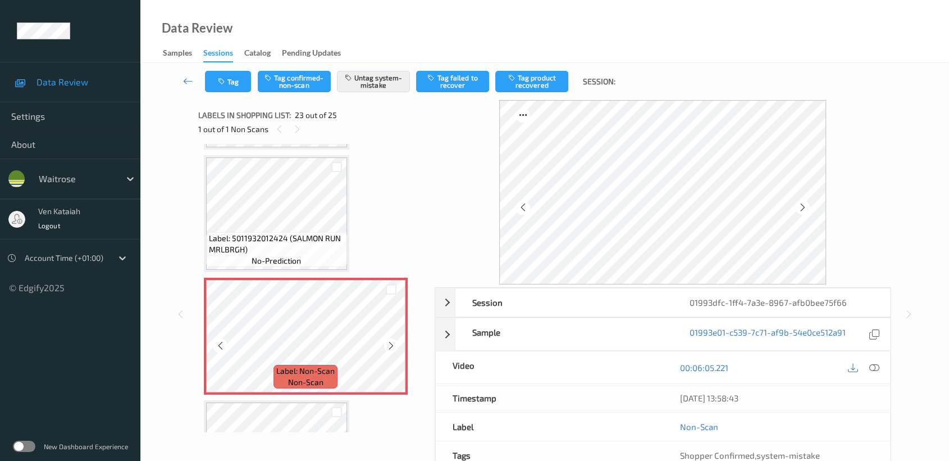
click at [391, 340] on icon at bounding box center [391, 345] width 10 height 10
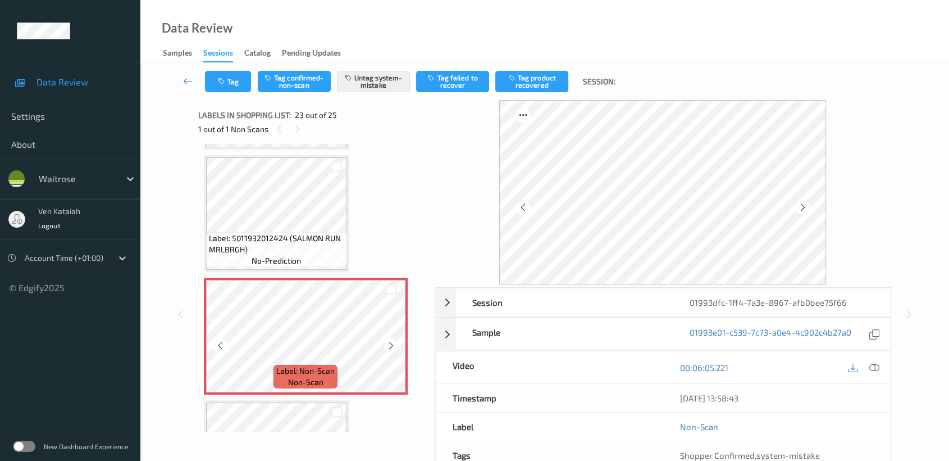
click at [391, 340] on icon at bounding box center [391, 345] width 10 height 10
click at [393, 340] on icon at bounding box center [391, 345] width 10 height 10
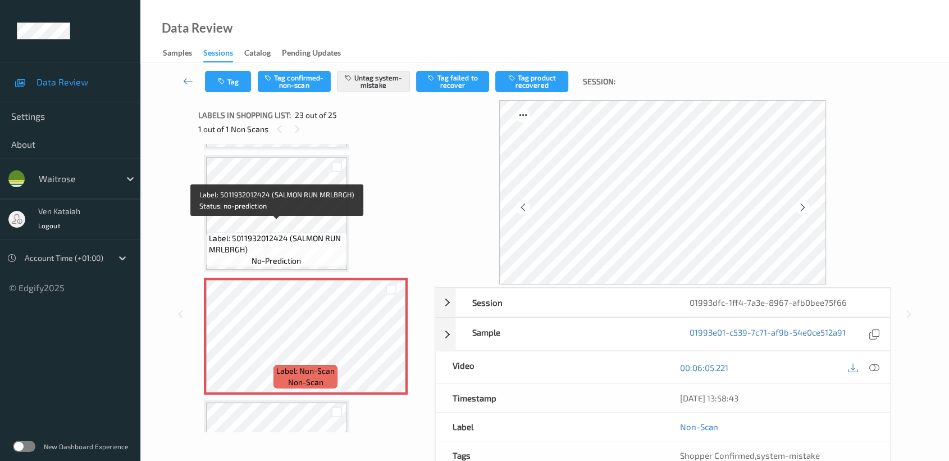
click at [324, 233] on span "Label: 5011932012424 (SALMON RUN MRLBRGH)" at bounding box center [276, 244] width 135 height 22
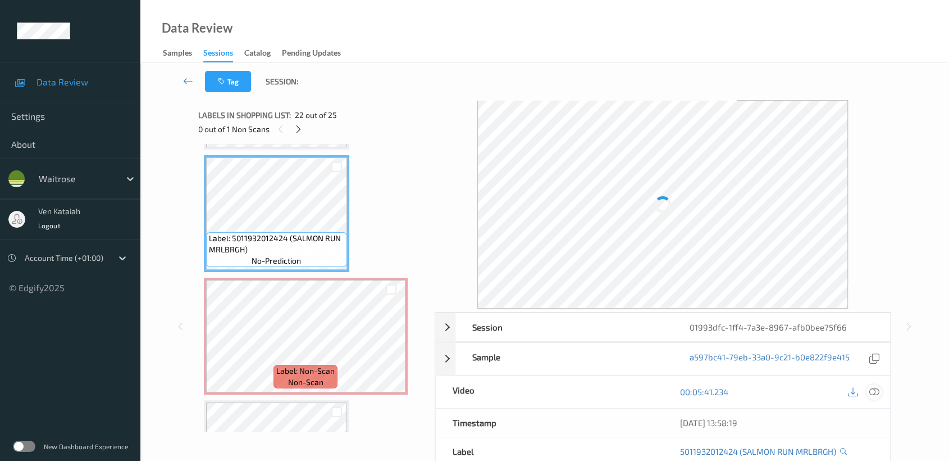
click at [877, 387] on icon at bounding box center [874, 391] width 10 height 10
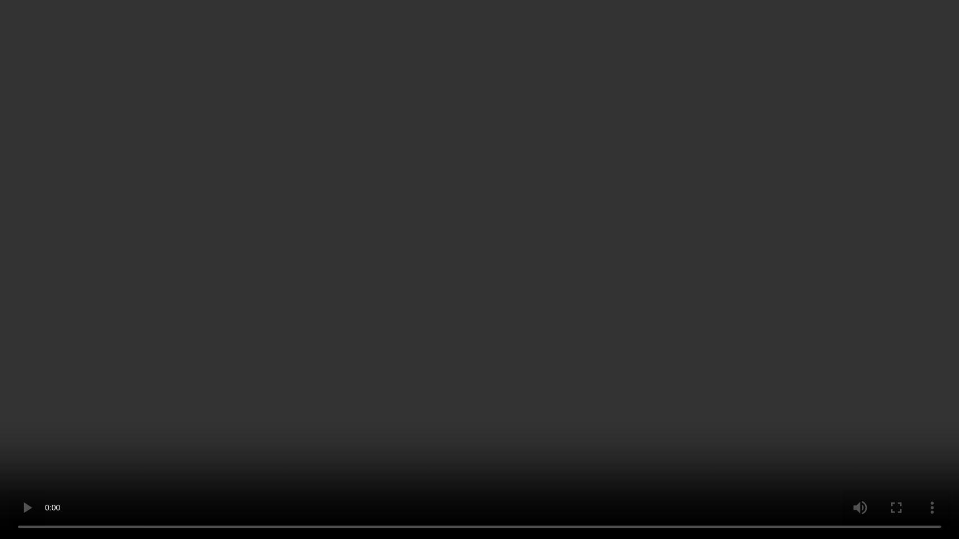
click at [521, 313] on video at bounding box center [479, 269] width 959 height 539
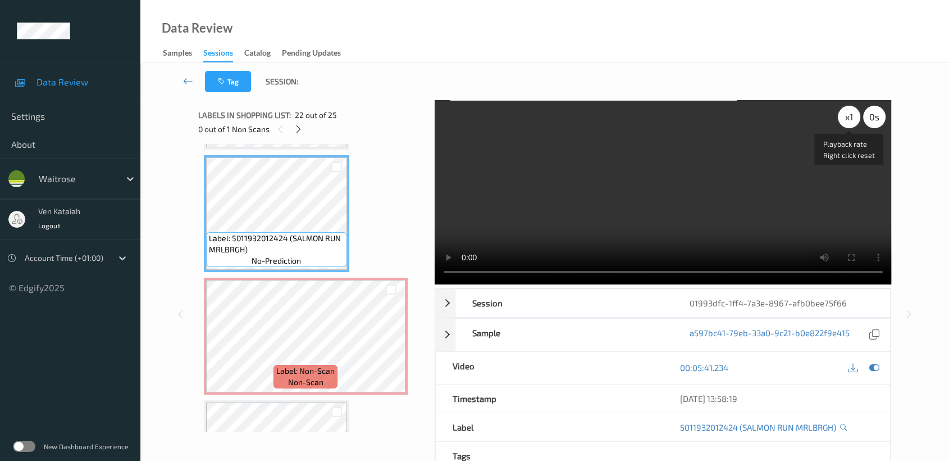
click at [848, 116] on div "x 1" at bounding box center [849, 117] width 22 height 22
click at [875, 370] on icon at bounding box center [874, 367] width 10 height 10
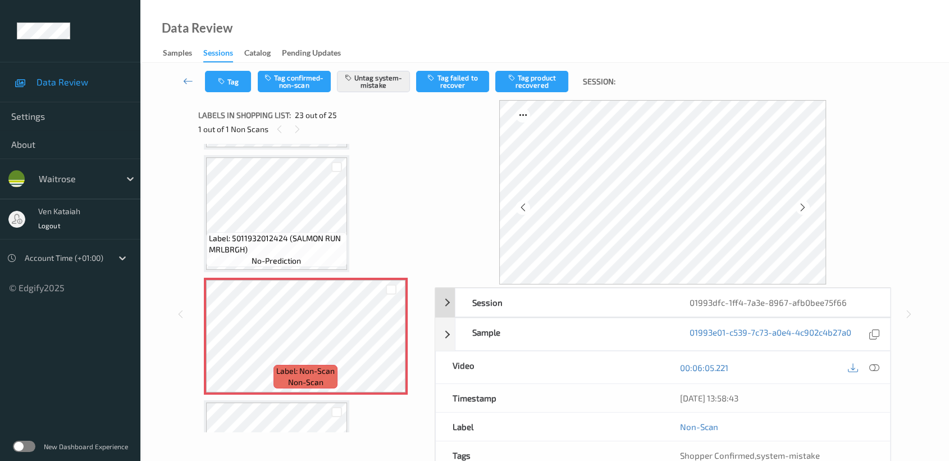
scroll to position [89, 0]
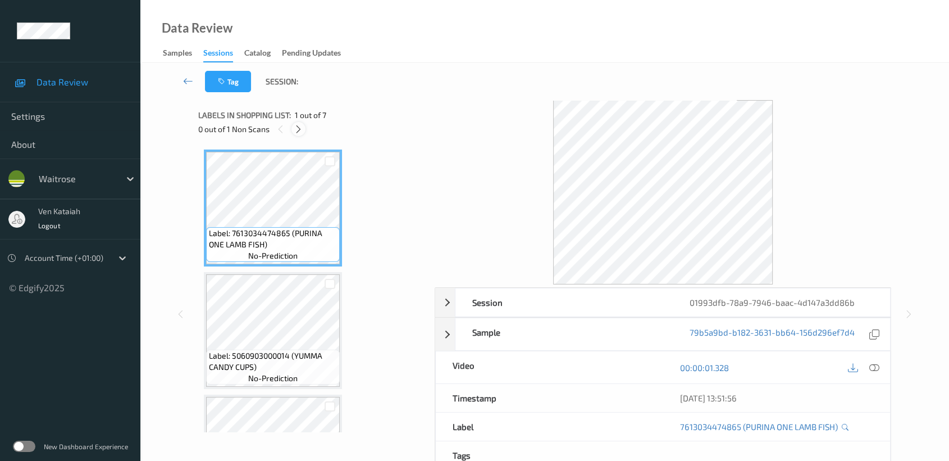
click at [304, 133] on div at bounding box center [299, 129] width 14 height 14
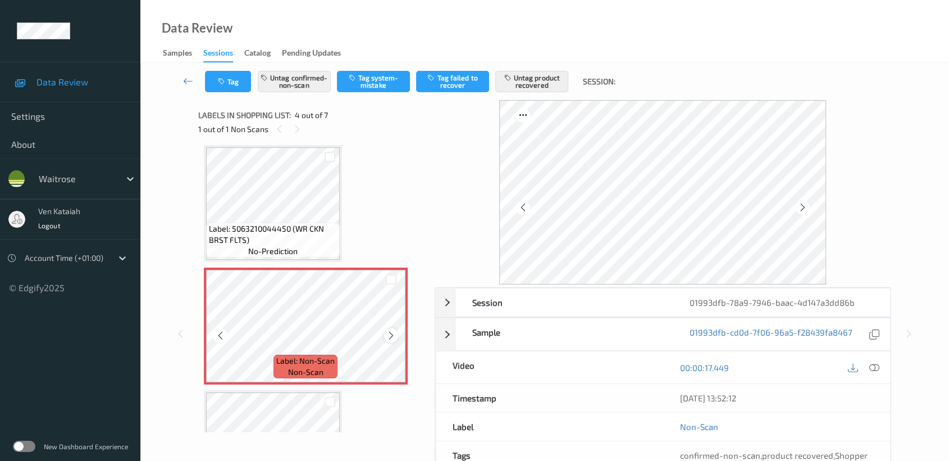
click at [387, 333] on icon at bounding box center [391, 335] width 10 height 10
click at [395, 334] on div at bounding box center [391, 335] width 14 height 14
click at [391, 334] on icon at bounding box center [391, 335] width 10 height 10
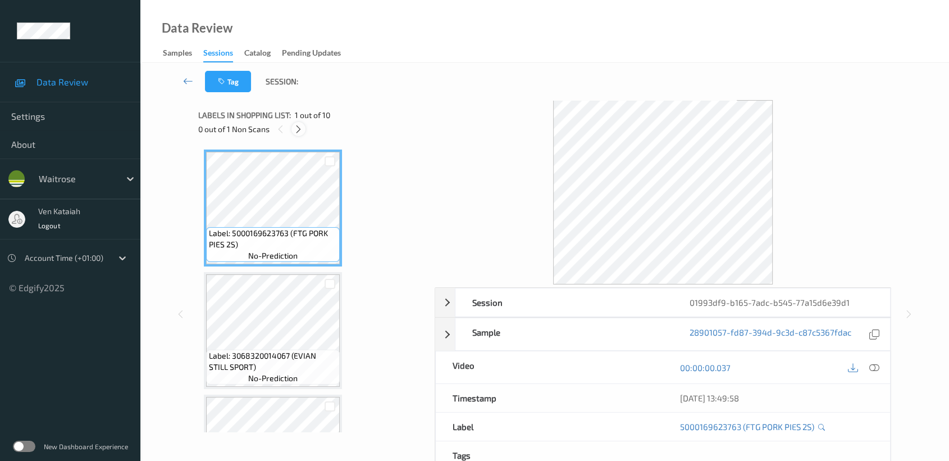
click at [294, 130] on icon at bounding box center [299, 129] width 10 height 10
click at [297, 128] on icon at bounding box center [299, 129] width 10 height 10
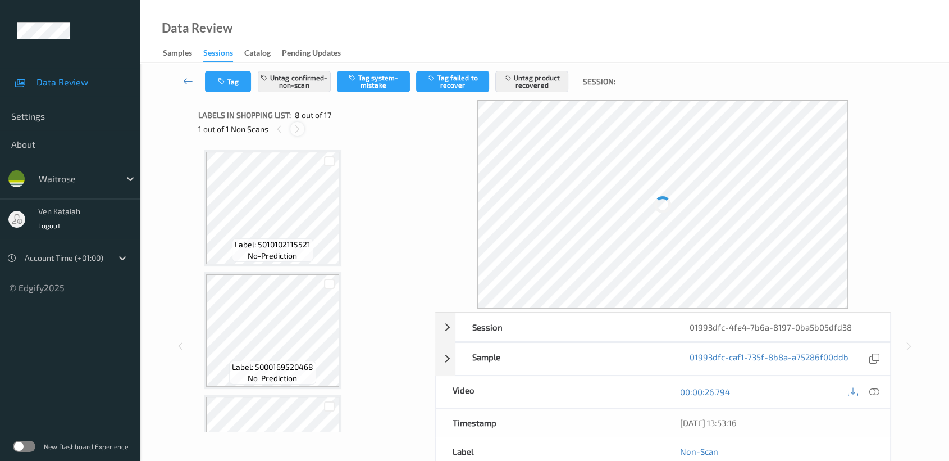
scroll to position [737, 0]
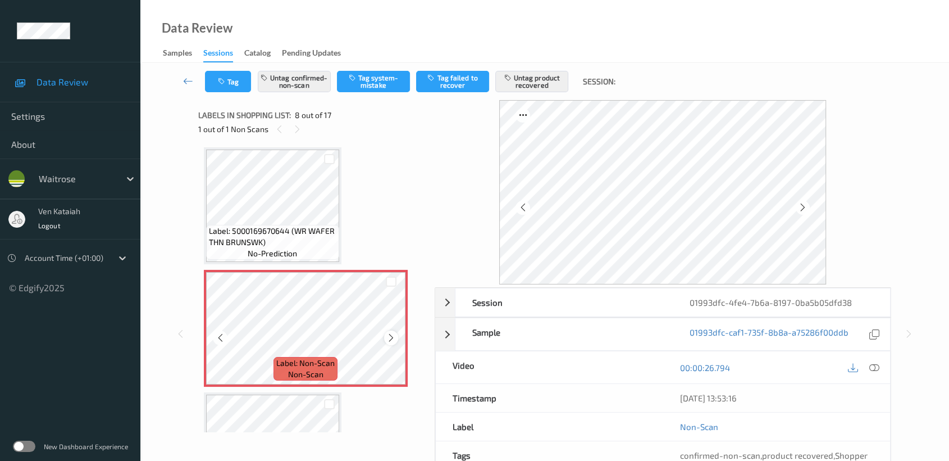
click at [388, 333] on icon at bounding box center [391, 338] width 10 height 10
click at [872, 372] on div at bounding box center [874, 366] width 15 height 15
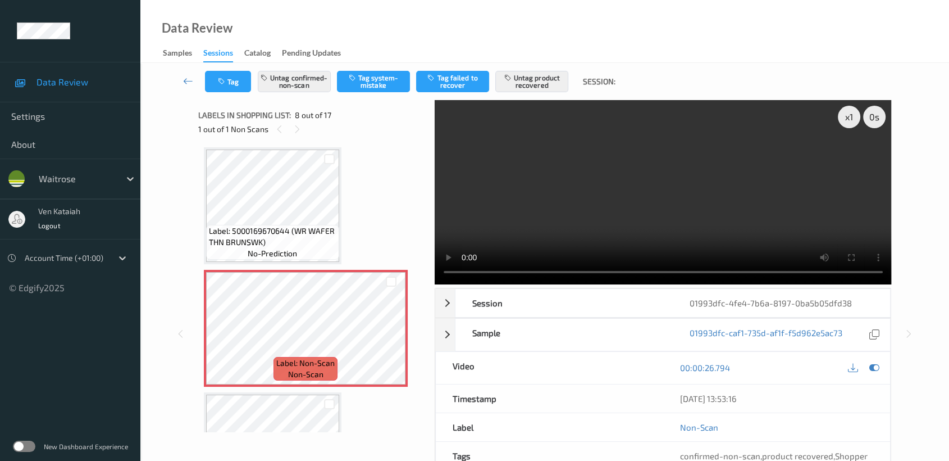
drag, startPoint x: 799, startPoint y: 166, endPoint x: 689, endPoint y: 226, distance: 125.4
click at [798, 165] on video at bounding box center [663, 192] width 457 height 184
click at [883, 367] on div "00:00:26.794" at bounding box center [776, 368] width 227 height 32
click at [876, 365] on icon at bounding box center [874, 367] width 10 height 10
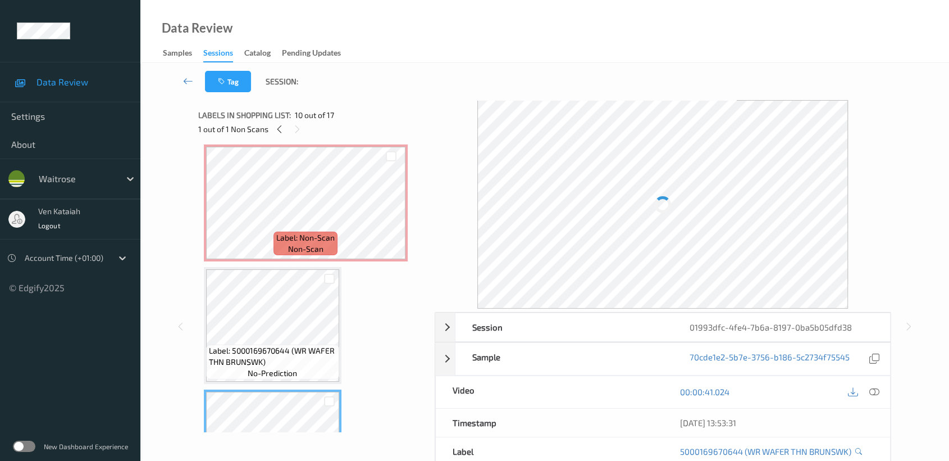
scroll to position [987, 0]
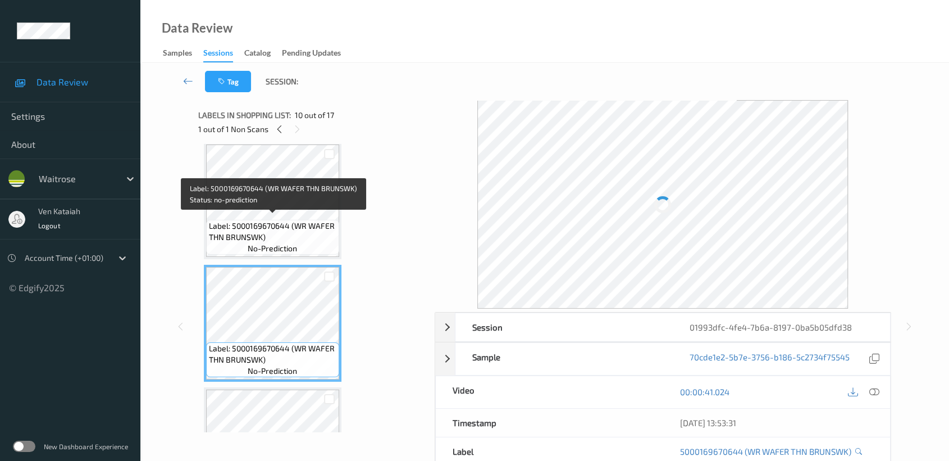
click at [265, 228] on span "Label: 5000169670644 (WR WAFER THN BRUNSWK)" at bounding box center [273, 231] width 128 height 22
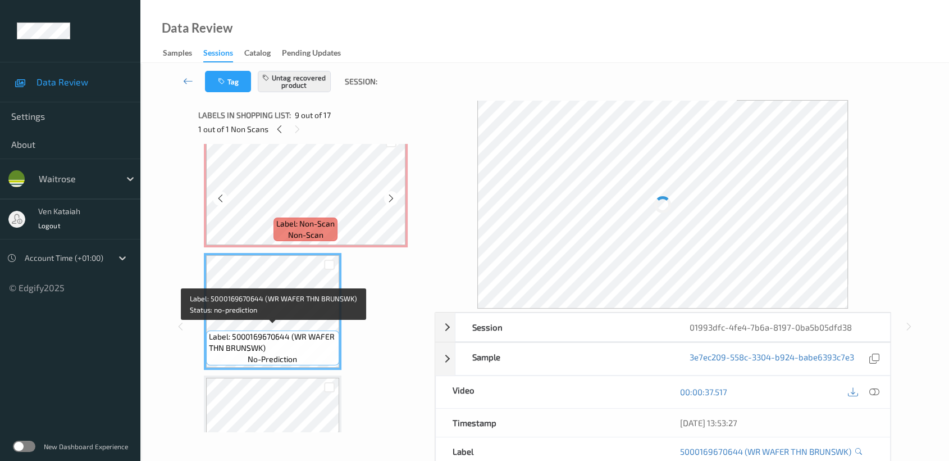
scroll to position [737, 0]
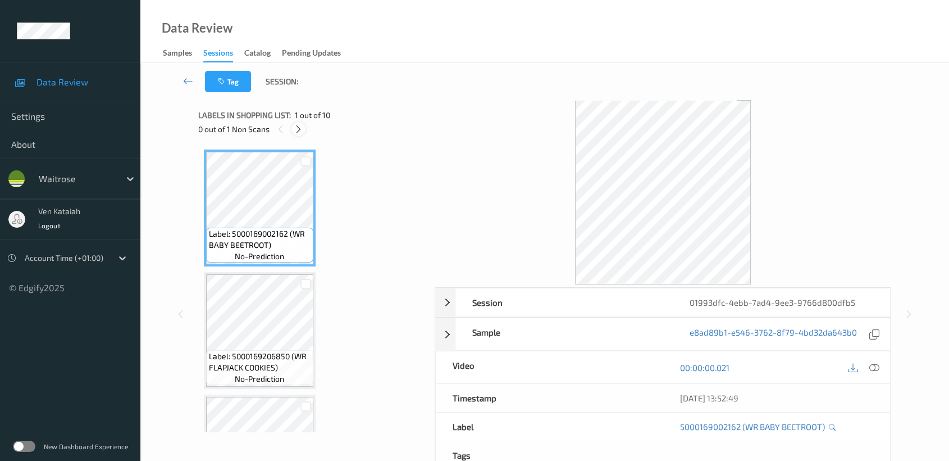
click at [298, 124] on icon at bounding box center [299, 129] width 10 height 10
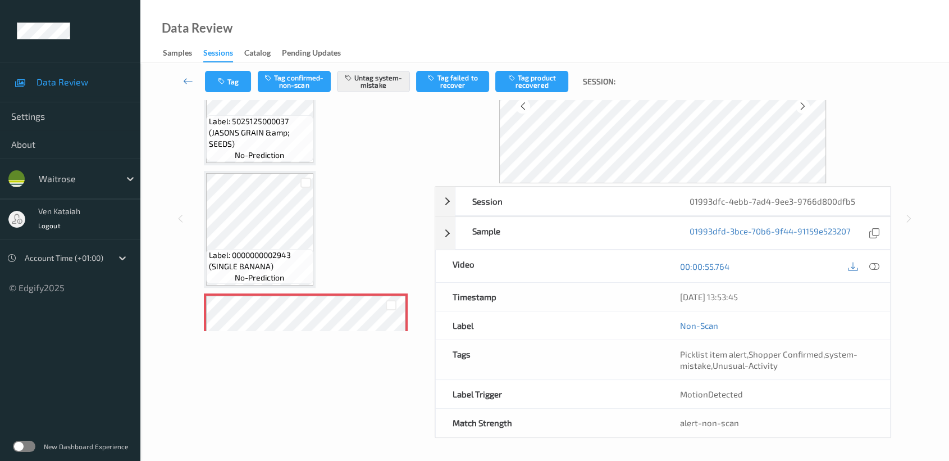
scroll to position [101, 0]
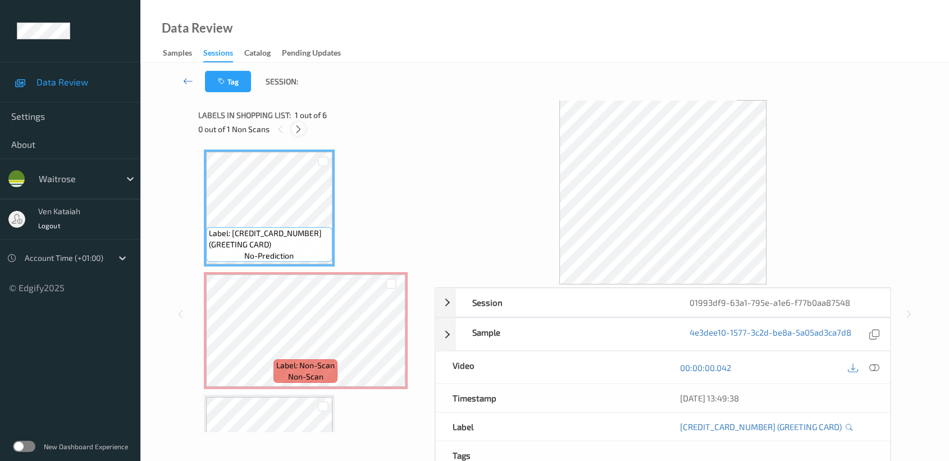
click at [303, 125] on icon at bounding box center [299, 129] width 10 height 10
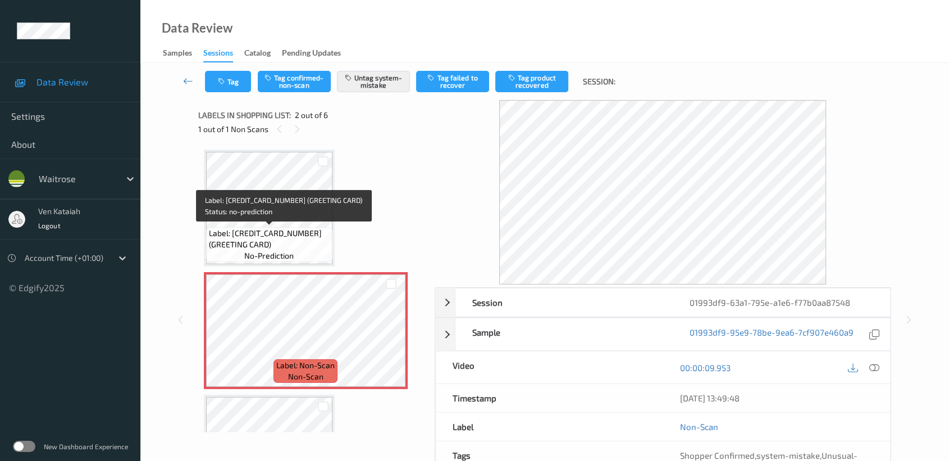
click at [303, 227] on span "Label: 5015877436314 (GREETING CARD)" at bounding box center [269, 238] width 121 height 22
click at [306, 227] on div "Label: 5015877436314 (GREETING CARD) no-prediction" at bounding box center [269, 244] width 126 height 35
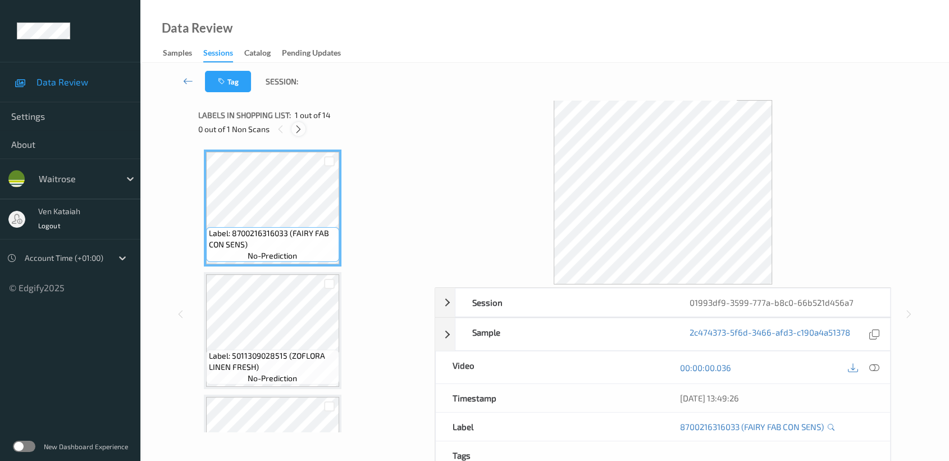
click at [301, 130] on icon at bounding box center [299, 129] width 10 height 10
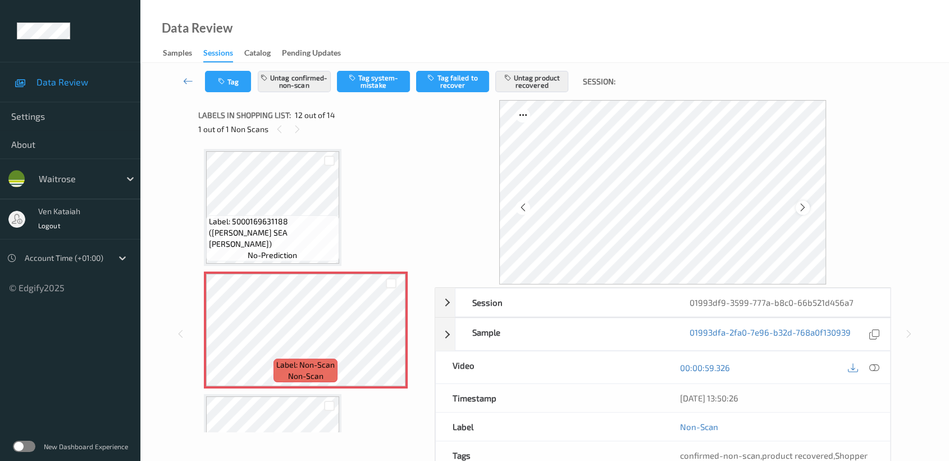
click at [804, 205] on icon at bounding box center [803, 207] width 10 height 10
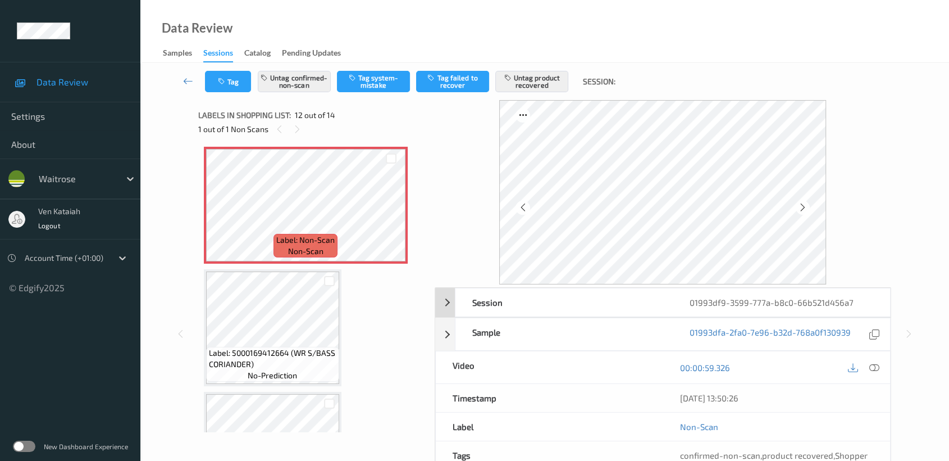
scroll to position [125, 0]
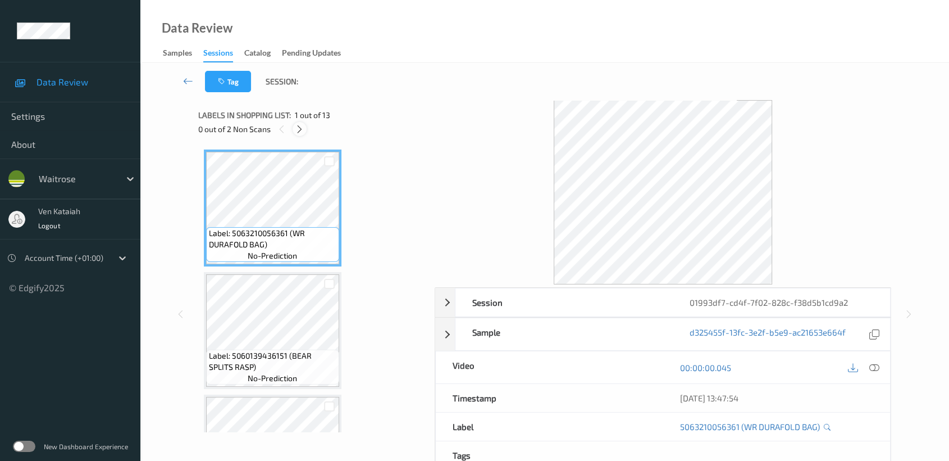
click at [300, 124] on icon at bounding box center [300, 129] width 10 height 10
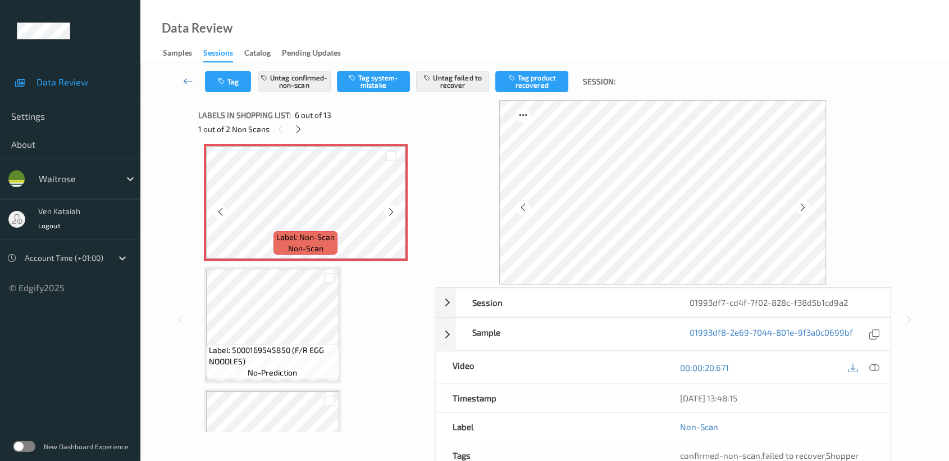
scroll to position [493, 0]
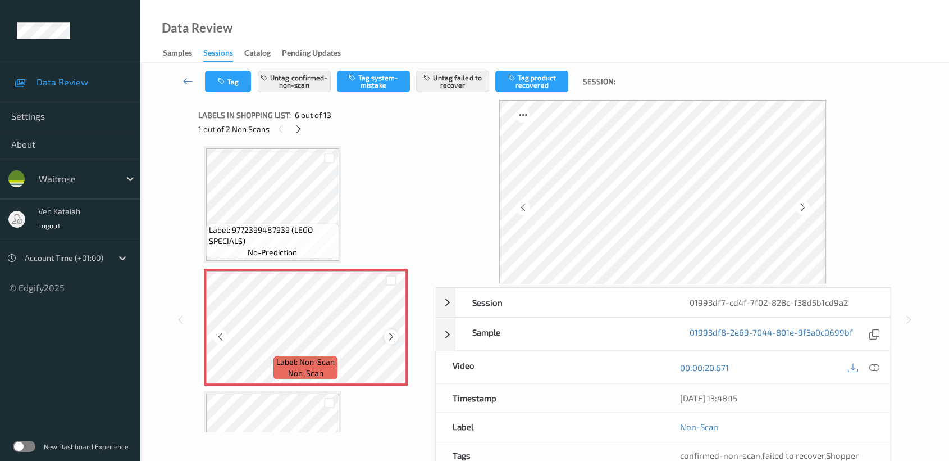
click at [397, 334] on div at bounding box center [391, 336] width 14 height 14
click at [799, 201] on div at bounding box center [803, 208] width 14 height 14
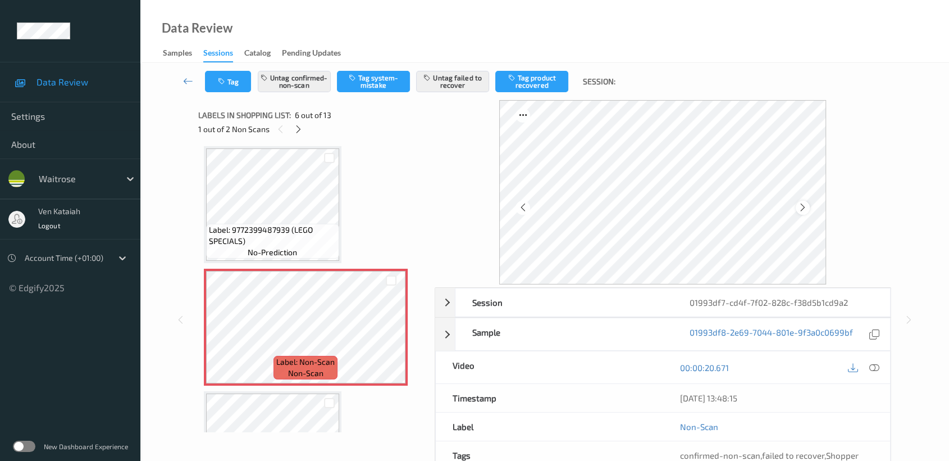
click at [804, 206] on icon at bounding box center [803, 207] width 10 height 10
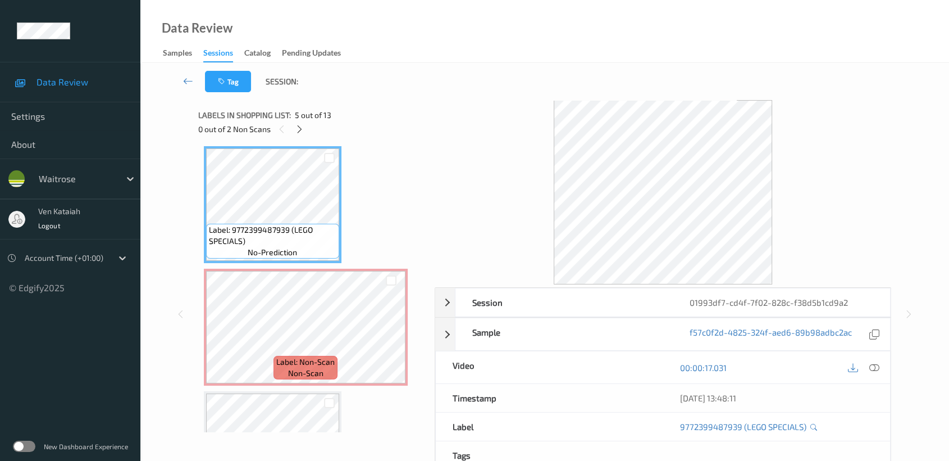
drag, startPoint x: 869, startPoint y: 370, endPoint x: 854, endPoint y: 365, distance: 16.0
click at [869, 369] on icon at bounding box center [874, 367] width 10 height 10
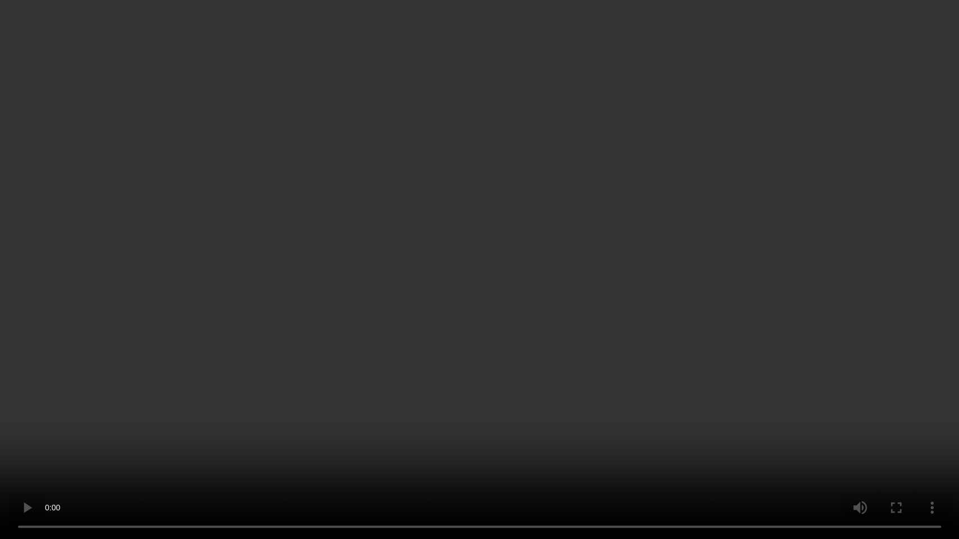
click at [381, 382] on video at bounding box center [479, 269] width 959 height 539
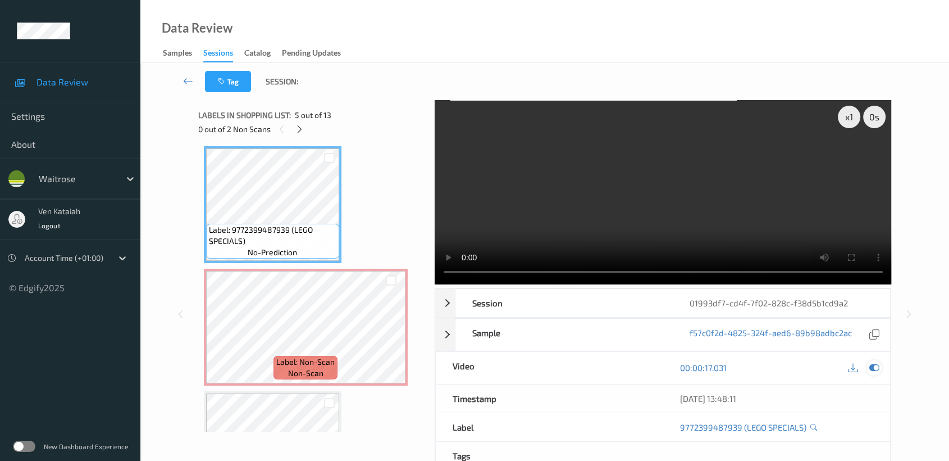
click at [877, 367] on icon at bounding box center [874, 367] width 10 height 10
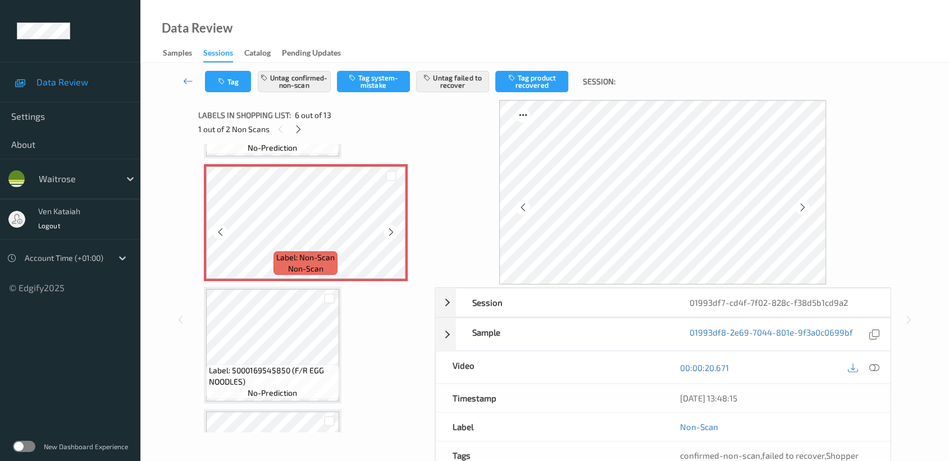
scroll to position [618, 0]
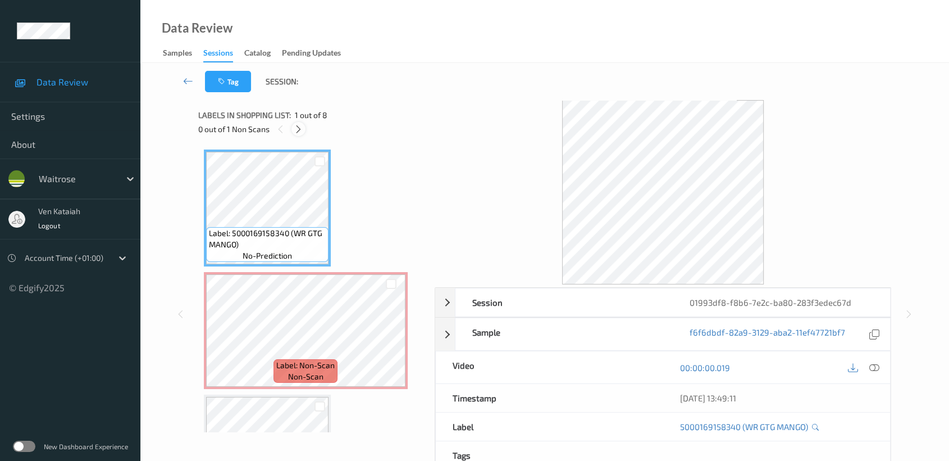
click at [300, 130] on icon at bounding box center [299, 129] width 10 height 10
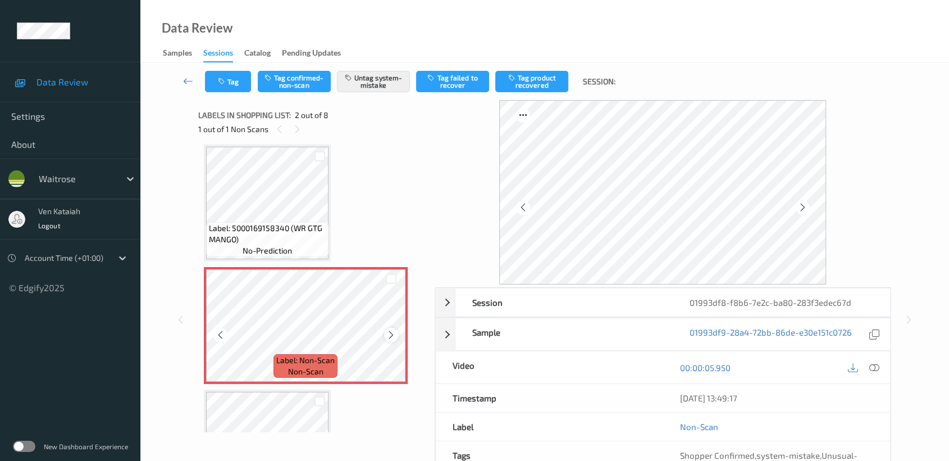
click at [393, 330] on icon at bounding box center [391, 335] width 10 height 10
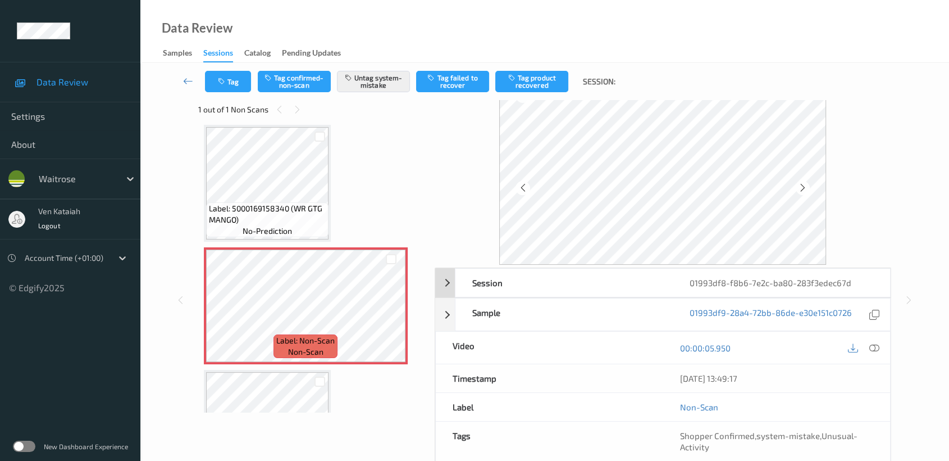
scroll to position [0, 0]
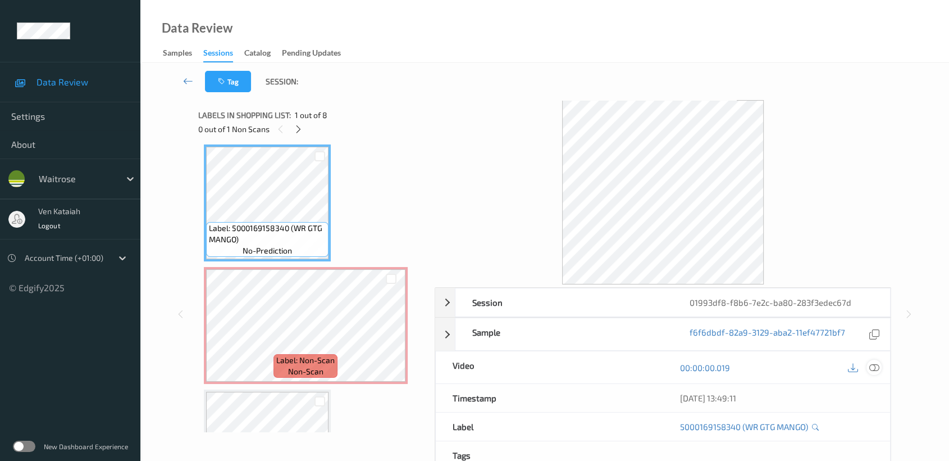
click at [875, 366] on icon at bounding box center [874, 367] width 10 height 10
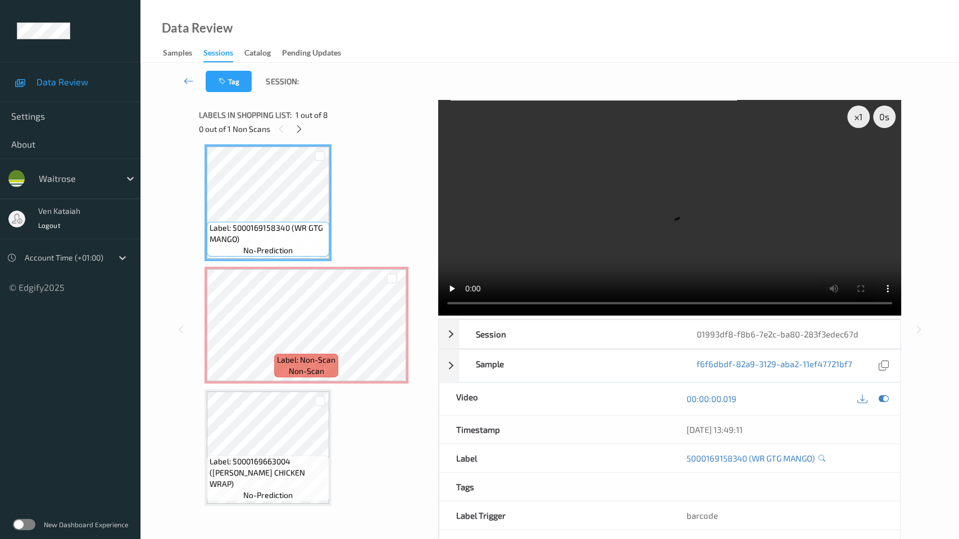
click at [438, 316] on video at bounding box center [669, 208] width 463 height 216
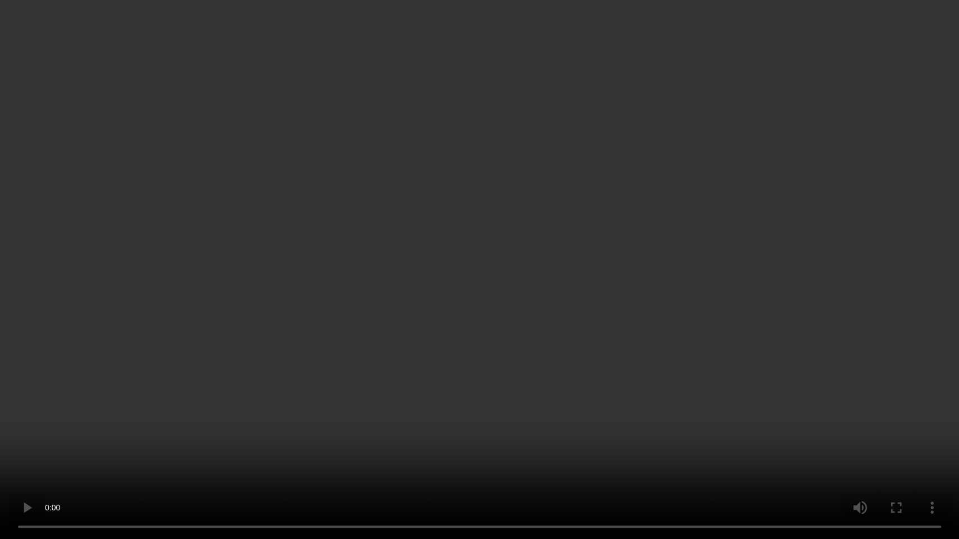
click at [343, 317] on video at bounding box center [479, 269] width 959 height 539
click at [364, 275] on video at bounding box center [479, 269] width 959 height 539
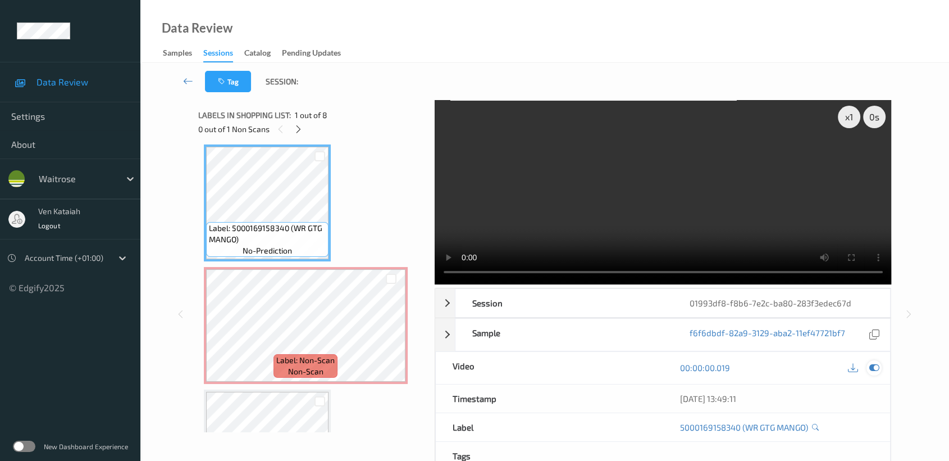
click at [880, 372] on div at bounding box center [874, 367] width 15 height 15
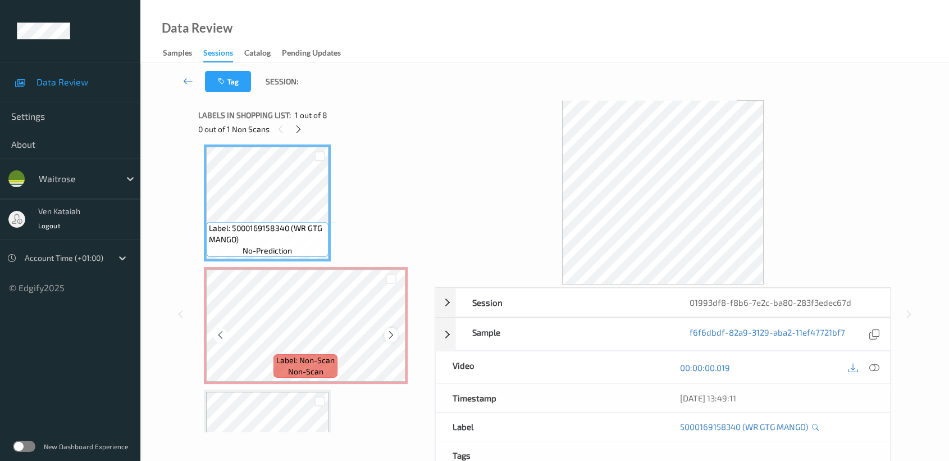
click at [393, 338] on icon at bounding box center [391, 335] width 10 height 10
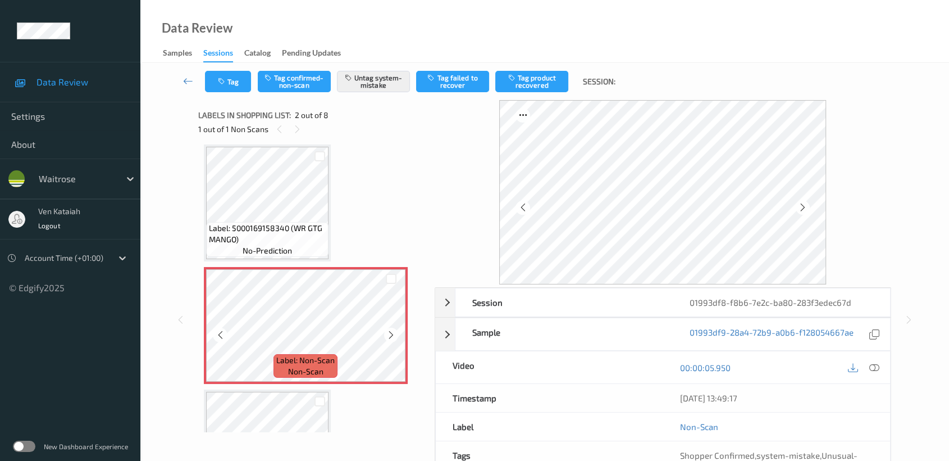
click at [393, 338] on icon at bounding box center [391, 335] width 10 height 10
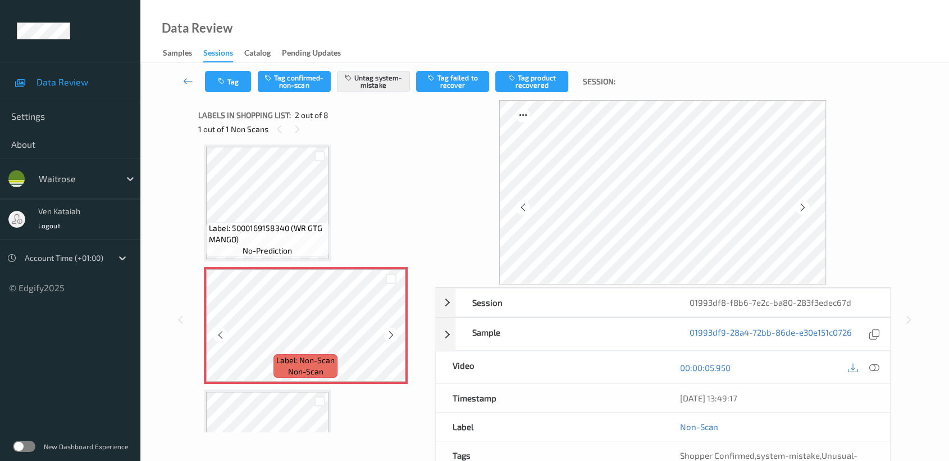
click at [393, 338] on icon at bounding box center [391, 335] width 10 height 10
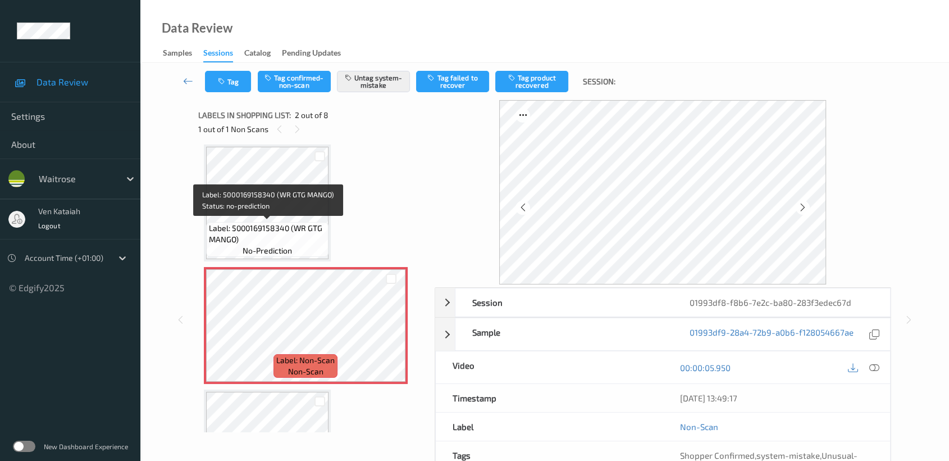
click at [225, 230] on span "Label: 5000169158340 (WR GTG MANGO)" at bounding box center [267, 233] width 117 height 22
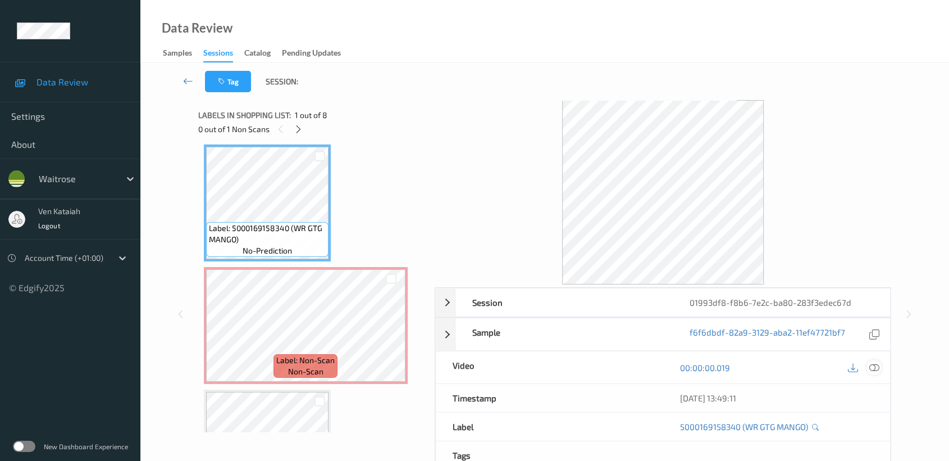
click at [877, 367] on icon at bounding box center [874, 367] width 10 height 10
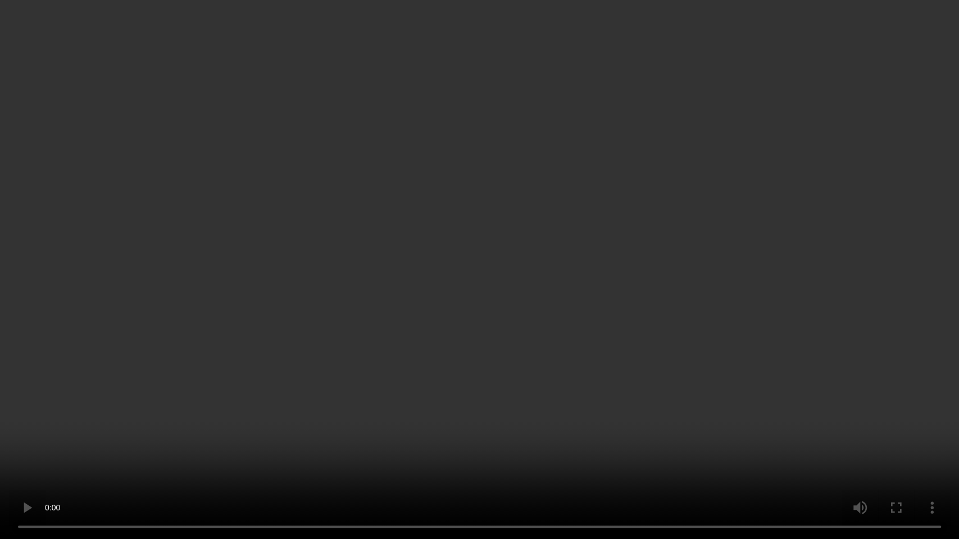
click at [830, 276] on video at bounding box center [479, 269] width 959 height 539
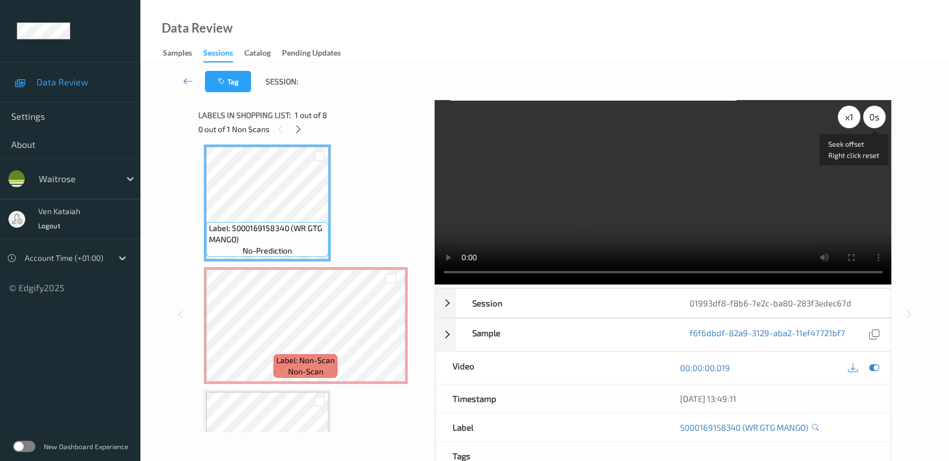
click at [849, 115] on div "x 1" at bounding box center [849, 117] width 22 height 22
click at [849, 115] on div "x 2" at bounding box center [849, 117] width 22 height 22
click at [849, 115] on div "x 4" at bounding box center [849, 117] width 22 height 22
click at [859, 119] on div "x 8" at bounding box center [849, 117] width 22 height 22
click at [854, 119] on div "x 1" at bounding box center [849, 117] width 22 height 22
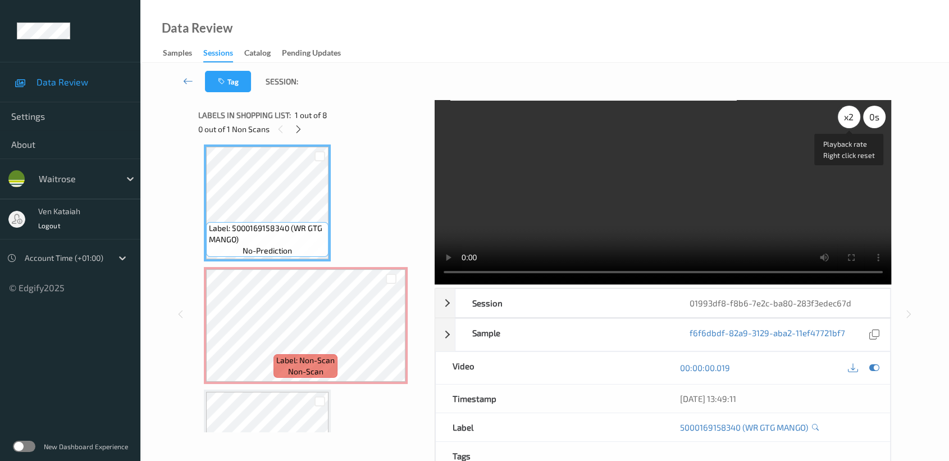
click at [854, 119] on div "x 2" at bounding box center [849, 117] width 22 height 22
click at [875, 368] on icon at bounding box center [874, 367] width 10 height 10
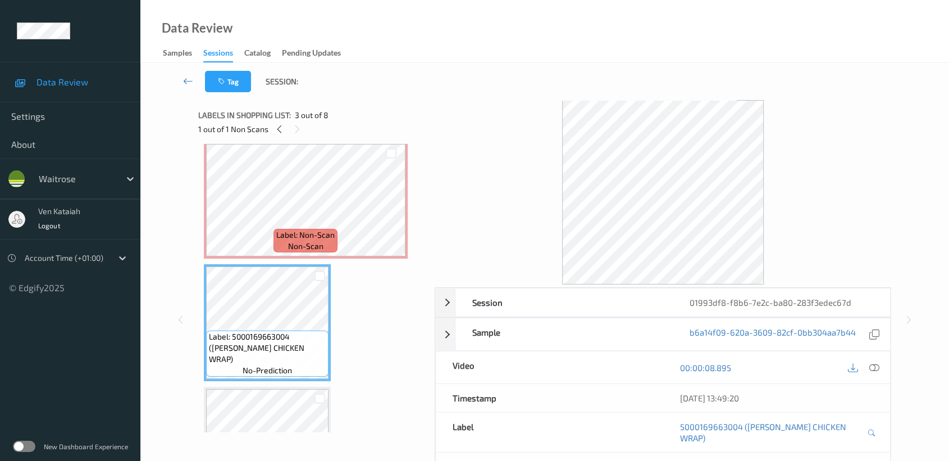
scroll to position [255, 0]
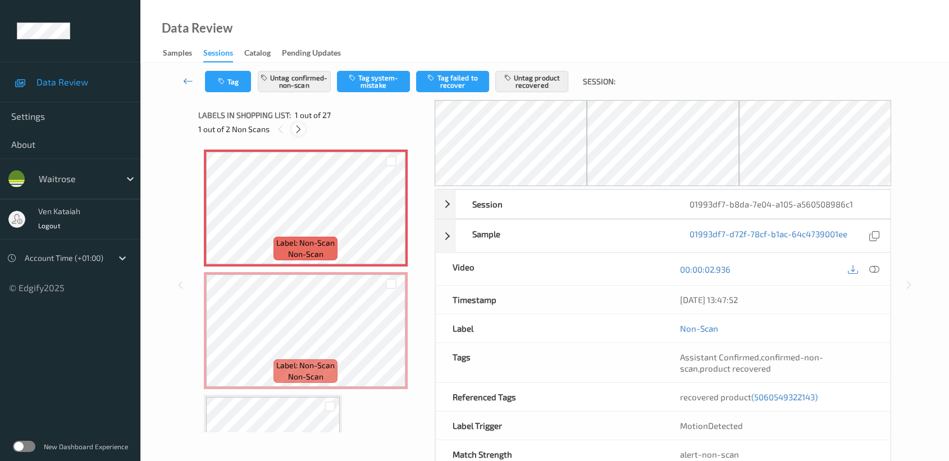
click at [300, 126] on icon at bounding box center [299, 129] width 10 height 10
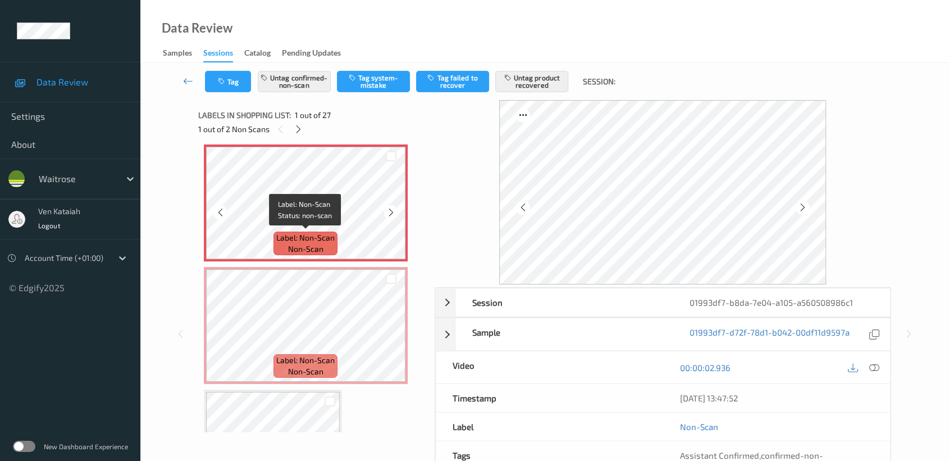
click at [337, 235] on div "Label: Non-Scan non-scan" at bounding box center [306, 243] width 64 height 24
click at [388, 213] on icon at bounding box center [391, 212] width 10 height 10
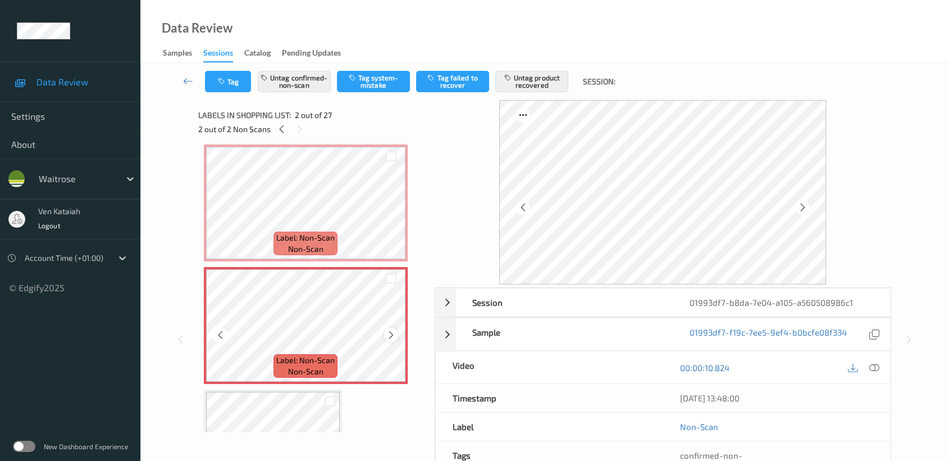
click at [391, 330] on icon at bounding box center [391, 335] width 10 height 10
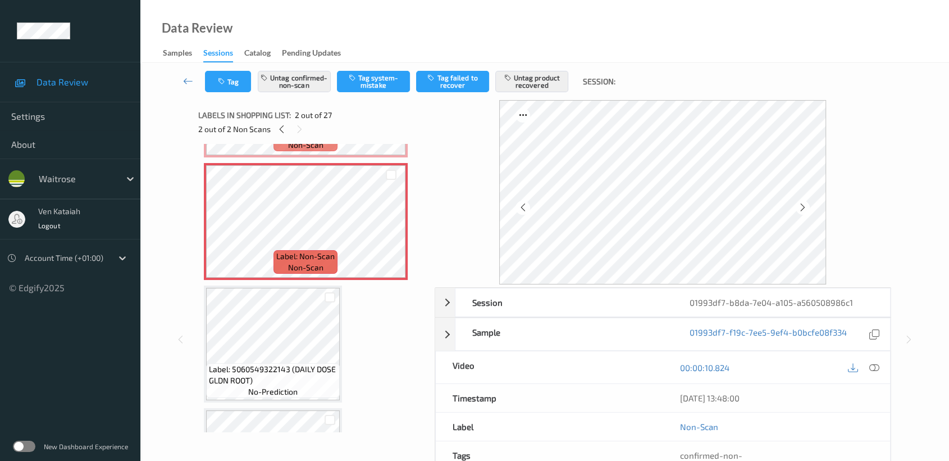
scroll to position [130, 0]
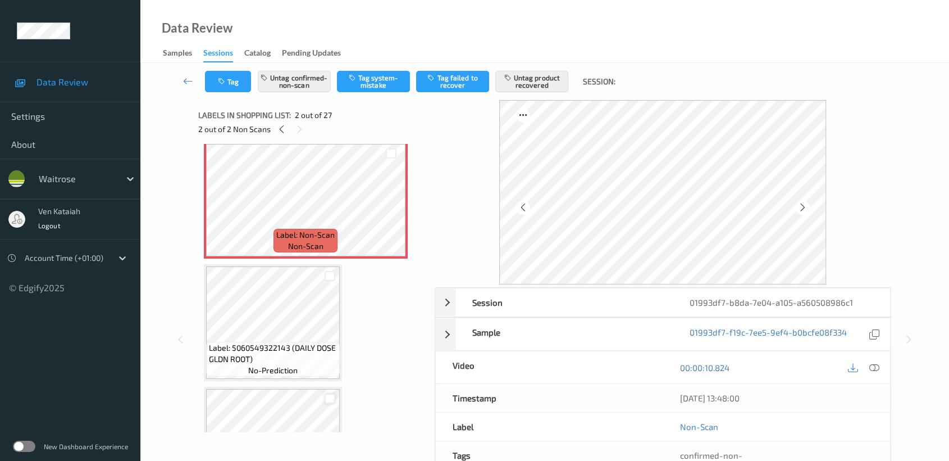
click at [331, 396] on div at bounding box center [330, 398] width 11 height 11
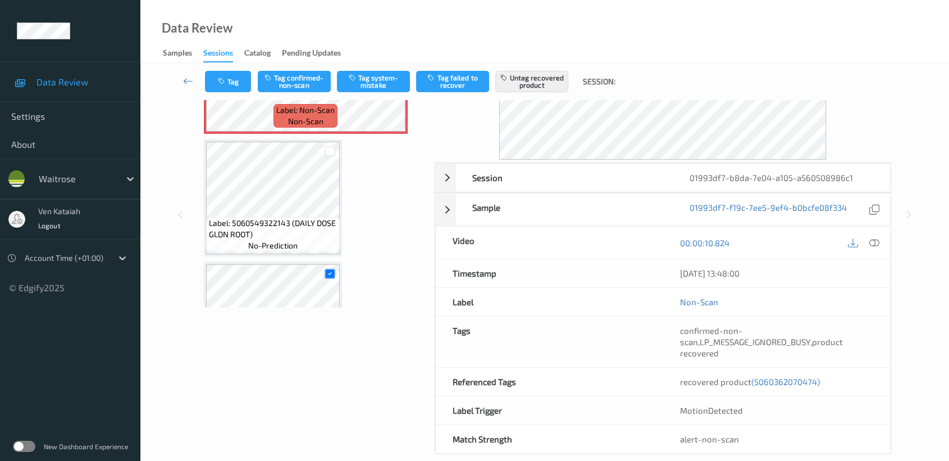
scroll to position [0, 0]
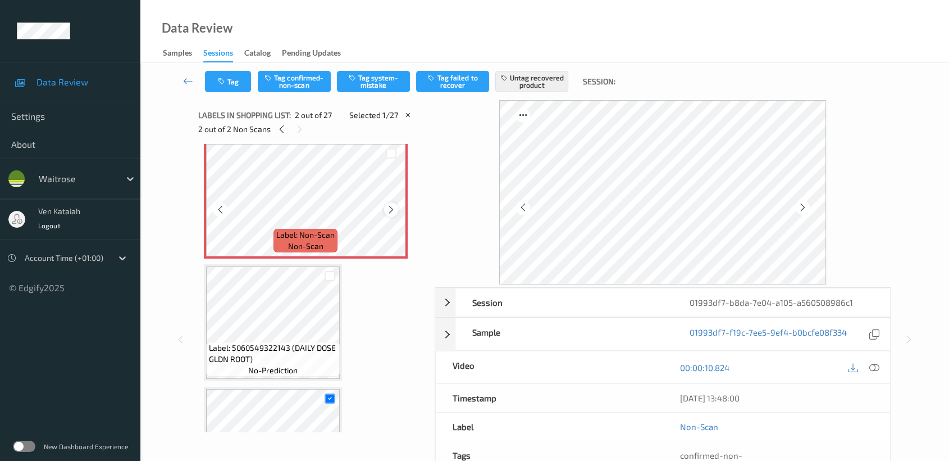
click at [388, 208] on icon at bounding box center [391, 209] width 10 height 10
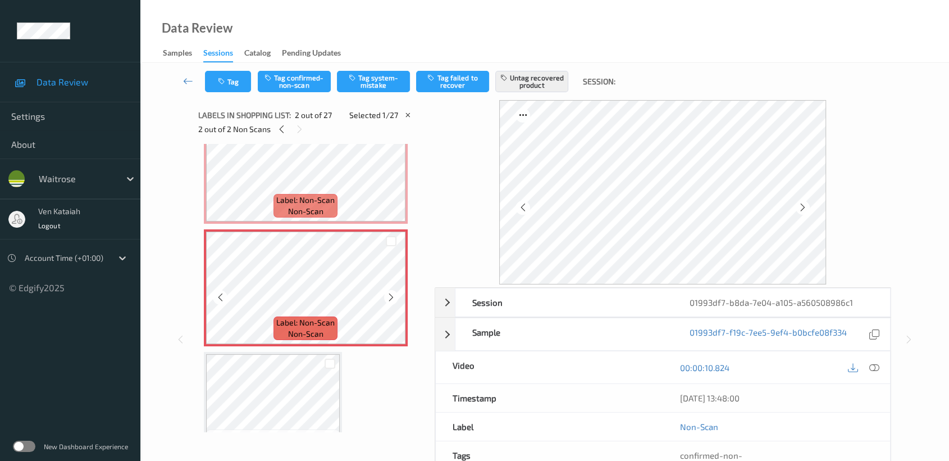
scroll to position [5, 0]
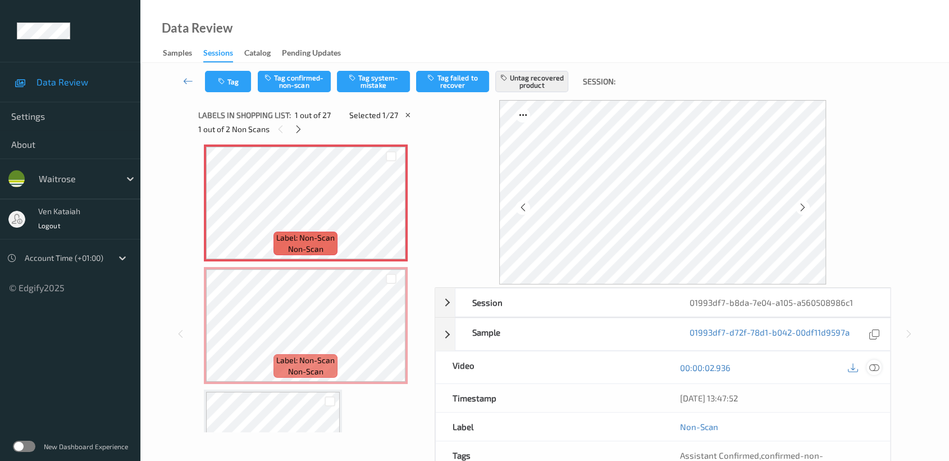
click at [875, 366] on icon at bounding box center [874, 367] width 10 height 10
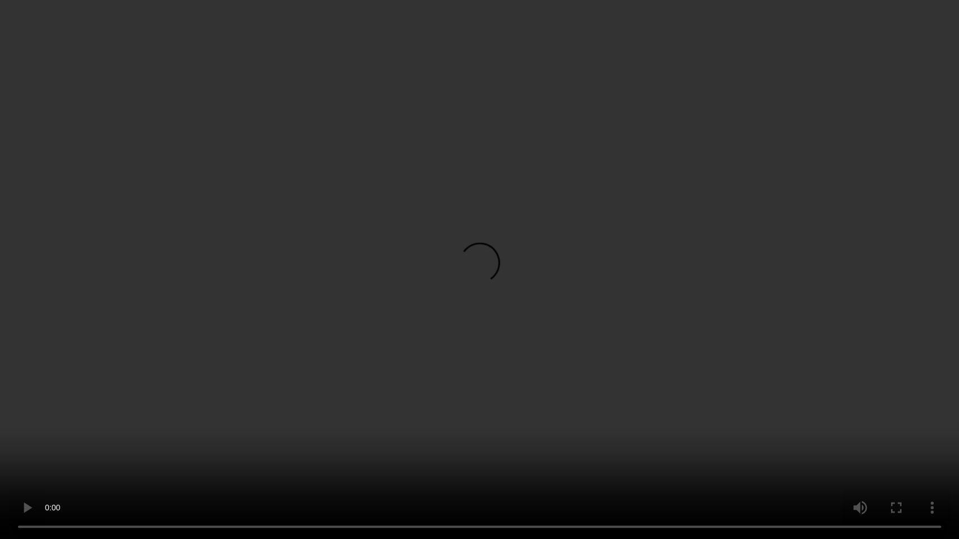
click at [420, 255] on video at bounding box center [479, 269] width 959 height 539
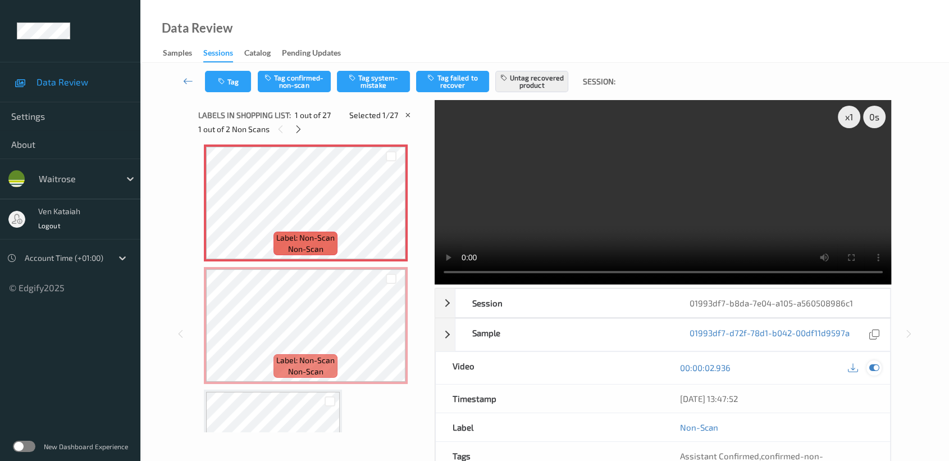
click at [870, 367] on icon at bounding box center [874, 367] width 10 height 10
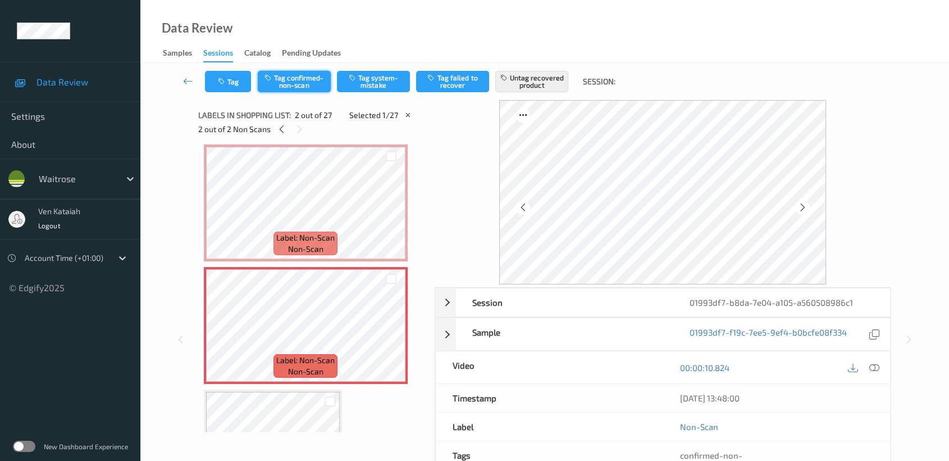
click at [306, 78] on button "Tag confirmed-non-scan" at bounding box center [294, 81] width 73 height 21
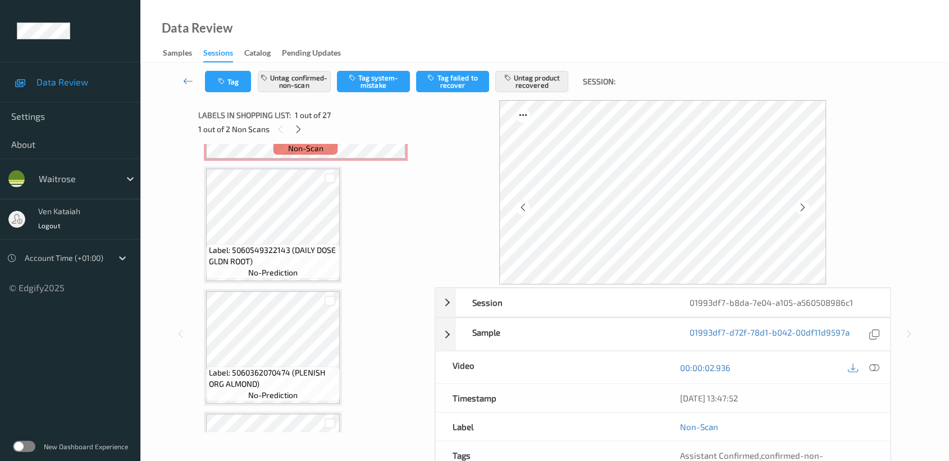
scroll to position [249, 0]
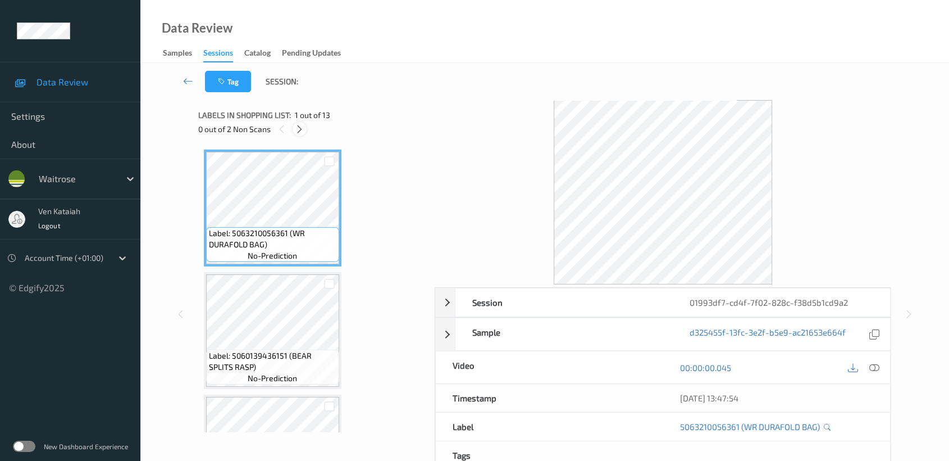
click at [297, 128] on icon at bounding box center [300, 129] width 10 height 10
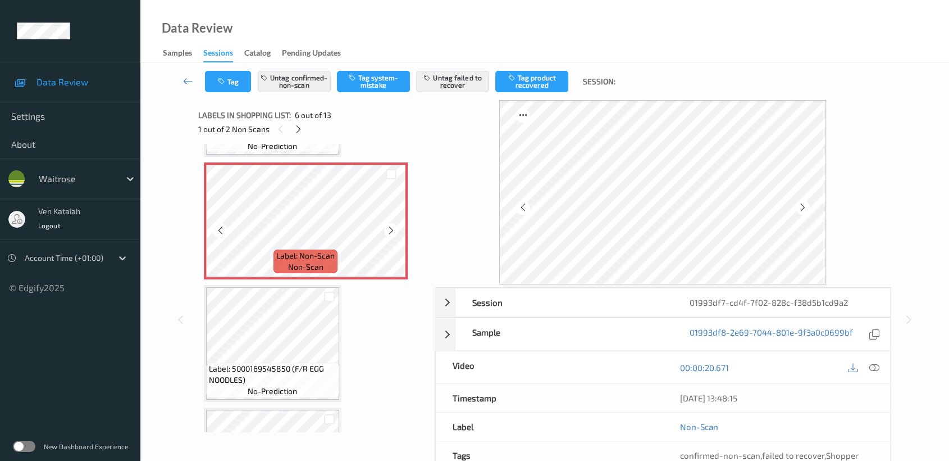
scroll to position [618, 0]
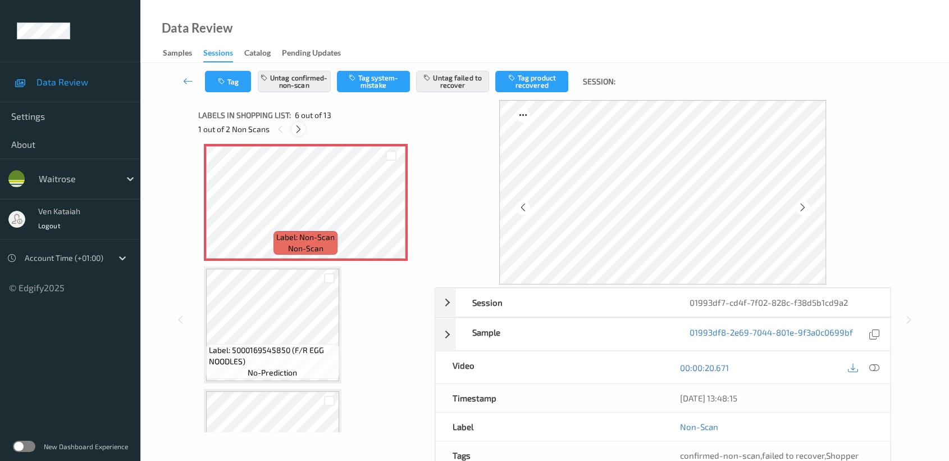
click at [295, 124] on icon at bounding box center [299, 129] width 10 height 10
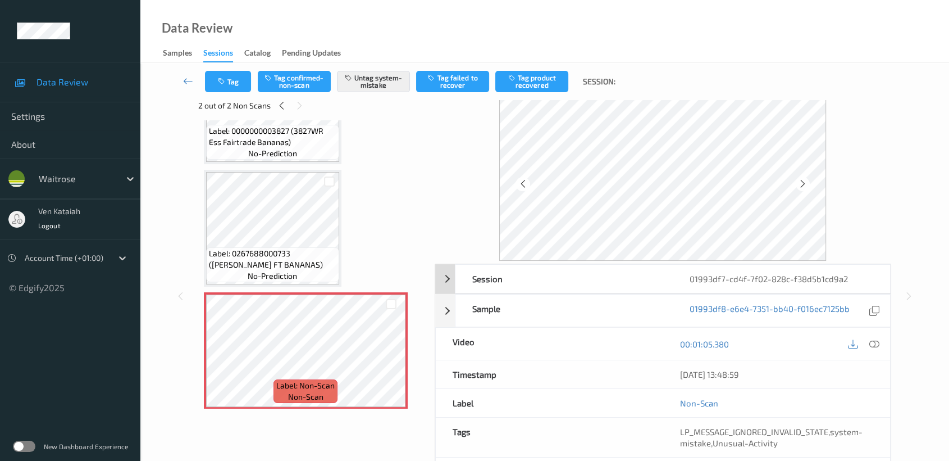
scroll to position [0, 0]
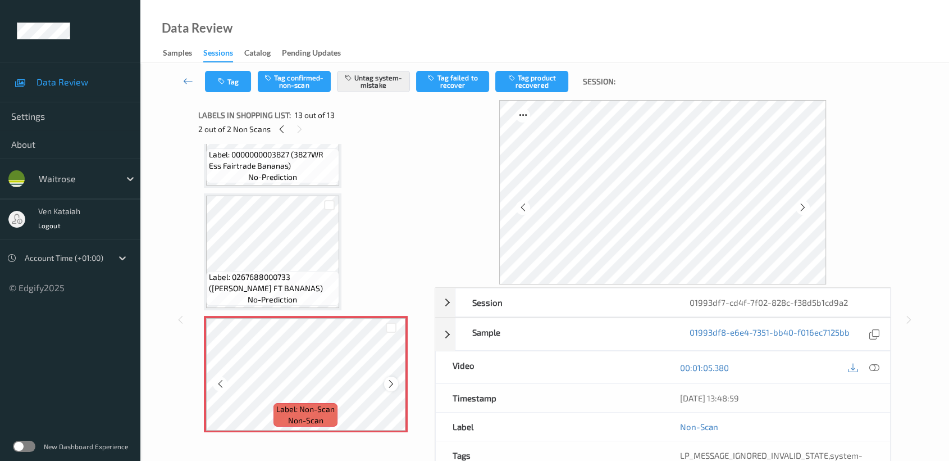
click at [389, 379] on icon at bounding box center [391, 384] width 10 height 10
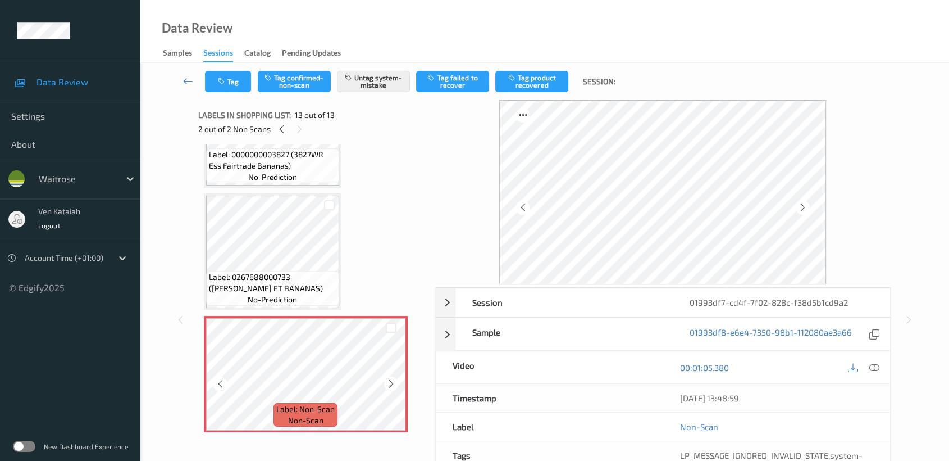
click at [389, 379] on icon at bounding box center [391, 384] width 10 height 10
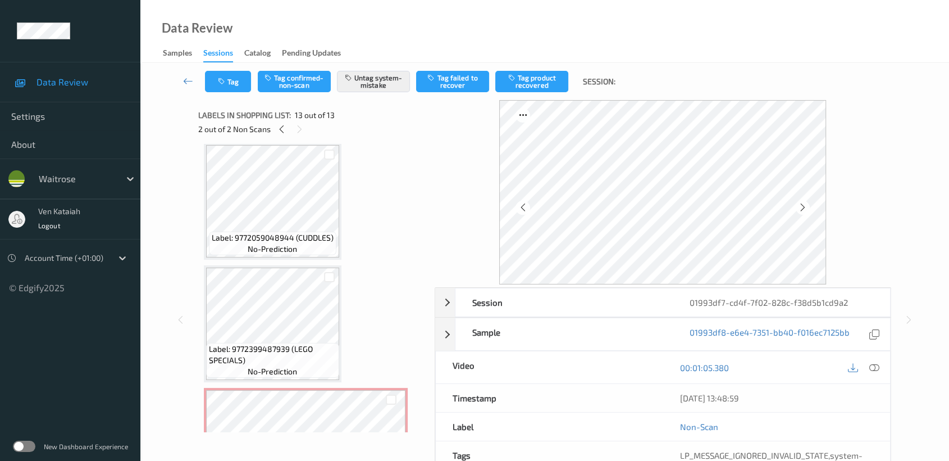
scroll to position [499, 0]
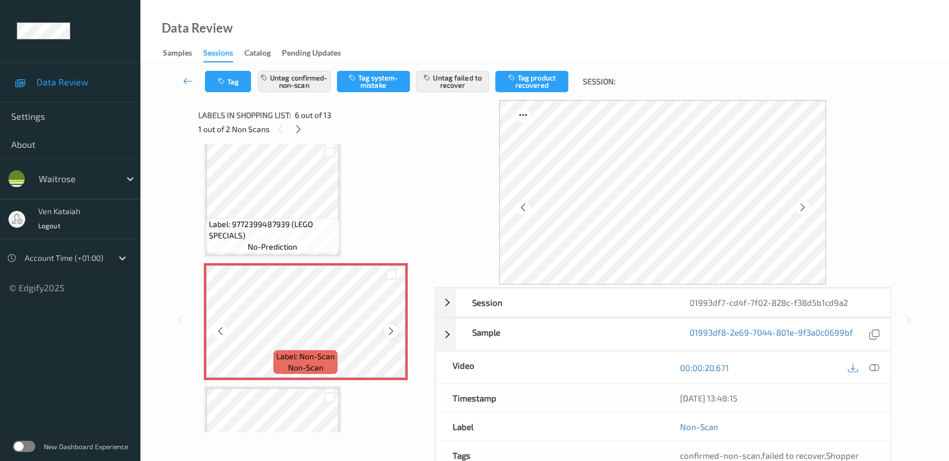
click at [390, 328] on icon at bounding box center [391, 331] width 10 height 10
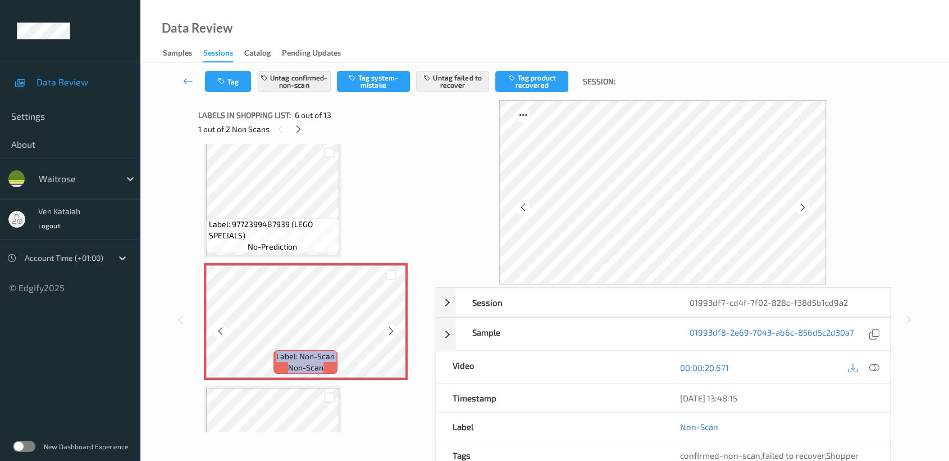
click at [390, 328] on icon at bounding box center [391, 331] width 10 height 10
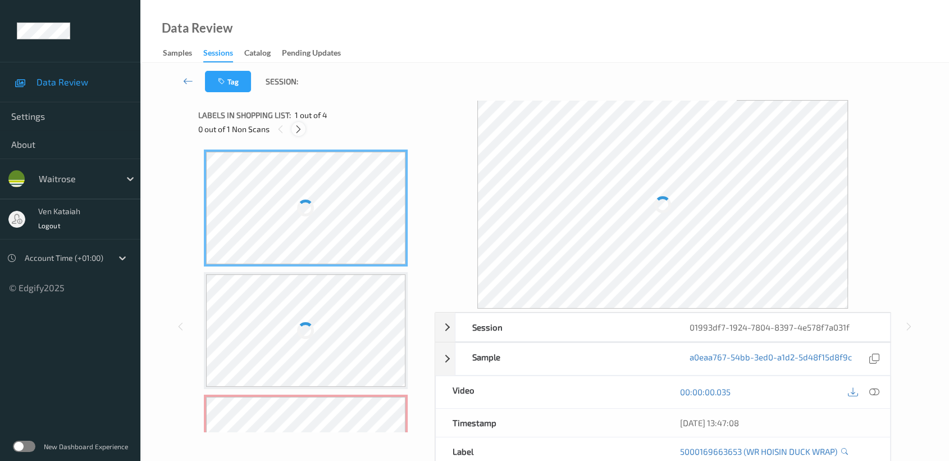
click at [297, 129] on icon at bounding box center [299, 129] width 10 height 10
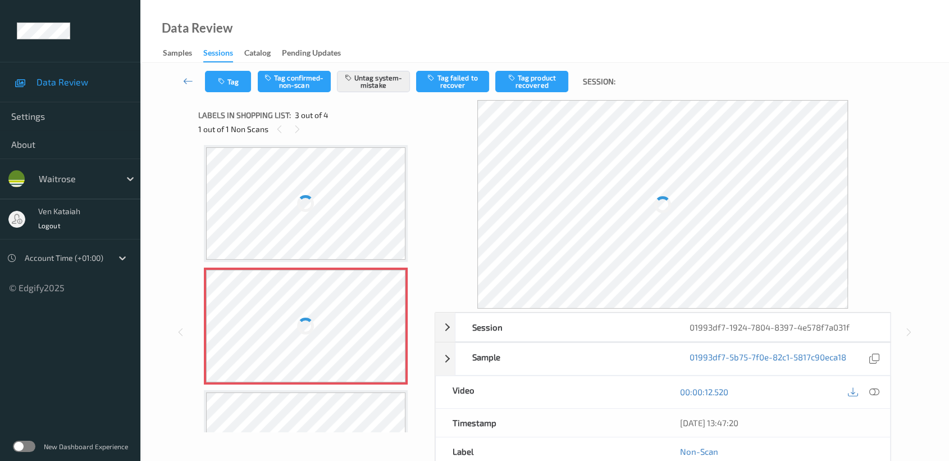
click at [328, 334] on div at bounding box center [306, 326] width 200 height 112
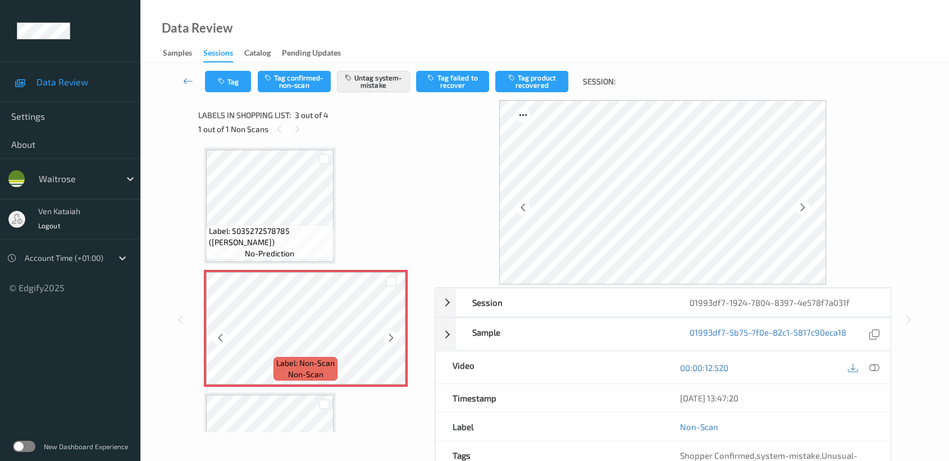
scroll to position [205, 0]
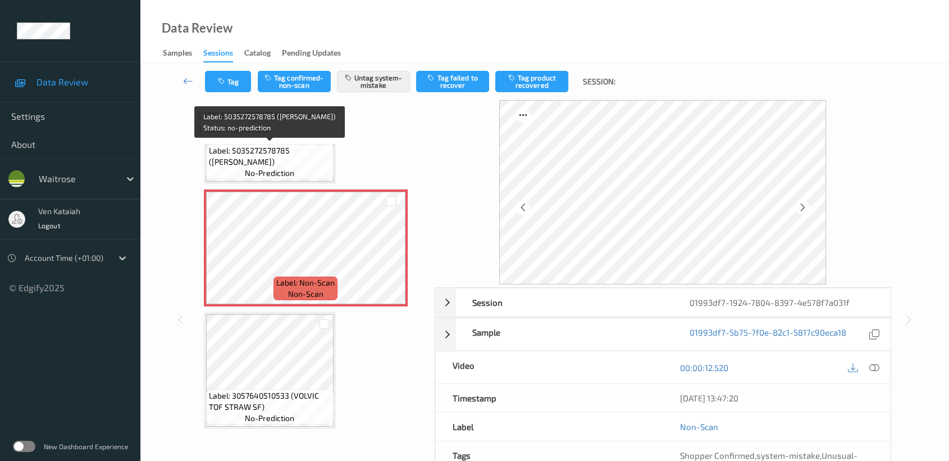
click at [298, 171] on div "Label: 5035272578785 (TAIKO EDAMAME) no-prediction" at bounding box center [270, 161] width 128 height 35
click at [313, 170] on div "Label: 5035272578785 (TAIKO EDAMAME) no-prediction" at bounding box center [270, 161] width 128 height 35
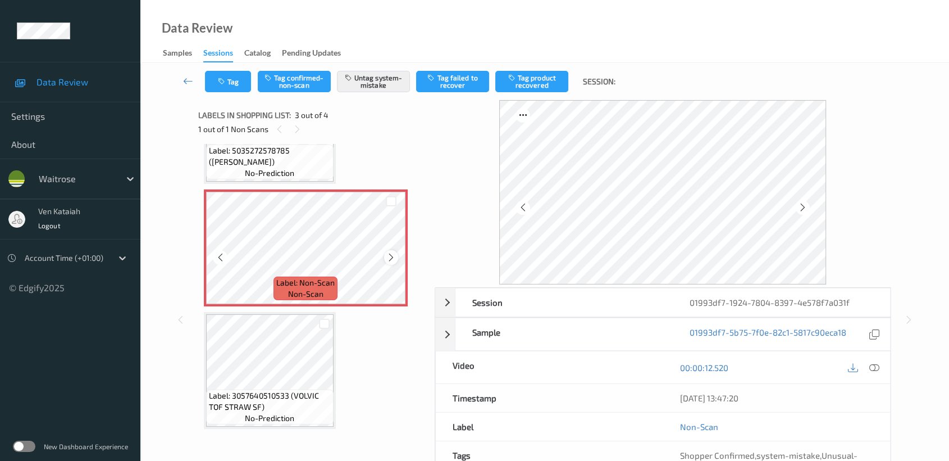
click at [394, 253] on icon at bounding box center [391, 257] width 10 height 10
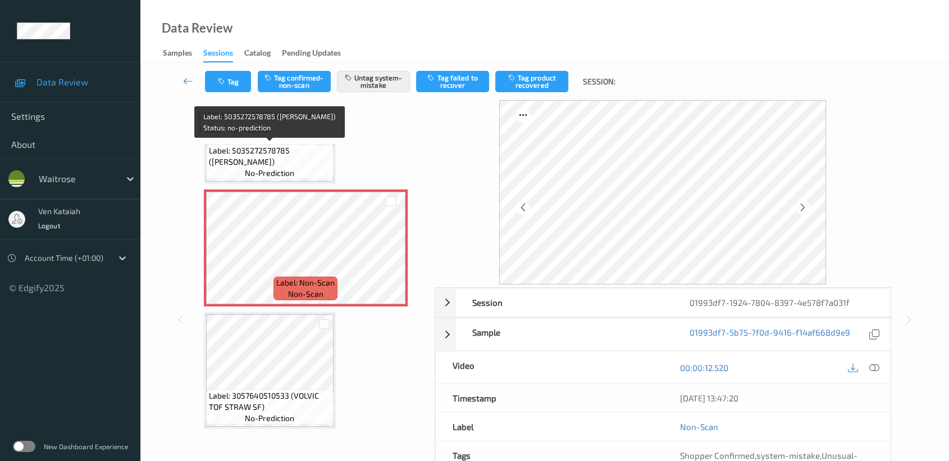
click at [292, 167] on span "no-prediction" at bounding box center [269, 172] width 49 height 11
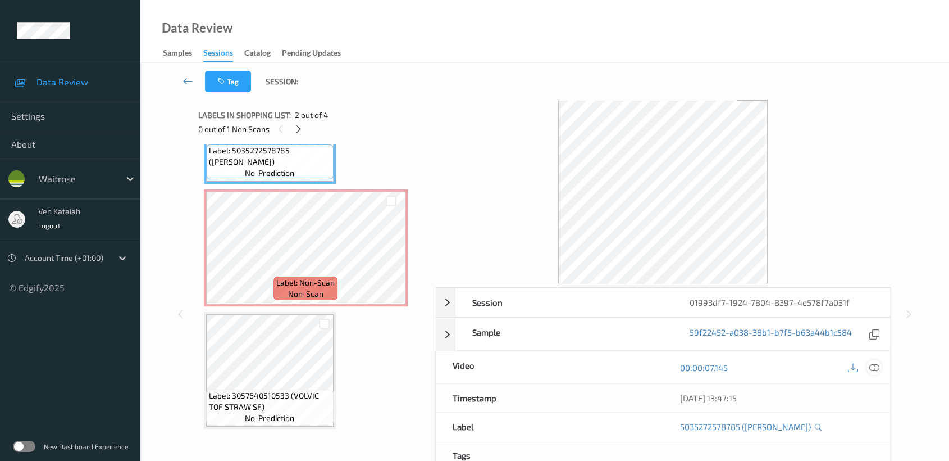
click at [878, 367] on icon at bounding box center [874, 367] width 10 height 10
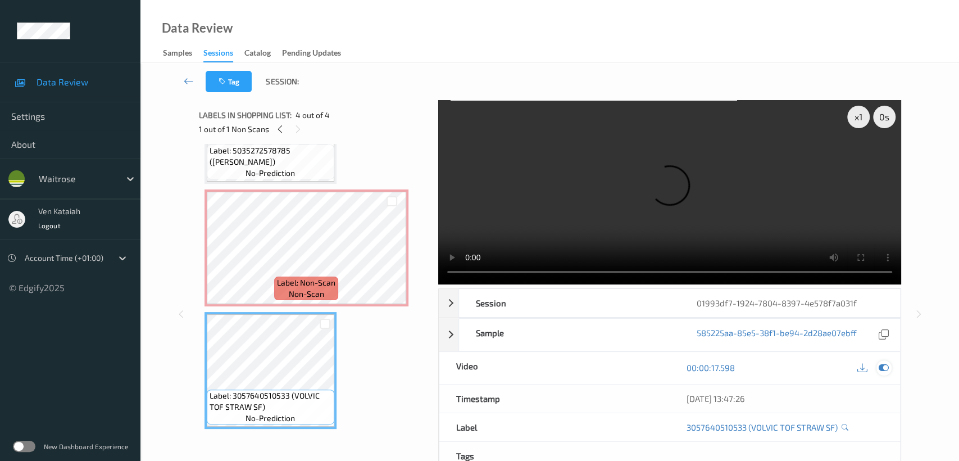
click at [884, 362] on icon at bounding box center [883, 367] width 10 height 10
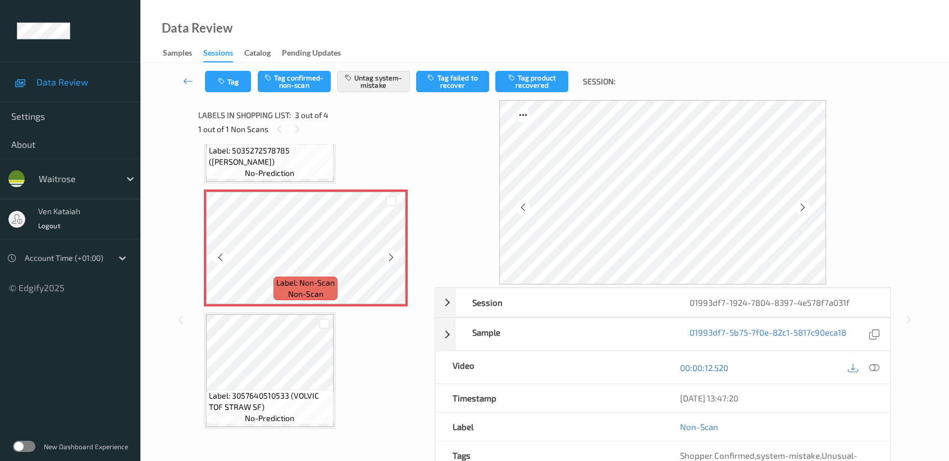
click at [392, 256] on icon at bounding box center [391, 257] width 10 height 10
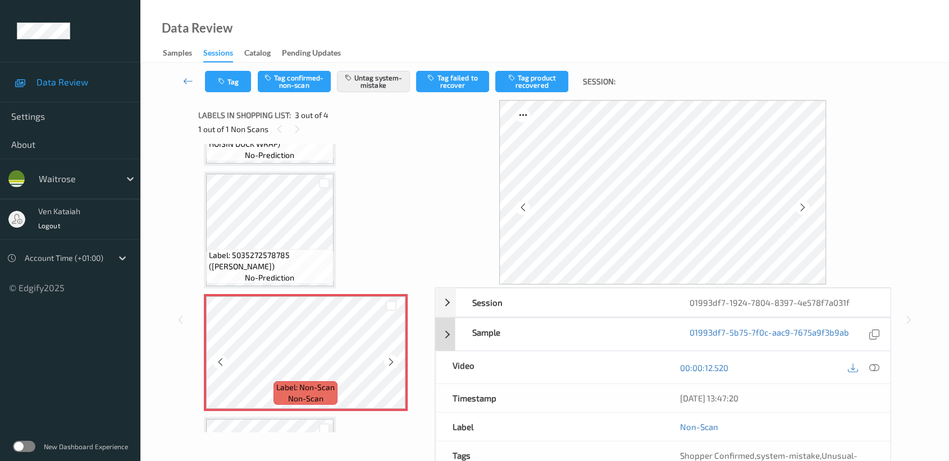
scroll to position [80, 0]
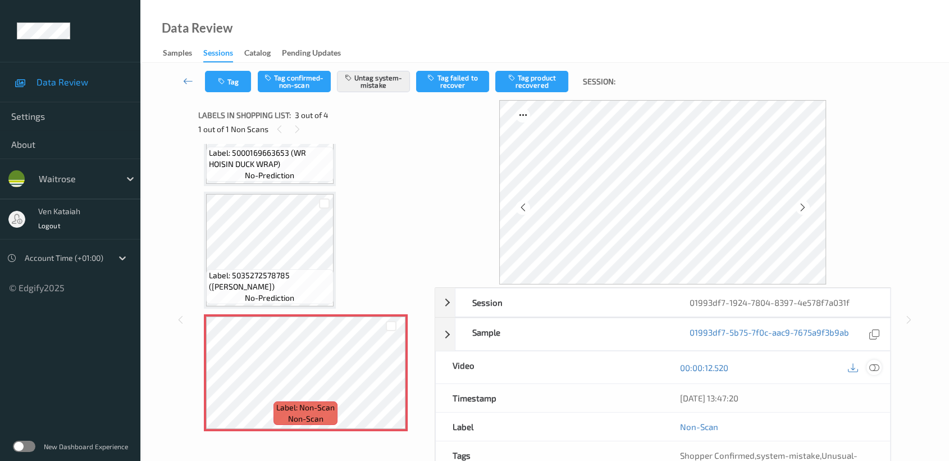
click at [881, 363] on div at bounding box center [874, 366] width 15 height 15
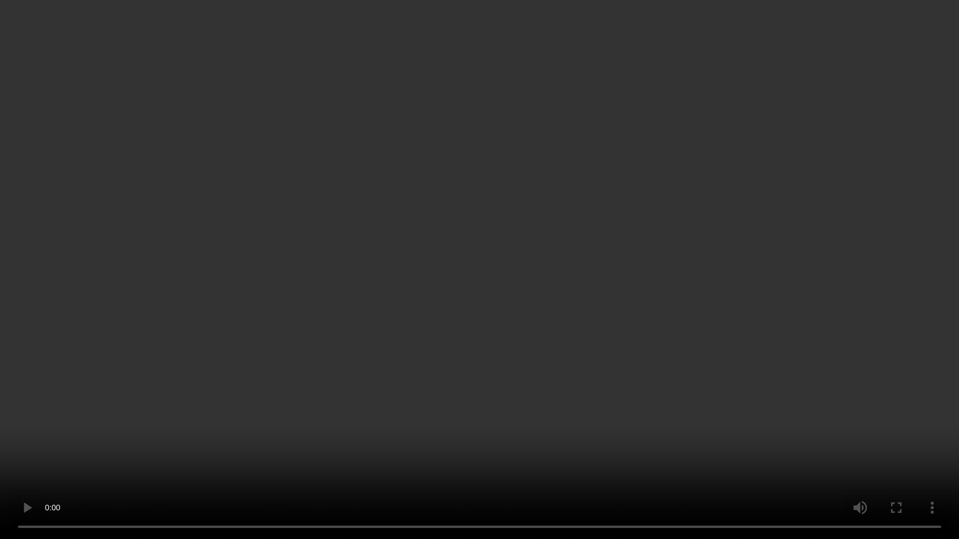
click at [758, 269] on video at bounding box center [479, 269] width 959 height 539
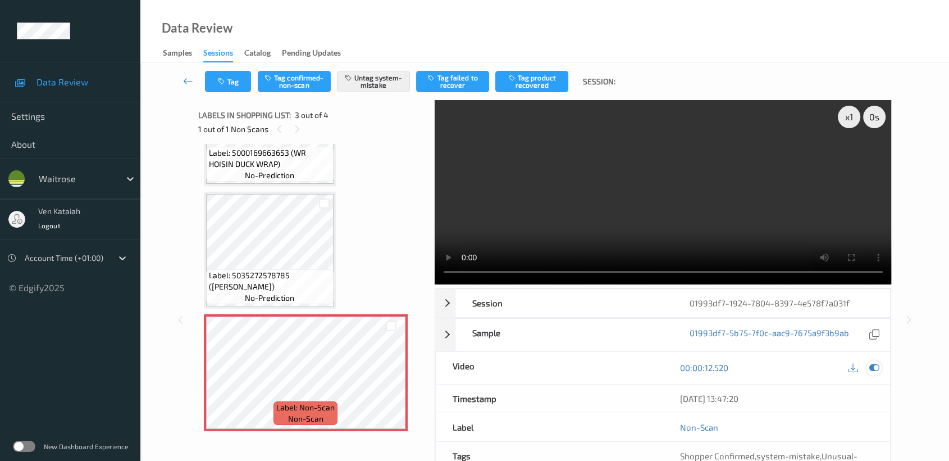
click at [869, 365] on icon at bounding box center [874, 367] width 10 height 10
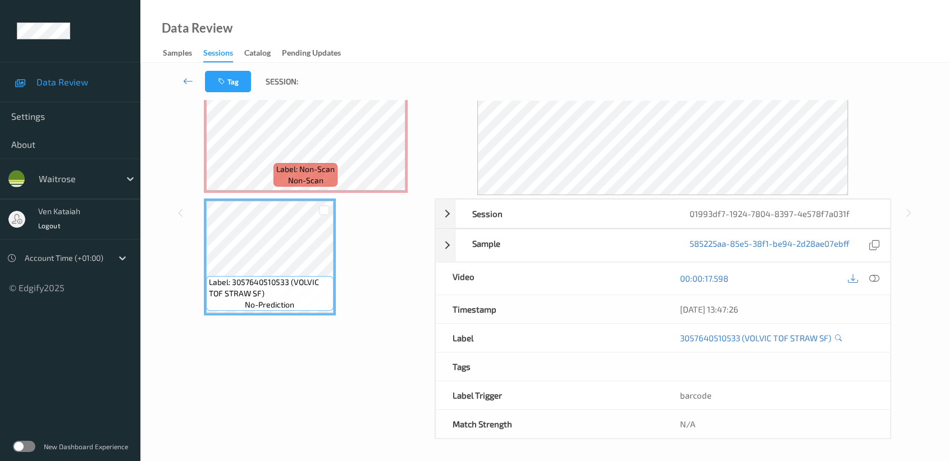
scroll to position [0, 0]
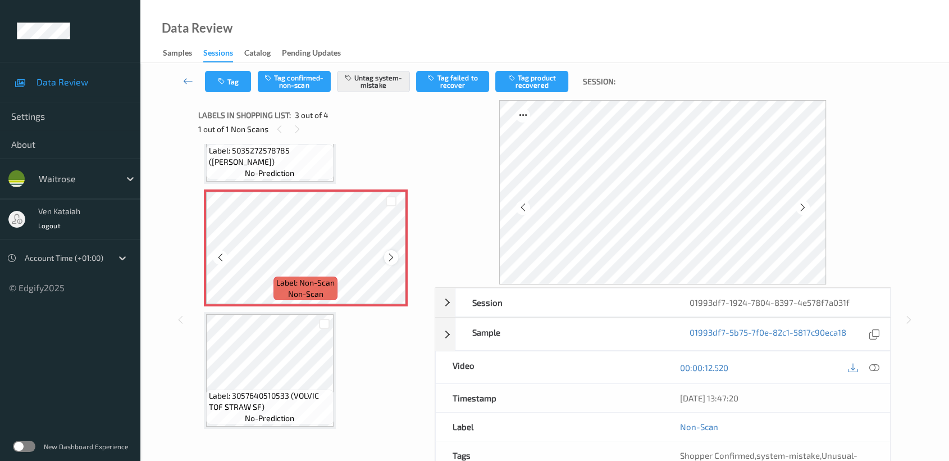
click at [392, 257] on icon at bounding box center [391, 257] width 10 height 10
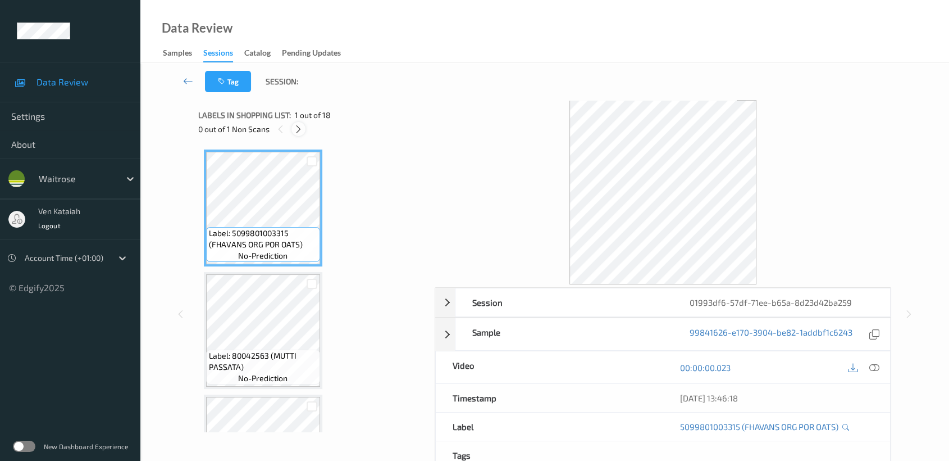
click at [303, 128] on div at bounding box center [299, 129] width 14 height 14
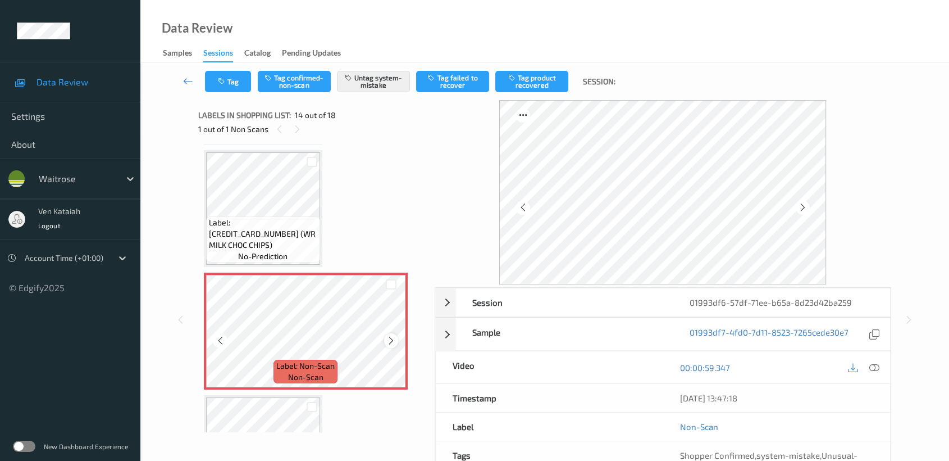
click at [395, 335] on icon at bounding box center [391, 340] width 10 height 10
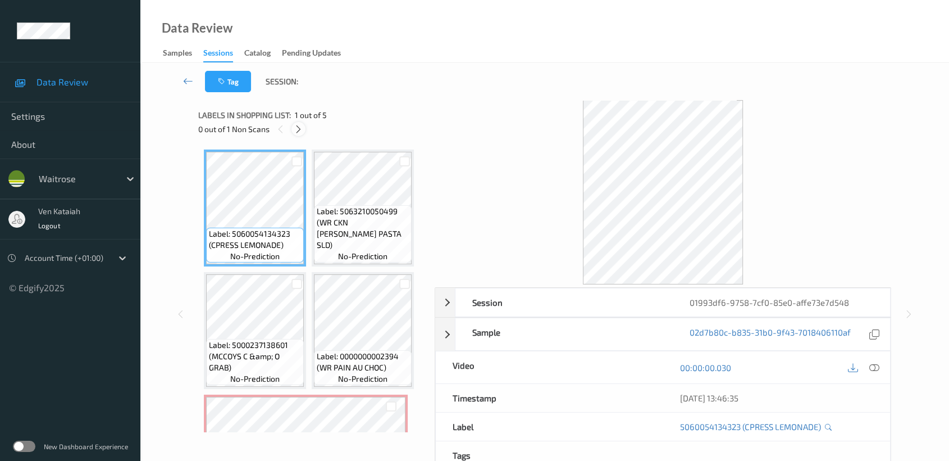
click at [297, 128] on icon at bounding box center [299, 129] width 10 height 10
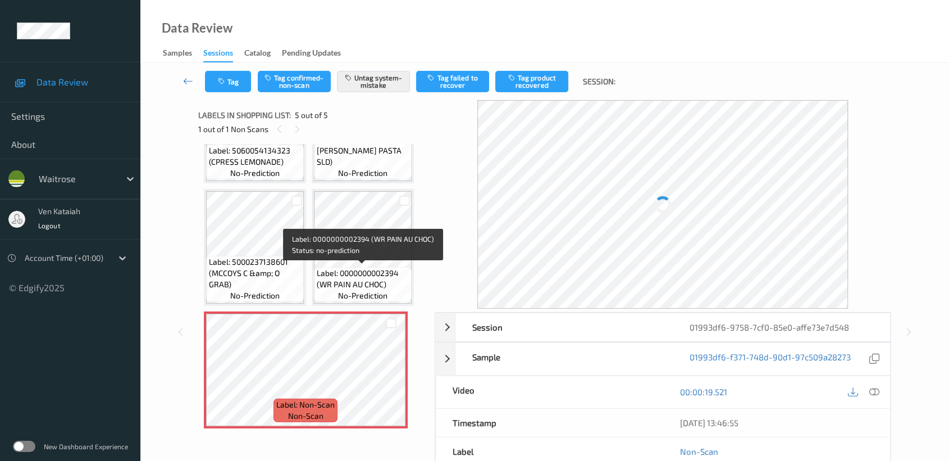
click at [374, 267] on span "Label: 0000000002394 (WR PAIN AU CHOC)" at bounding box center [363, 278] width 92 height 22
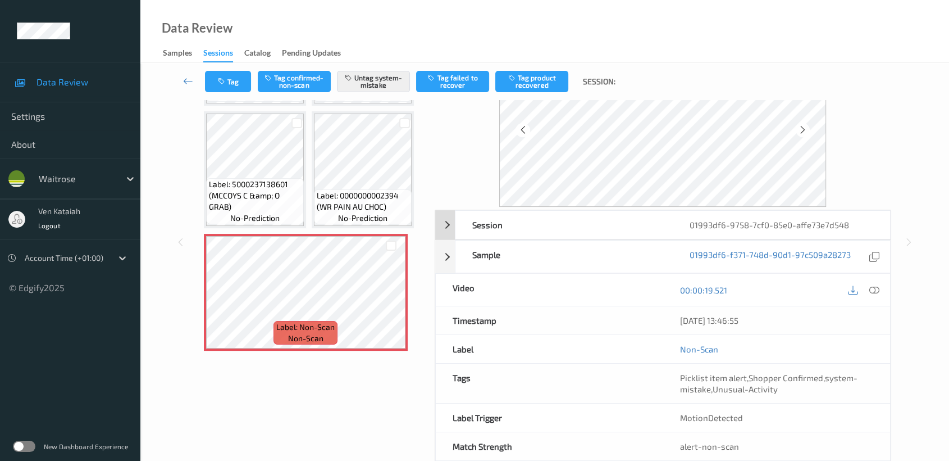
scroll to position [101, 0]
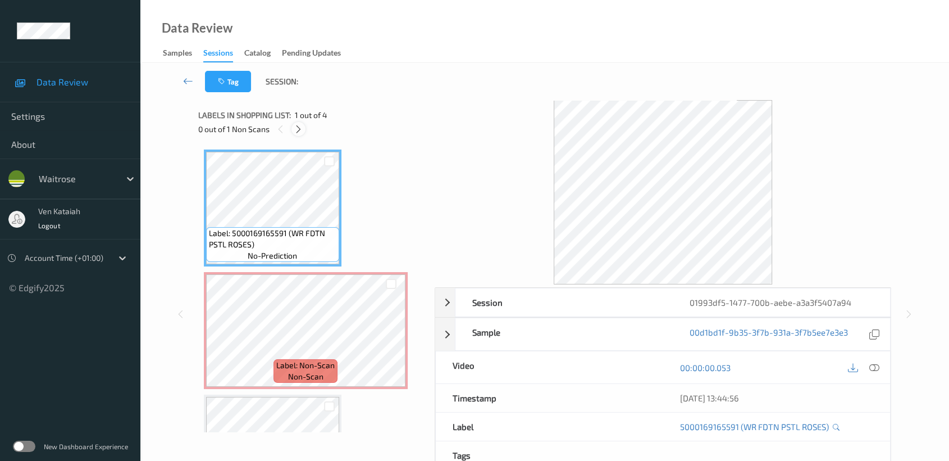
click at [301, 133] on icon at bounding box center [299, 129] width 10 height 10
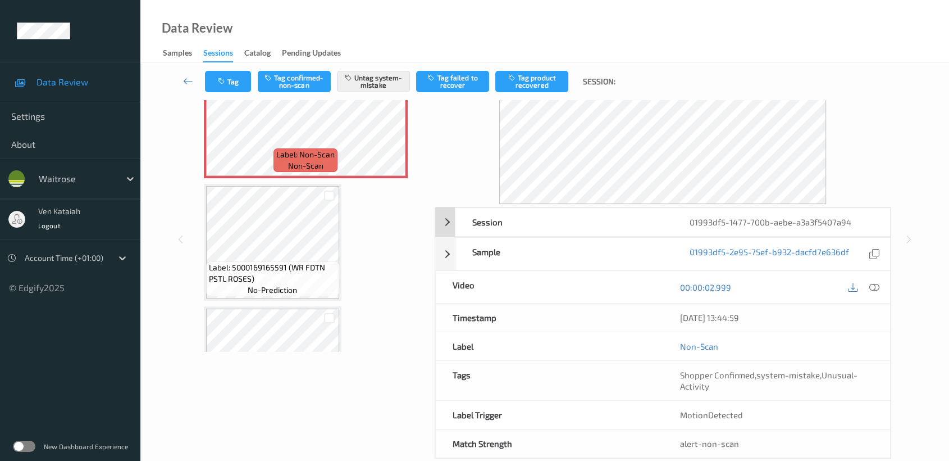
scroll to position [101, 0]
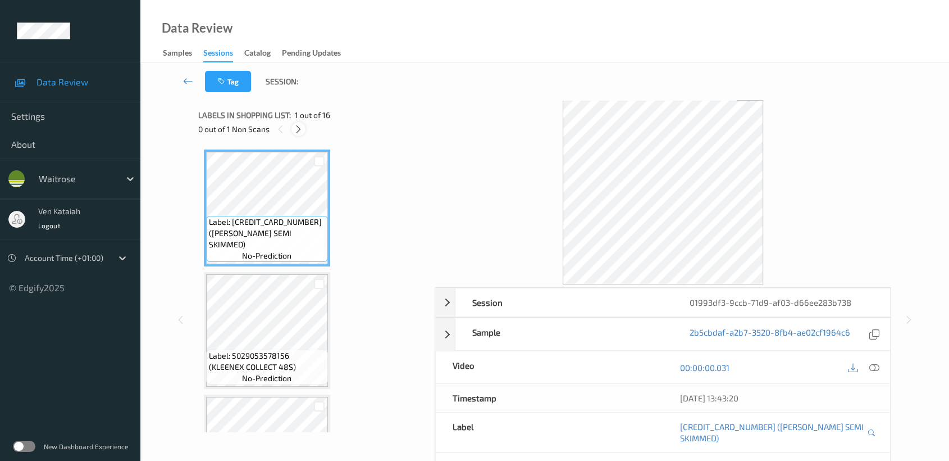
click at [300, 130] on icon at bounding box center [299, 129] width 10 height 10
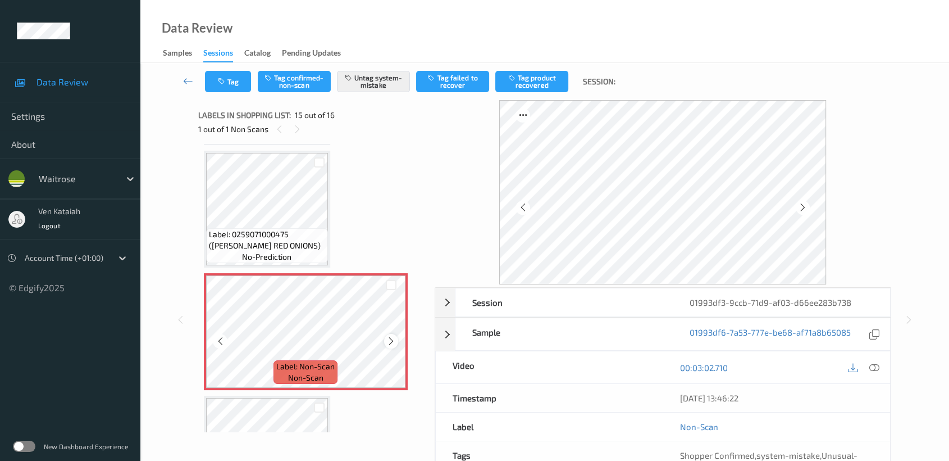
click at [393, 336] on icon at bounding box center [391, 341] width 10 height 10
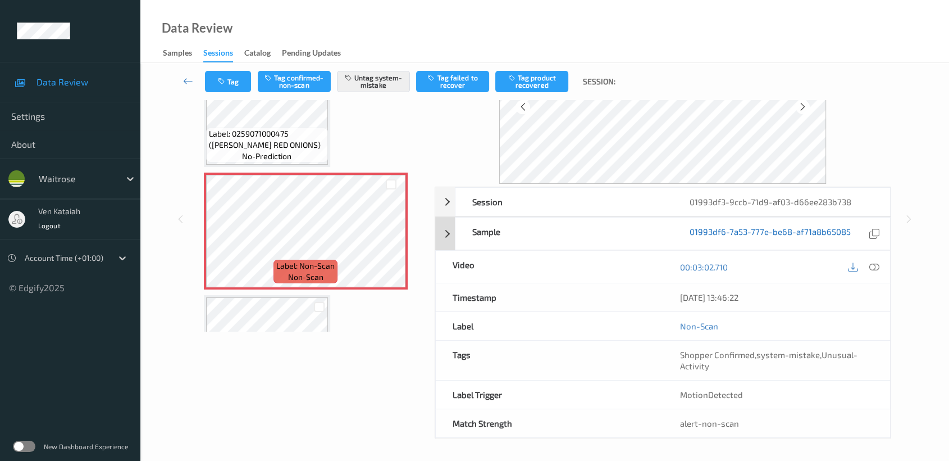
scroll to position [0, 0]
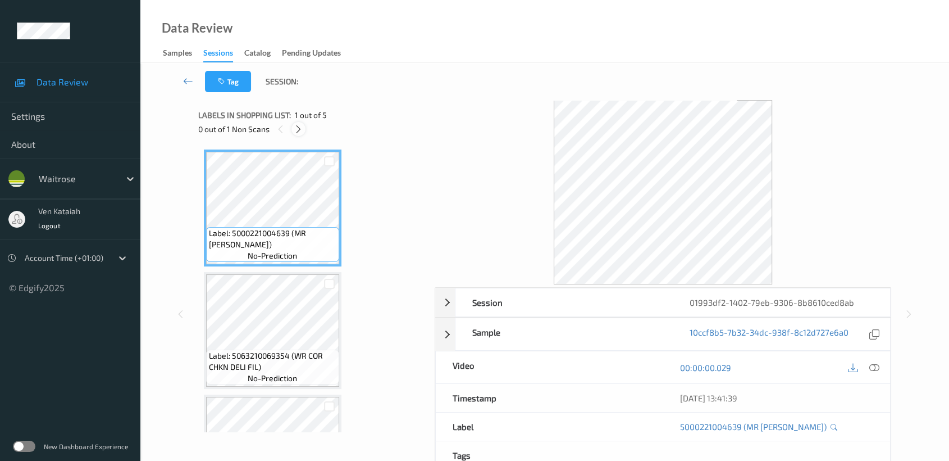
click at [302, 128] on icon at bounding box center [299, 129] width 10 height 10
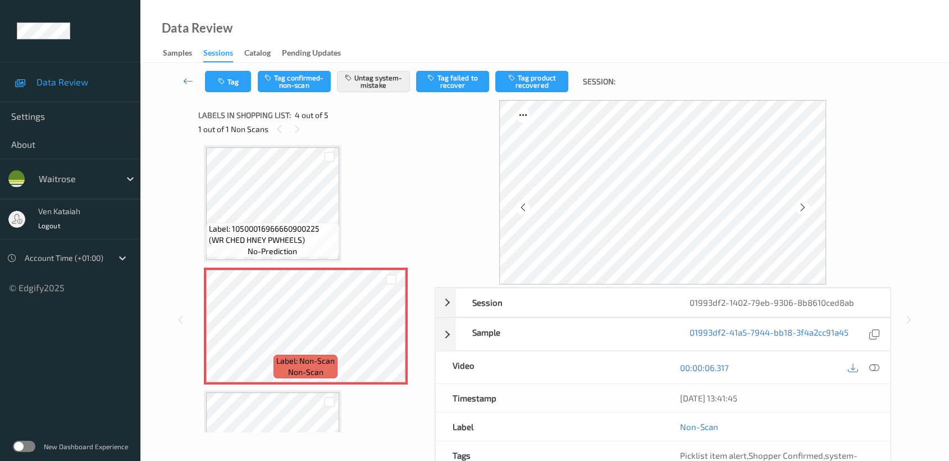
click at [321, 225] on span "Label: 10500016966660900225 (WR CHED HNEY PWHEELS)" at bounding box center [273, 234] width 128 height 22
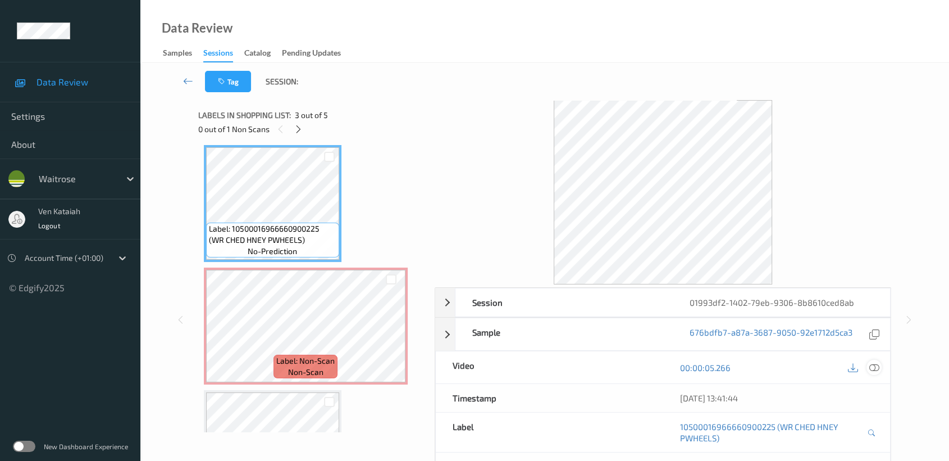
click at [876, 366] on icon at bounding box center [874, 367] width 10 height 10
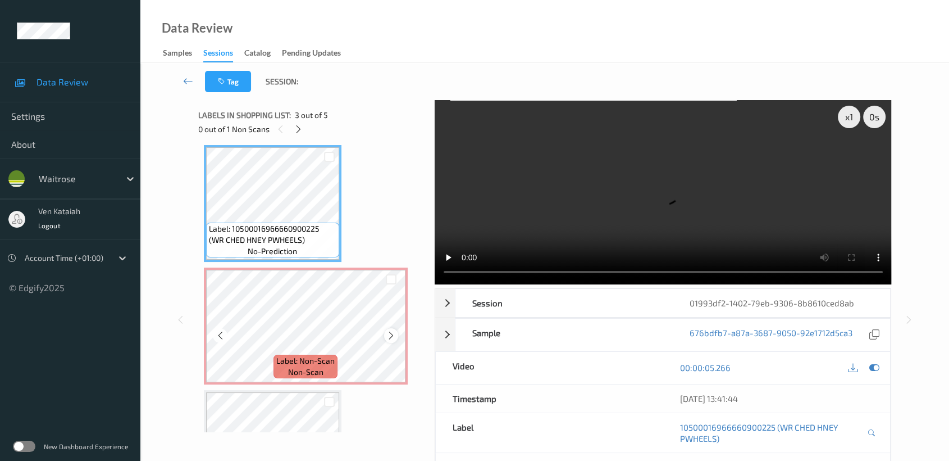
click at [388, 334] on icon at bounding box center [391, 335] width 10 height 10
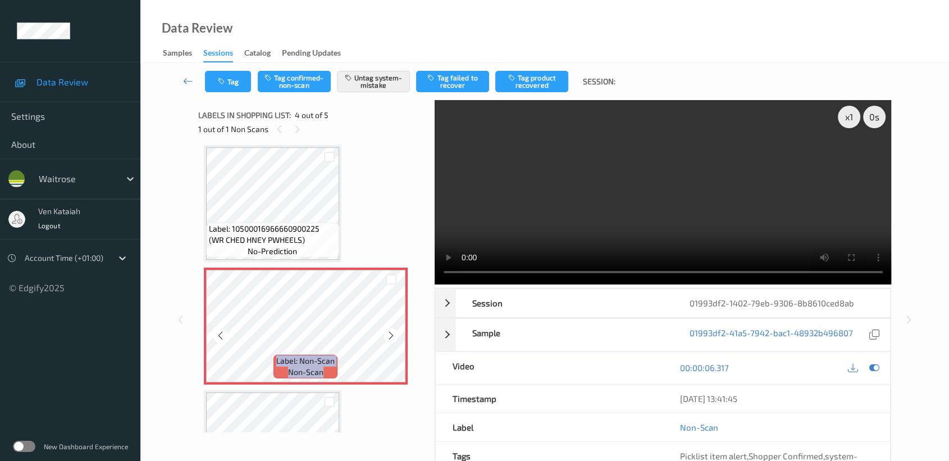
click at [388, 334] on icon at bounding box center [391, 335] width 10 height 10
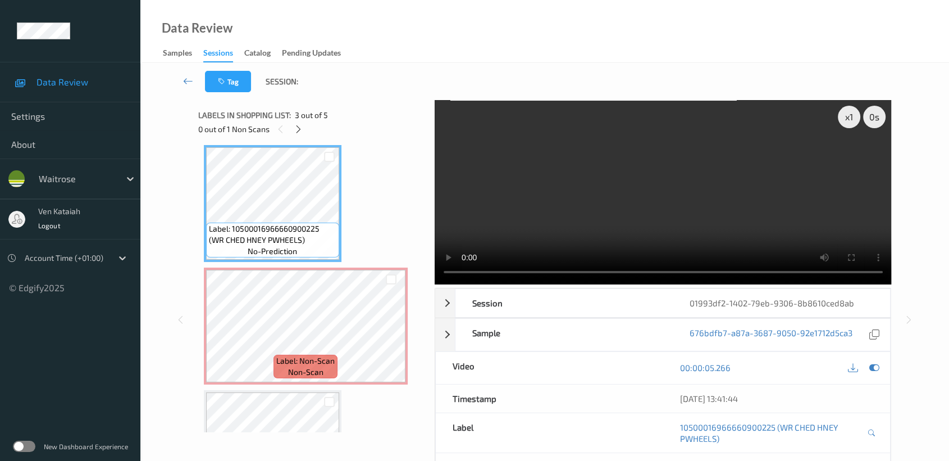
scroll to position [248, 0]
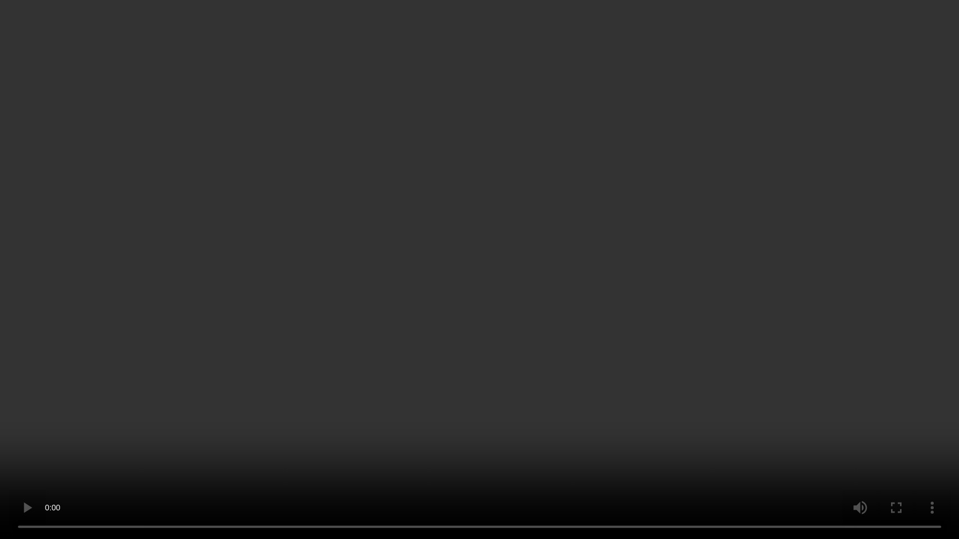
click at [786, 291] on video at bounding box center [479, 269] width 959 height 539
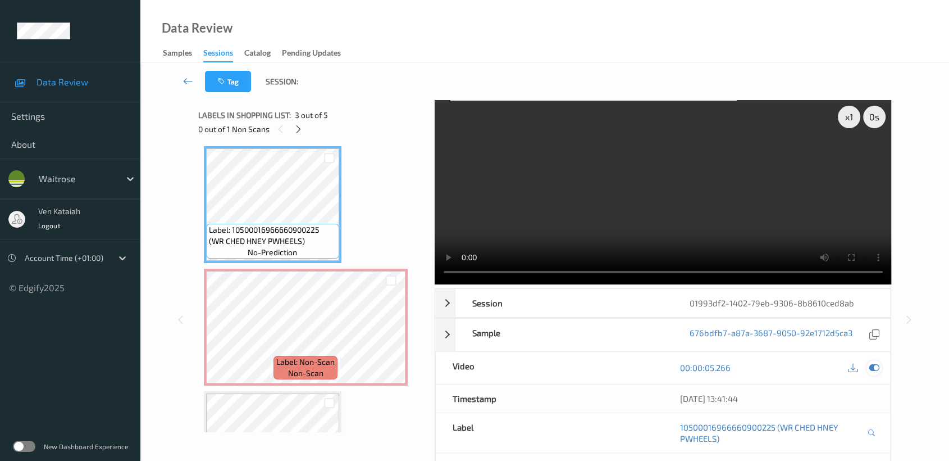
click at [874, 366] on icon at bounding box center [874, 367] width 10 height 10
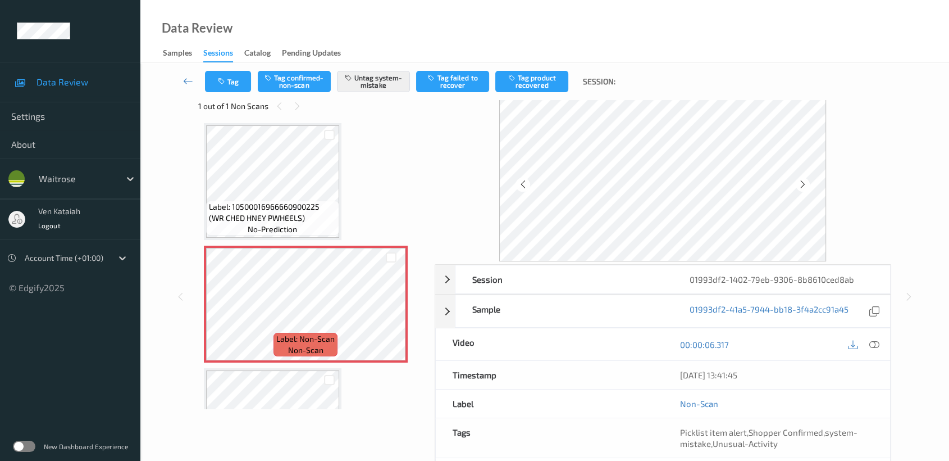
scroll to position [0, 0]
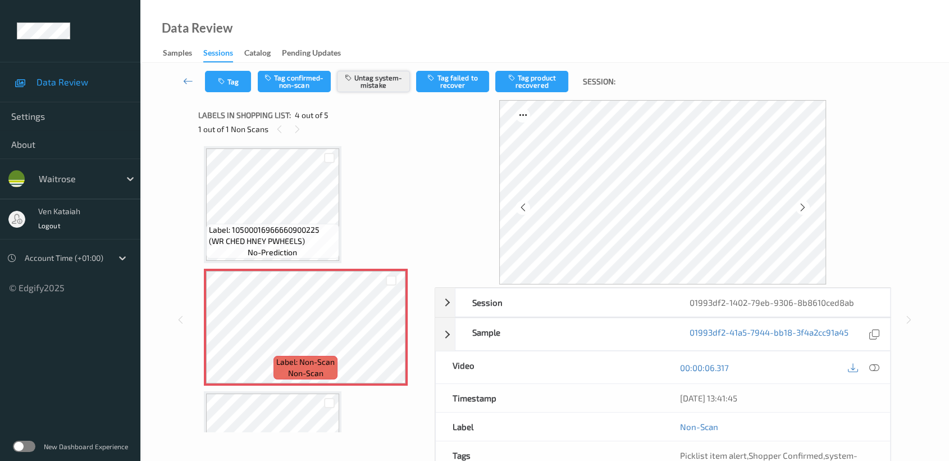
click at [376, 88] on button "Untag system-mistake" at bounding box center [373, 81] width 73 height 21
click at [240, 70] on div "Tag Tag confirmed-non-scan Tag system-mistake Tag failed to recover Tag product…" at bounding box center [544, 81] width 763 height 37
click at [234, 81] on button "Tag" at bounding box center [228, 81] width 46 height 21
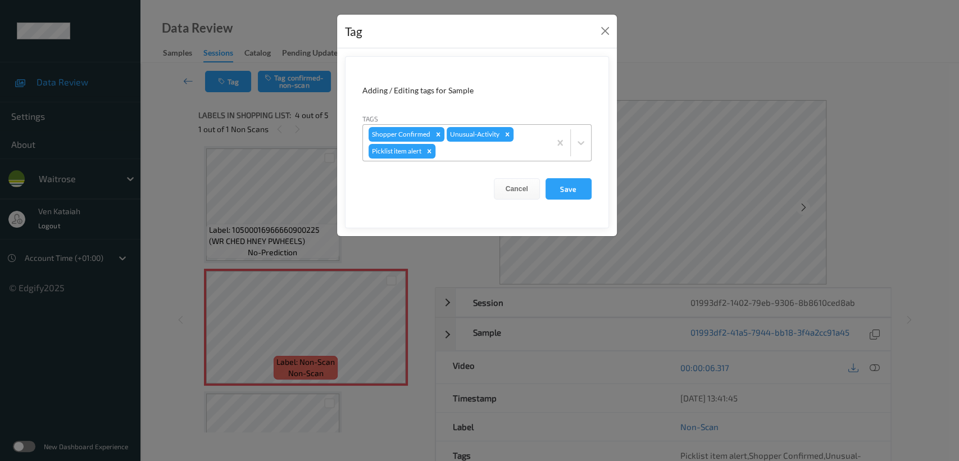
click at [429, 152] on icon "Remove Picklist item alert" at bounding box center [429, 151] width 4 height 4
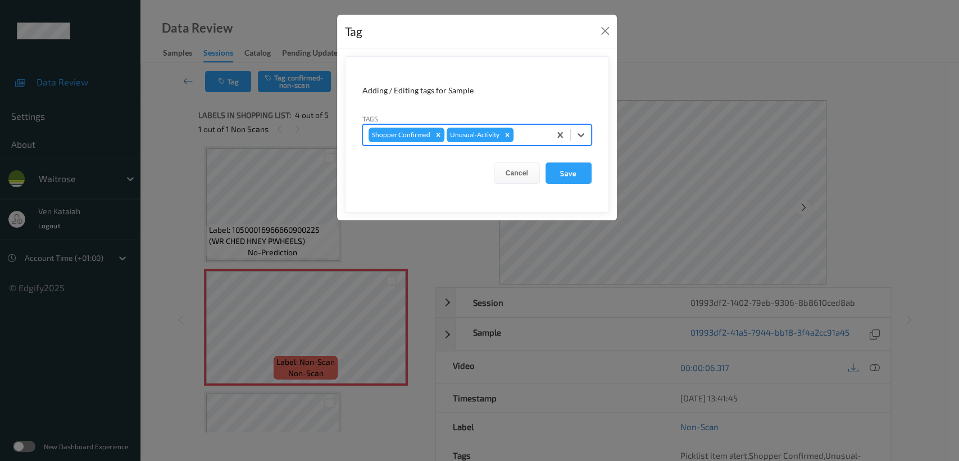
drag, startPoint x: 169, startPoint y: 41, endPoint x: 234, endPoint y: 90, distance: 81.8
click at [169, 41] on div "Tag Adding / Editing tags for Sample Tags options Shopper Confirmed,Unusual-Act…" at bounding box center [479, 230] width 959 height 461
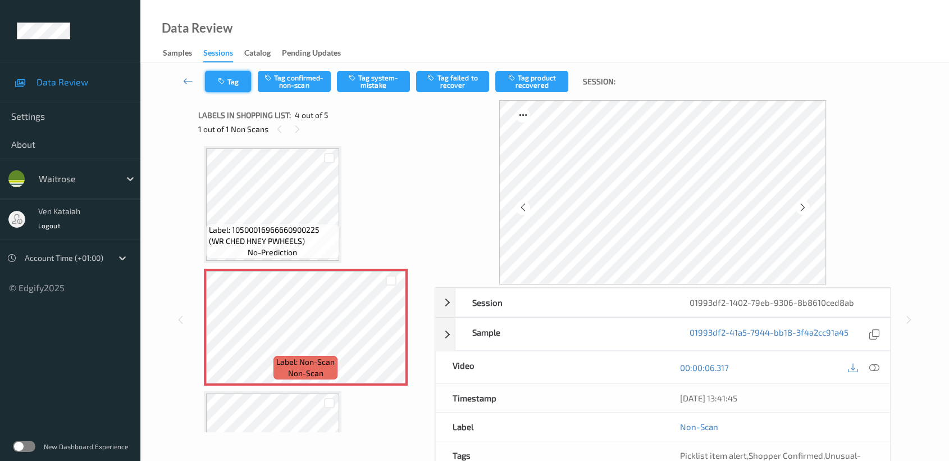
click at [236, 84] on button "Tag" at bounding box center [228, 81] width 46 height 21
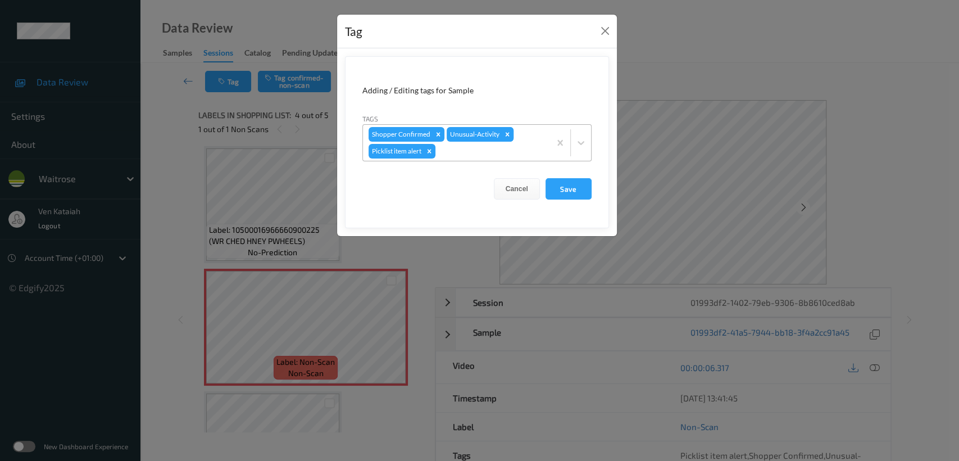
click at [506, 133] on icon "Remove Unusual-Activity" at bounding box center [507, 134] width 4 height 4
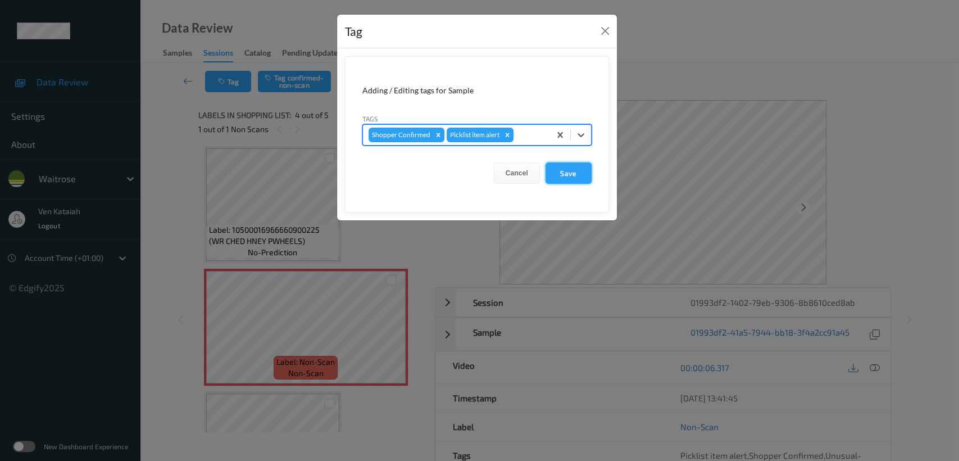
click at [572, 171] on button "Save" at bounding box center [568, 172] width 46 height 21
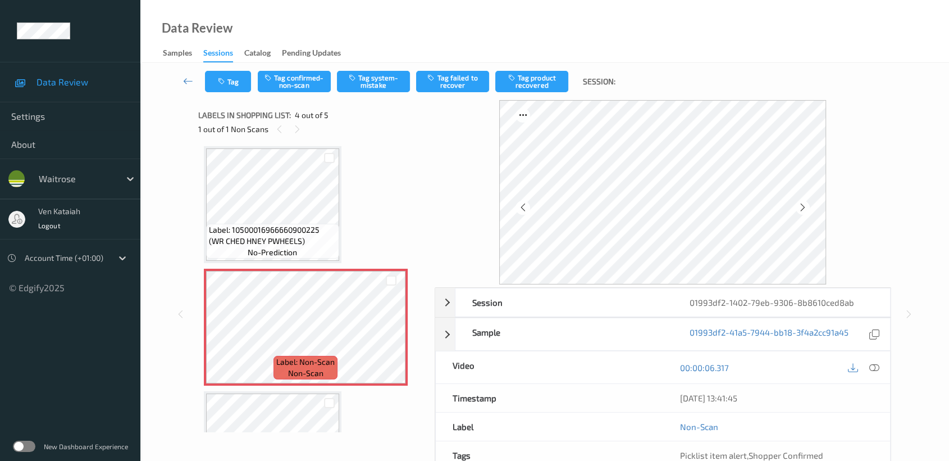
click at [295, 92] on div "Tag Tag confirmed-non-scan Tag system-mistake Tag failed to recover Tag product…" at bounding box center [544, 81] width 763 height 37
click at [289, 78] on button "Tag confirmed-non-scan" at bounding box center [294, 81] width 73 height 21
click at [523, 87] on button "Tag product recovered" at bounding box center [531, 81] width 73 height 21
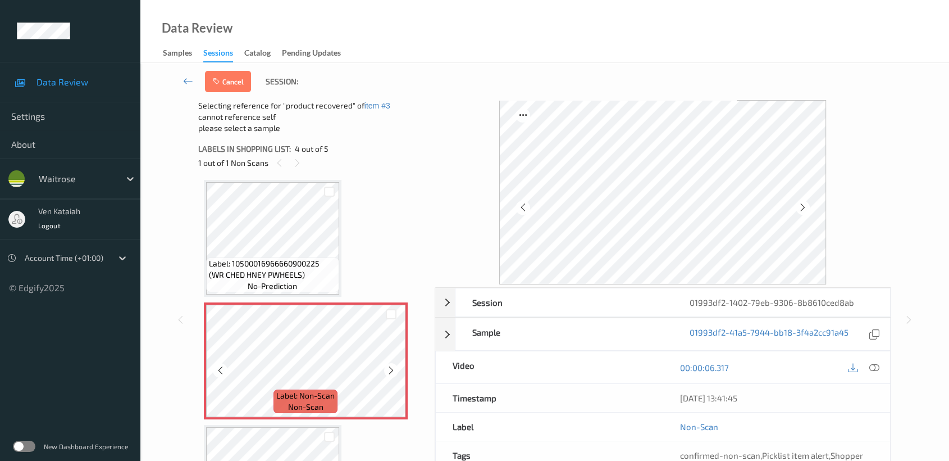
scroll to position [327, 0]
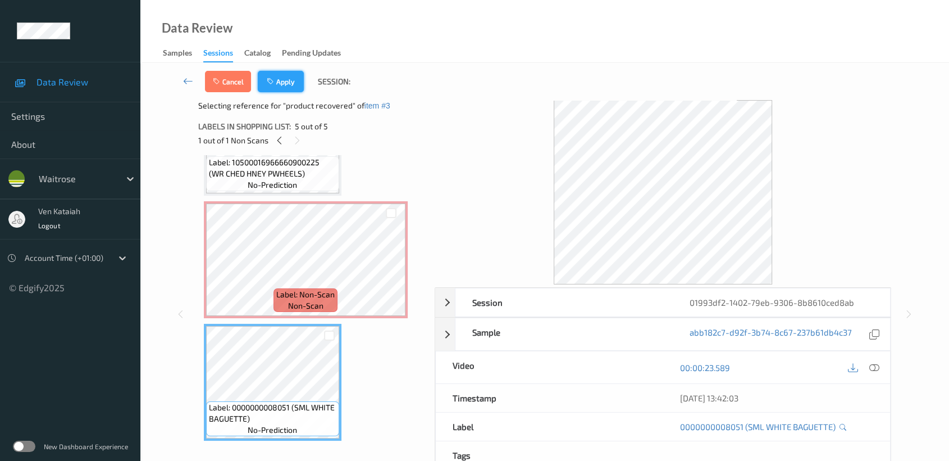
click at [284, 80] on button "Apply" at bounding box center [281, 81] width 46 height 21
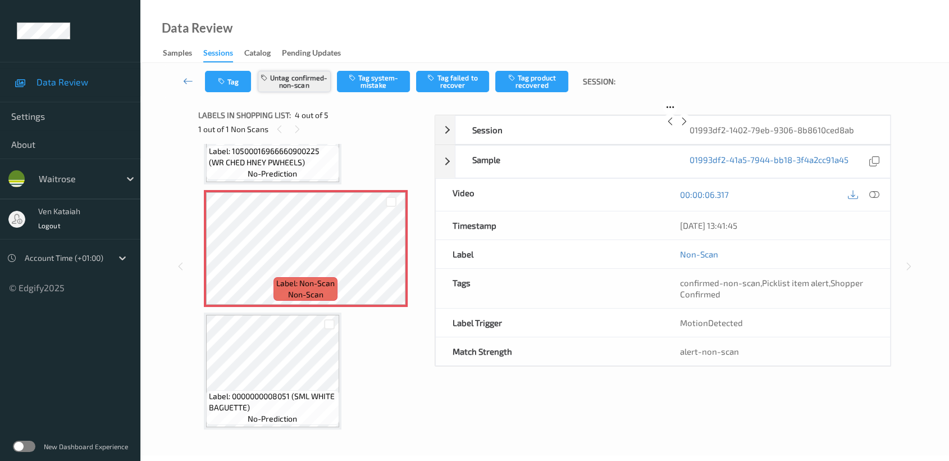
scroll to position [249, 0]
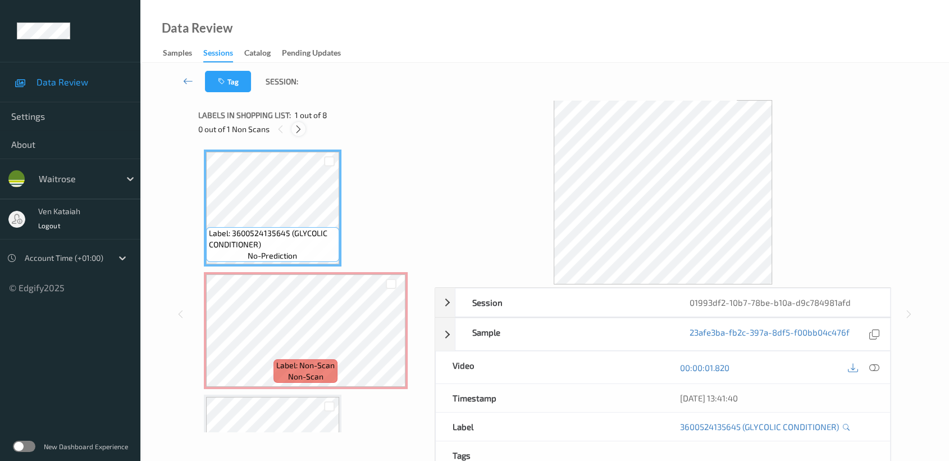
click at [294, 124] on icon at bounding box center [299, 129] width 10 height 10
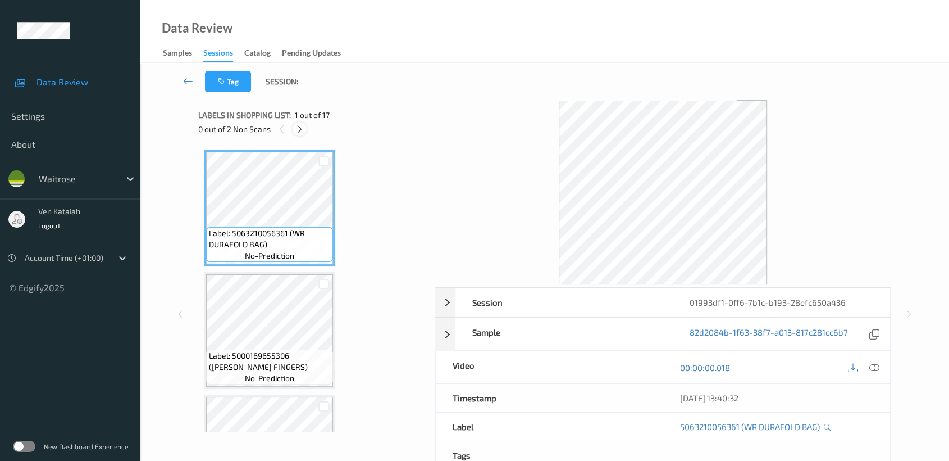
click at [301, 133] on icon at bounding box center [300, 129] width 10 height 10
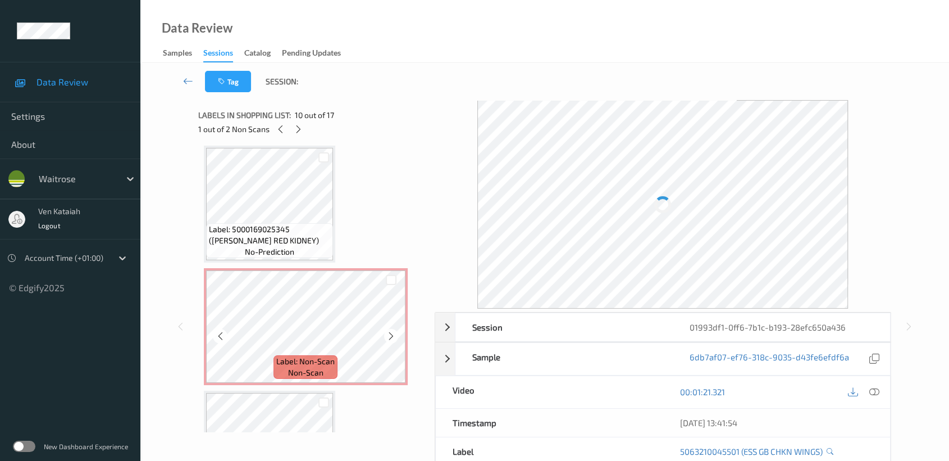
scroll to position [616, 0]
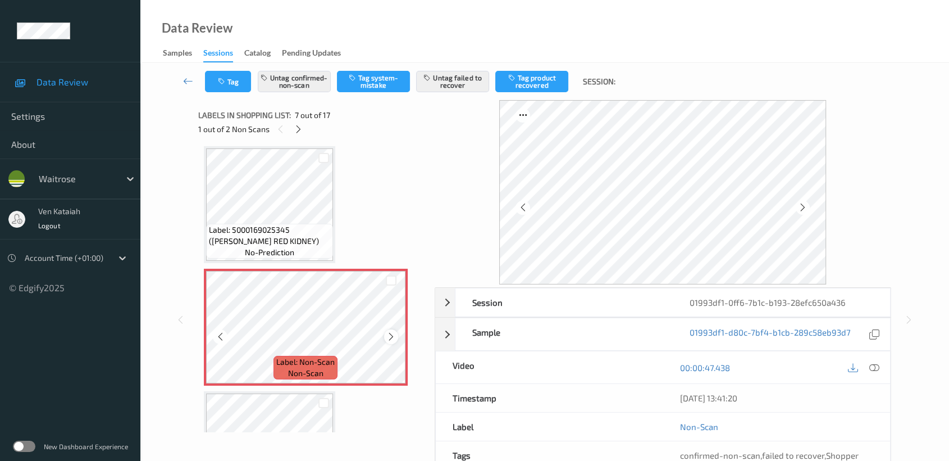
click at [395, 332] on div at bounding box center [391, 336] width 14 height 14
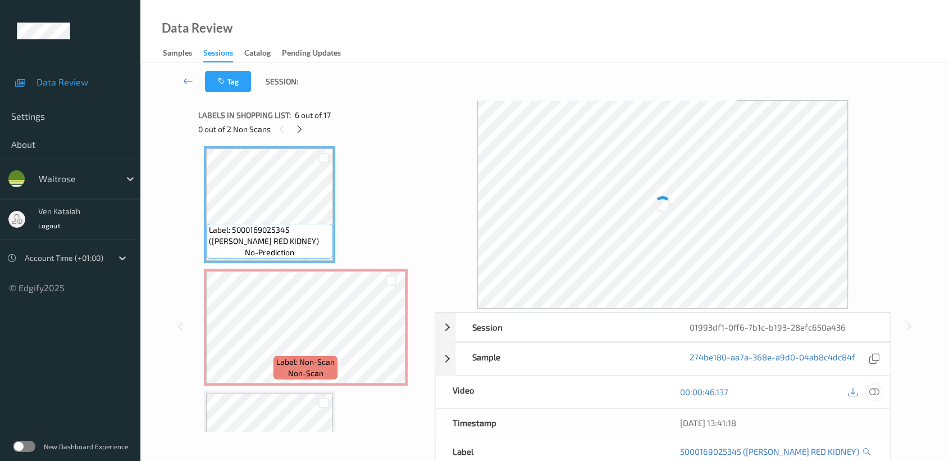
click at [872, 394] on icon at bounding box center [874, 391] width 10 height 10
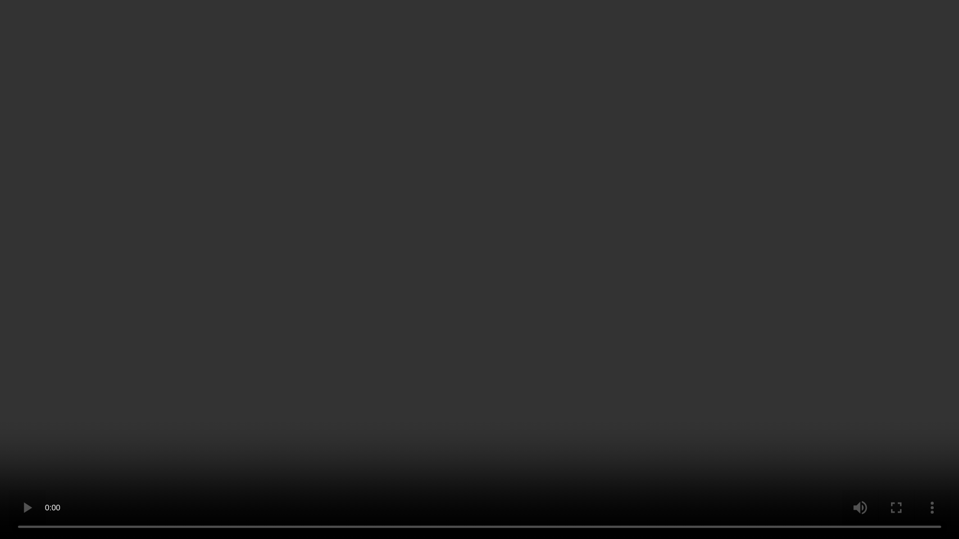
click at [377, 378] on video at bounding box center [479, 269] width 959 height 539
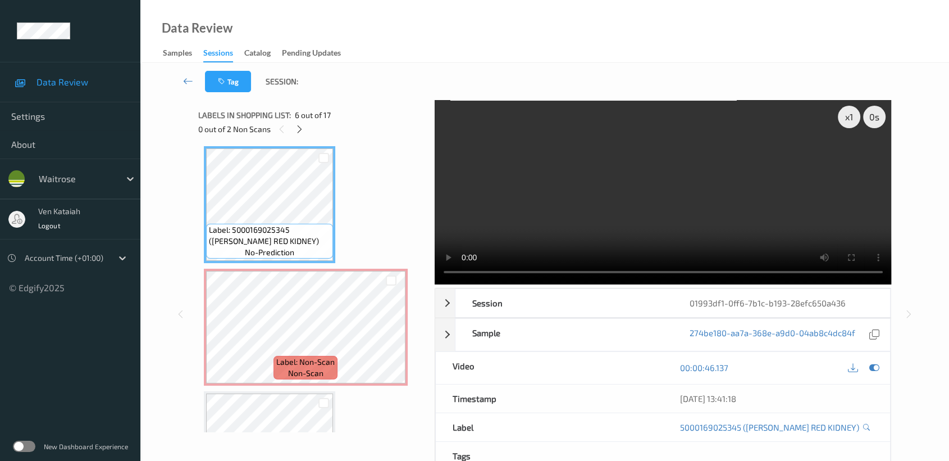
click at [882, 366] on div "00:00:46.137" at bounding box center [776, 368] width 227 height 32
click at [878, 366] on icon at bounding box center [874, 367] width 10 height 10
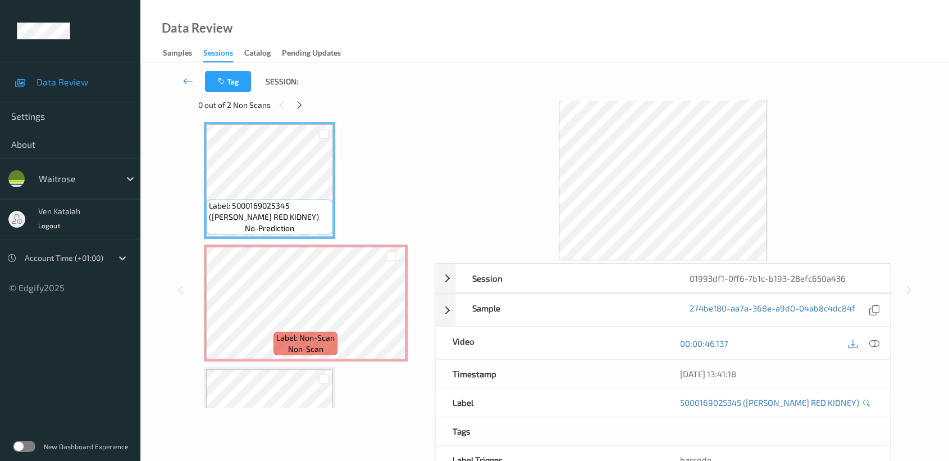
scroll to position [0, 0]
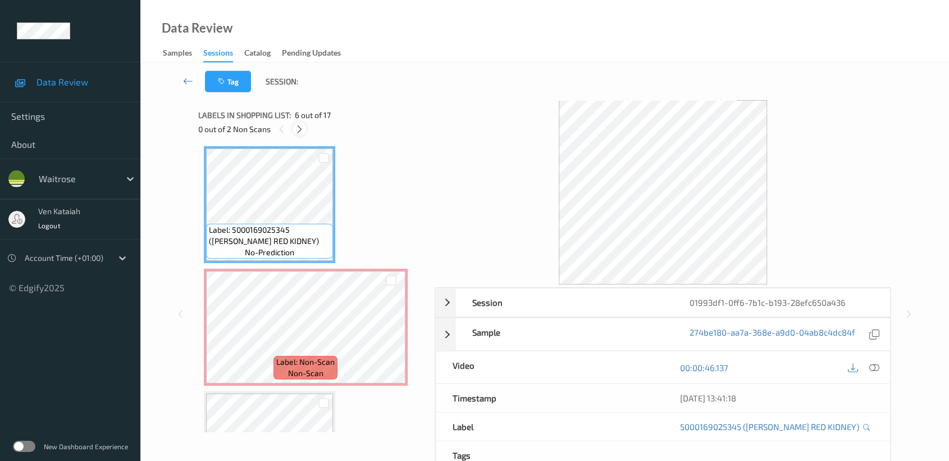
click at [298, 129] on icon at bounding box center [300, 129] width 10 height 10
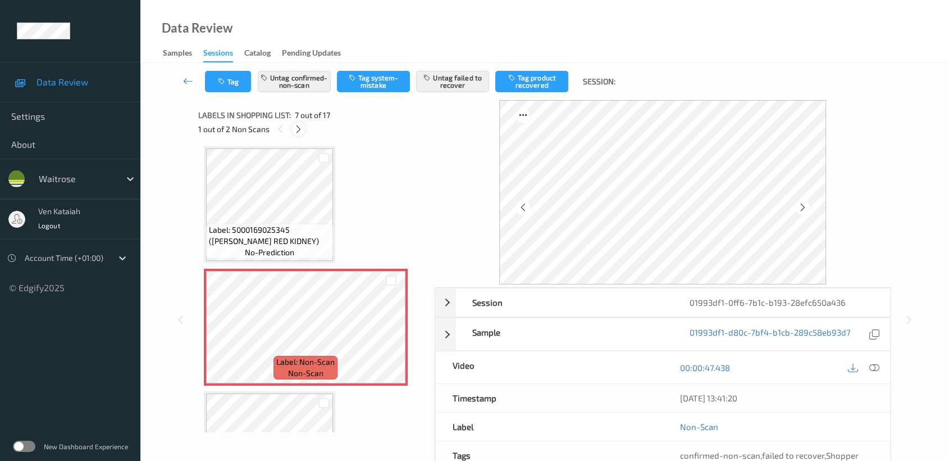
click at [298, 125] on icon at bounding box center [299, 129] width 10 height 10
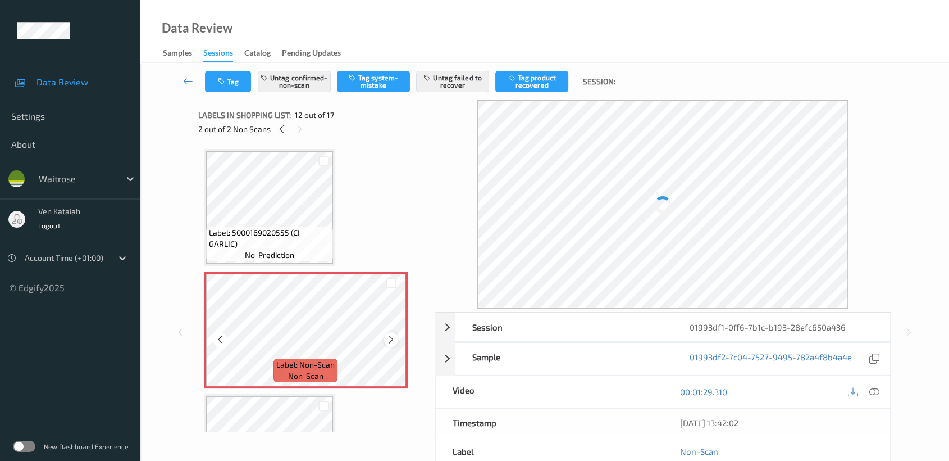
click at [388, 335] on icon at bounding box center [391, 339] width 10 height 10
click at [390, 334] on icon at bounding box center [391, 339] width 10 height 10
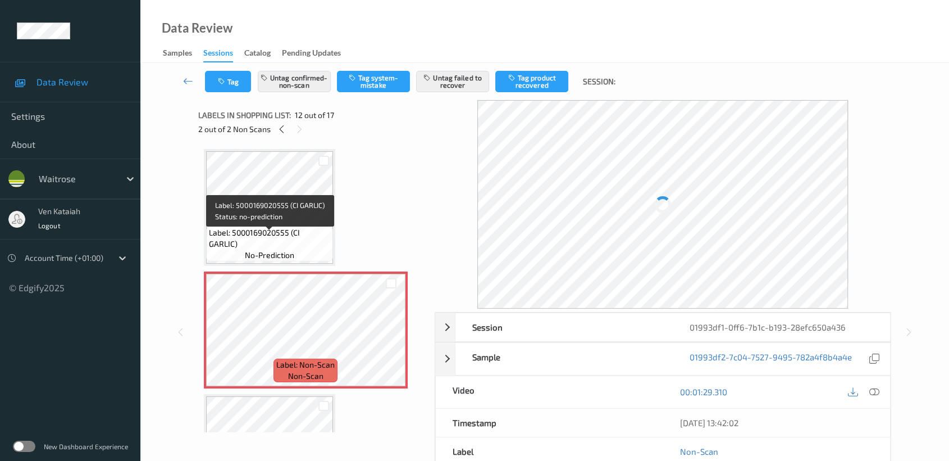
click at [294, 234] on span "Label: 5000169020555 (CI GARLIC)" at bounding box center [269, 238] width 121 height 22
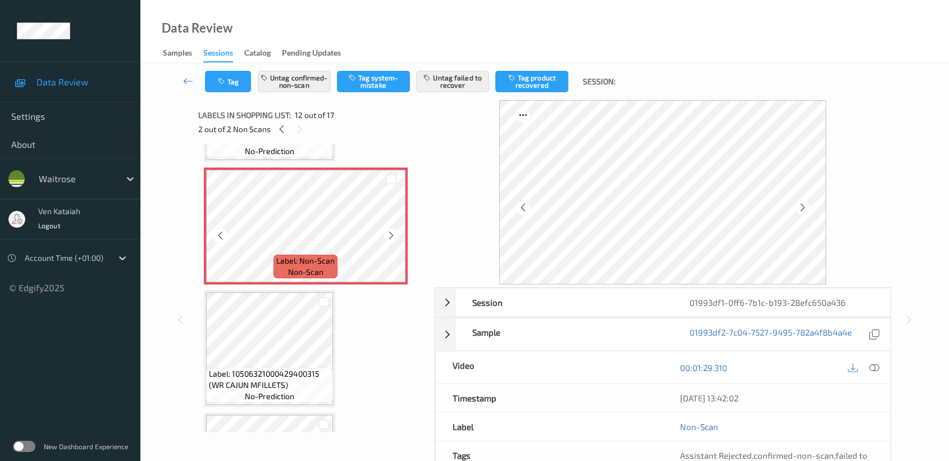
scroll to position [1350, 0]
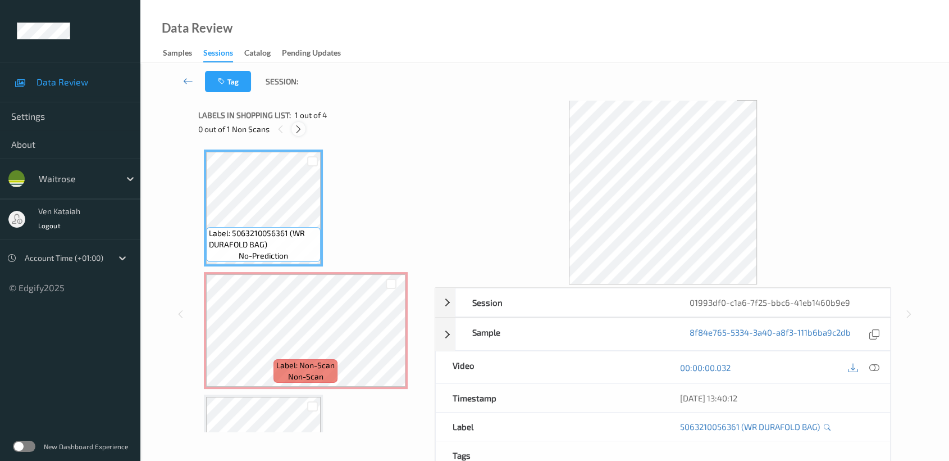
click at [297, 126] on icon at bounding box center [299, 129] width 10 height 10
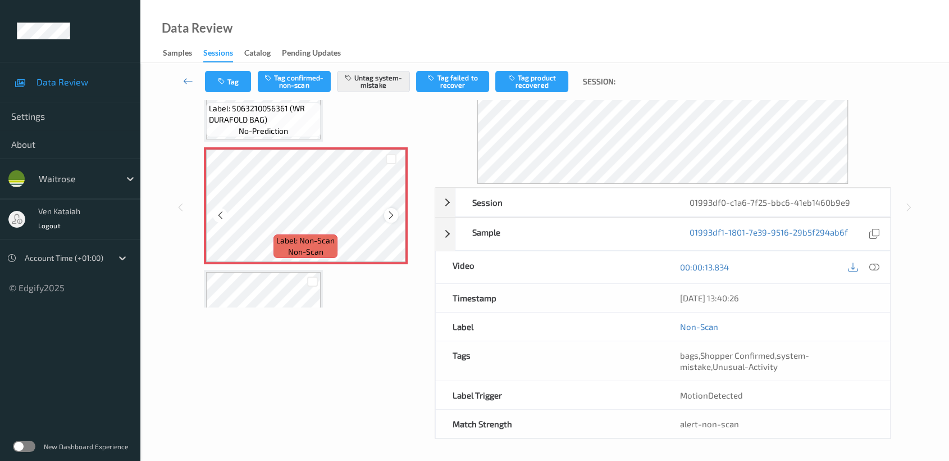
click at [391, 212] on icon at bounding box center [391, 215] width 10 height 10
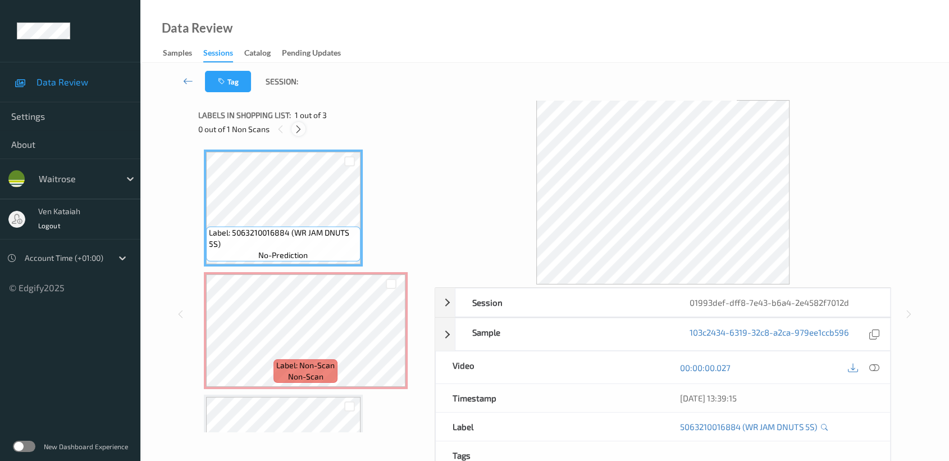
click at [294, 127] on icon at bounding box center [299, 129] width 10 height 10
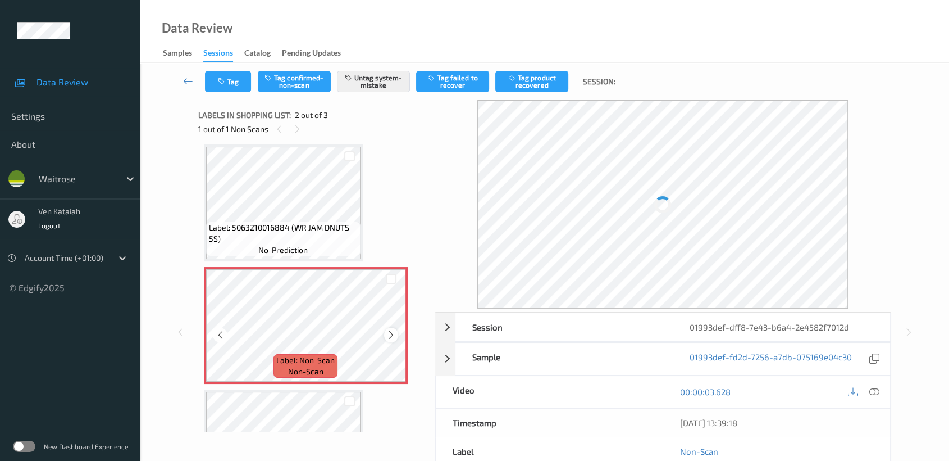
click at [389, 334] on icon at bounding box center [391, 335] width 10 height 10
click at [389, 330] on icon at bounding box center [391, 335] width 10 height 10
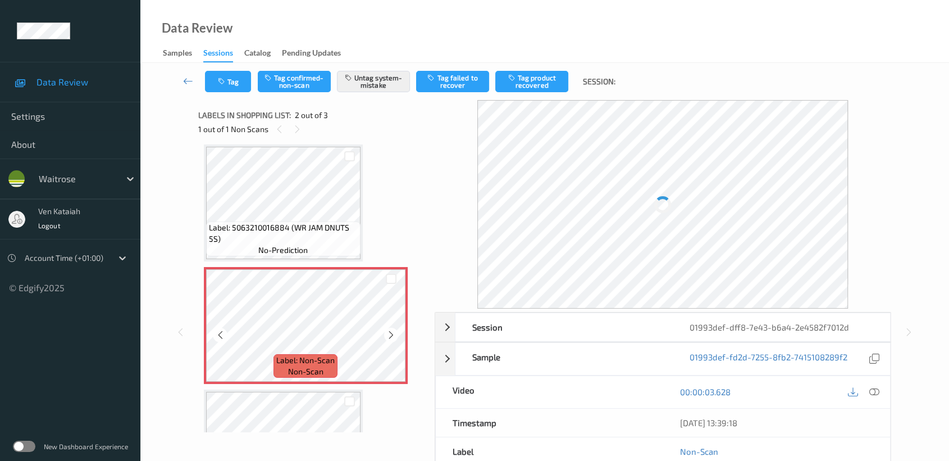
click at [389, 330] on icon at bounding box center [391, 335] width 10 height 10
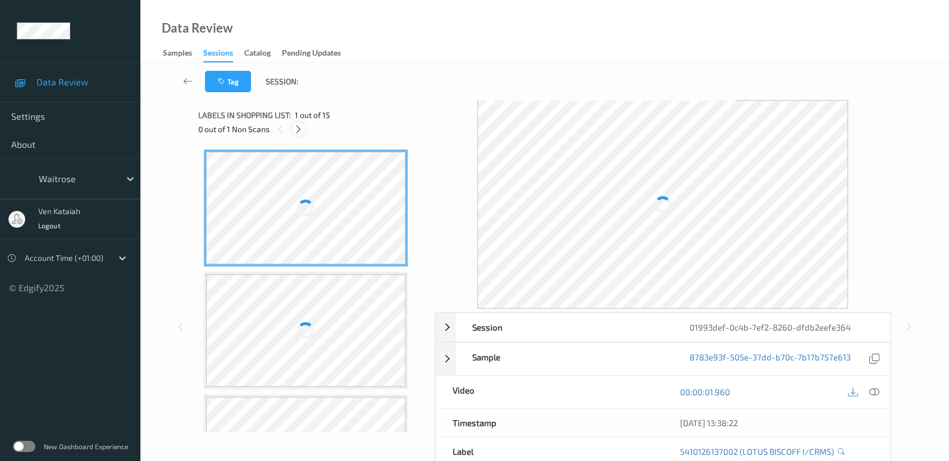
click at [299, 126] on icon at bounding box center [299, 129] width 10 height 10
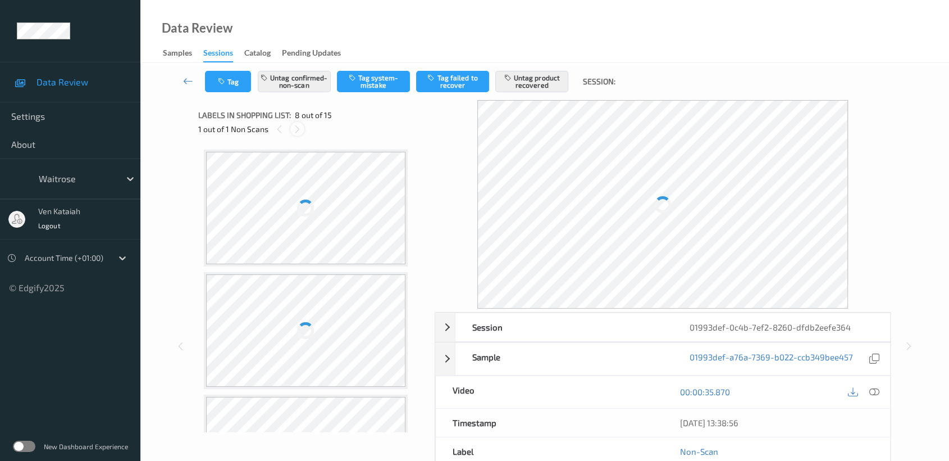
scroll to position [737, 0]
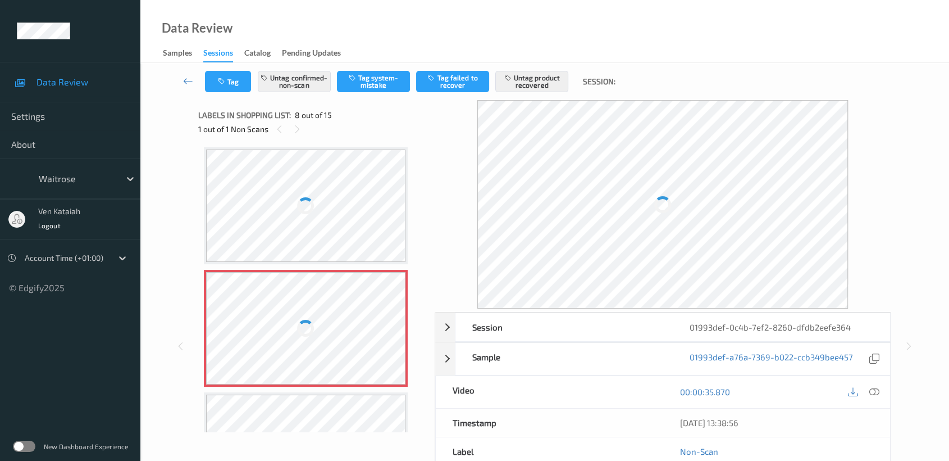
click at [366, 358] on div at bounding box center [306, 328] width 200 height 112
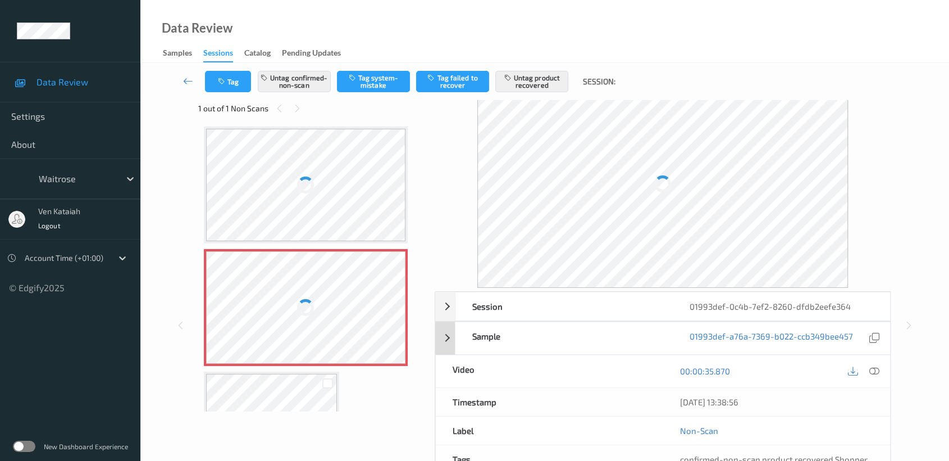
scroll to position [0, 0]
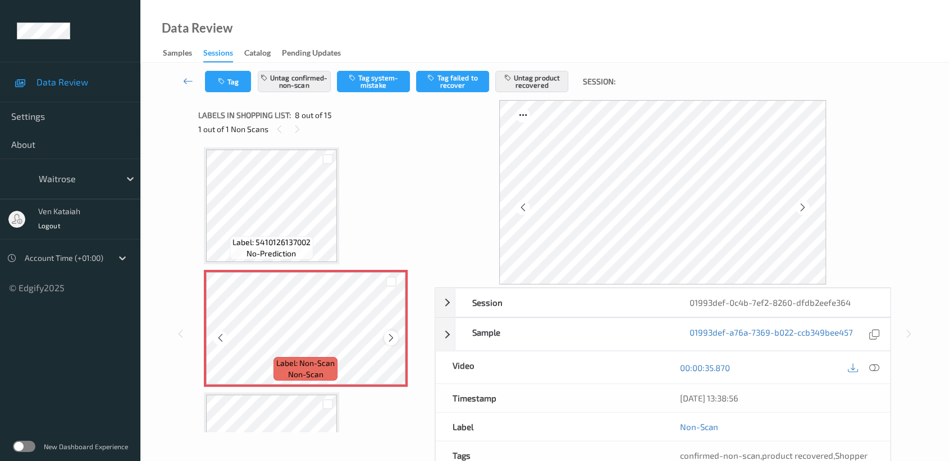
click at [388, 333] on icon at bounding box center [391, 338] width 10 height 10
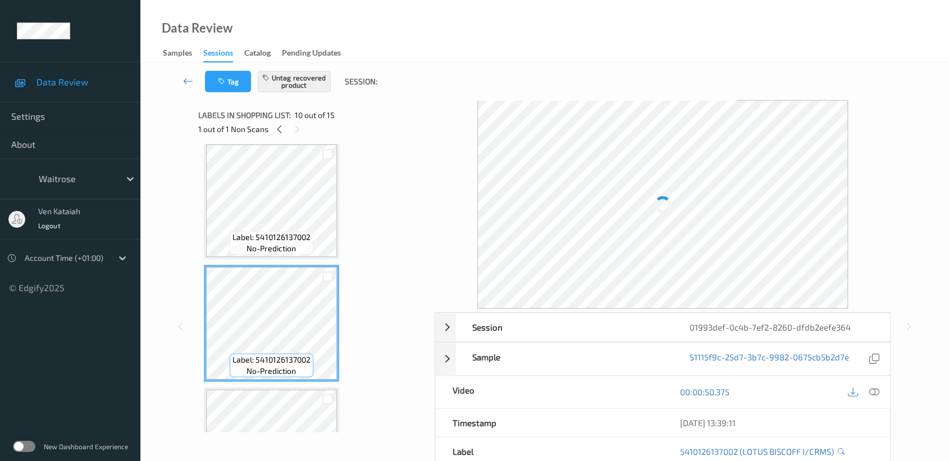
scroll to position [737, 0]
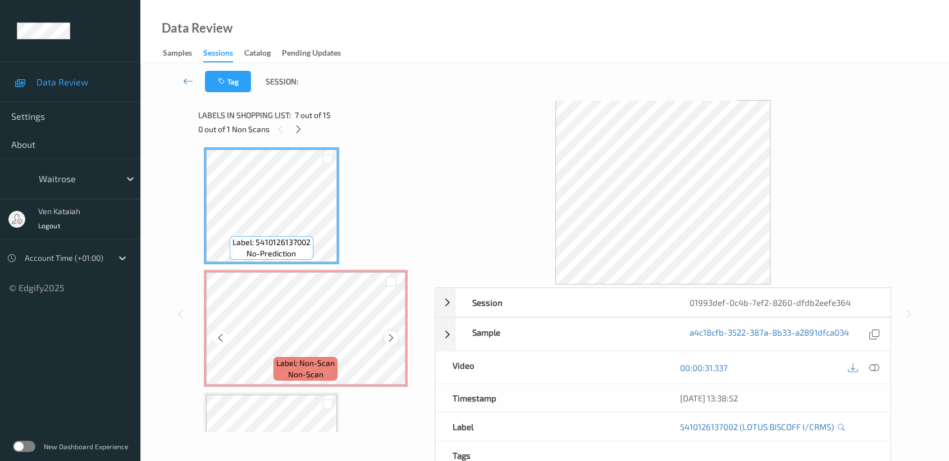
click at [386, 333] on icon at bounding box center [391, 338] width 10 height 10
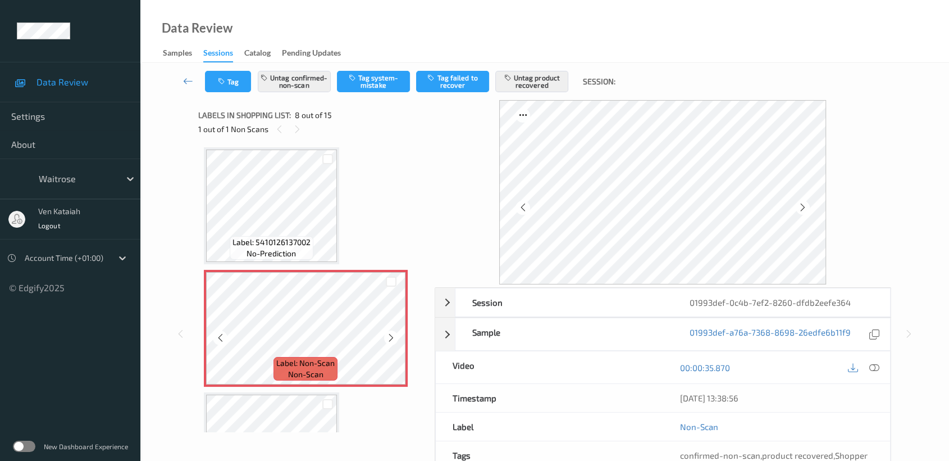
click at [386, 333] on icon at bounding box center [391, 338] width 10 height 10
click at [311, 242] on div "Label: 5410126137002 no-prediction" at bounding box center [272, 248] width 84 height 24
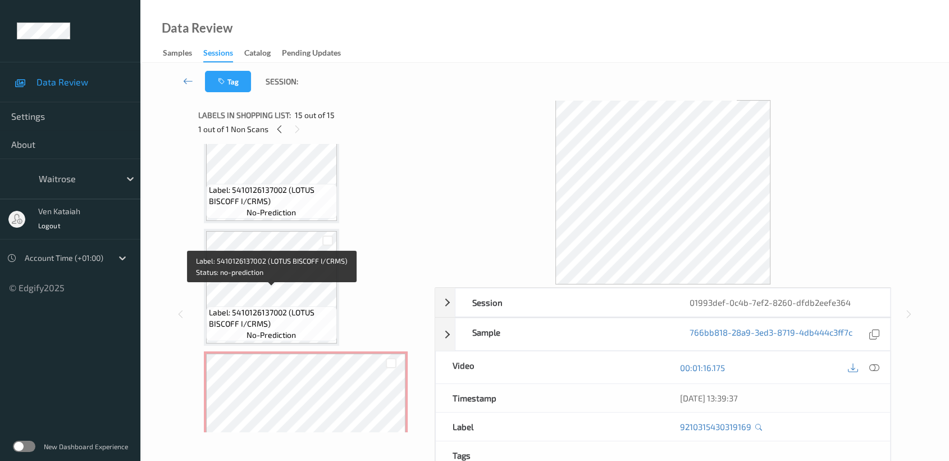
scroll to position [673, 0]
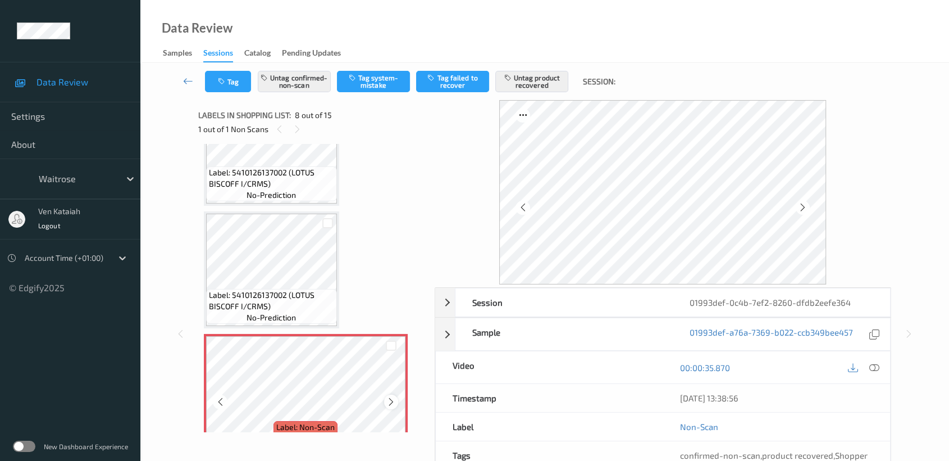
click at [387, 399] on icon at bounding box center [391, 402] width 10 height 10
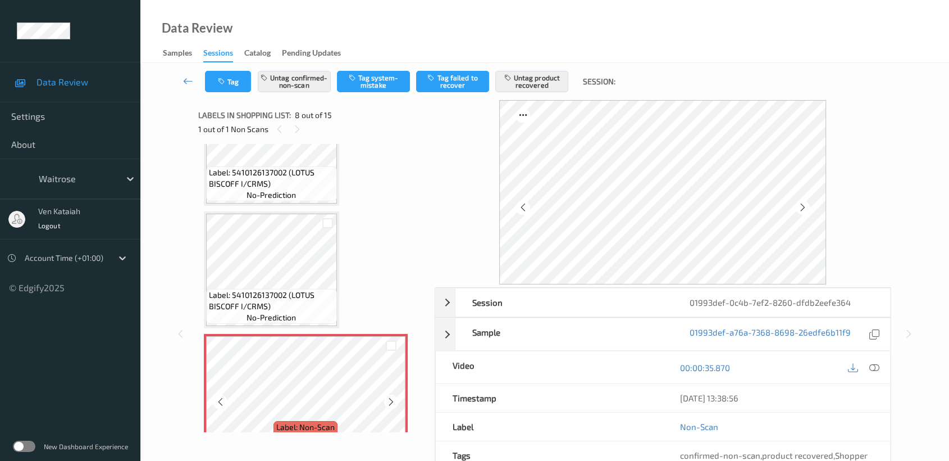
click at [387, 399] on icon at bounding box center [391, 402] width 10 height 10
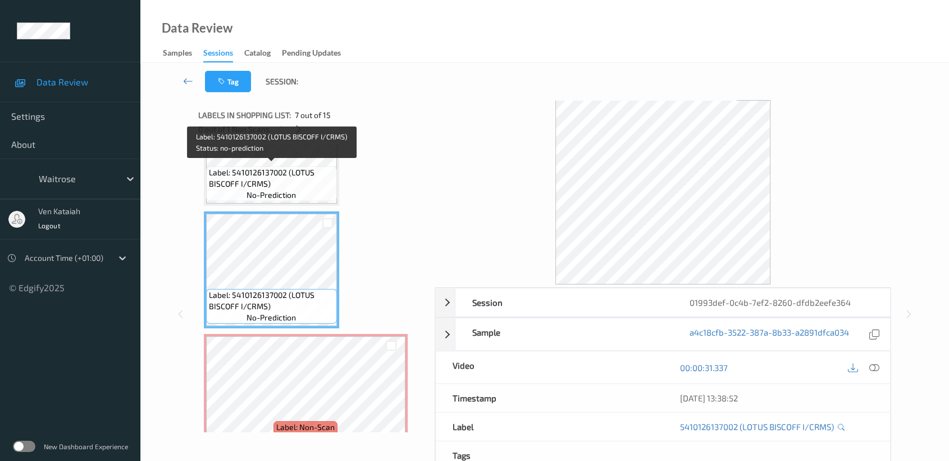
click at [265, 189] on span "no-prediction" at bounding box center [271, 194] width 49 height 11
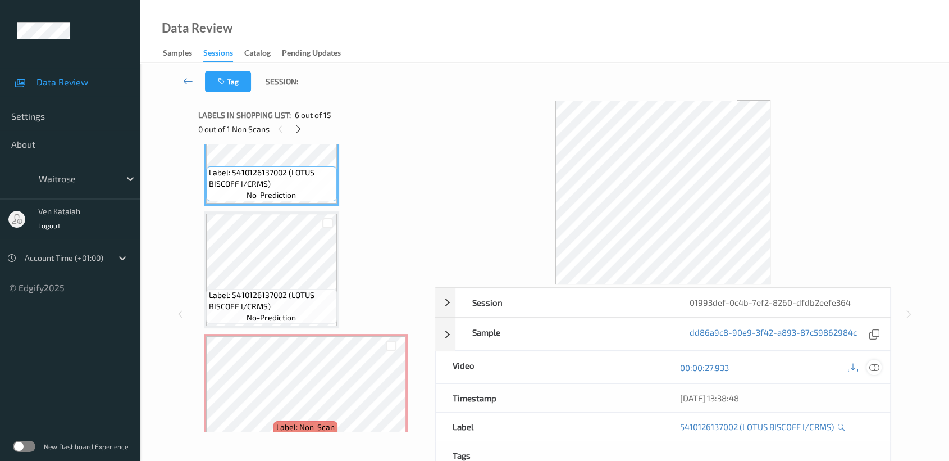
click at [881, 363] on div at bounding box center [874, 366] width 15 height 15
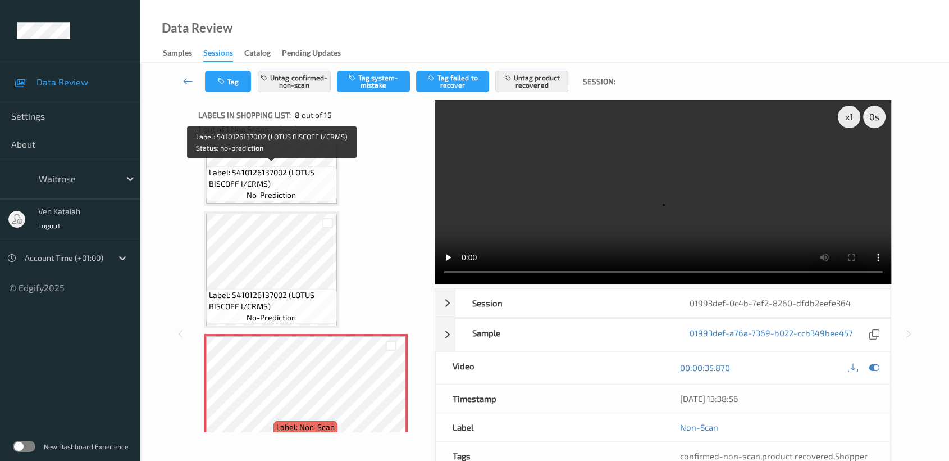
click at [283, 179] on span "Label: 5410126137002 (LOTUS BISCOFF I/CRMS)" at bounding box center [271, 178] width 125 height 22
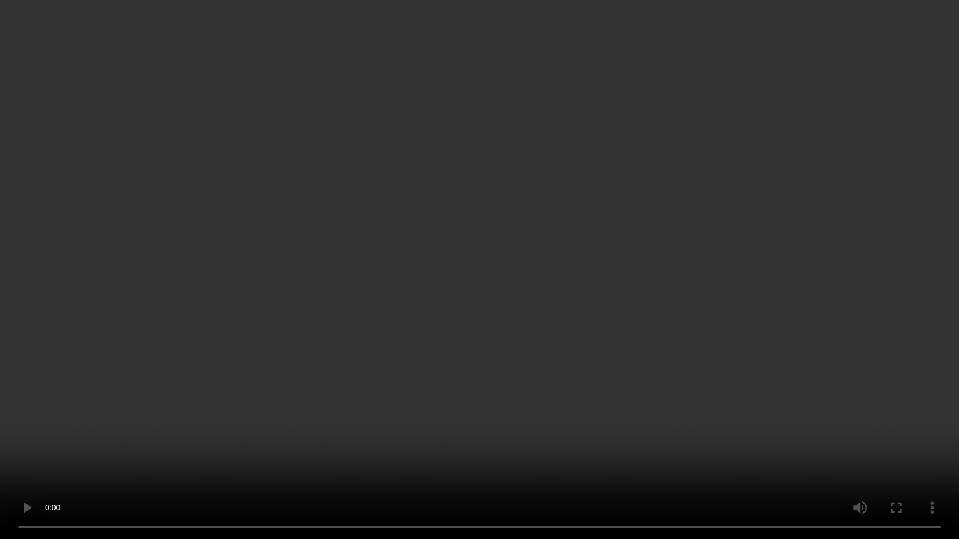
click at [532, 307] on video at bounding box center [479, 269] width 959 height 539
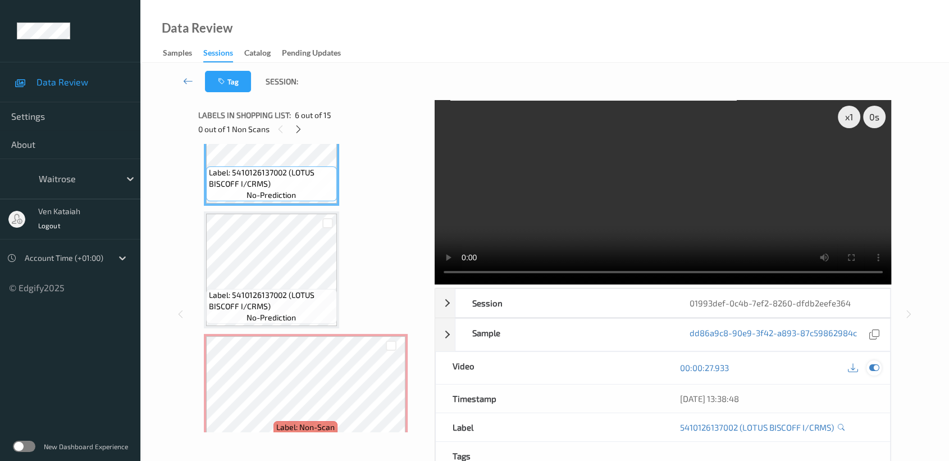
click at [877, 367] on icon at bounding box center [874, 367] width 10 height 10
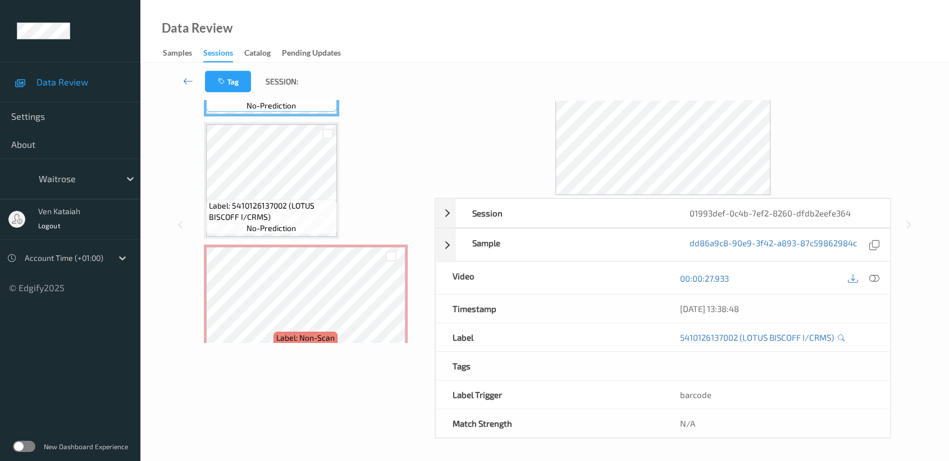
click at [283, 200] on span "Label: 5410126137002 (LOTUS BISCOFF I/CRMS)" at bounding box center [271, 211] width 125 height 22
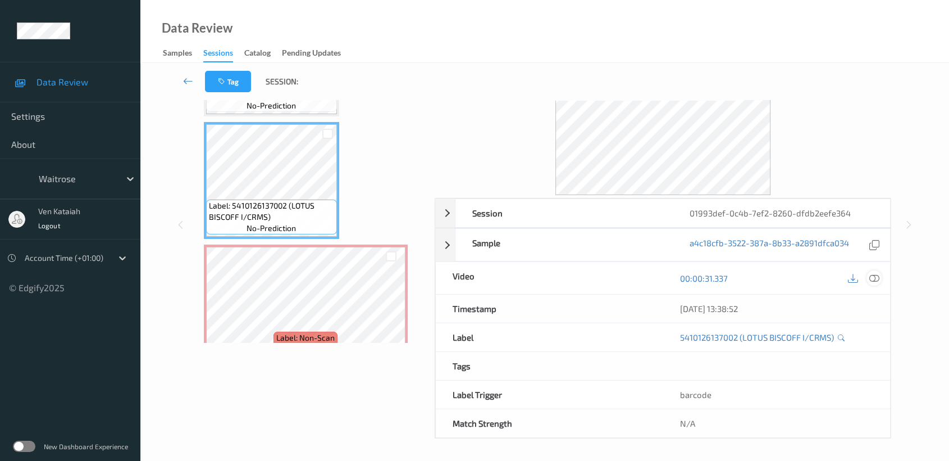
click at [875, 283] on div at bounding box center [874, 277] width 15 height 15
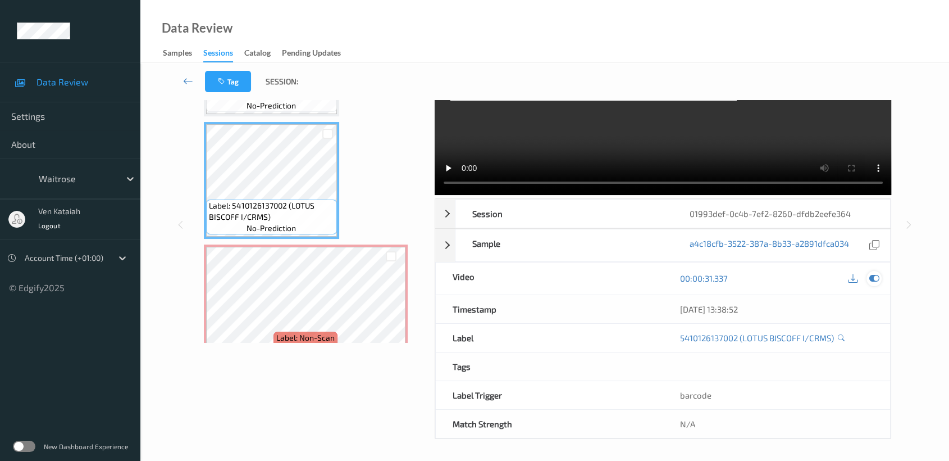
scroll to position [0, 0]
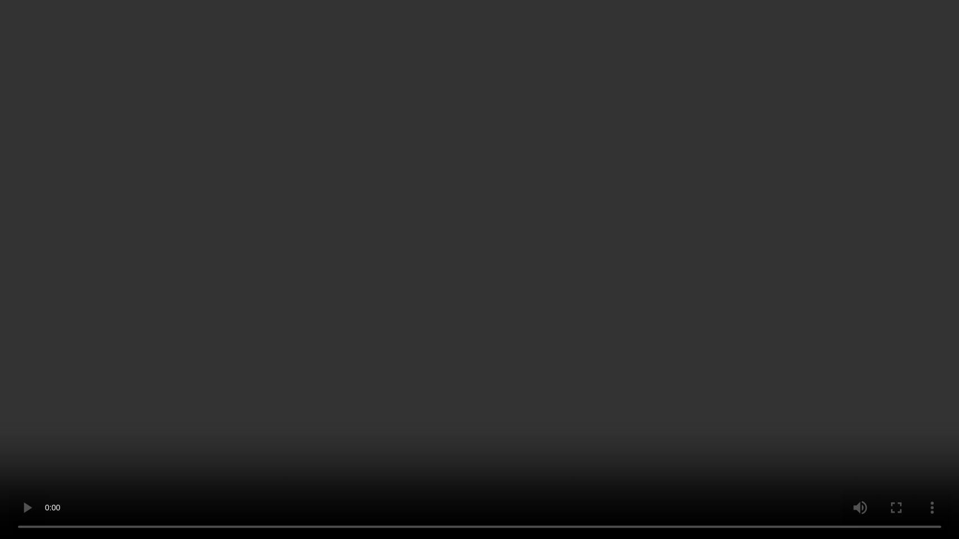
click at [494, 258] on video at bounding box center [479, 269] width 959 height 539
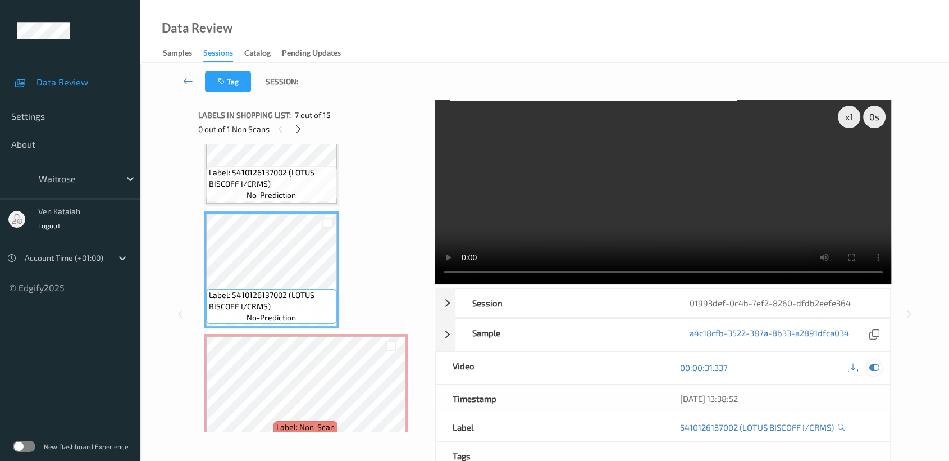
click at [872, 371] on icon at bounding box center [874, 367] width 10 height 10
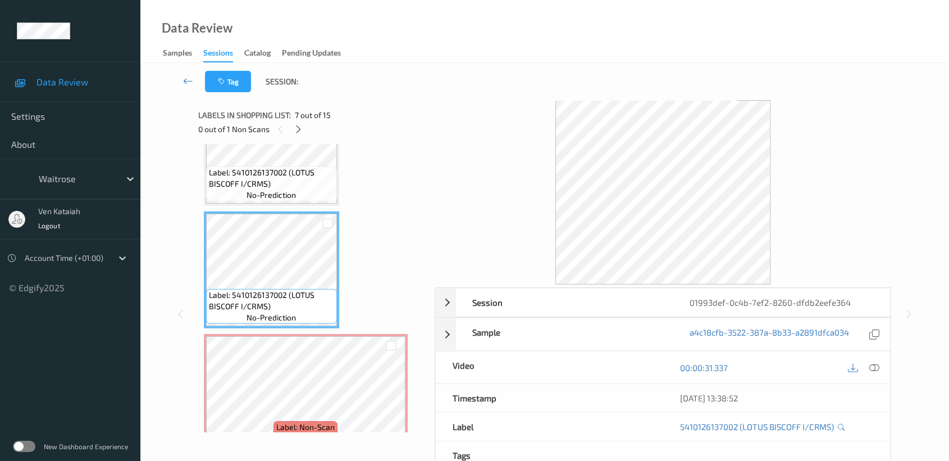
click at [882, 367] on div "00:00:31.337" at bounding box center [776, 367] width 227 height 32
click at [880, 367] on div at bounding box center [874, 366] width 15 height 15
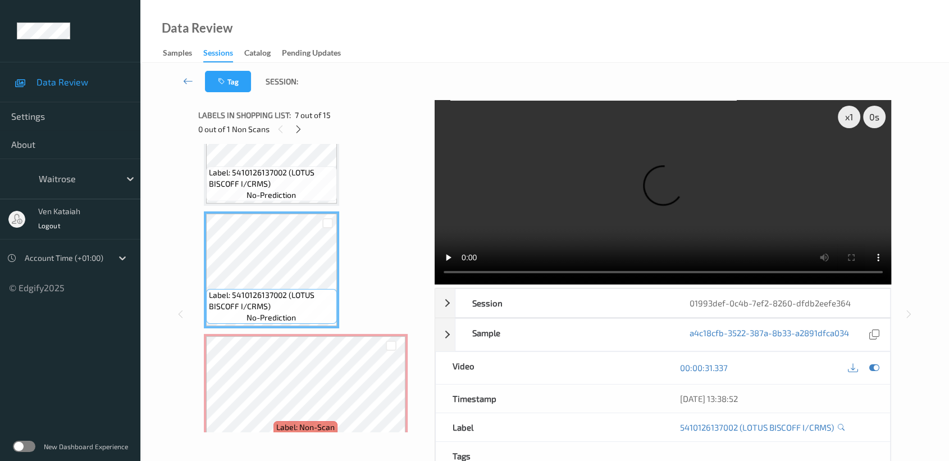
drag, startPoint x: 876, startPoint y: 367, endPoint x: 416, endPoint y: 382, distance: 460.3
click at [871, 368] on icon at bounding box center [874, 367] width 10 height 10
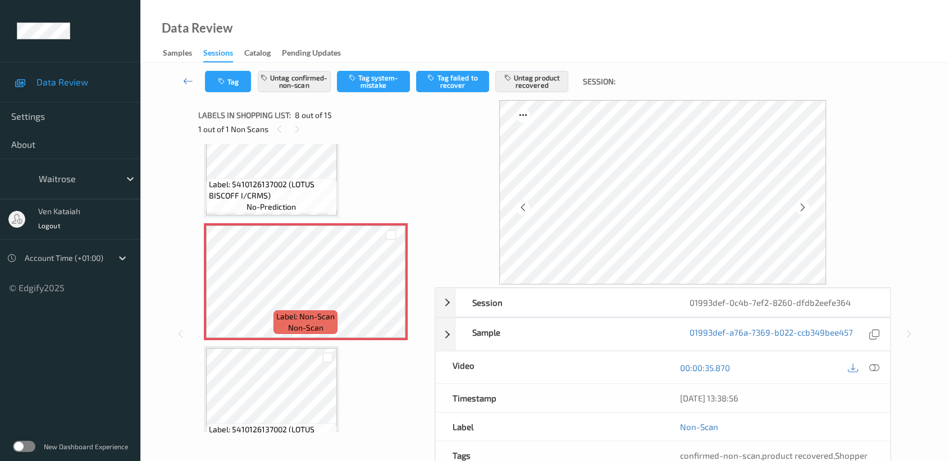
scroll to position [798, 0]
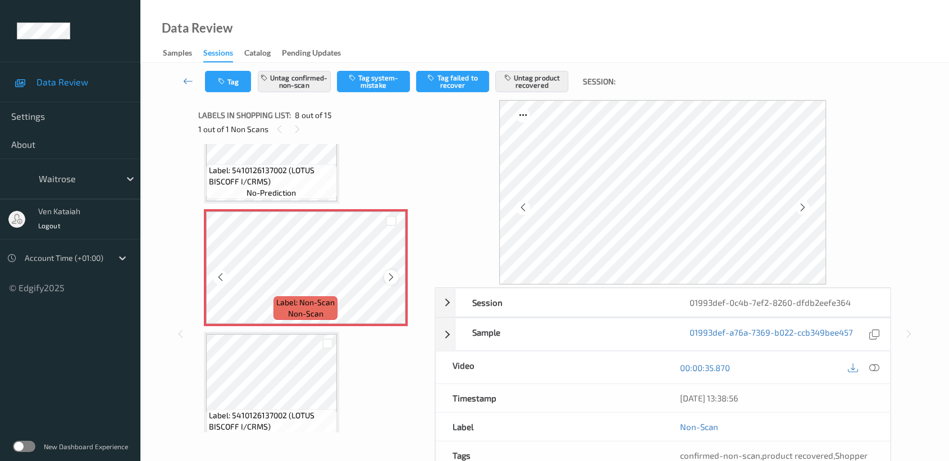
click at [393, 272] on icon at bounding box center [391, 277] width 10 height 10
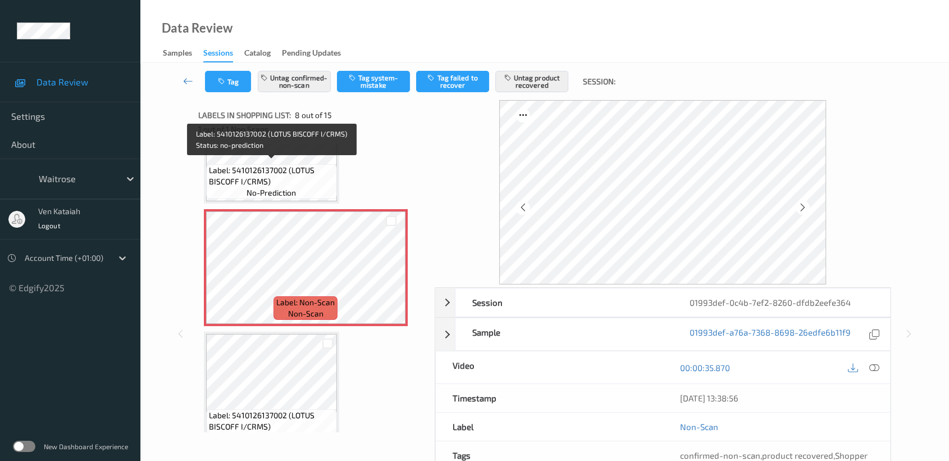
click at [295, 180] on span "Label: 5410126137002 (LOTUS BISCOFF I/CRMS)" at bounding box center [271, 176] width 125 height 22
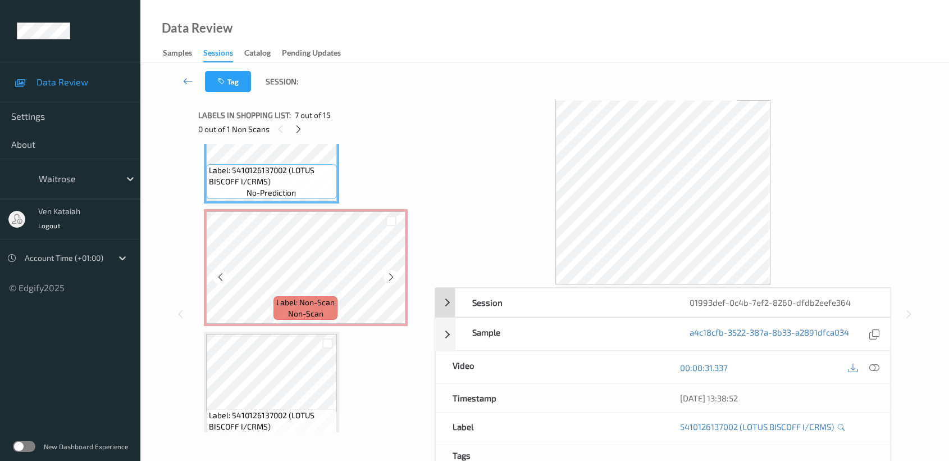
scroll to position [673, 0]
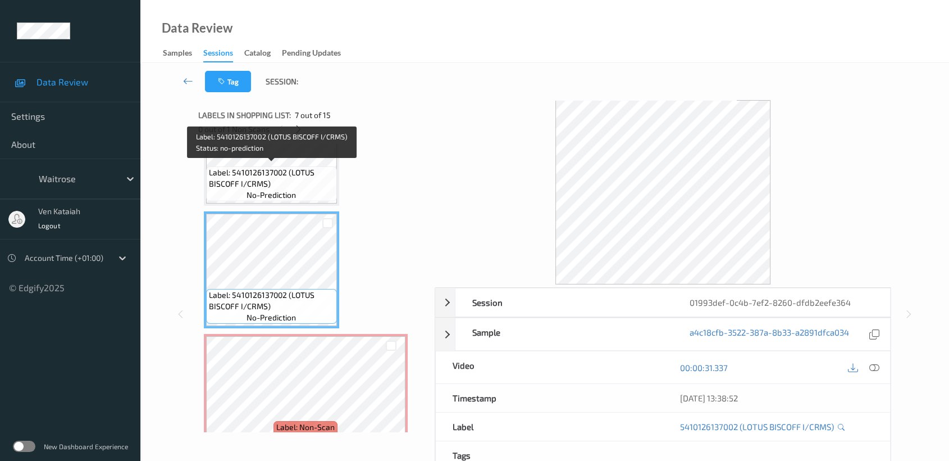
click at [272, 167] on span "Label: 5410126137002 (LOTUS BISCOFF I/CRMS)" at bounding box center [271, 178] width 125 height 22
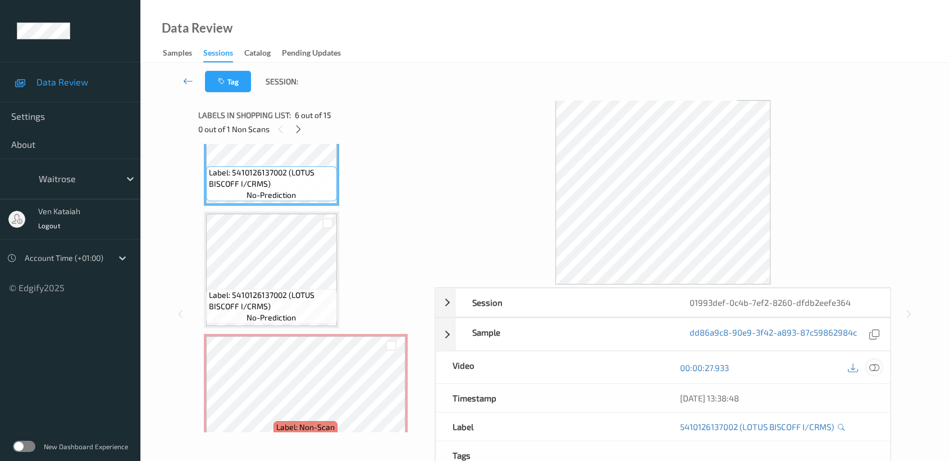
click at [877, 368] on icon at bounding box center [874, 367] width 10 height 10
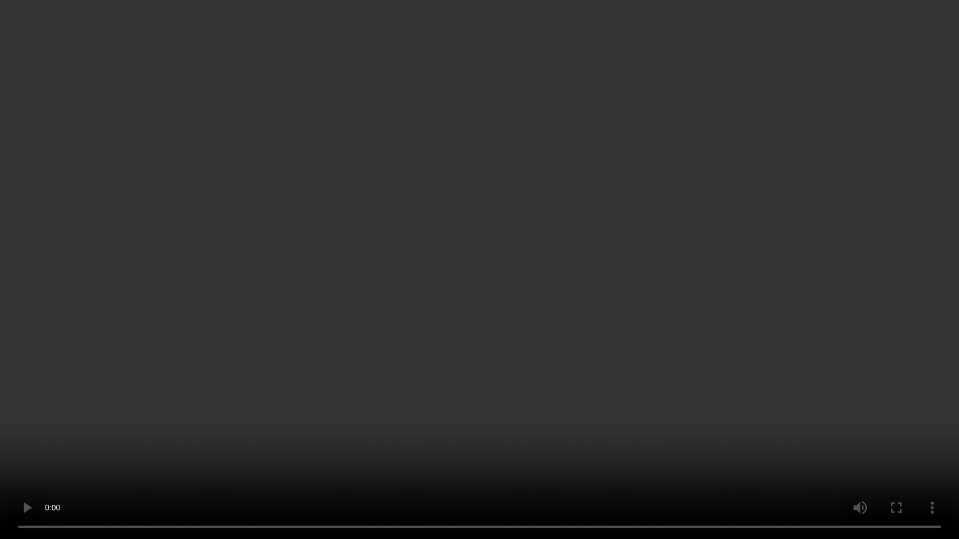
click at [463, 434] on video at bounding box center [479, 269] width 959 height 539
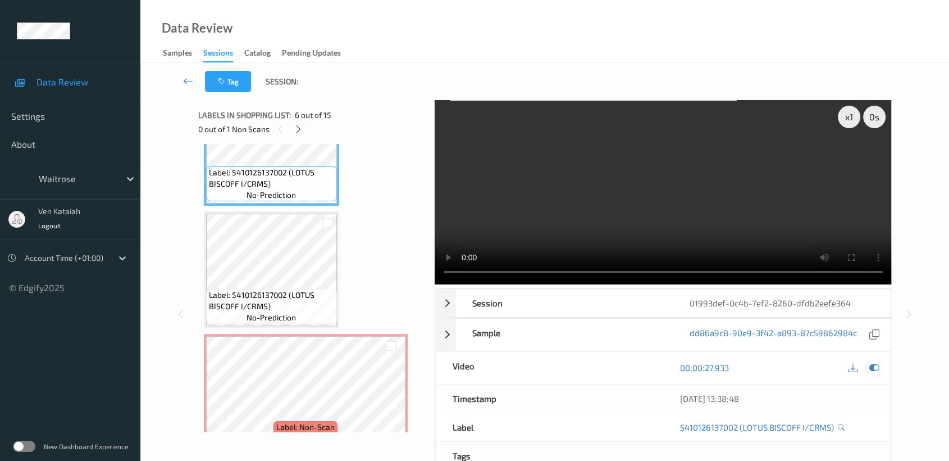
click at [868, 364] on div at bounding box center [874, 367] width 15 height 15
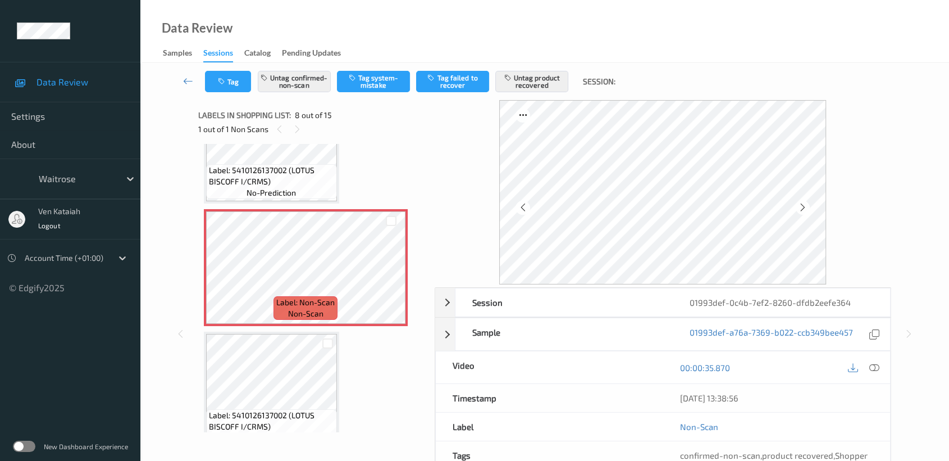
scroll to position [125, 0]
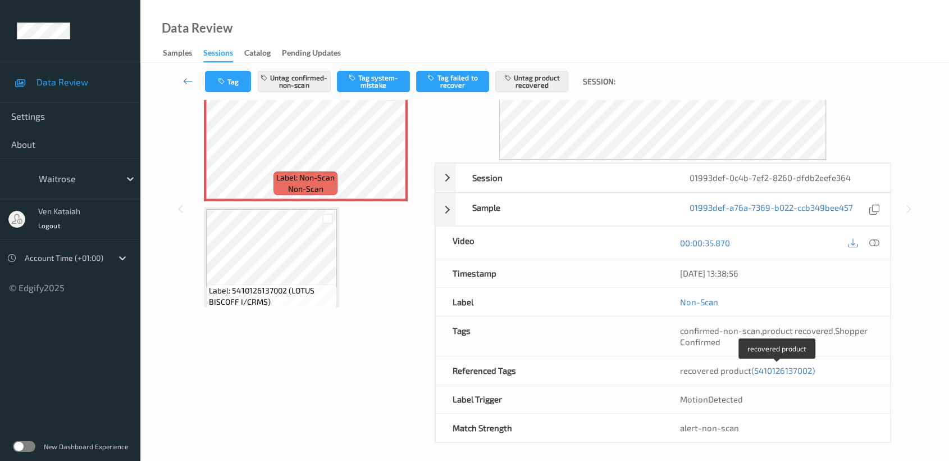
click at [781, 367] on span "(5410126137002)" at bounding box center [782, 370] width 63 height 10
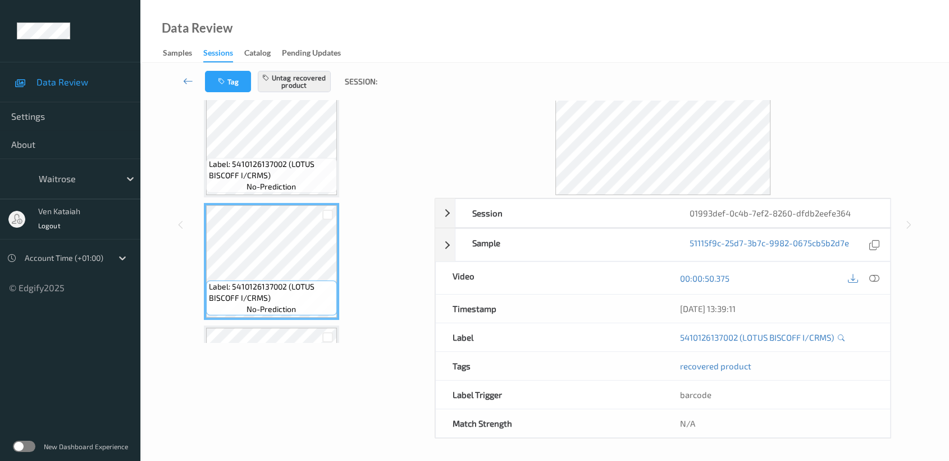
scroll to position [981, 0]
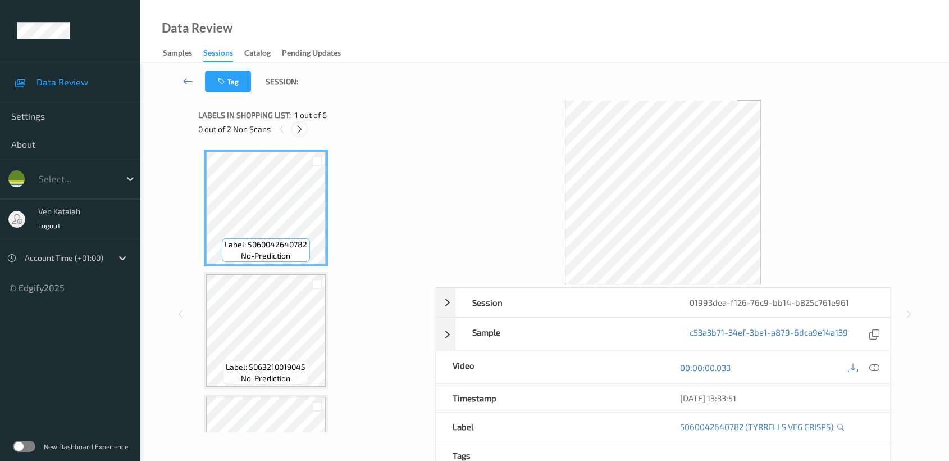
click at [295, 128] on icon at bounding box center [300, 129] width 10 height 10
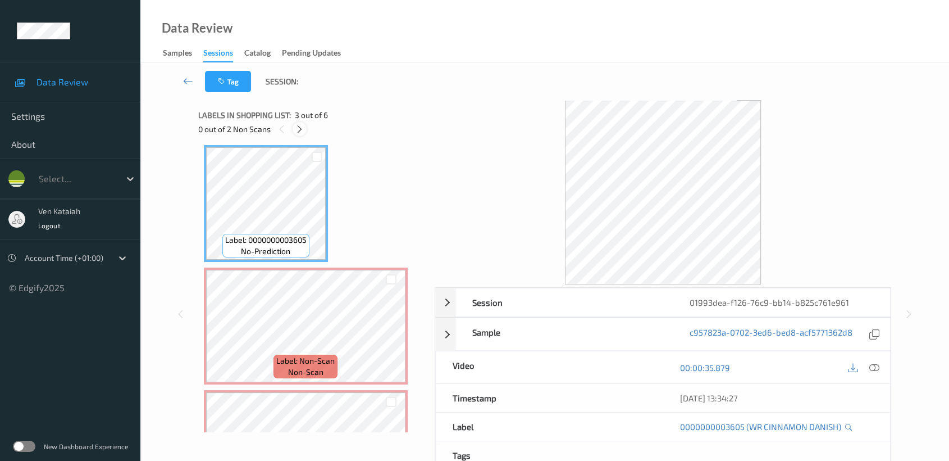
click at [295, 130] on icon at bounding box center [300, 129] width 10 height 10
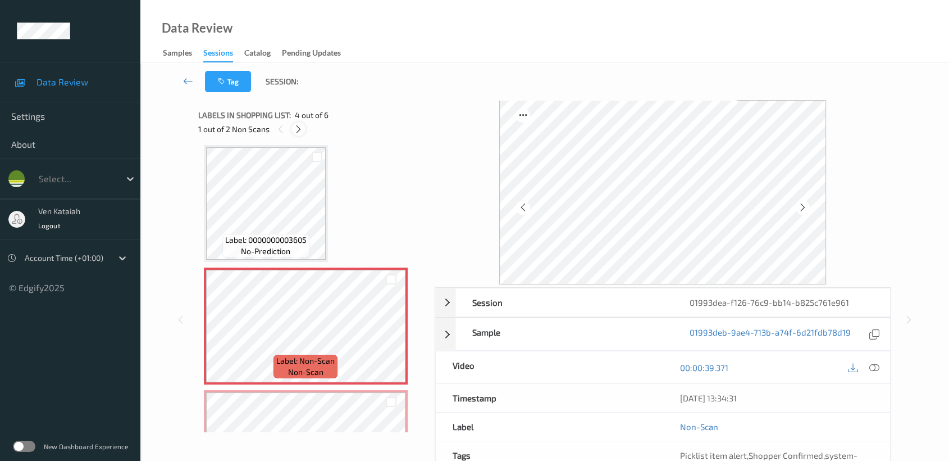
click at [294, 128] on icon at bounding box center [299, 129] width 10 height 10
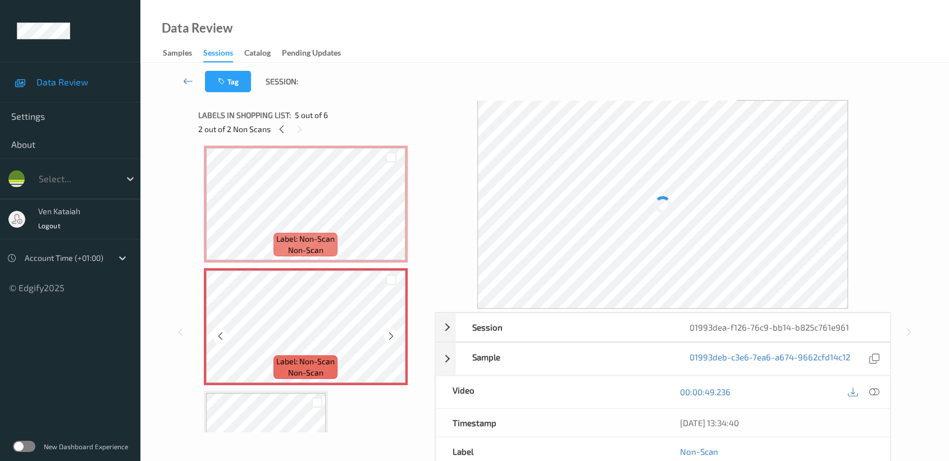
drag, startPoint x: 298, startPoint y: 367, endPoint x: 298, endPoint y: 353, distance: 14.0
click at [298, 360] on div "Label: Non-Scan non-scan" at bounding box center [306, 367] width 64 height 24
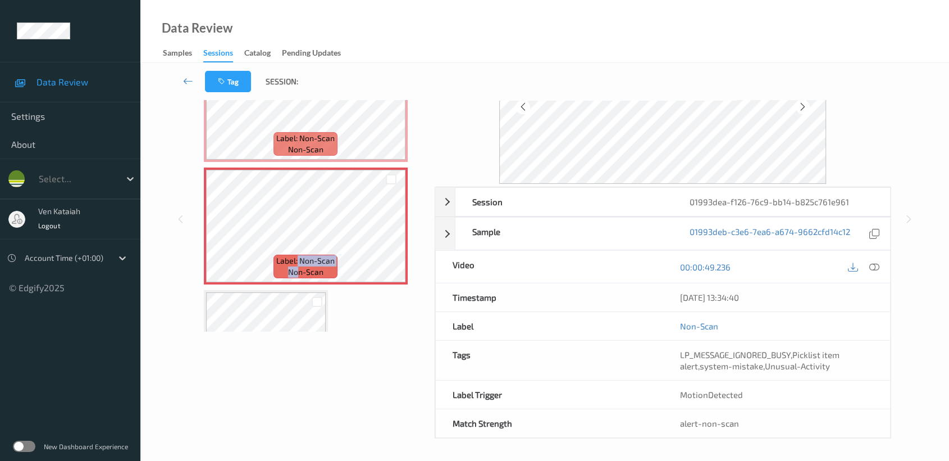
scroll to position [0, 0]
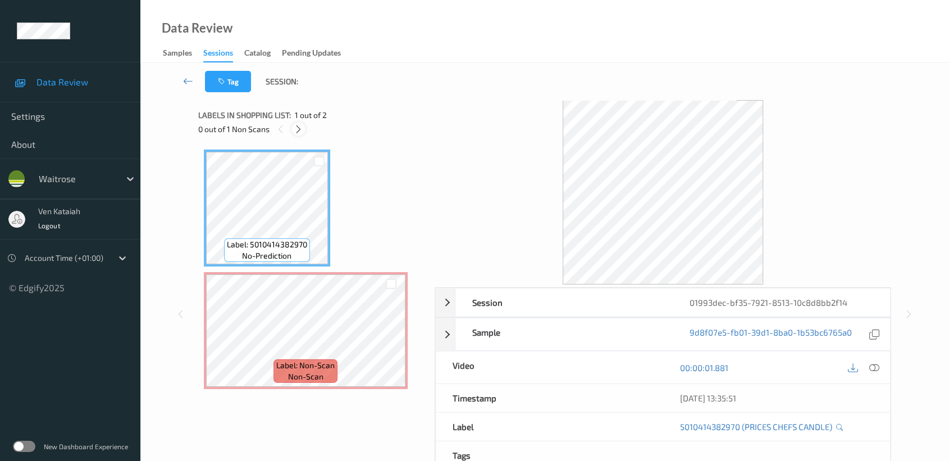
click at [296, 131] on icon at bounding box center [299, 129] width 10 height 10
click at [389, 340] on icon at bounding box center [391, 340] width 10 height 10
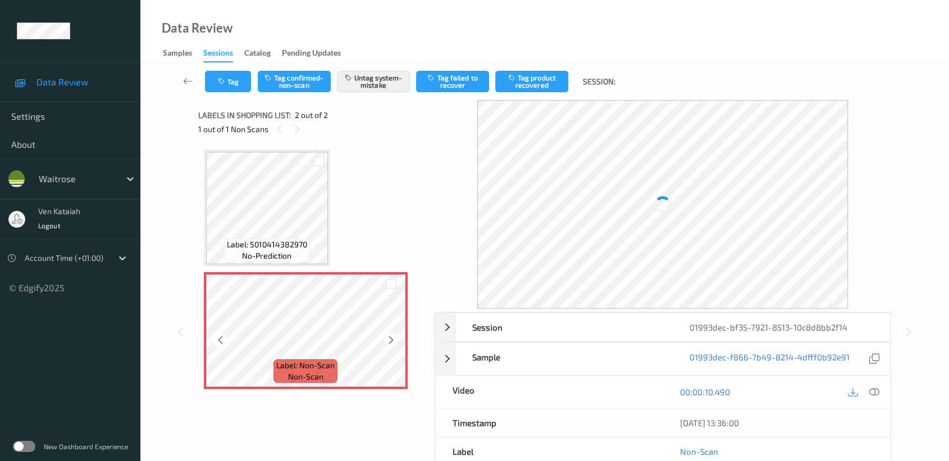
click at [389, 340] on icon at bounding box center [391, 340] width 10 height 10
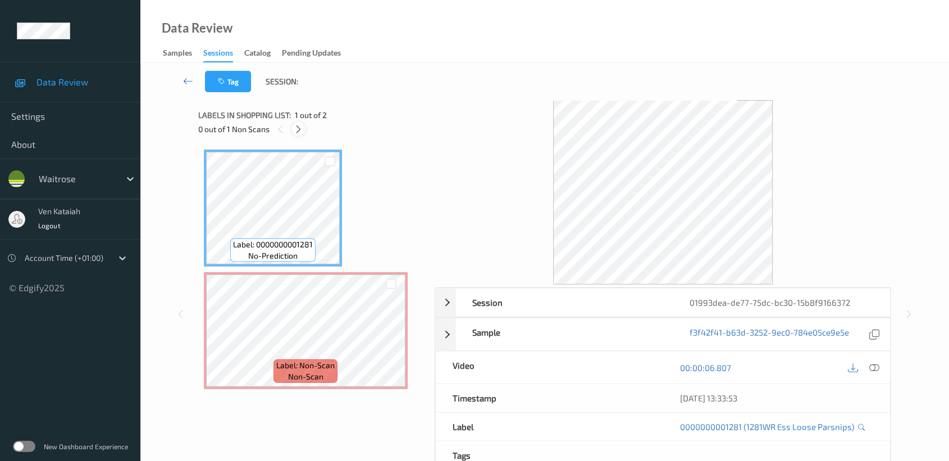
click at [298, 129] on icon at bounding box center [299, 129] width 10 height 10
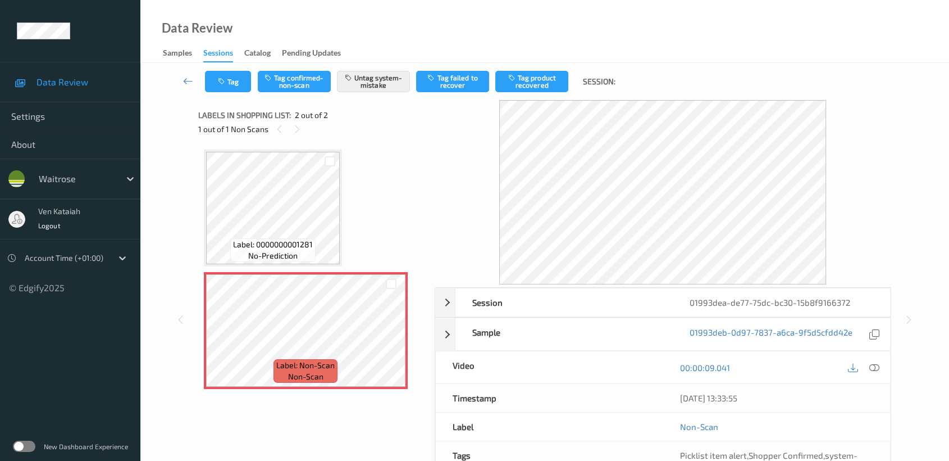
scroll to position [101, 0]
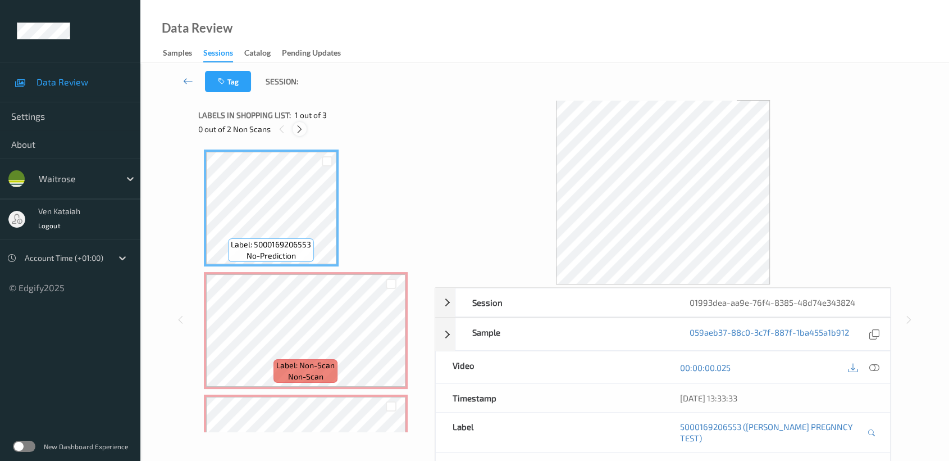
click at [301, 126] on icon at bounding box center [300, 129] width 10 height 10
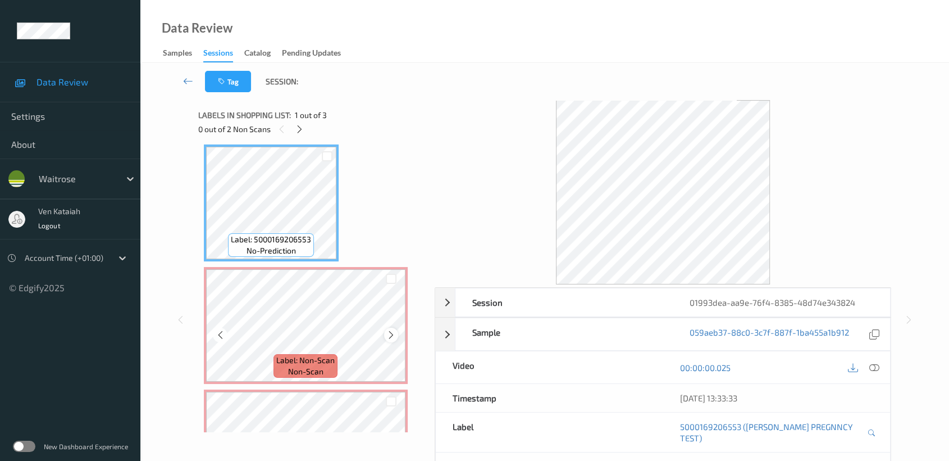
click at [393, 336] on icon at bounding box center [391, 335] width 10 height 10
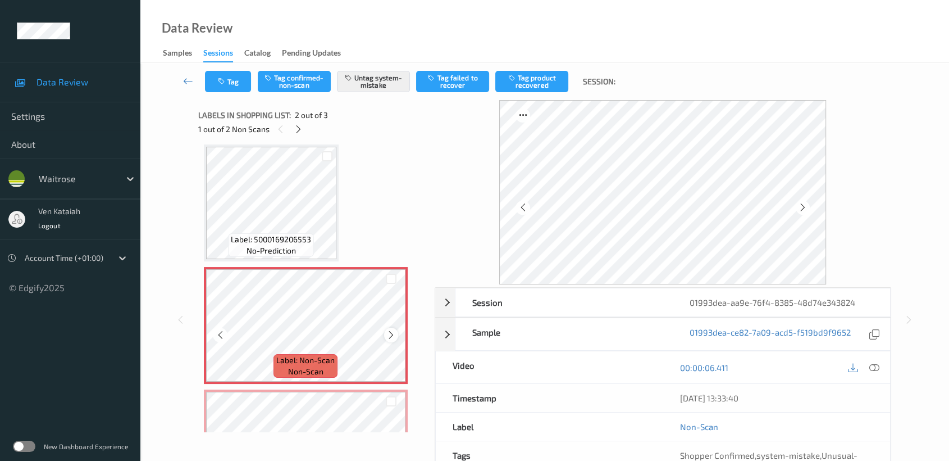
click at [393, 330] on icon at bounding box center [391, 335] width 10 height 10
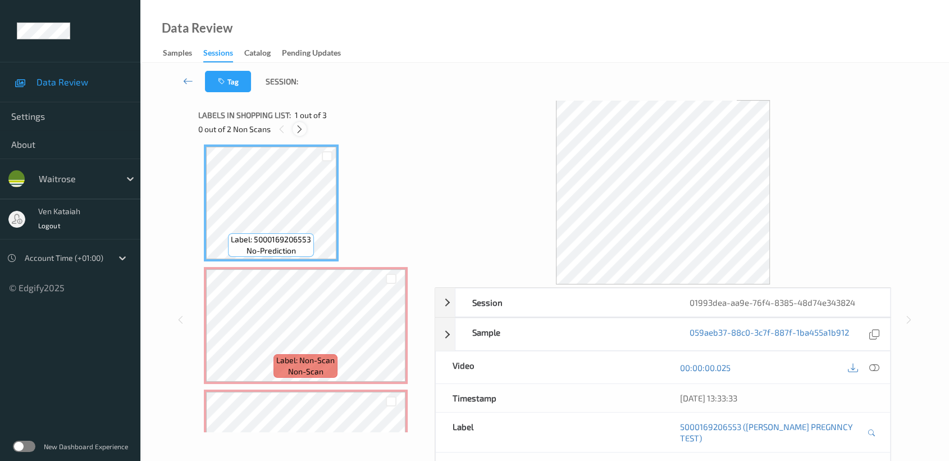
click at [301, 129] on icon at bounding box center [300, 129] width 10 height 10
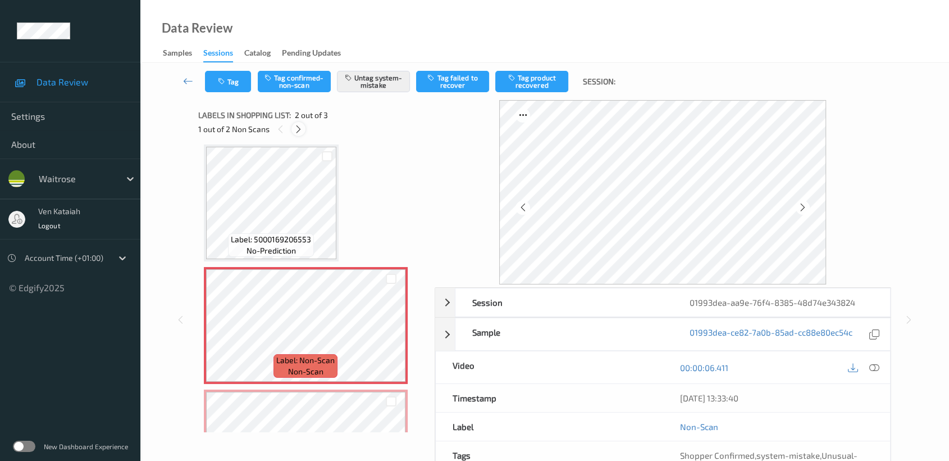
click at [302, 130] on icon at bounding box center [299, 129] width 10 height 10
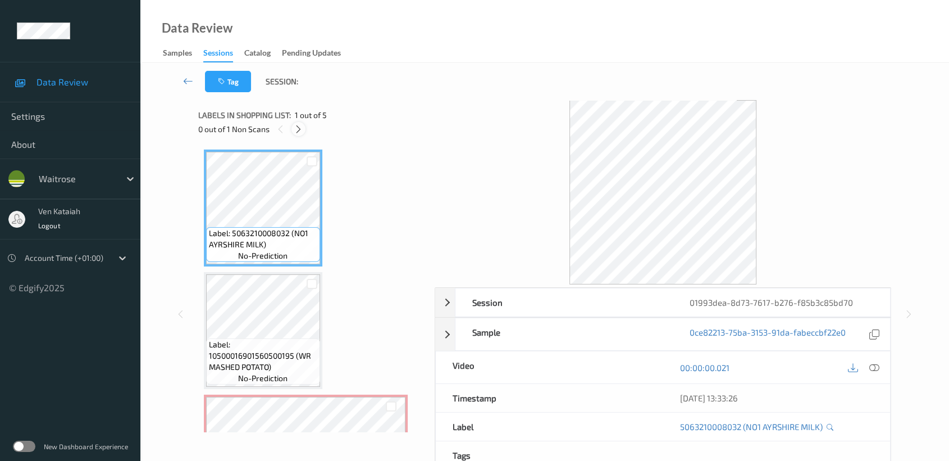
drag, startPoint x: 305, startPoint y: 138, endPoint x: 299, endPoint y: 131, distance: 8.8
click at [301, 131] on div "Labels in shopping list: 1 out of 5 0 out of 1 Non Scans" at bounding box center [312, 122] width 229 height 44
click at [299, 131] on icon at bounding box center [299, 129] width 10 height 10
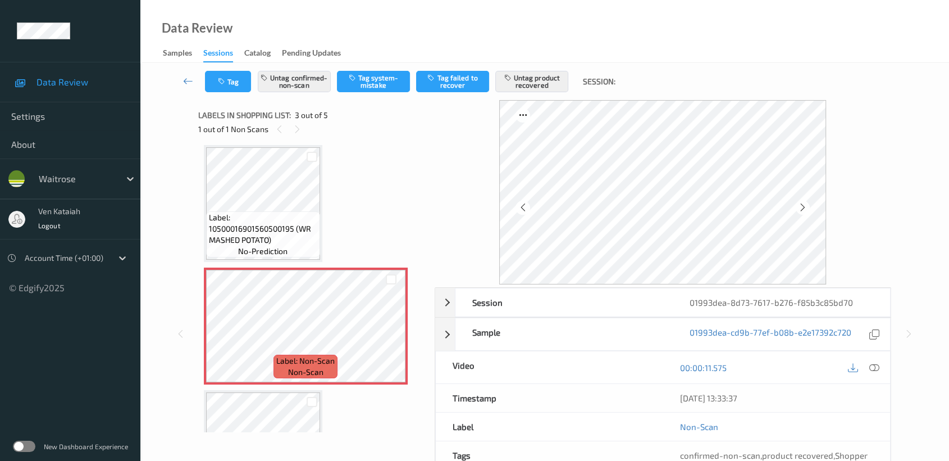
click at [183, 203] on div "Session 01993dea-8d73-7617-b276-f85b3c85bd70 Session ID 01993dea-8d73-7617-b276…" at bounding box center [544, 333] width 763 height 467
click at [393, 332] on icon at bounding box center [391, 335] width 10 height 10
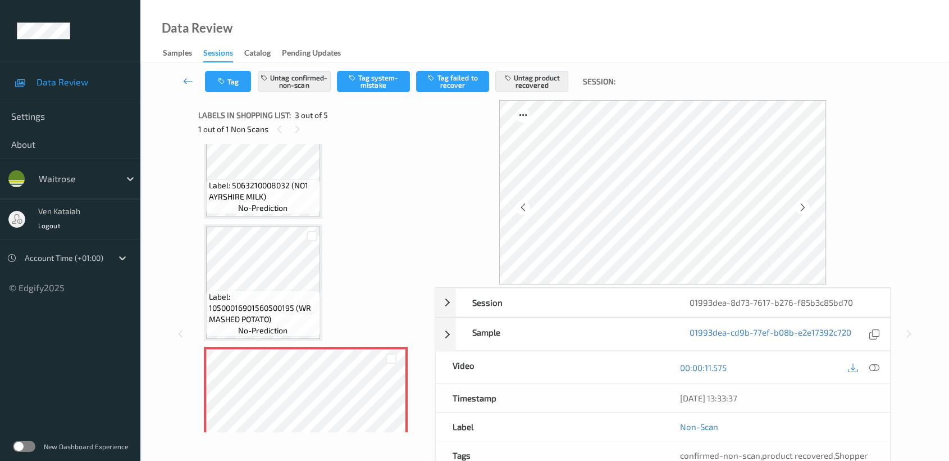
scroll to position [0, 0]
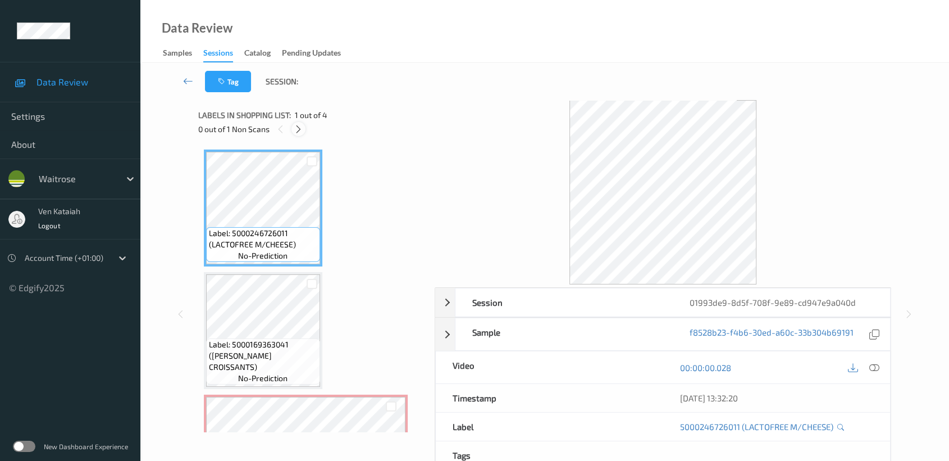
click at [298, 130] on icon at bounding box center [299, 129] width 10 height 10
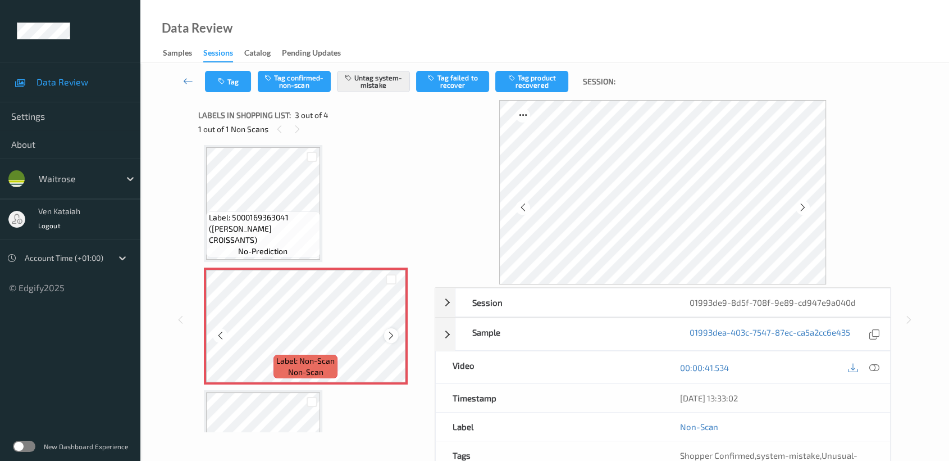
click at [389, 333] on icon at bounding box center [391, 335] width 10 height 10
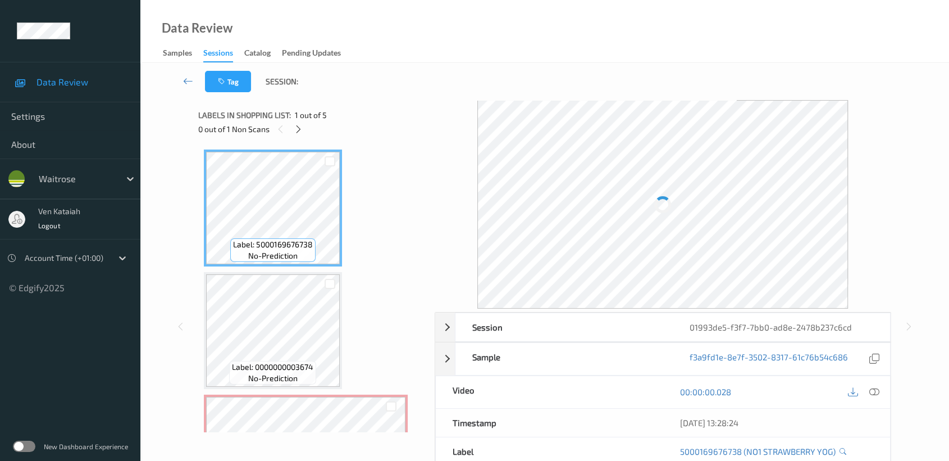
click at [306, 132] on div "0 out of 1 Non Scans" at bounding box center [312, 129] width 229 height 14
click at [303, 130] on div at bounding box center [299, 129] width 14 height 14
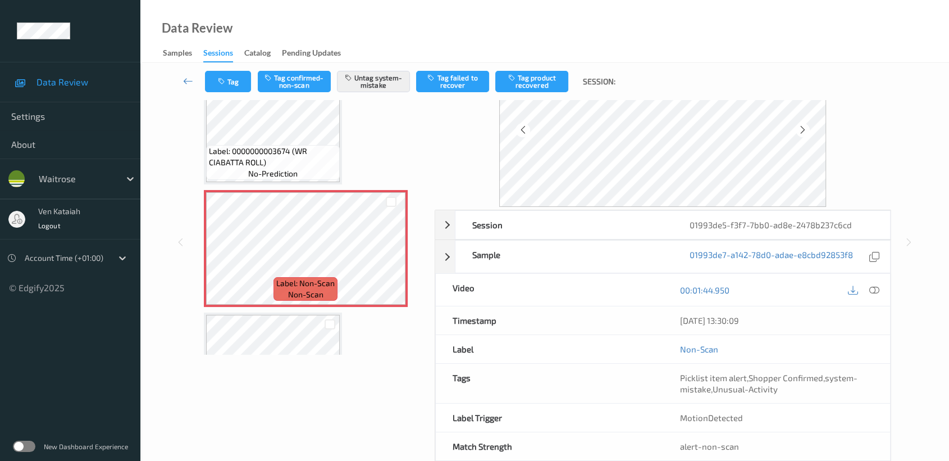
scroll to position [101, 0]
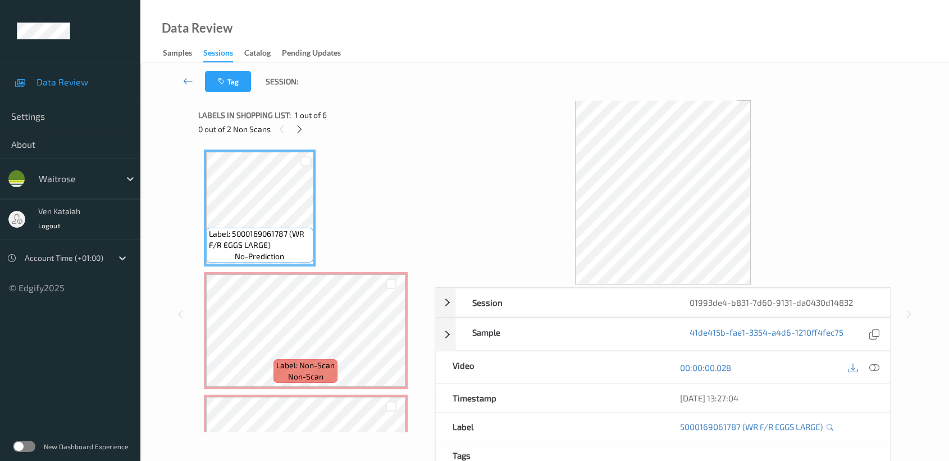
click at [292, 125] on div "0 out of 2 Non Scans" at bounding box center [312, 129] width 229 height 14
click at [301, 134] on div at bounding box center [300, 129] width 14 height 14
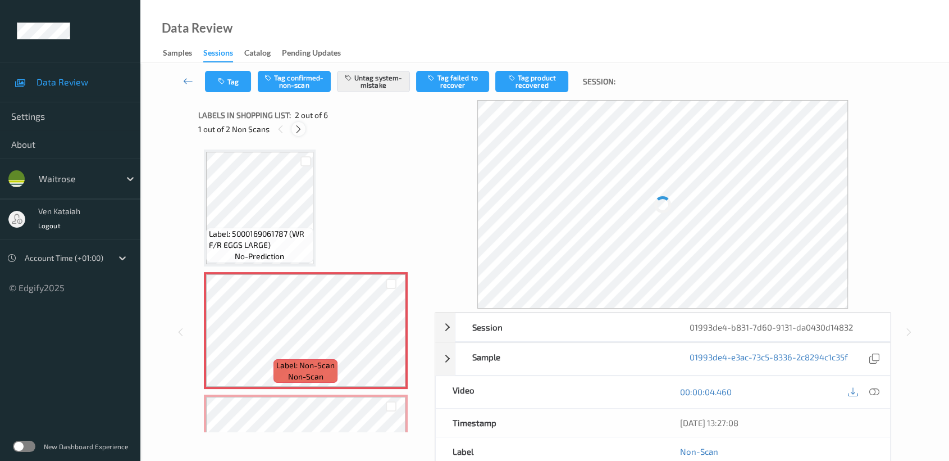
scroll to position [5, 0]
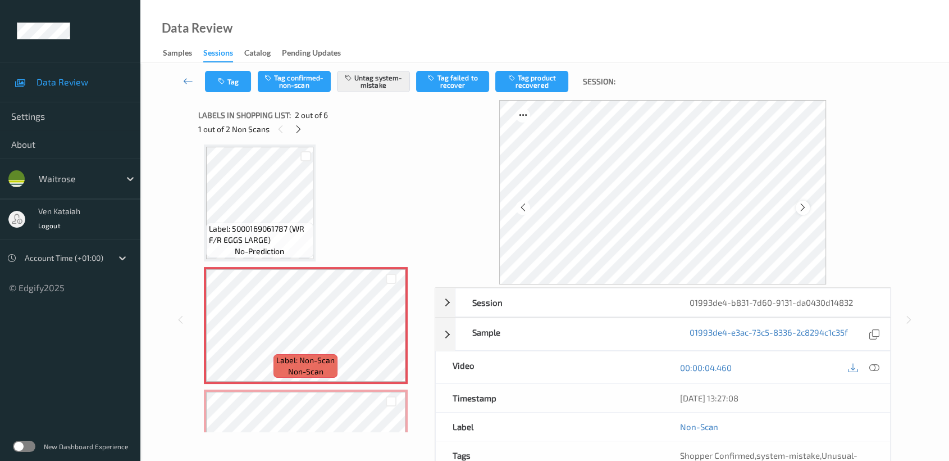
click at [802, 208] on icon at bounding box center [803, 207] width 10 height 10
click at [387, 331] on icon at bounding box center [391, 335] width 10 height 10
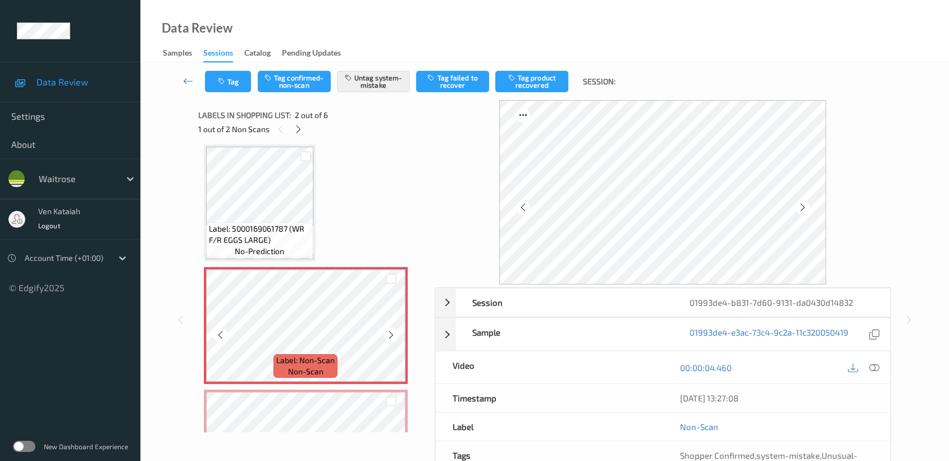
click at [387, 331] on icon at bounding box center [391, 335] width 10 height 10
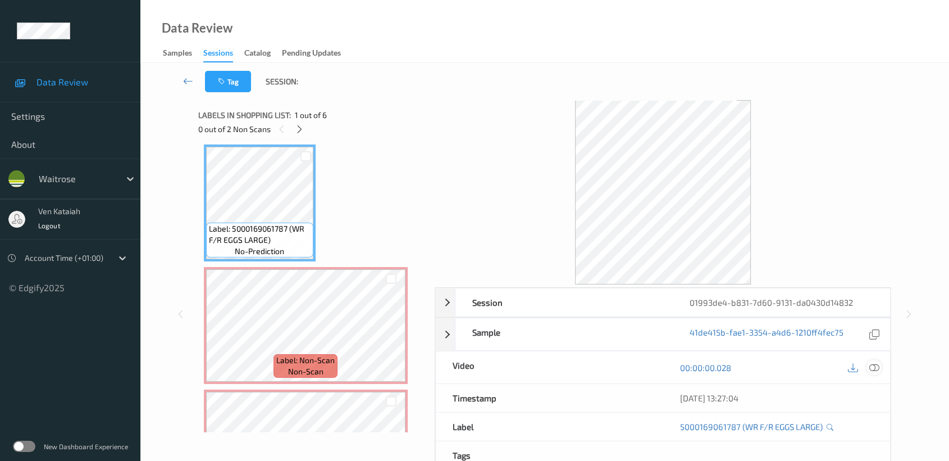
click at [880, 370] on div at bounding box center [874, 366] width 15 height 15
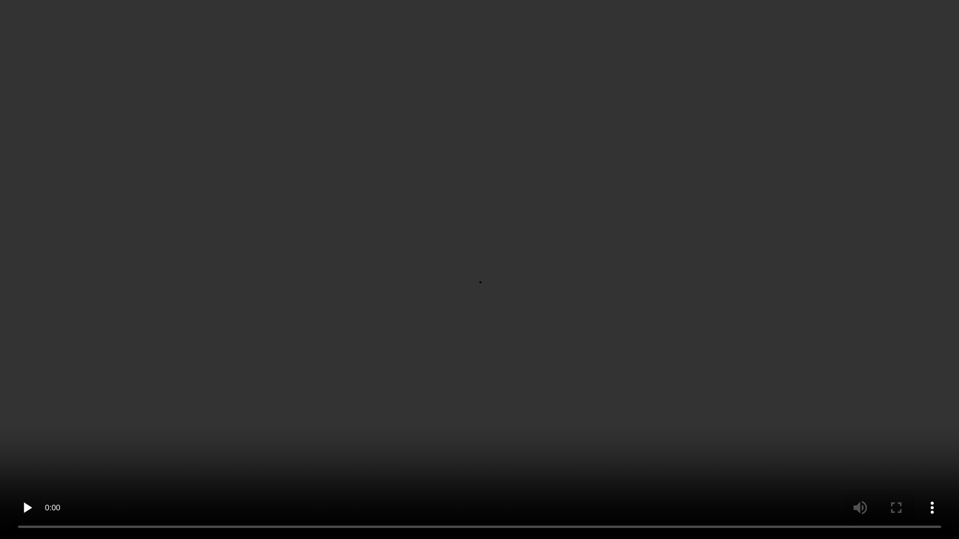
click at [555, 270] on video at bounding box center [479, 269] width 959 height 539
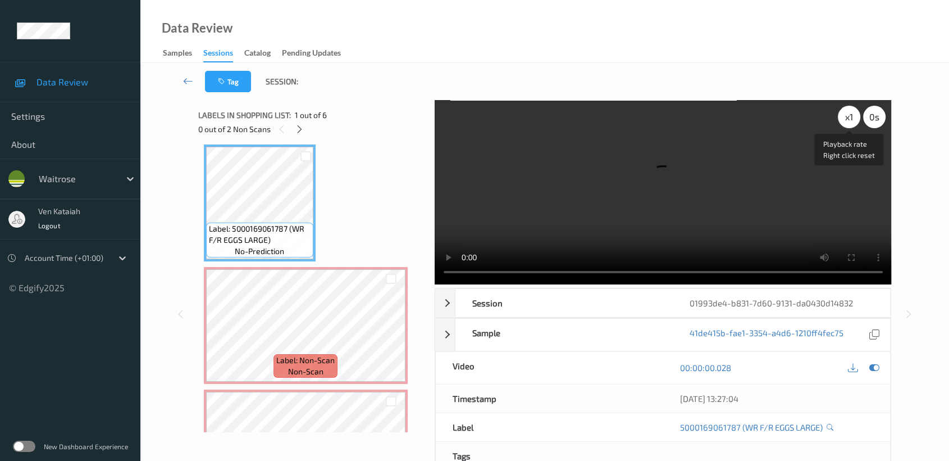
click at [850, 119] on div "x 1" at bounding box center [849, 117] width 22 height 22
click at [874, 367] on icon at bounding box center [874, 367] width 10 height 10
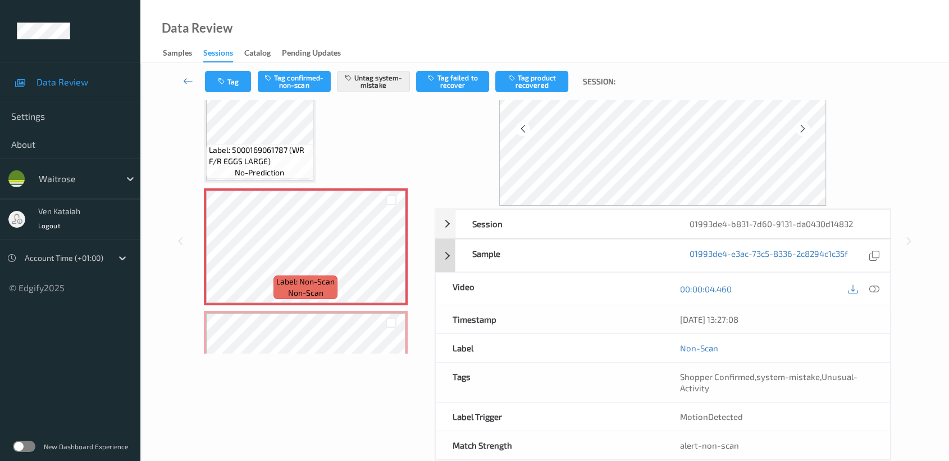
scroll to position [101, 0]
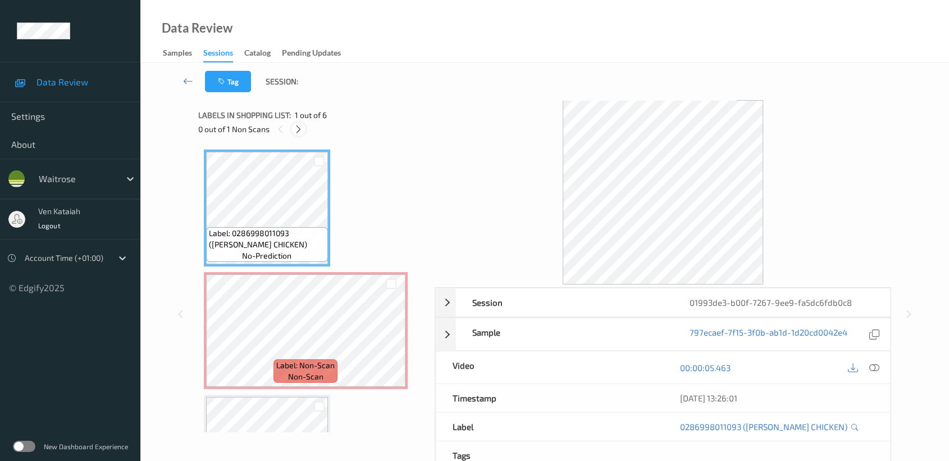
click at [301, 129] on icon at bounding box center [299, 129] width 10 height 10
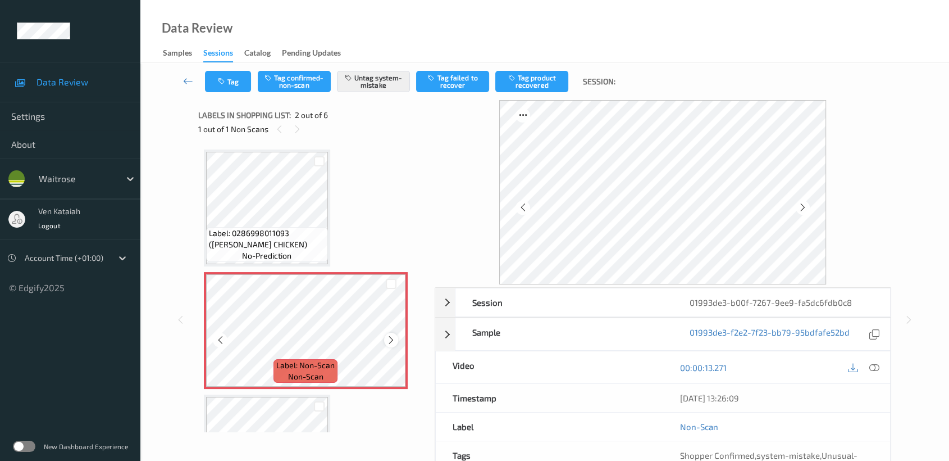
click at [388, 339] on icon at bounding box center [391, 340] width 10 height 10
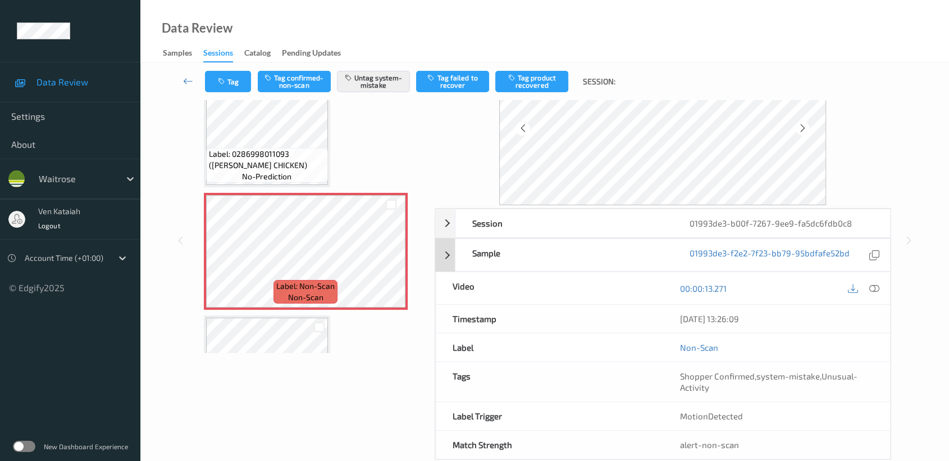
scroll to position [101, 0]
